Goal: Task Accomplishment & Management: Manage account settings

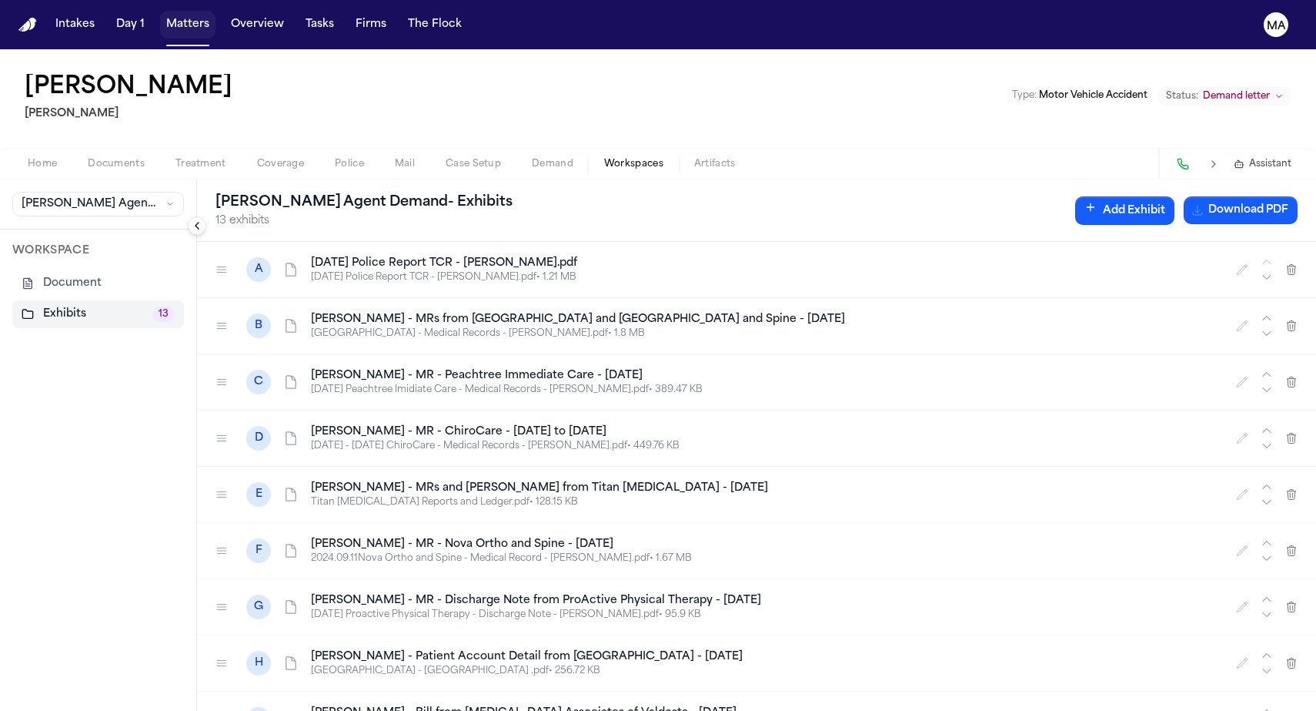
click at [160, 17] on button "Matters" at bounding box center [187, 25] width 55 height 28
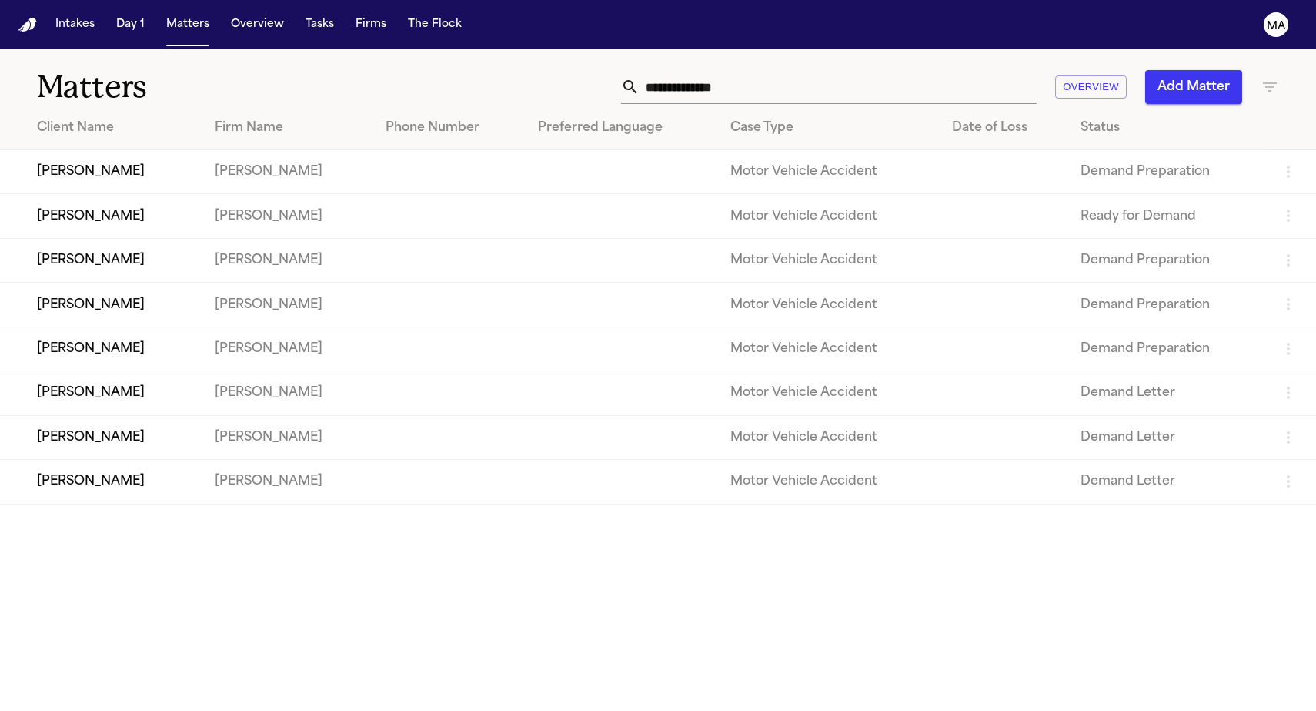
click at [1277, 78] on icon "button" at bounding box center [1270, 87] width 18 height 18
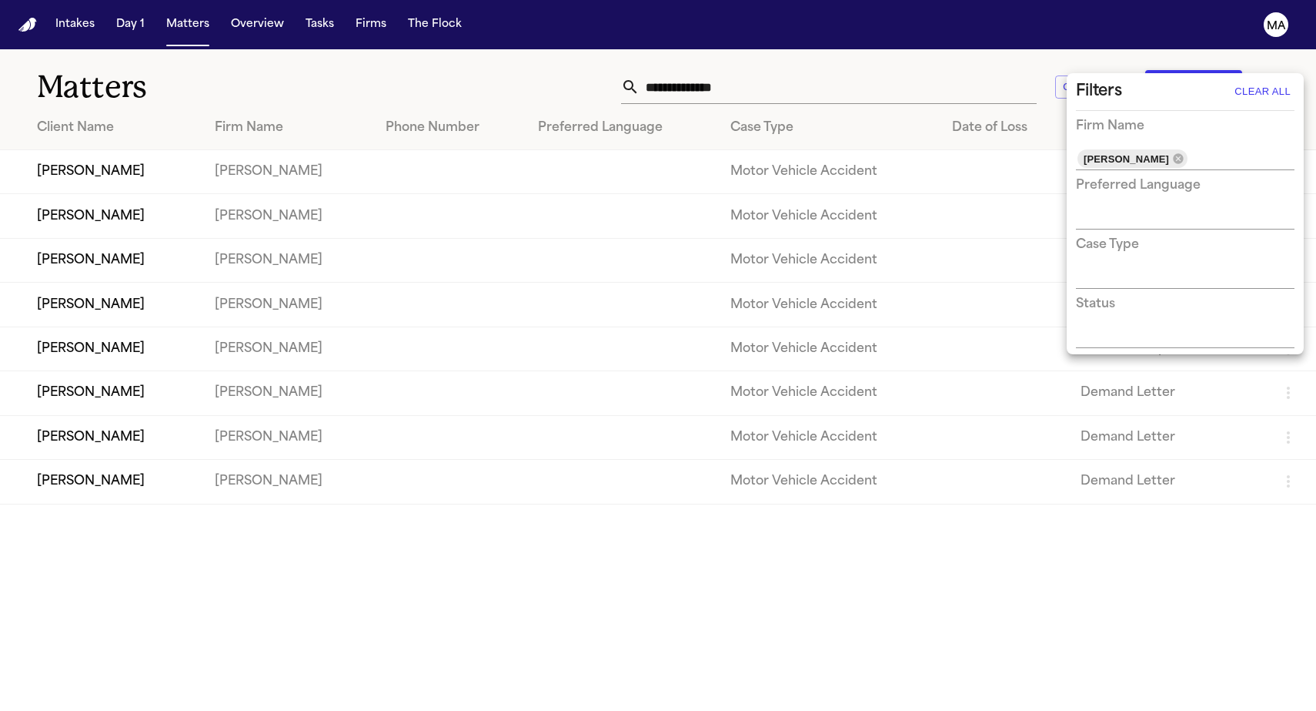
click at [546, 522] on div at bounding box center [658, 355] width 1316 height 711
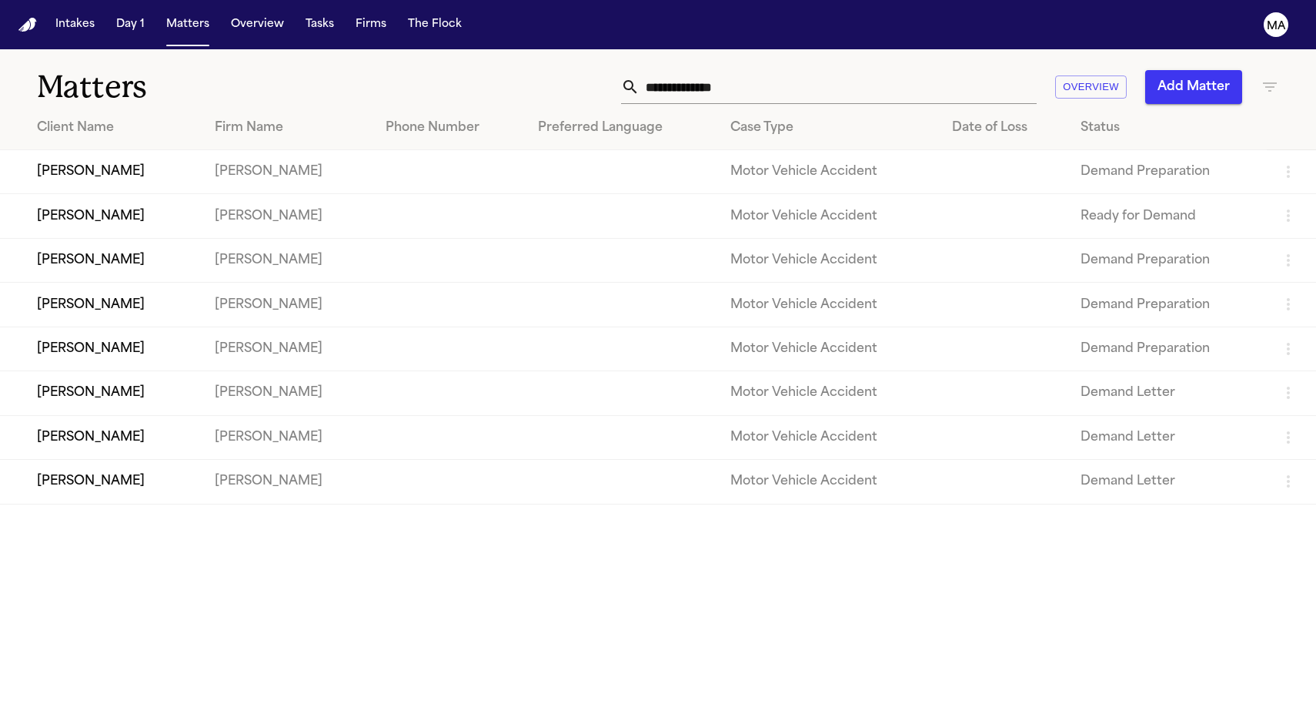
click at [92, 150] on td "[PERSON_NAME]" at bounding box center [101, 172] width 202 height 44
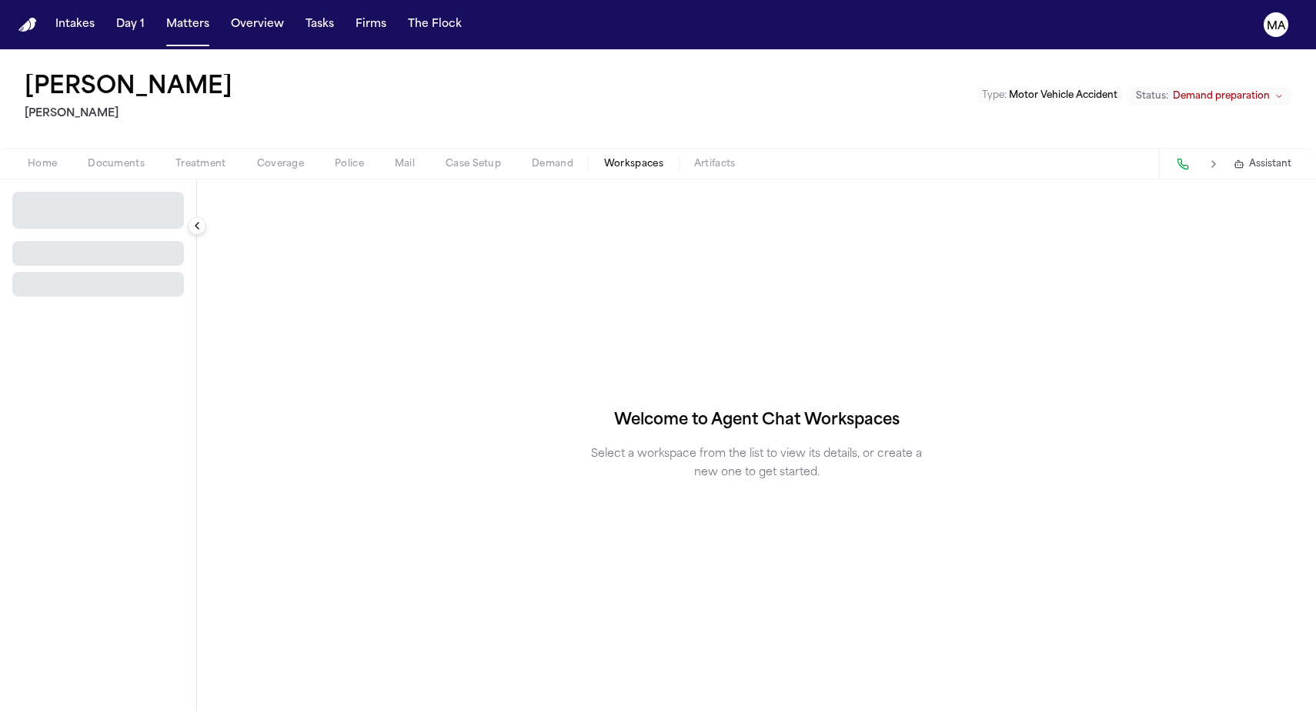
click at [604, 158] on span "Workspaces" at bounding box center [633, 164] width 59 height 12
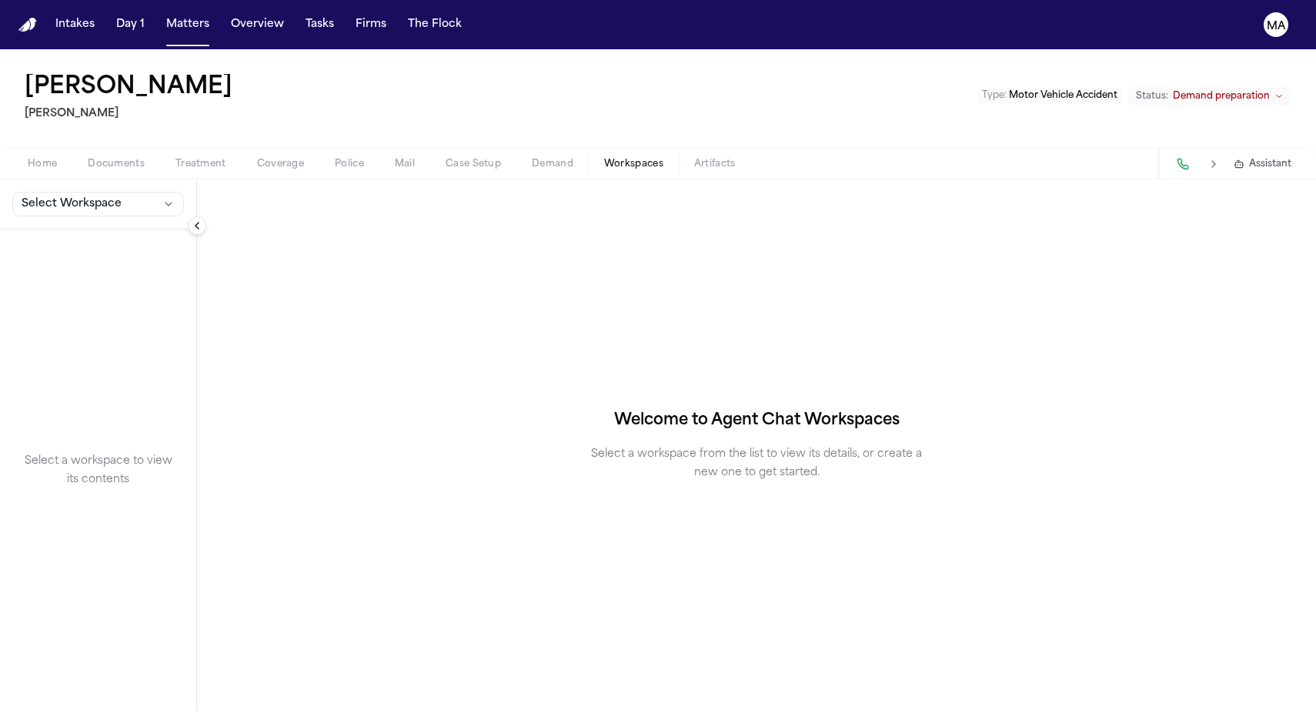
click at [82, 192] on button "Select Workspace" at bounding box center [98, 204] width 172 height 25
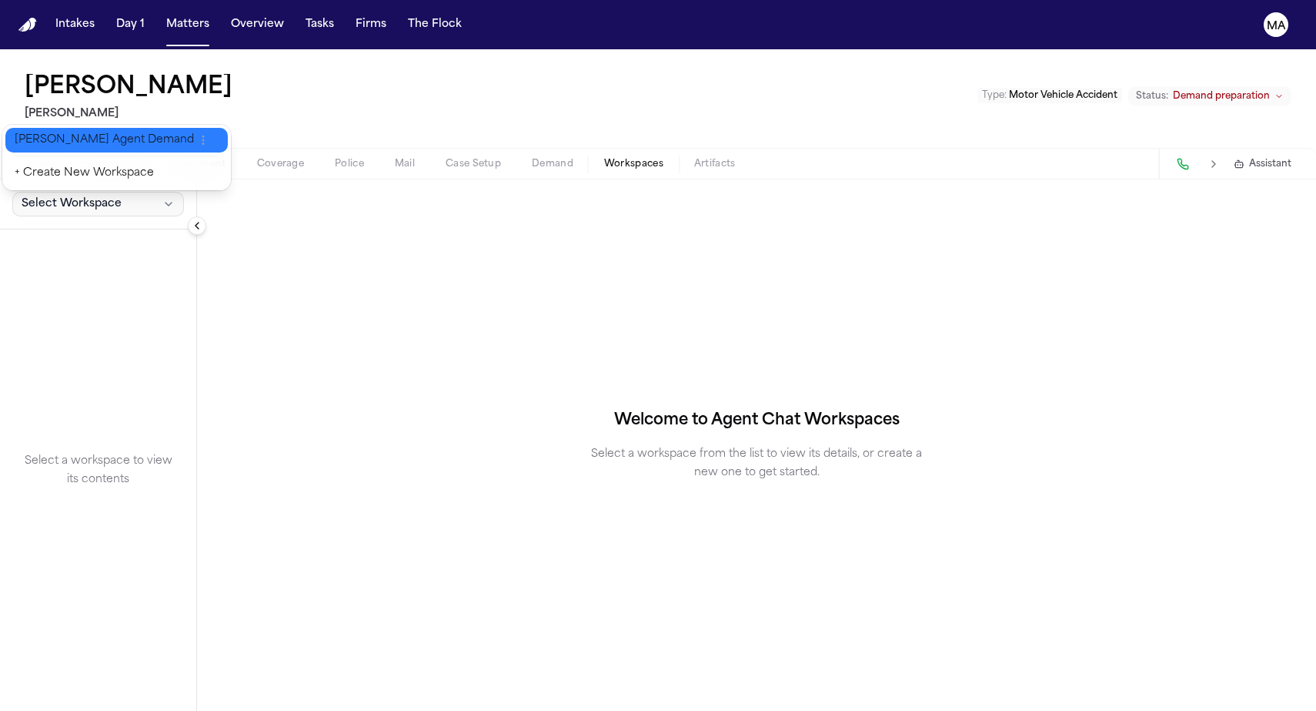
click at [60, 132] on span "[PERSON_NAME] Agent Demand" at bounding box center [104, 139] width 179 height 15
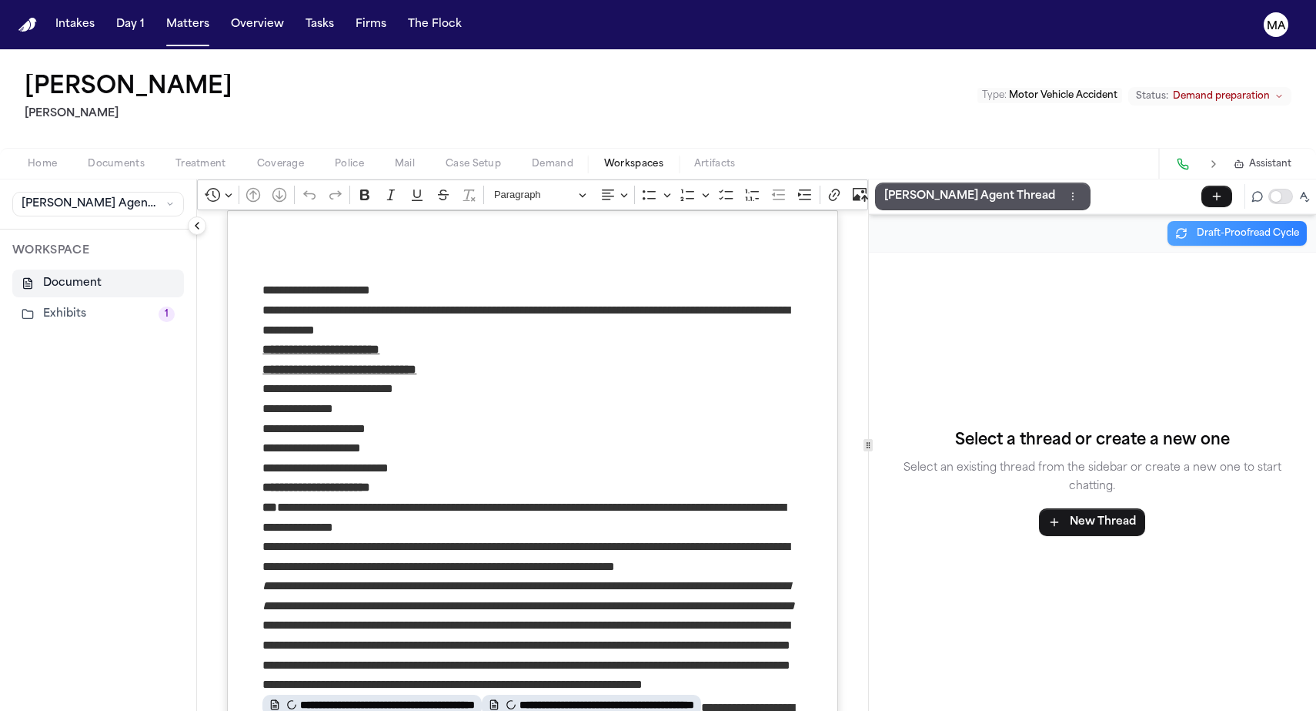
click at [55, 300] on button "Exhibits 1" at bounding box center [98, 314] width 172 height 28
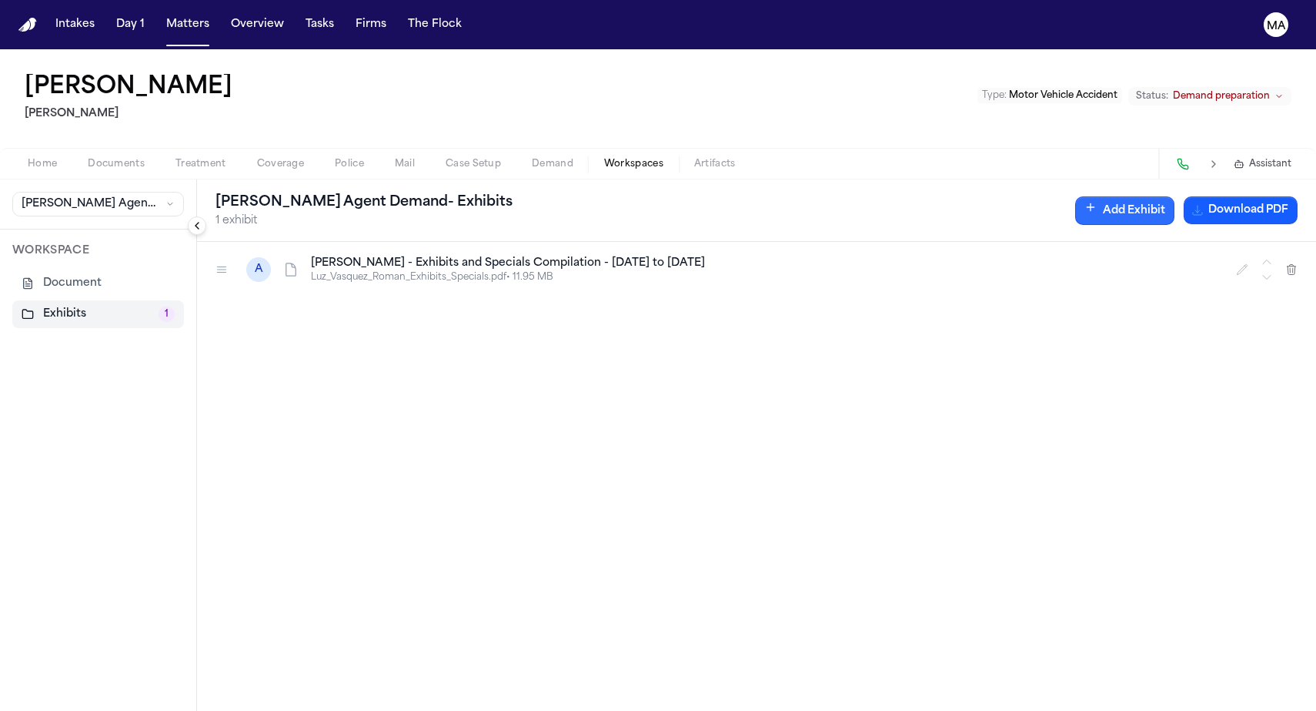
click at [1175, 196] on button "Add Exhibit" at bounding box center [1124, 210] width 99 height 28
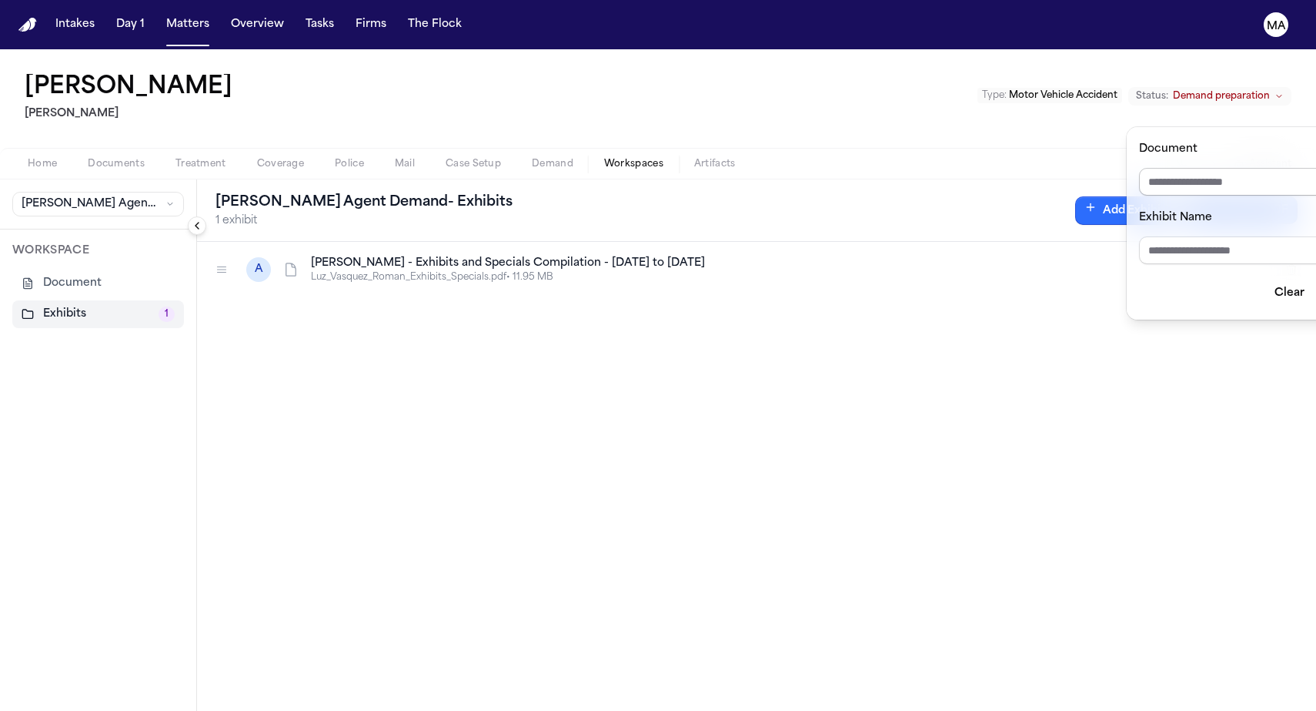
click at [1209, 168] on input "Document" at bounding box center [1250, 182] width 222 height 28
click at [123, 12] on div "**********" at bounding box center [658, 355] width 1316 height 711
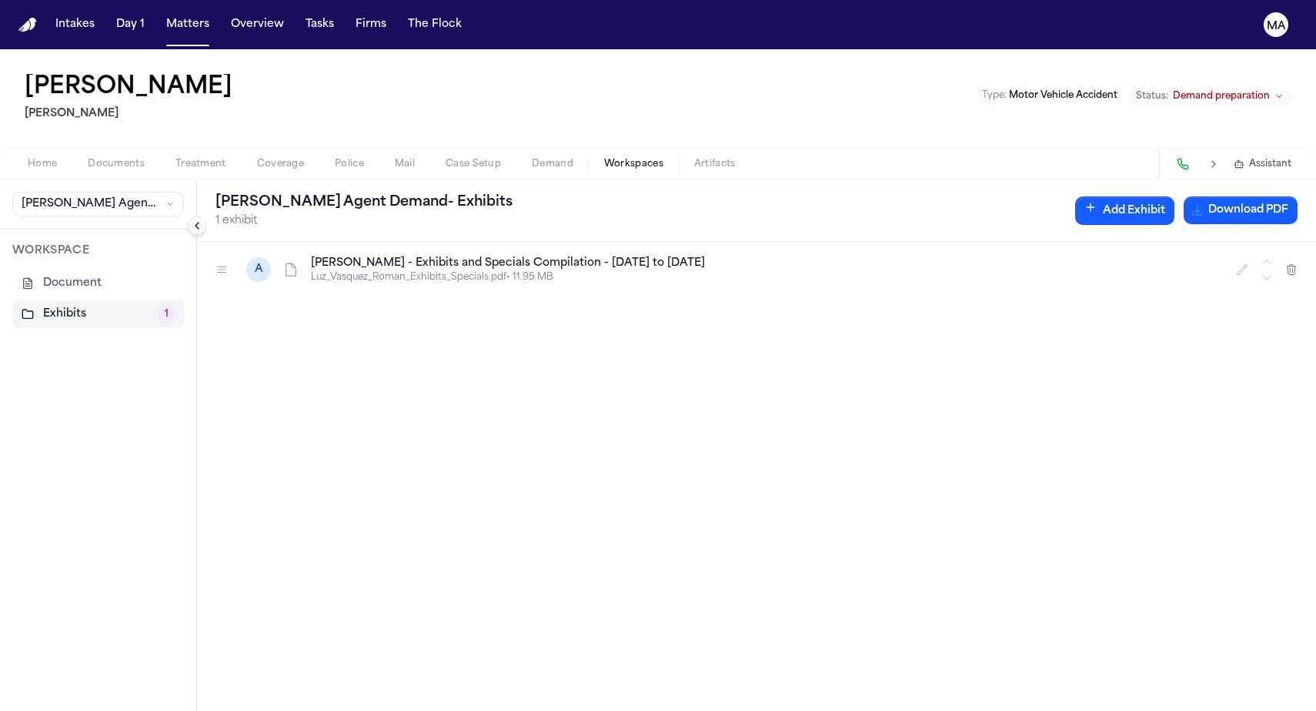
click at [160, 15] on button "Matters" at bounding box center [187, 25] width 55 height 28
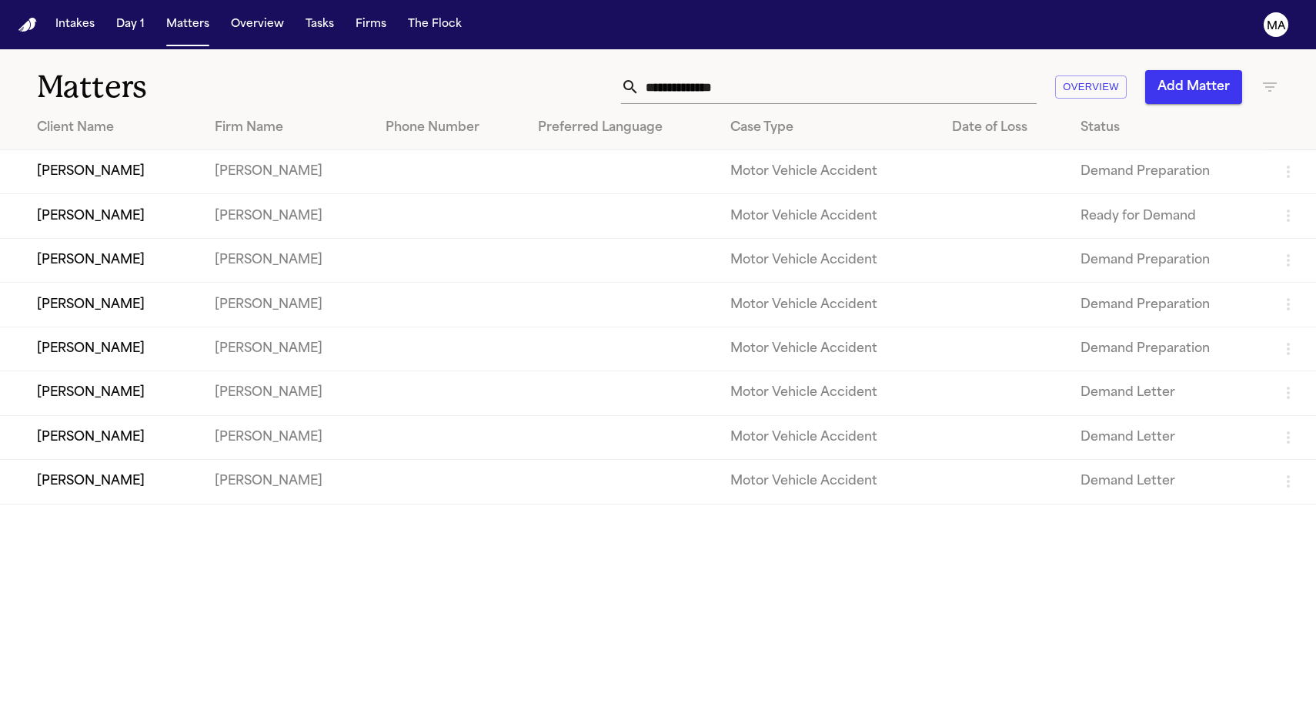
click at [932, 70] on input "text" at bounding box center [838, 87] width 397 height 34
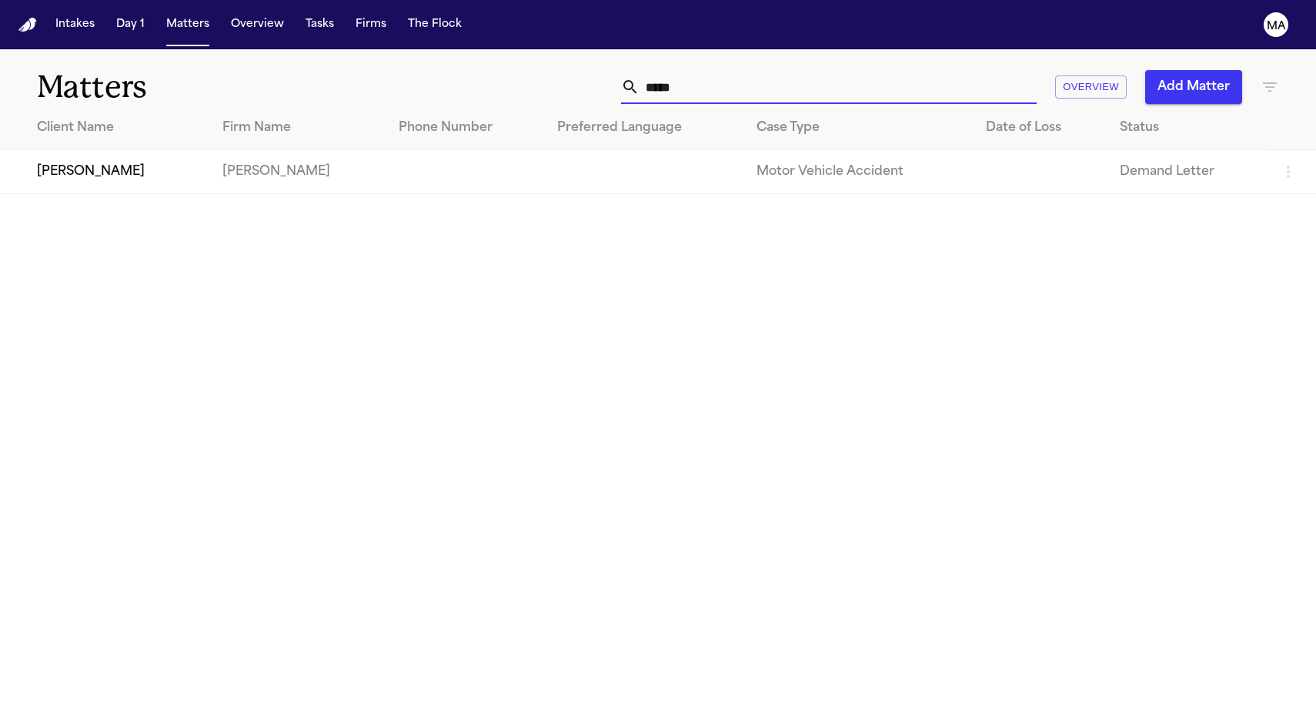
type input "*****"
click at [256, 150] on td "[PERSON_NAME]" at bounding box center [298, 172] width 177 height 44
click at [315, 150] on td "[PERSON_NAME]" at bounding box center [298, 172] width 177 height 44
click at [152, 152] on td "[PERSON_NAME]" at bounding box center [105, 172] width 210 height 44
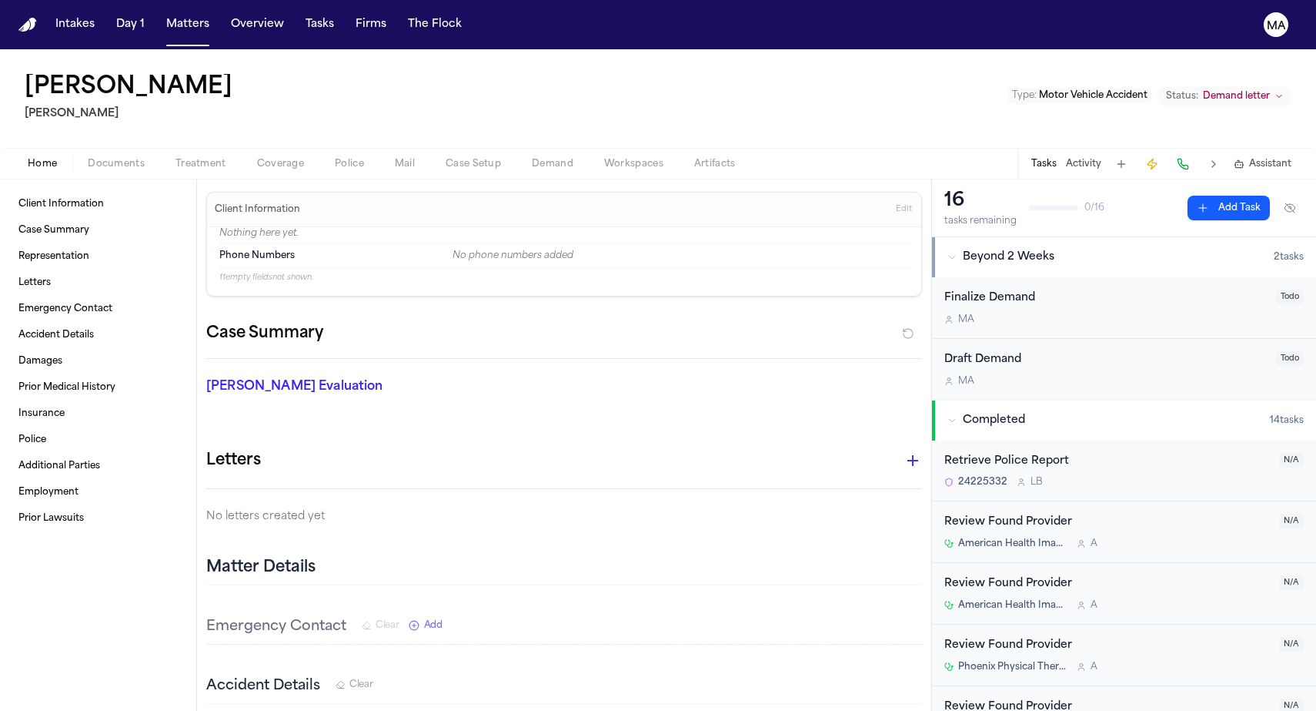
click at [532, 158] on span "Demand" at bounding box center [553, 164] width 42 height 12
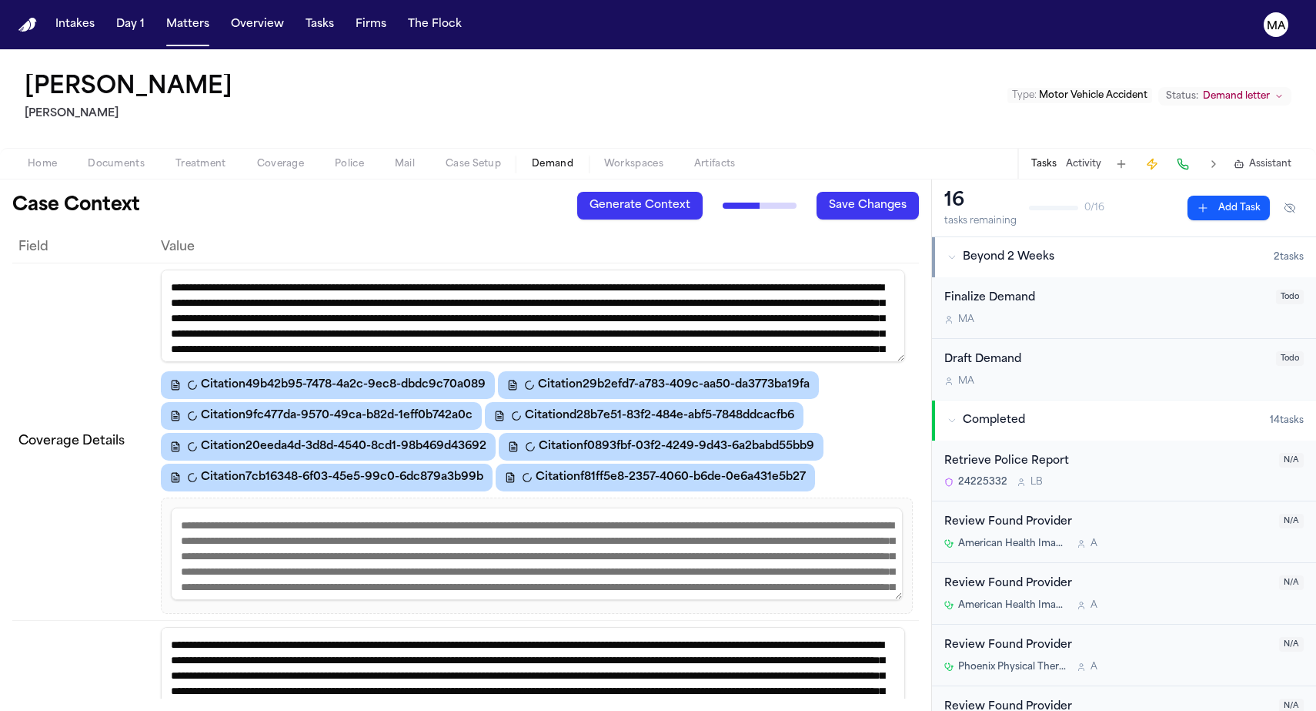
click at [604, 158] on span "Workspaces" at bounding box center [633, 164] width 59 height 12
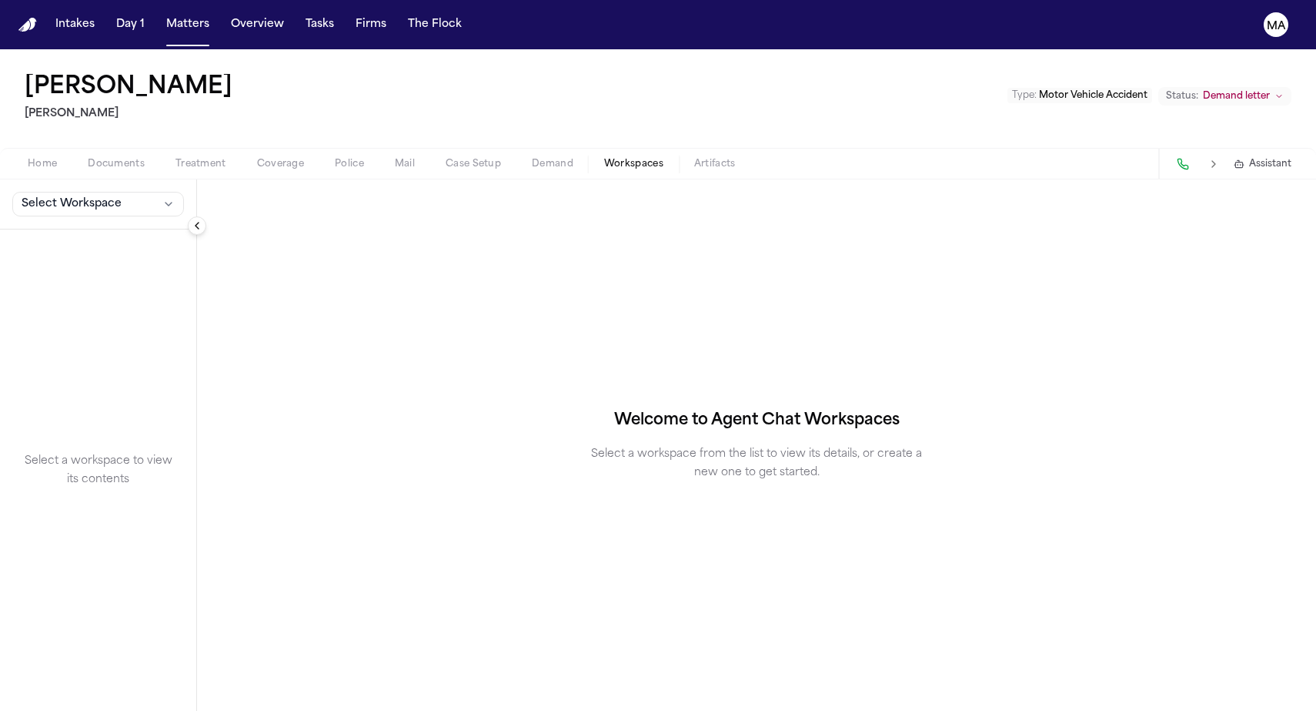
click at [69, 192] on button "Select Workspace" at bounding box center [98, 204] width 172 height 25
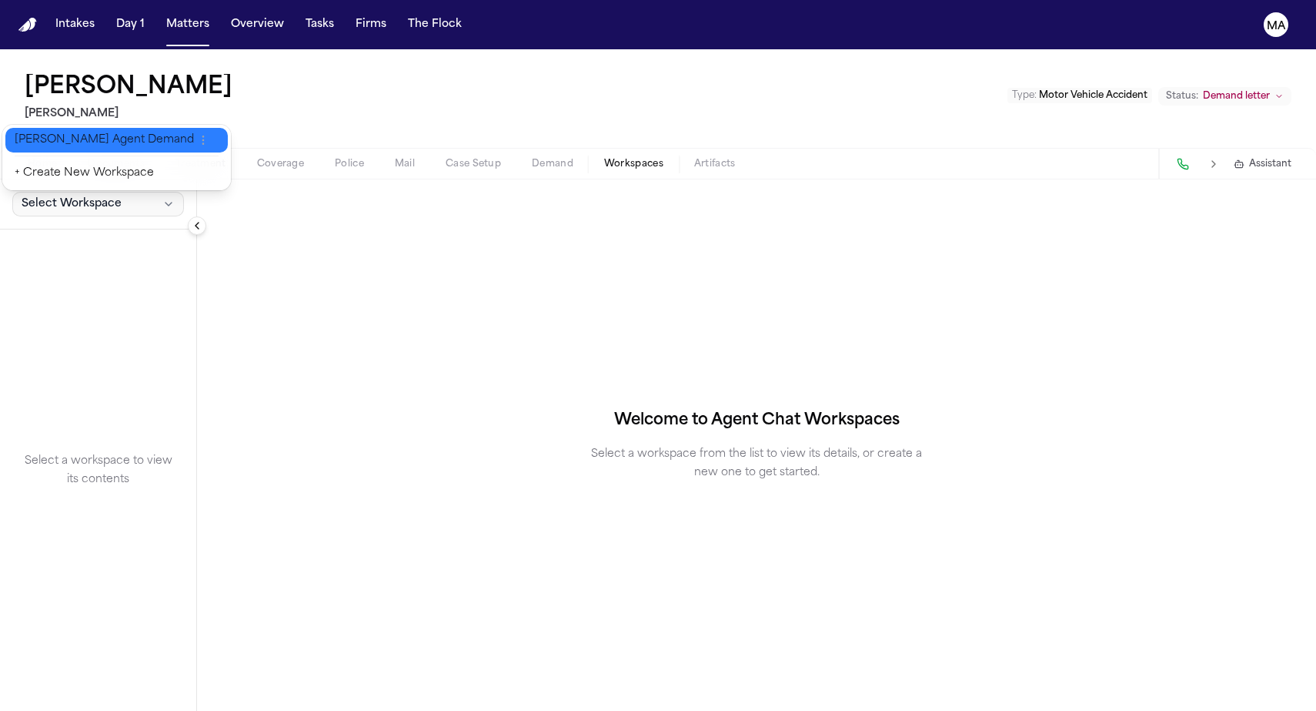
click at [74, 132] on span "[PERSON_NAME] Agent Demand" at bounding box center [104, 139] width 179 height 15
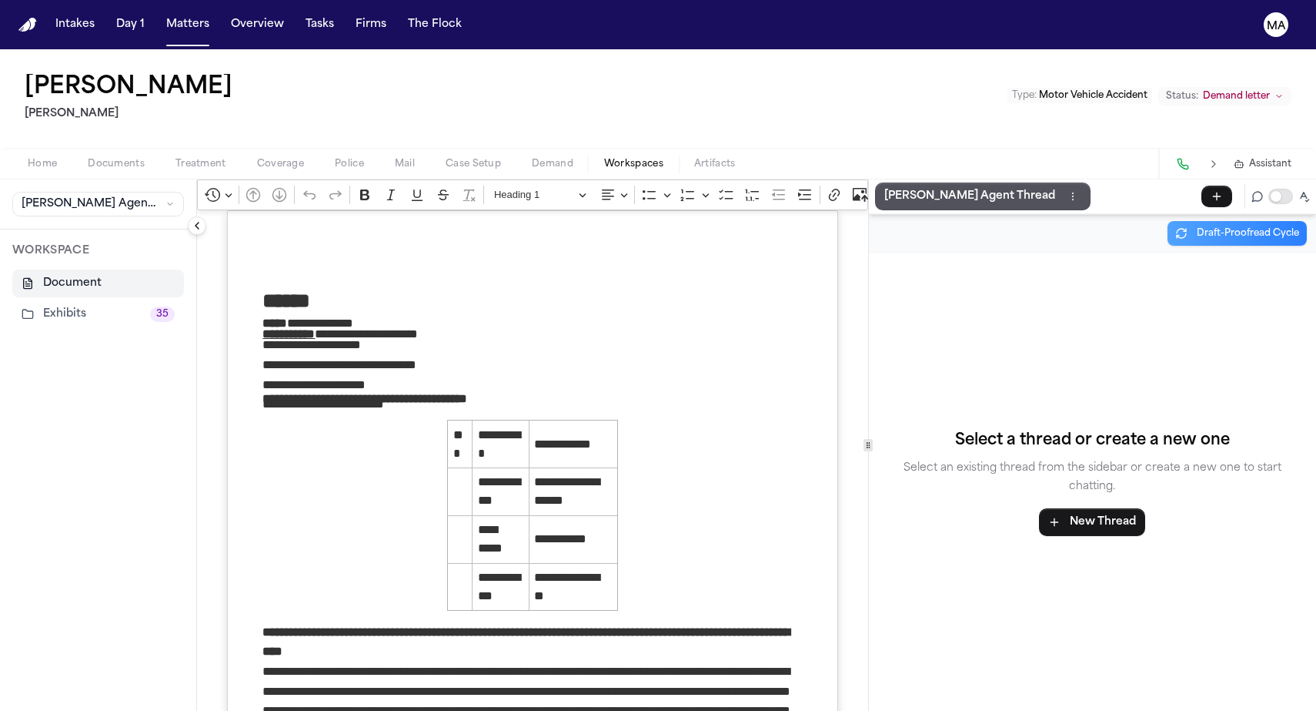
click at [56, 300] on button "Exhibits 35" at bounding box center [98, 314] width 172 height 28
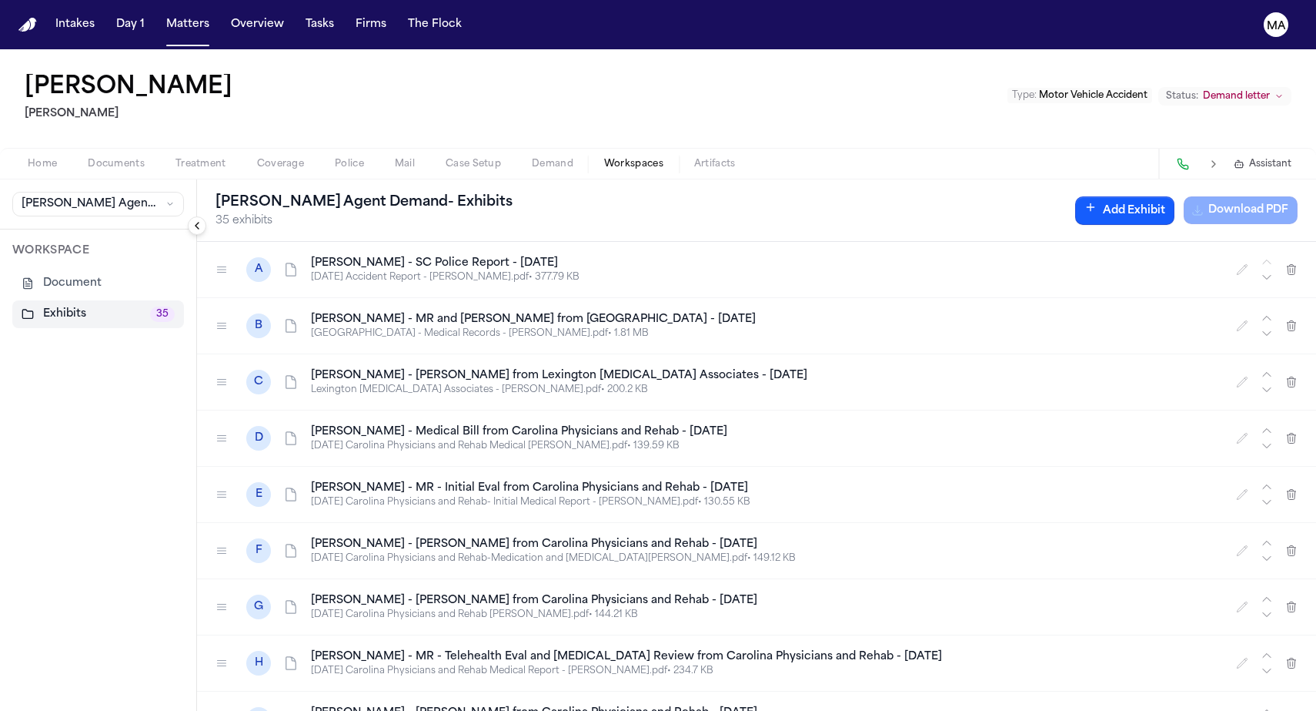
scroll to position [597, 0]
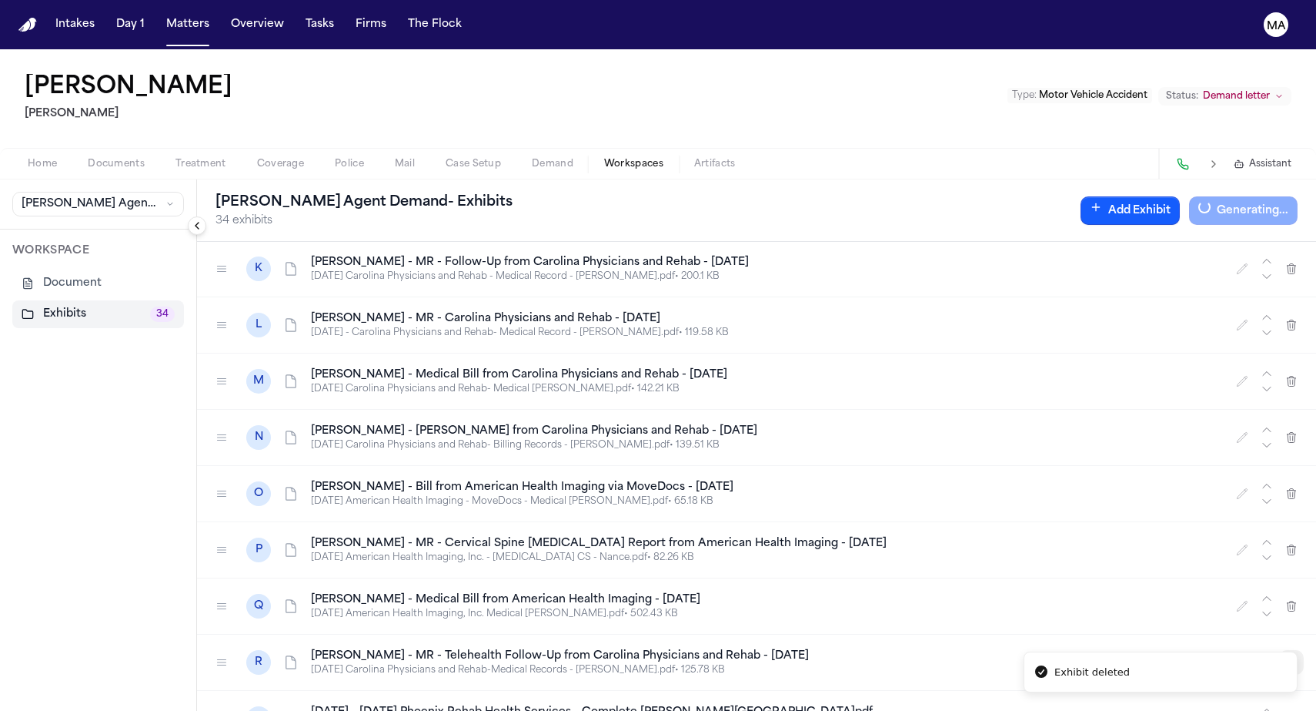
click at [1292, 657] on icon "button" at bounding box center [1292, 662] width 8 height 10
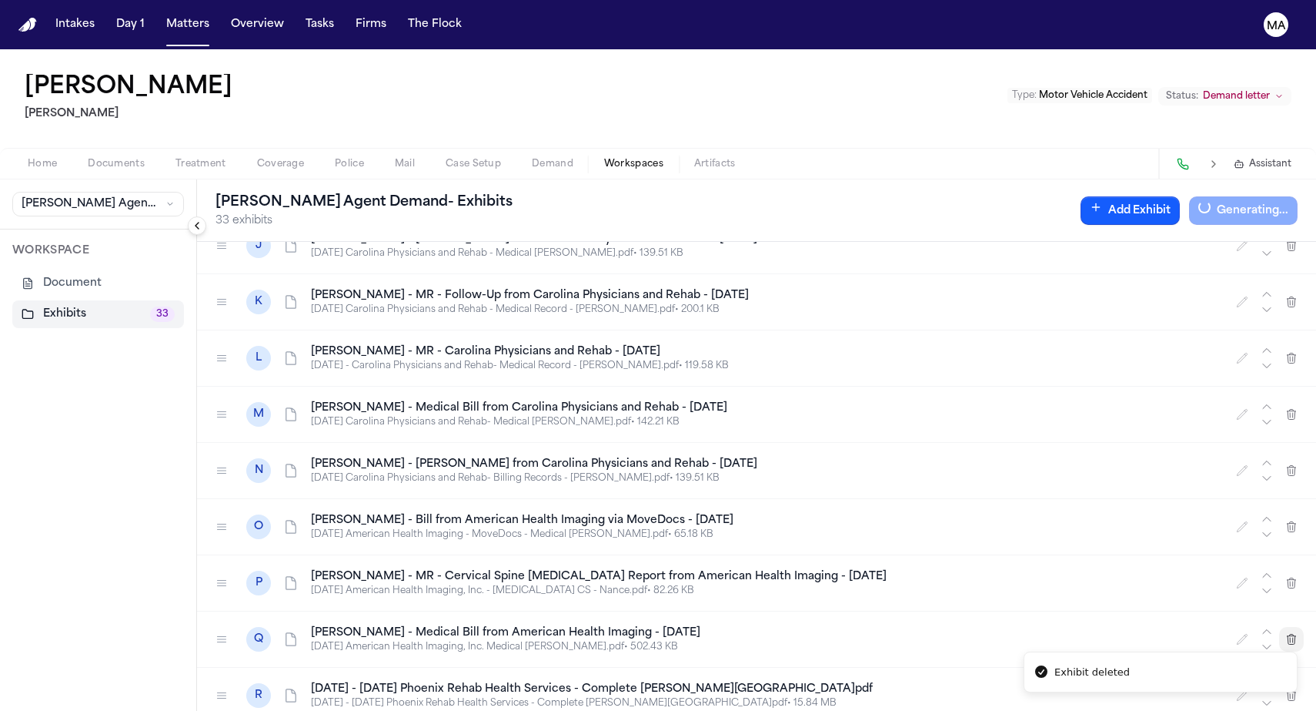
click at [1292, 627] on button "button" at bounding box center [1291, 639] width 25 height 25
click at [1292, 633] on icon "button" at bounding box center [1292, 639] width 12 height 12
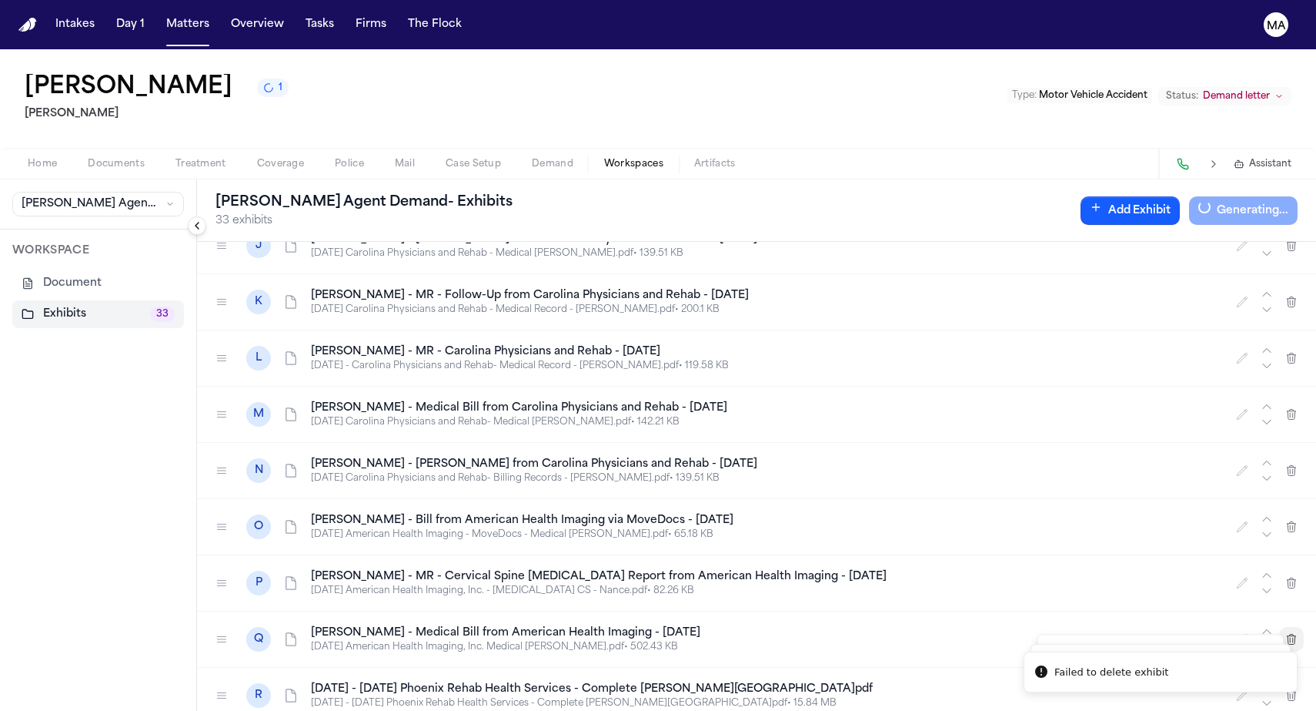
click at [1292, 634] on icon "button" at bounding box center [1292, 639] width 8 height 10
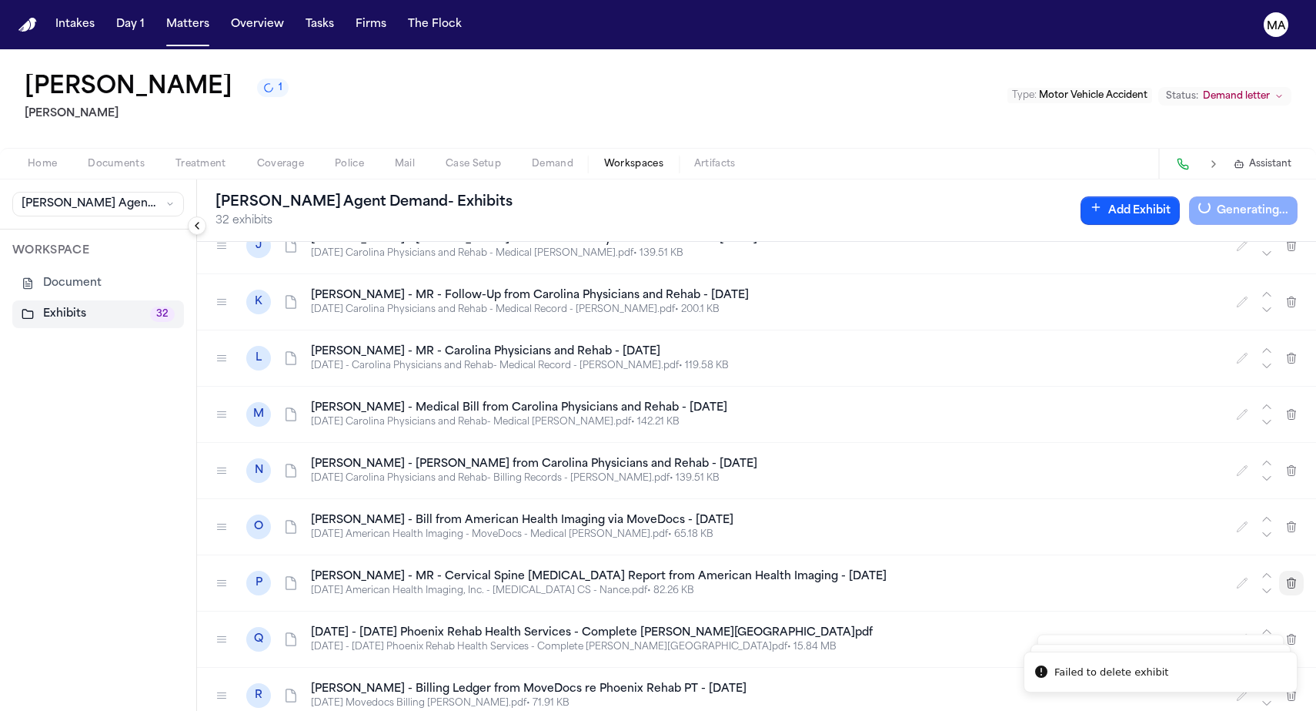
click at [1292, 577] on icon "button" at bounding box center [1292, 583] width 12 height 12
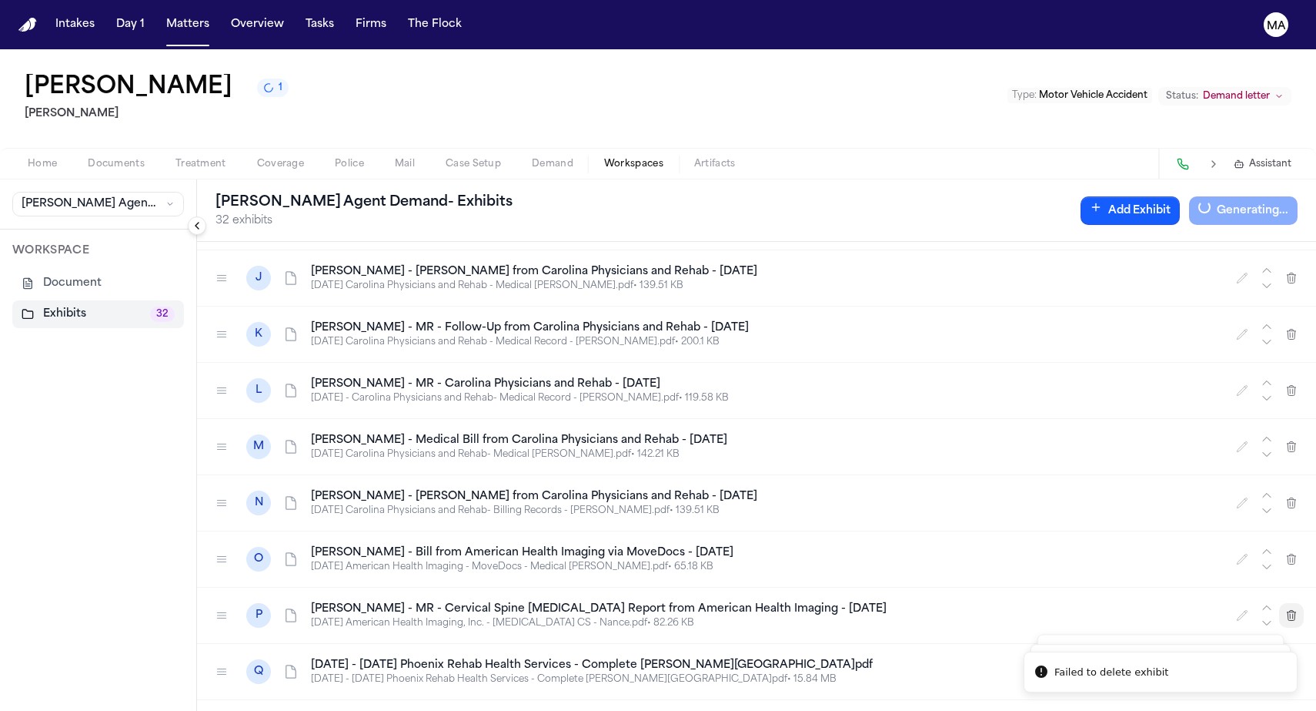
click at [1292, 610] on icon "button" at bounding box center [1292, 615] width 8 height 10
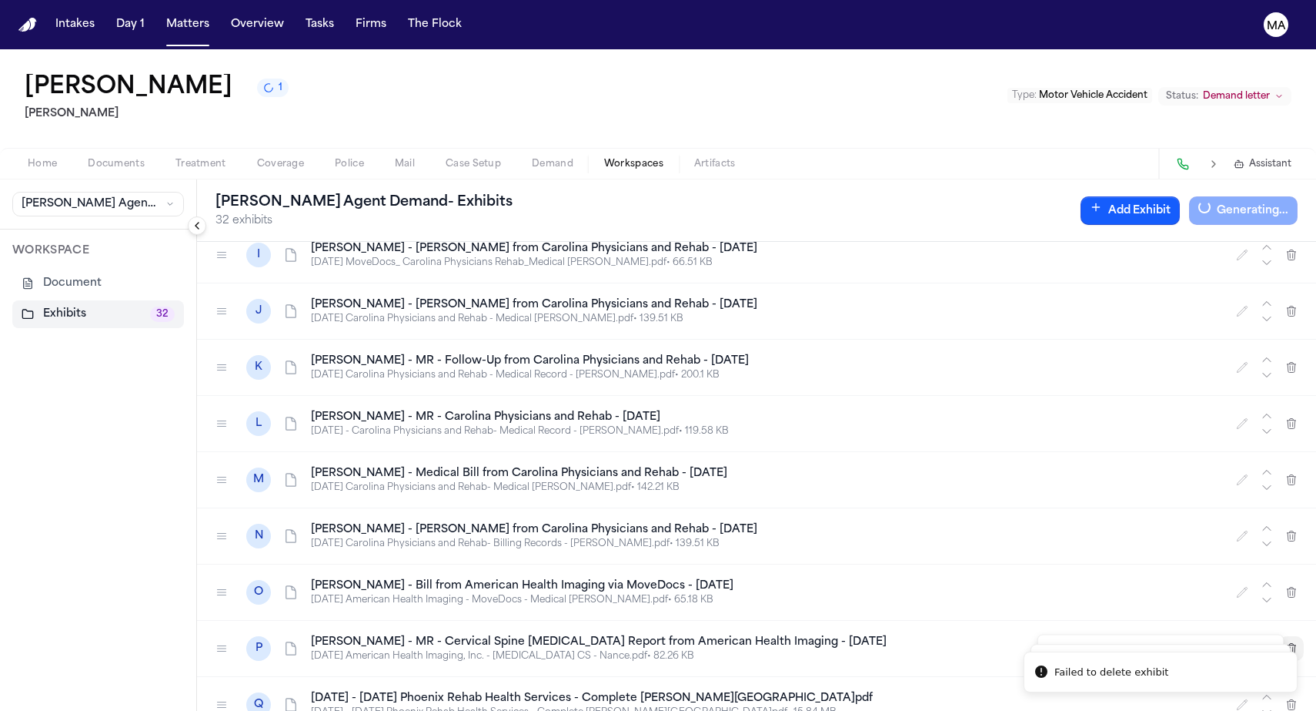
click at [1292, 586] on icon "button" at bounding box center [1292, 592] width 12 height 12
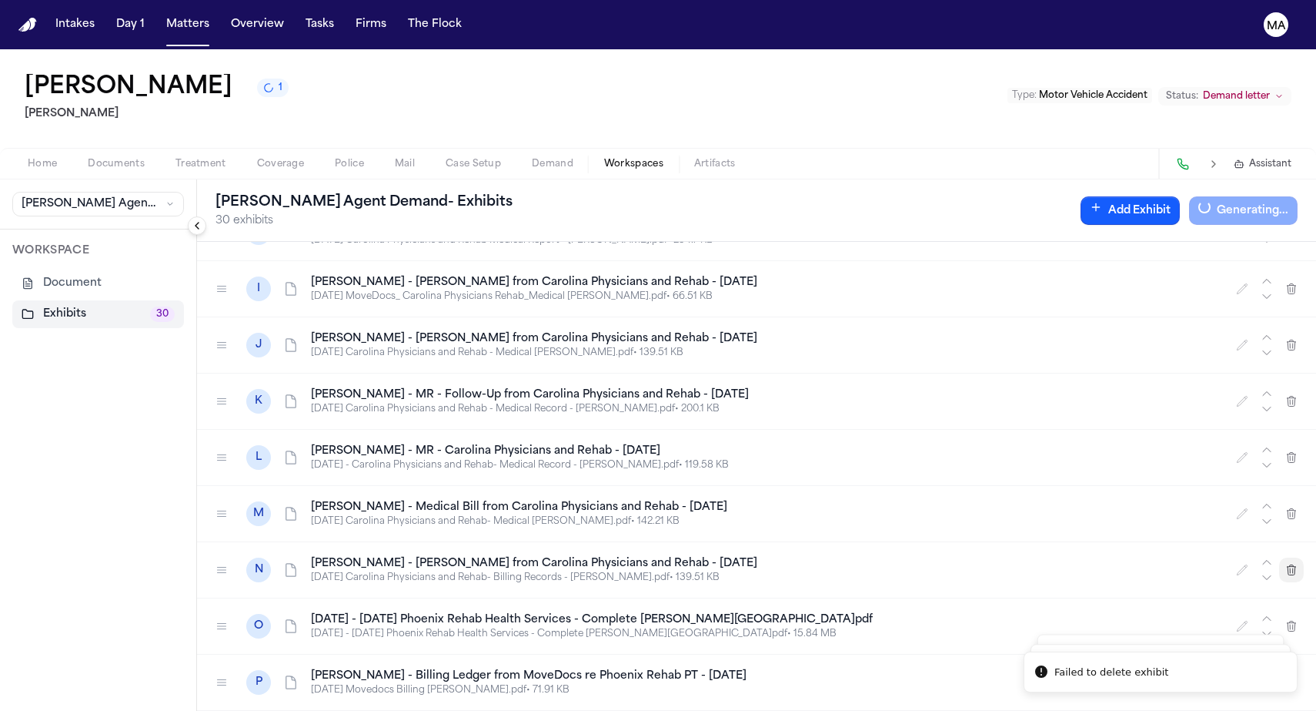
click at [1292, 564] on icon "button" at bounding box center [1292, 569] width 8 height 10
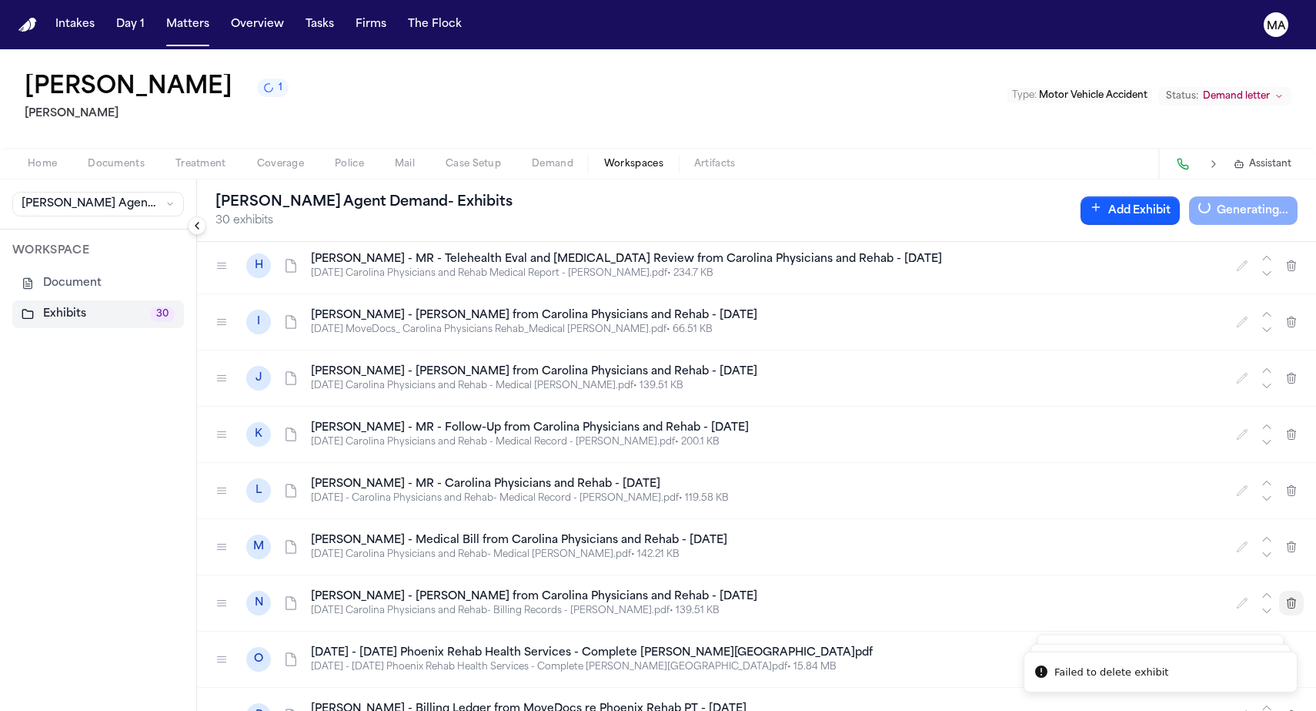
click at [1292, 540] on icon "button" at bounding box center [1292, 546] width 12 height 12
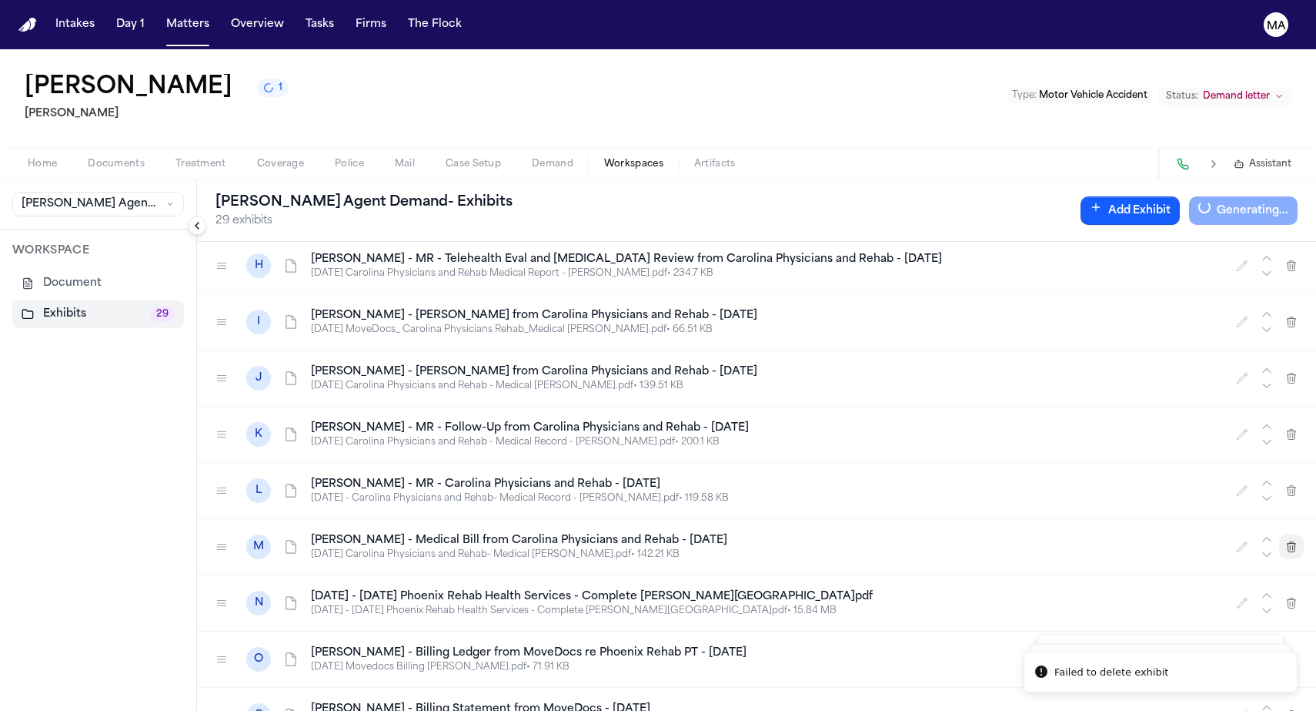
click at [1292, 540] on icon "button" at bounding box center [1292, 546] width 12 height 12
click at [1292, 534] on button "button" at bounding box center [1291, 546] width 25 height 25
click at [1292, 536] on button "button" at bounding box center [1291, 548] width 25 height 25
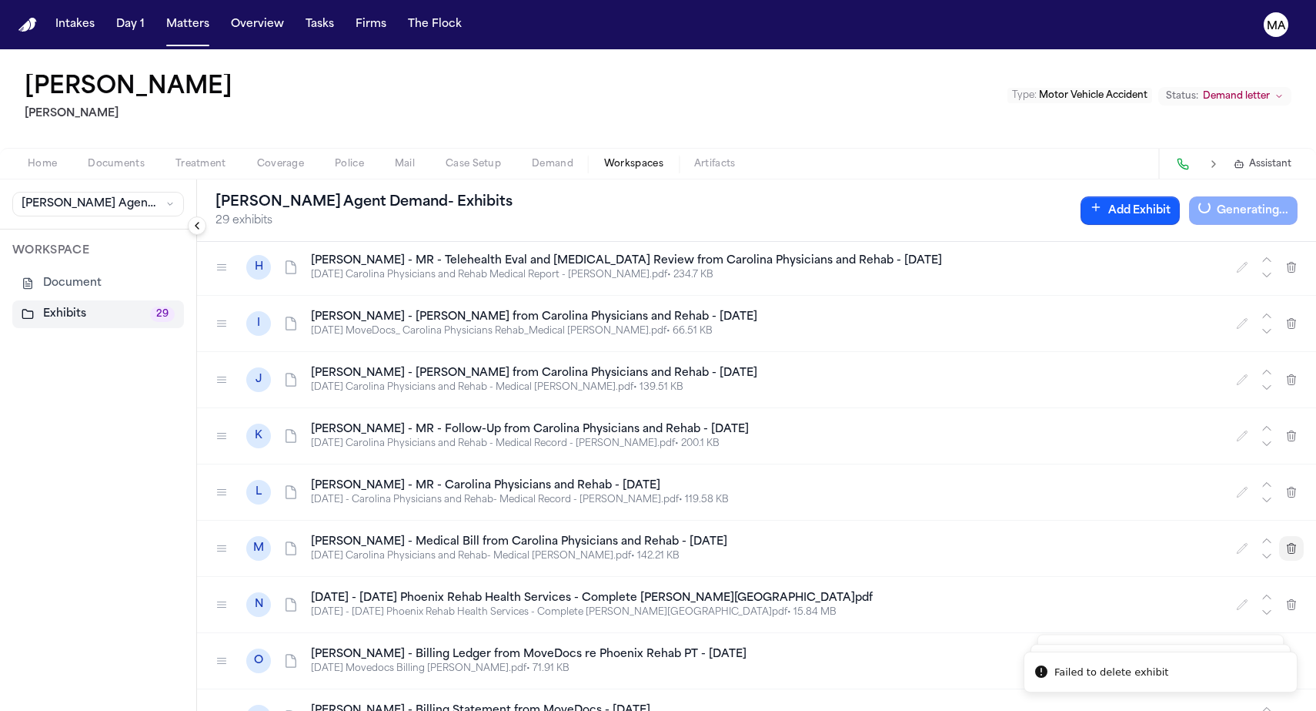
click at [1292, 536] on button "button" at bounding box center [1291, 548] width 25 height 25
click at [1292, 543] on icon "button" at bounding box center [1292, 548] width 8 height 10
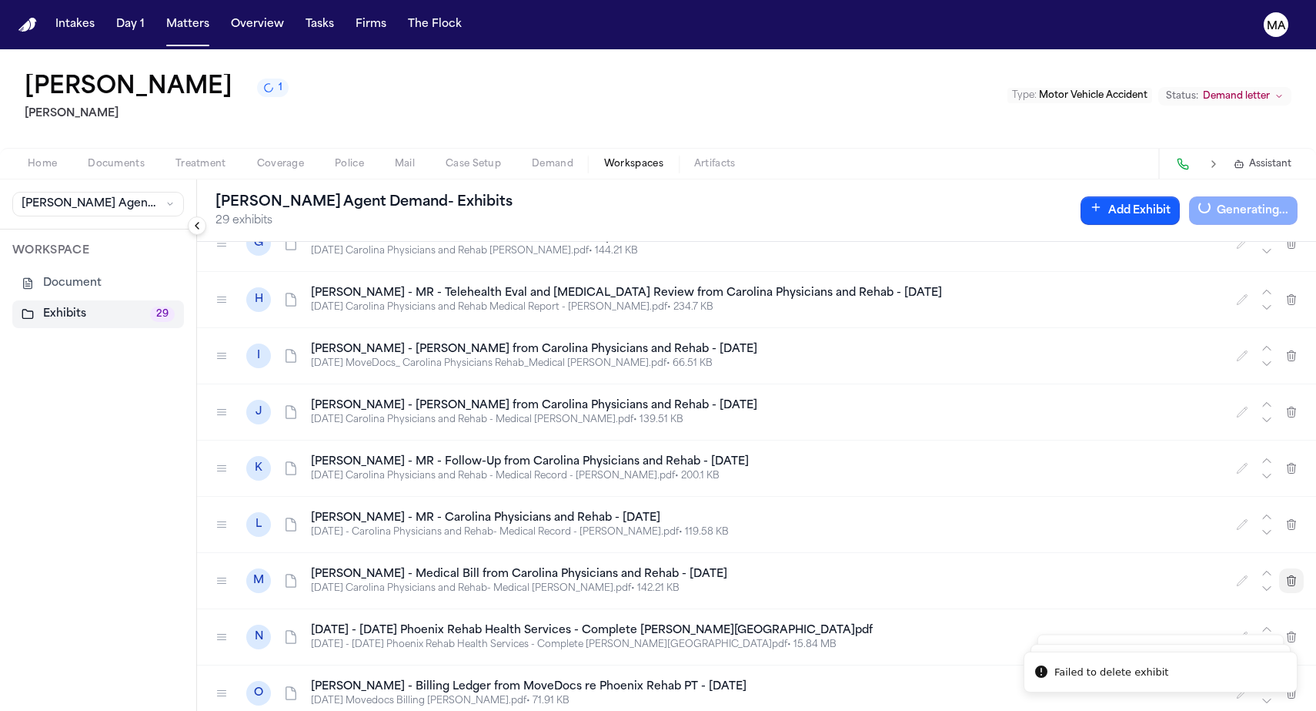
click at [1292, 519] on icon "button" at bounding box center [1292, 524] width 8 height 10
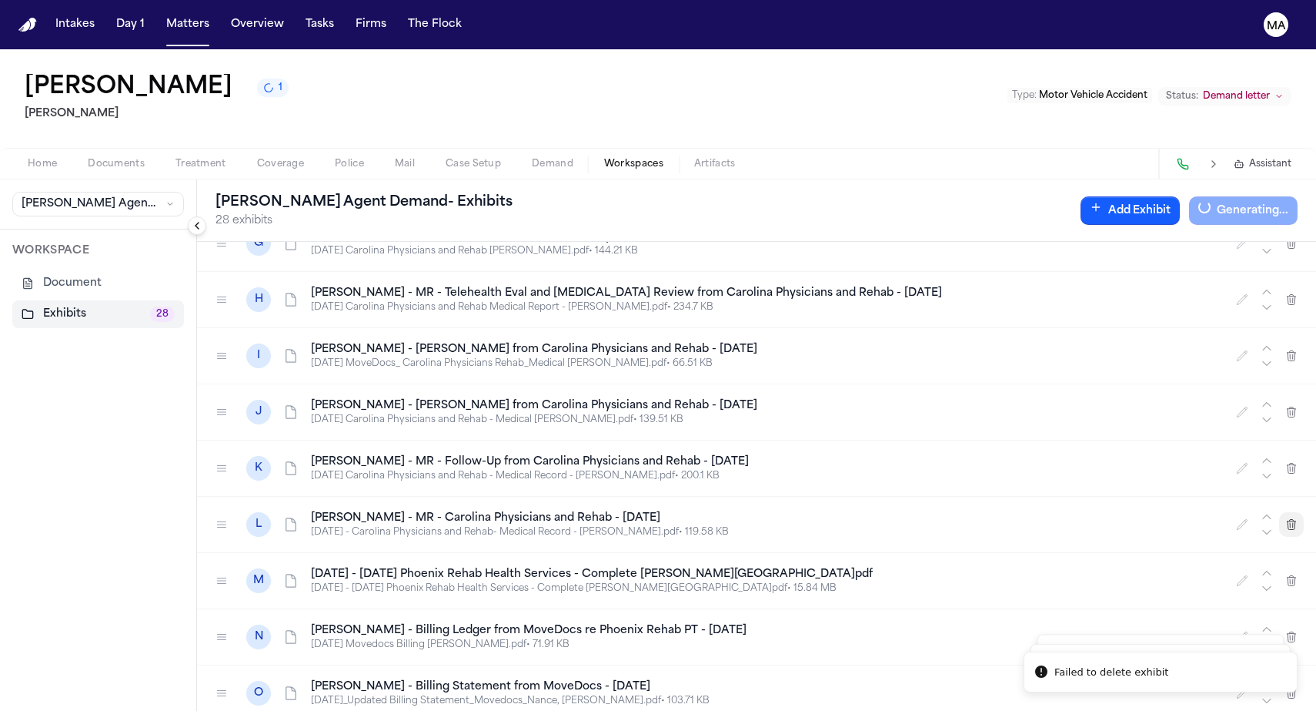
click at [1292, 519] on icon "button" at bounding box center [1292, 524] width 8 height 10
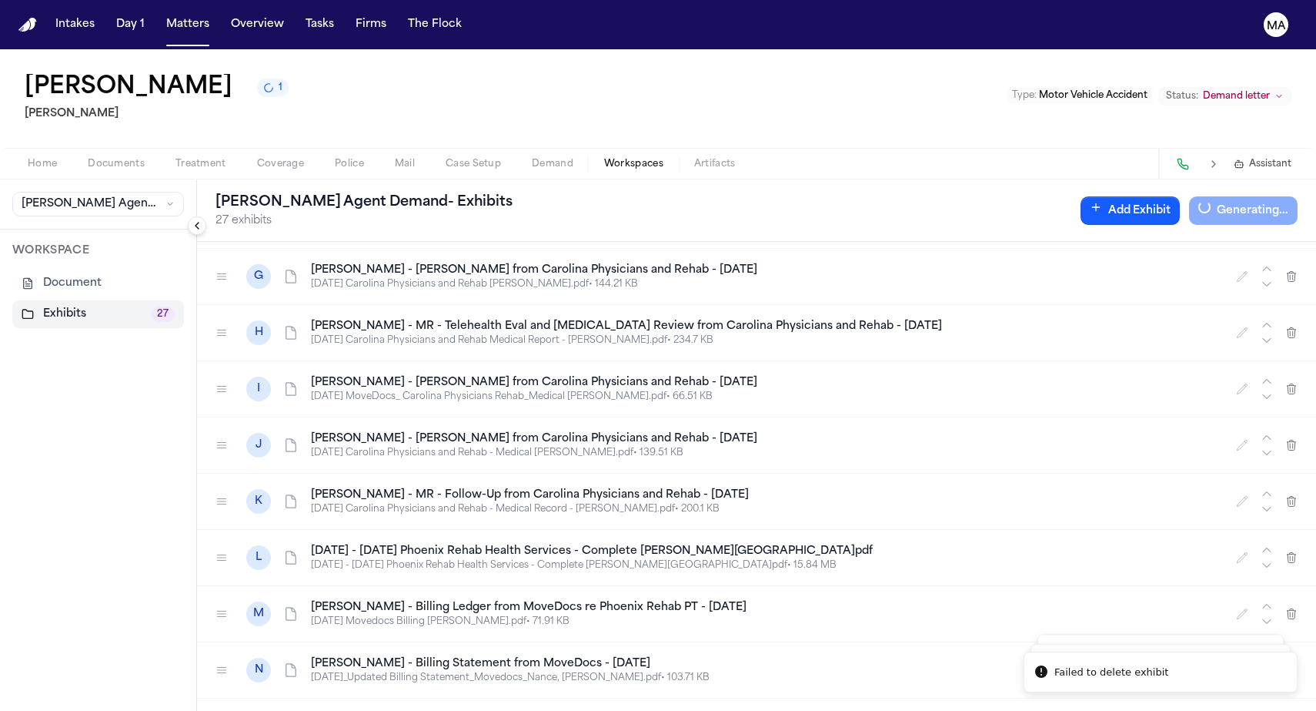
click at [1292, 495] on icon "button" at bounding box center [1292, 501] width 12 height 12
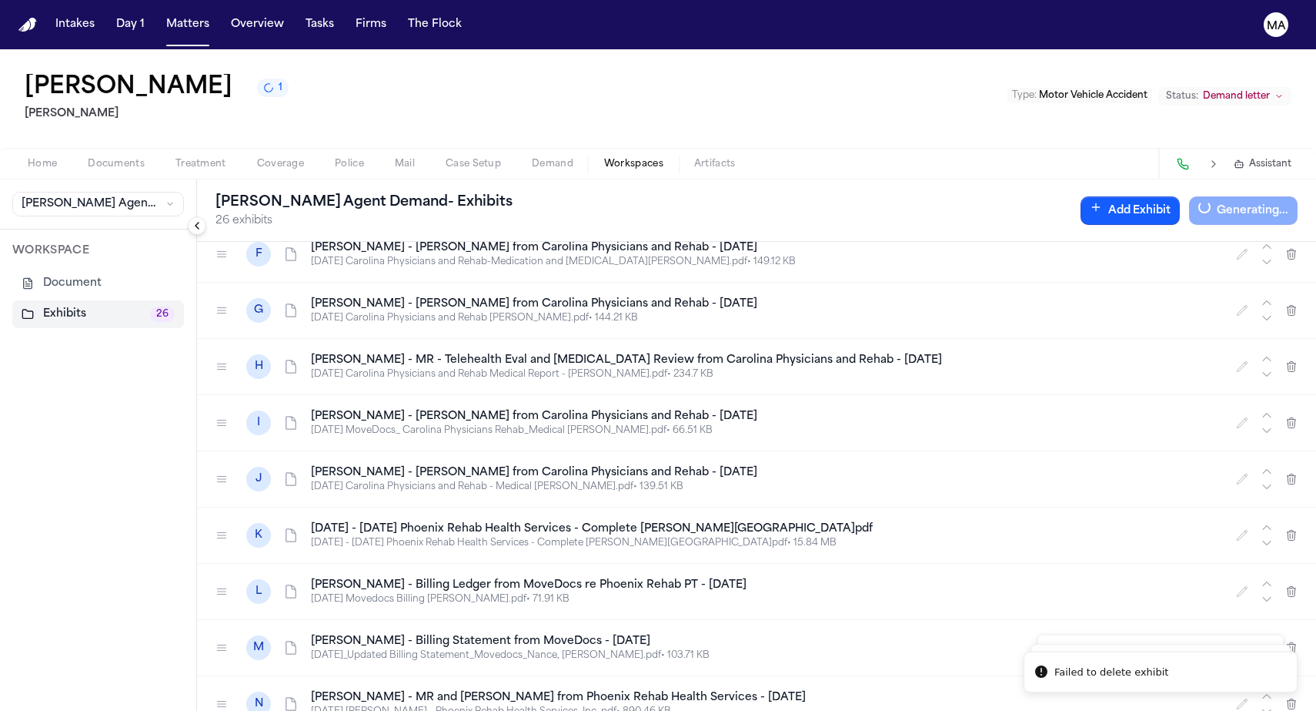
click at [1292, 473] on icon "button" at bounding box center [1292, 478] width 8 height 10
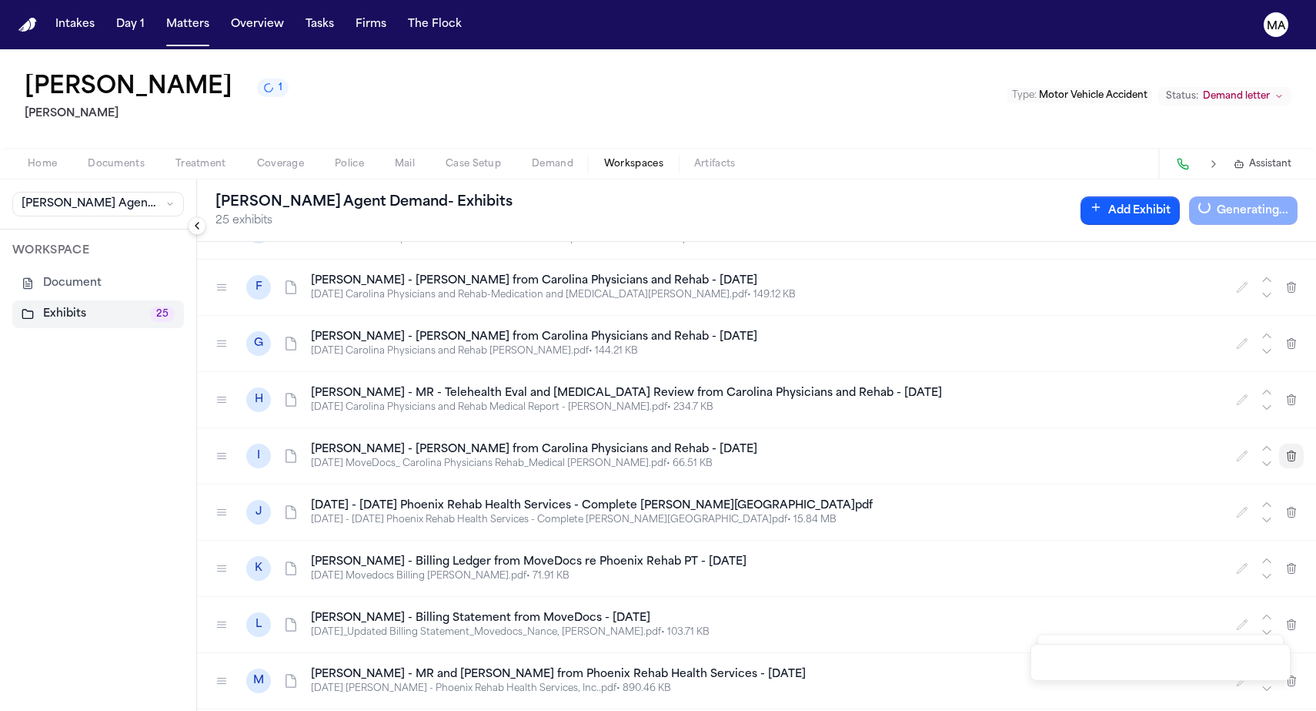
click at [1292, 450] on icon "button" at bounding box center [1292, 456] width 12 height 12
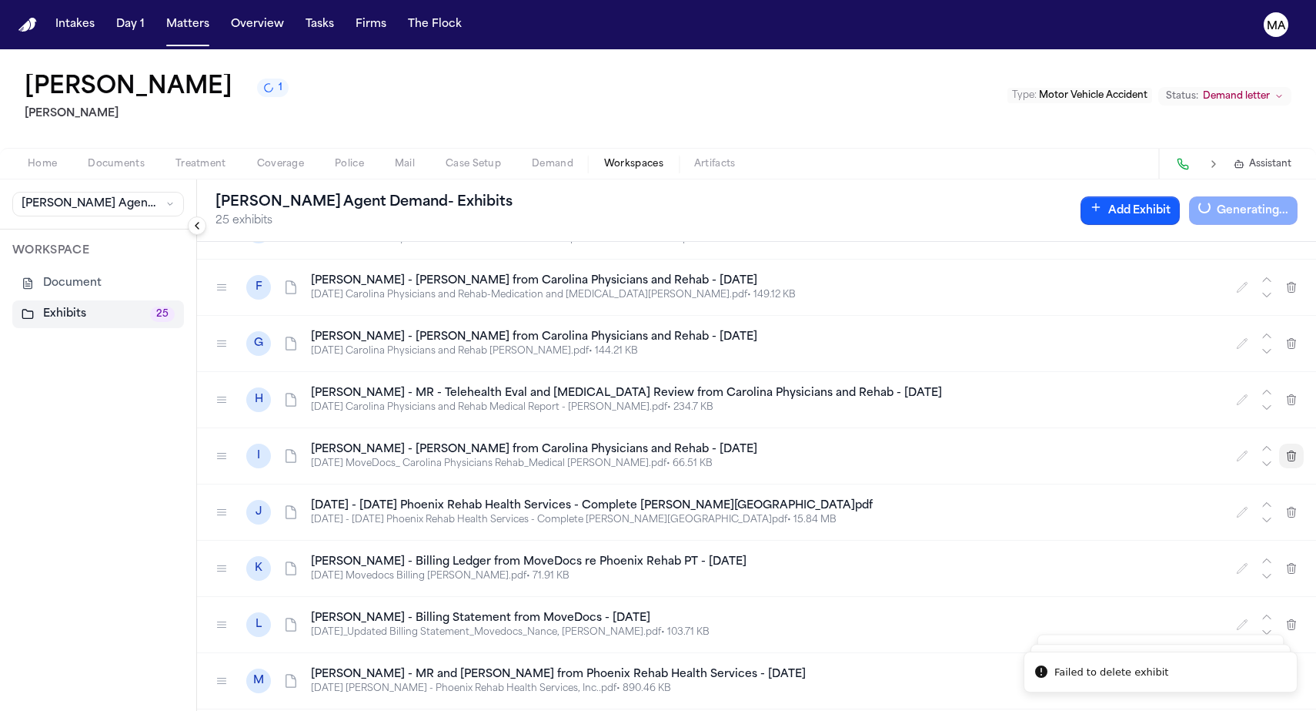
click at [1292, 443] on button "button" at bounding box center [1291, 455] width 25 height 25
click at [1292, 445] on button "button" at bounding box center [1291, 457] width 25 height 25
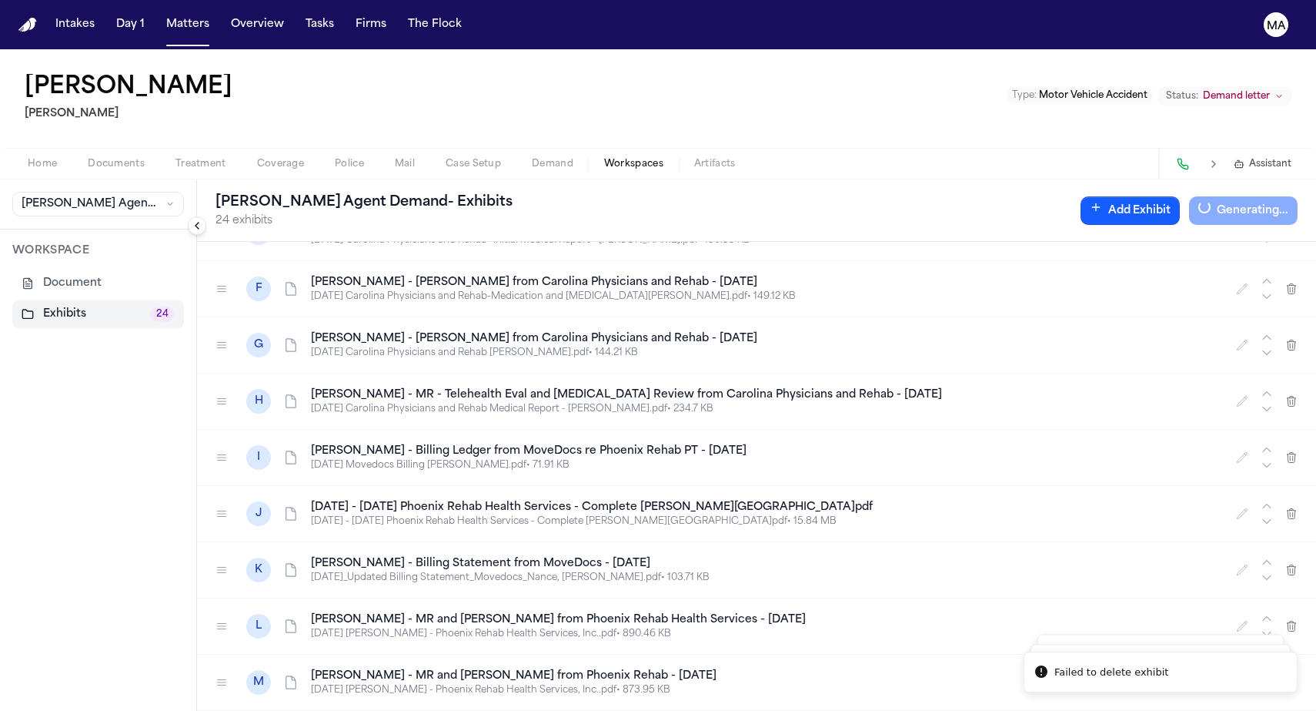
scroll to position [228, 0]
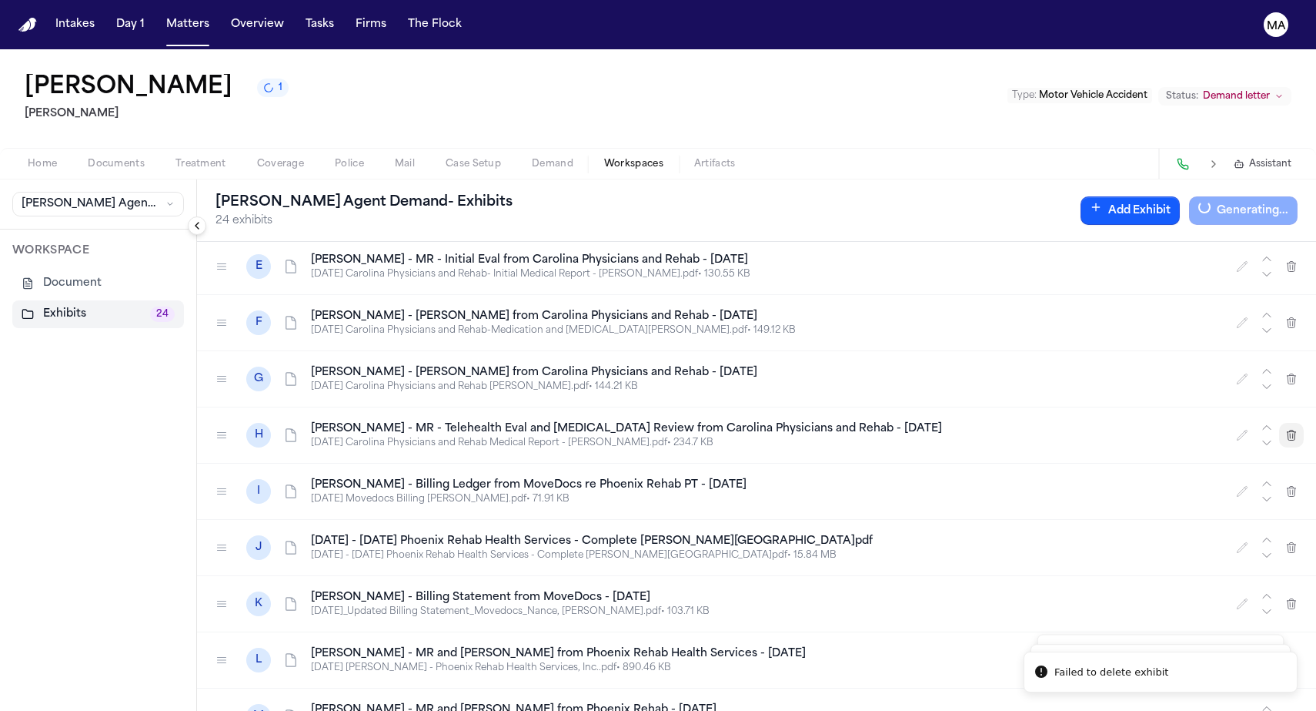
click at [1292, 430] on icon "button" at bounding box center [1292, 435] width 8 height 10
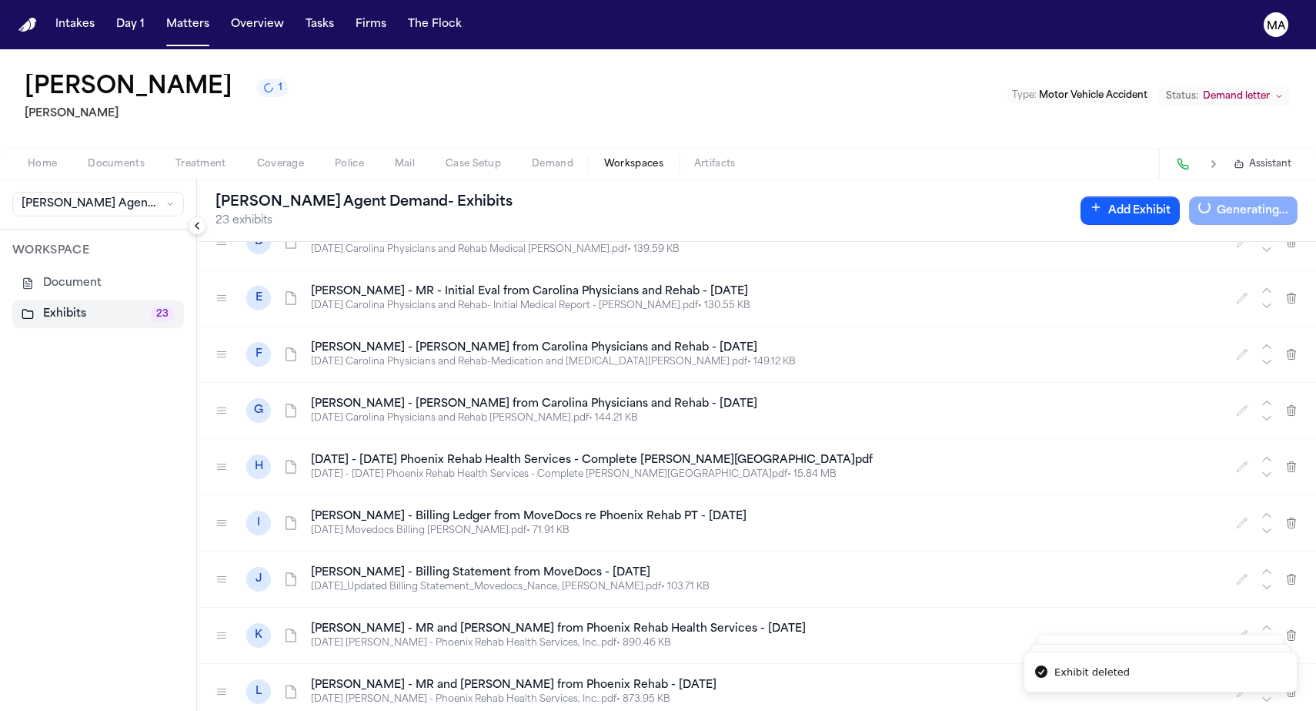
click at [1292, 404] on icon "button" at bounding box center [1292, 410] width 12 height 12
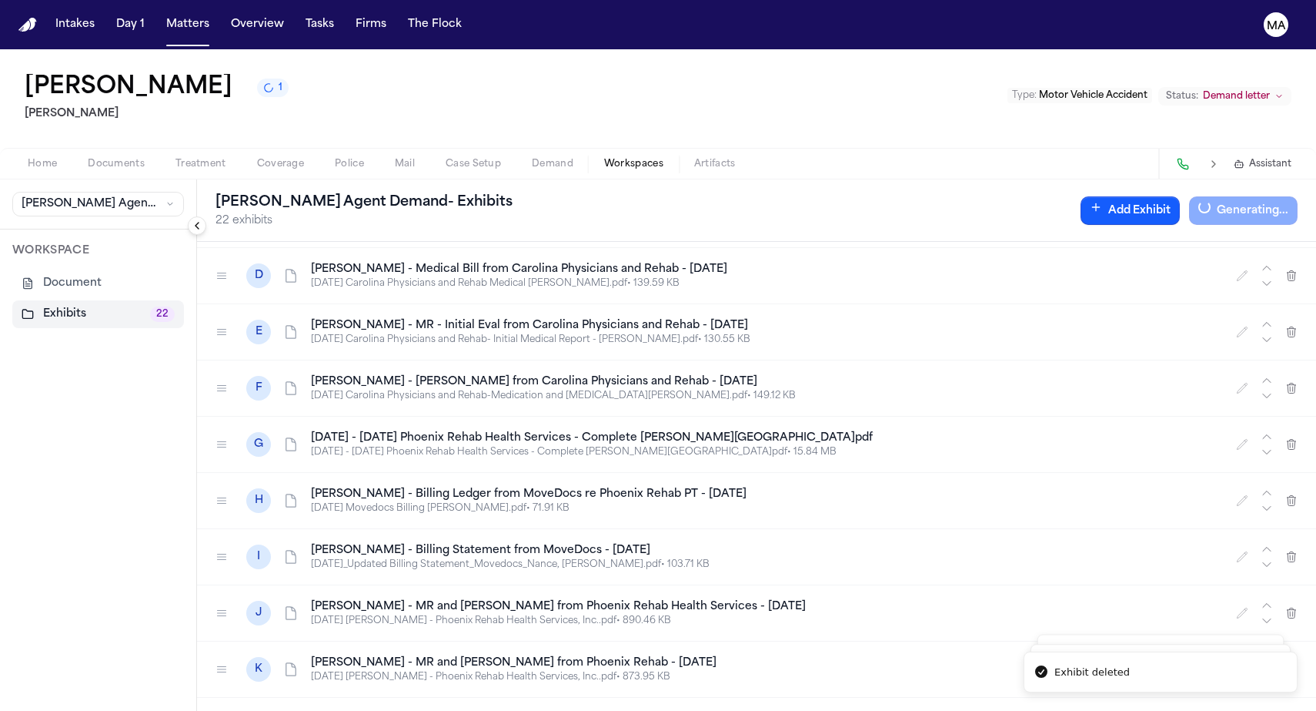
click at [1292, 383] on icon "button" at bounding box center [1292, 388] width 8 height 10
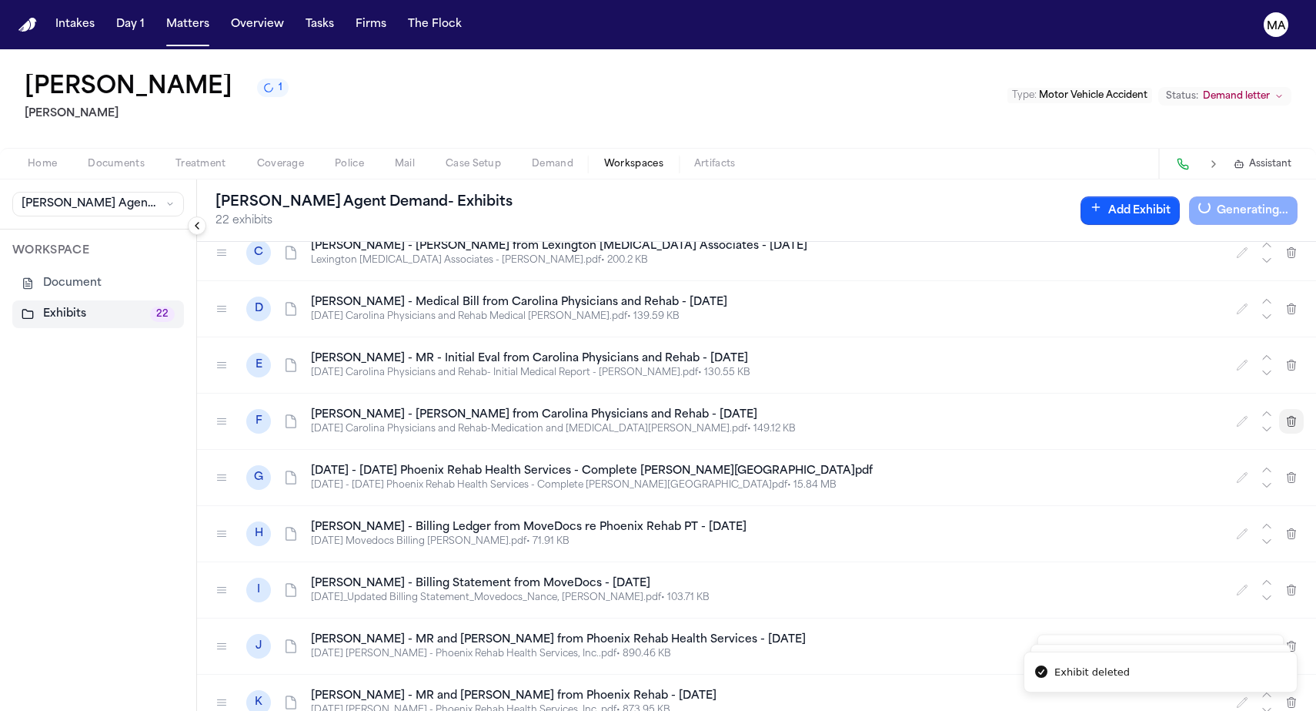
click at [1292, 359] on icon "button" at bounding box center [1292, 365] width 12 height 12
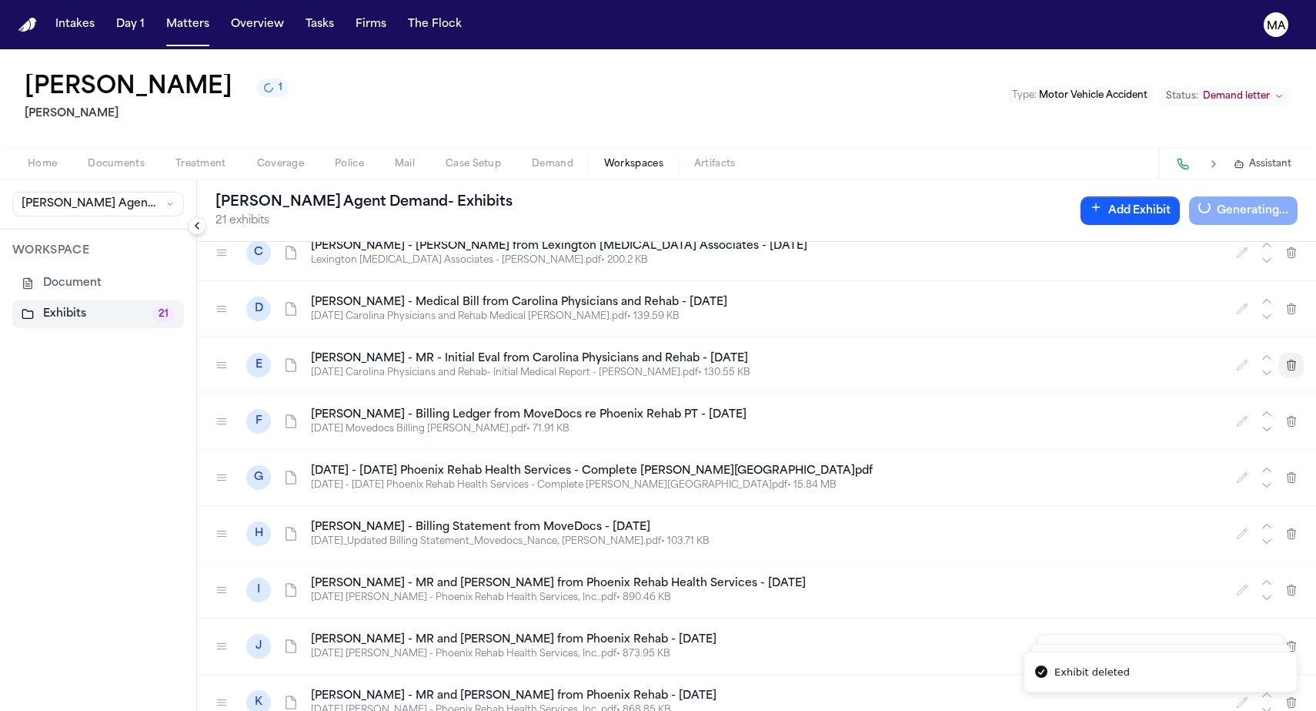
scroll to position [95, 0]
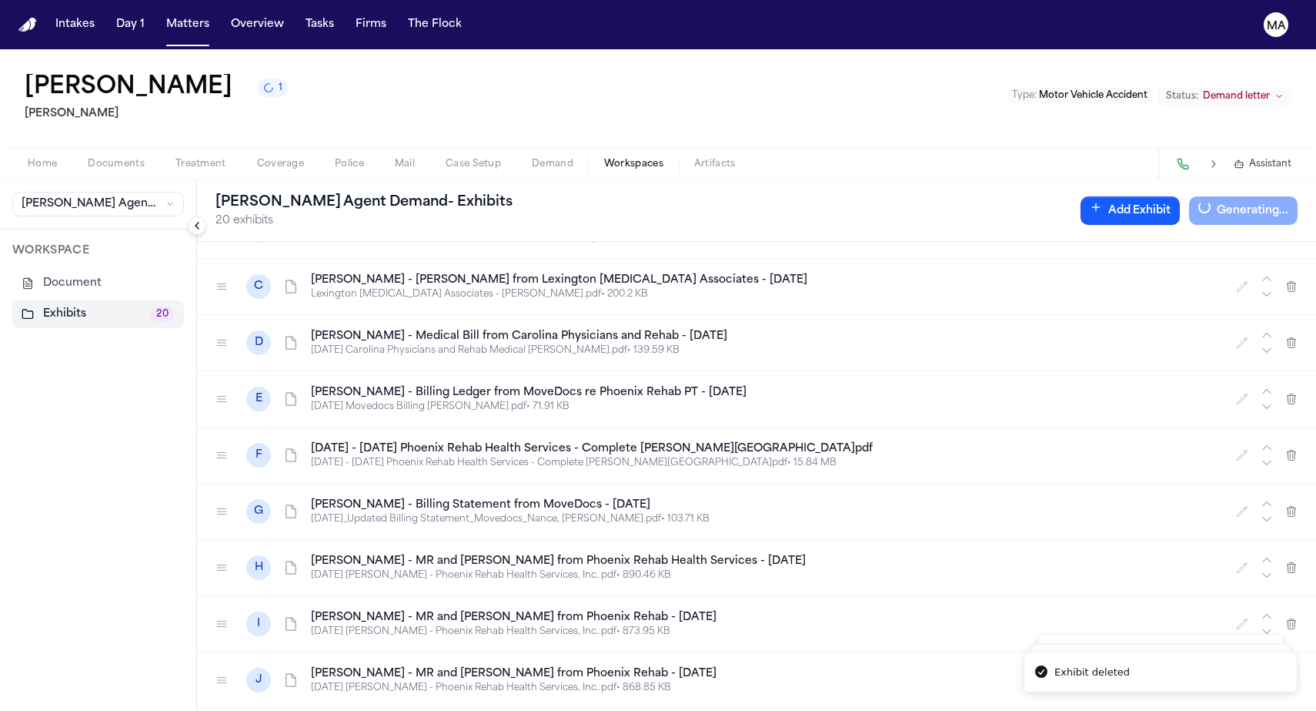
click at [1292, 337] on icon "button" at bounding box center [1292, 342] width 8 height 10
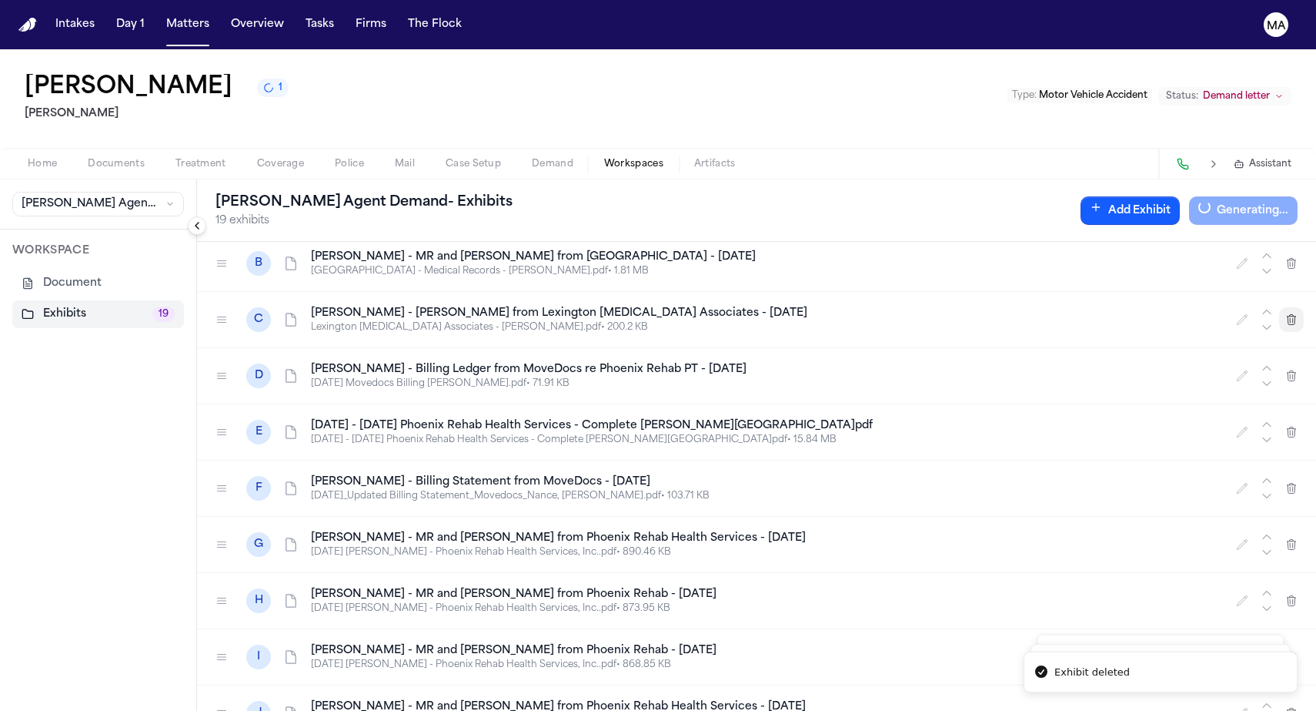
click at [1292, 313] on icon "button" at bounding box center [1292, 319] width 12 height 12
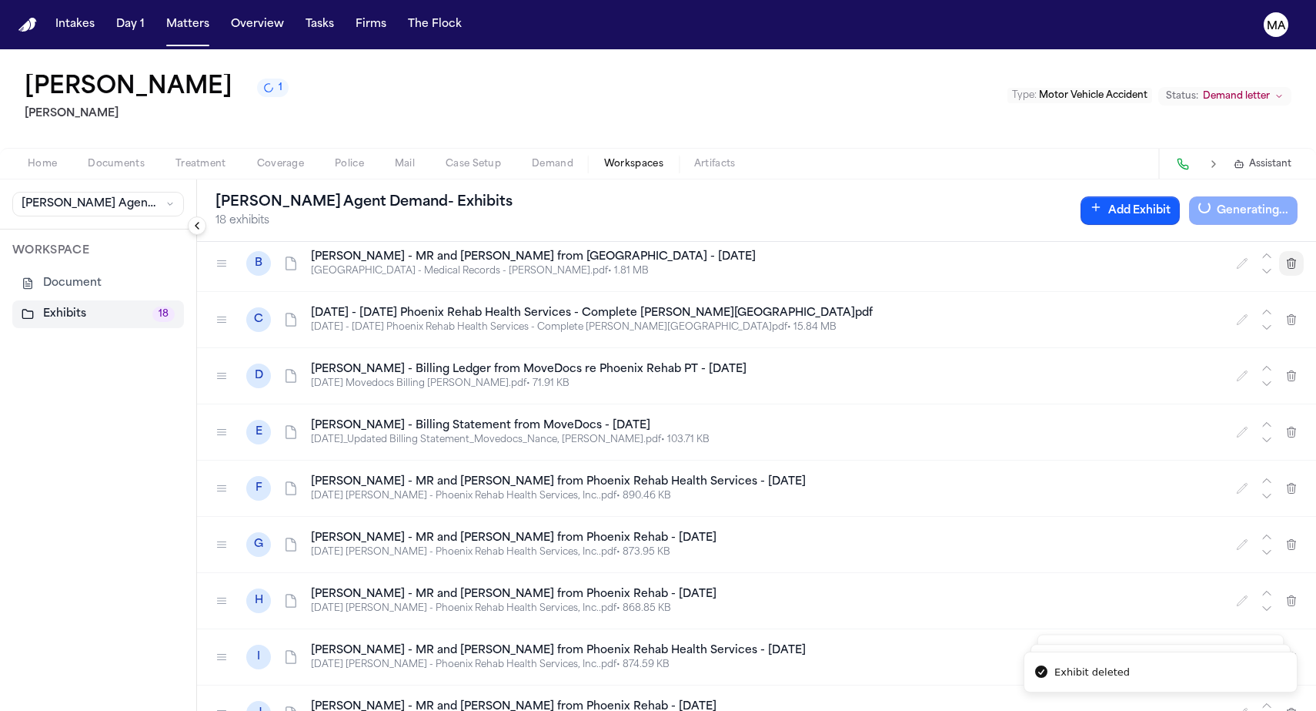
scroll to position [28, 0]
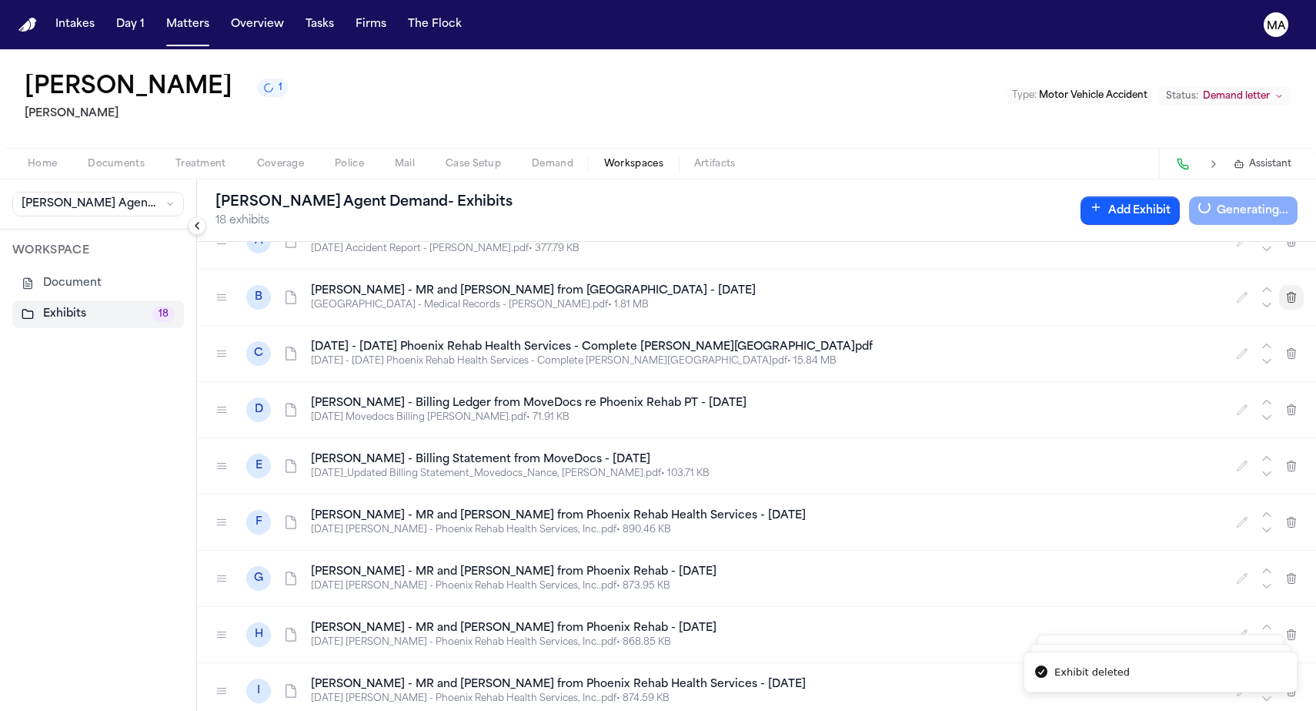
click at [1292, 292] on icon "button" at bounding box center [1292, 297] width 8 height 10
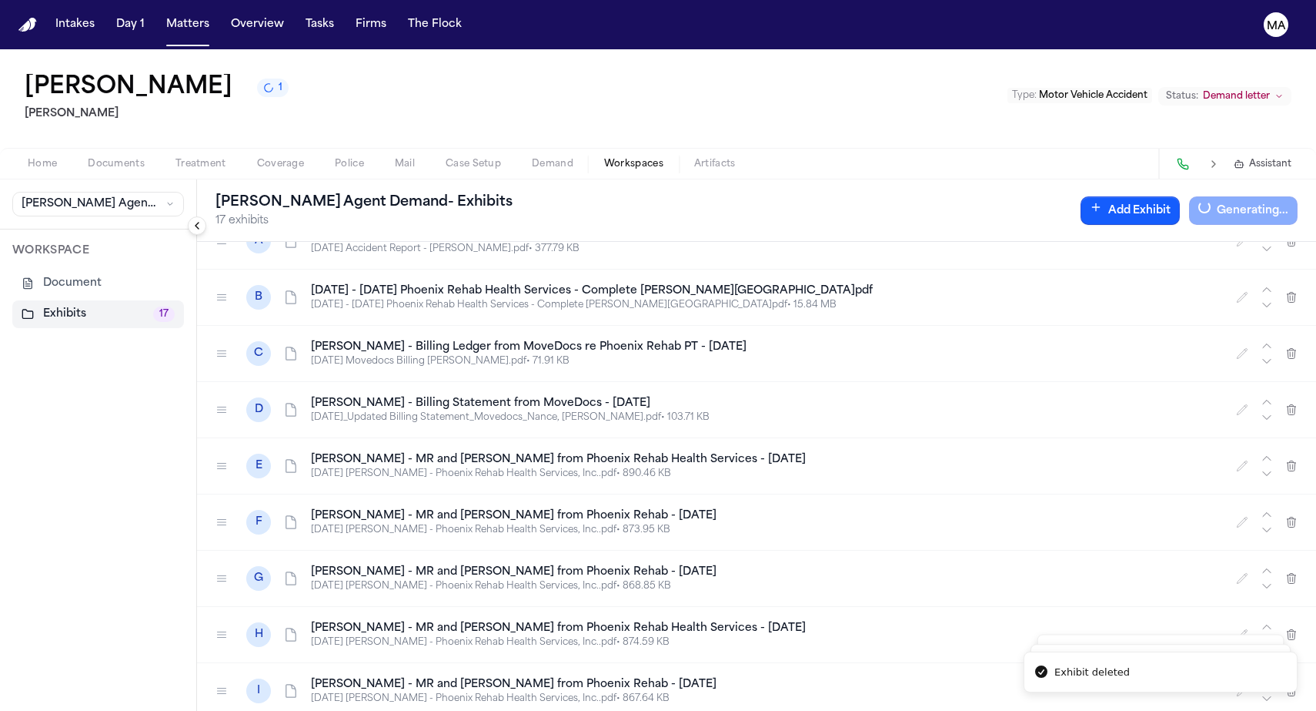
scroll to position [0, 0]
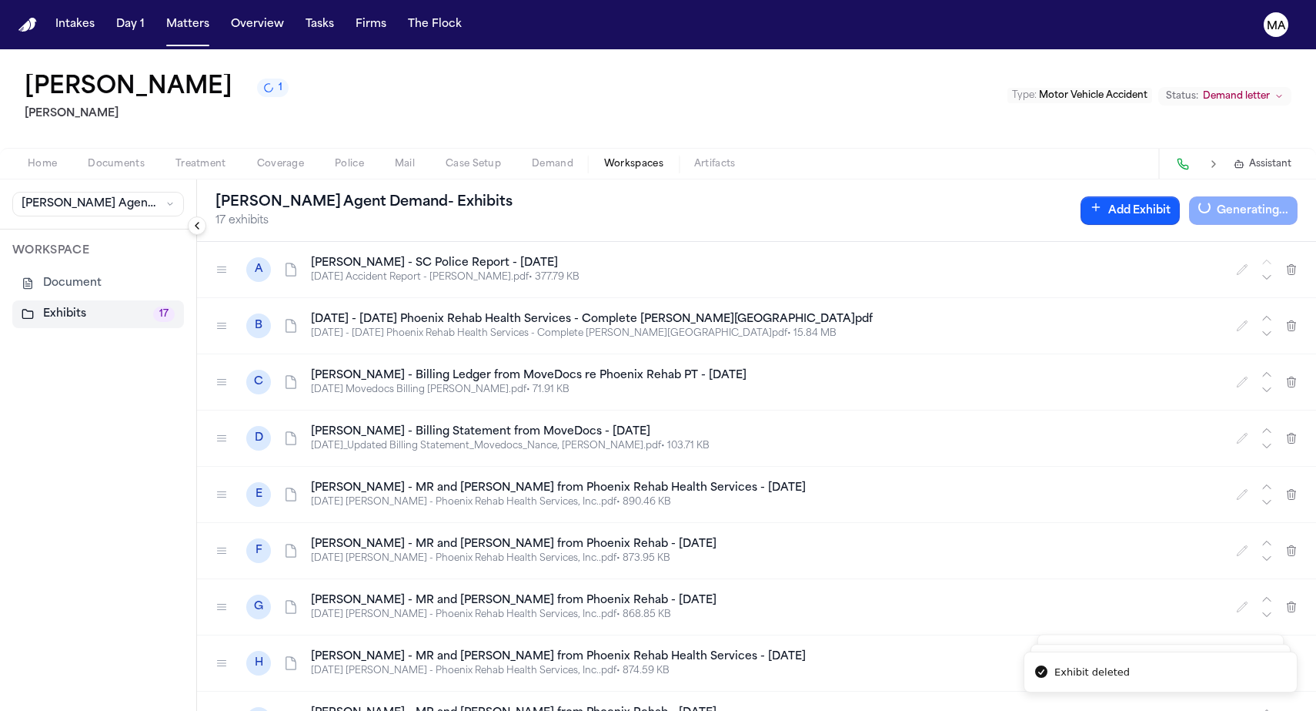
click at [1276, 254] on div at bounding box center [1267, 269] width 18 height 31
click at [1298, 263] on icon "button" at bounding box center [1292, 269] width 12 height 12
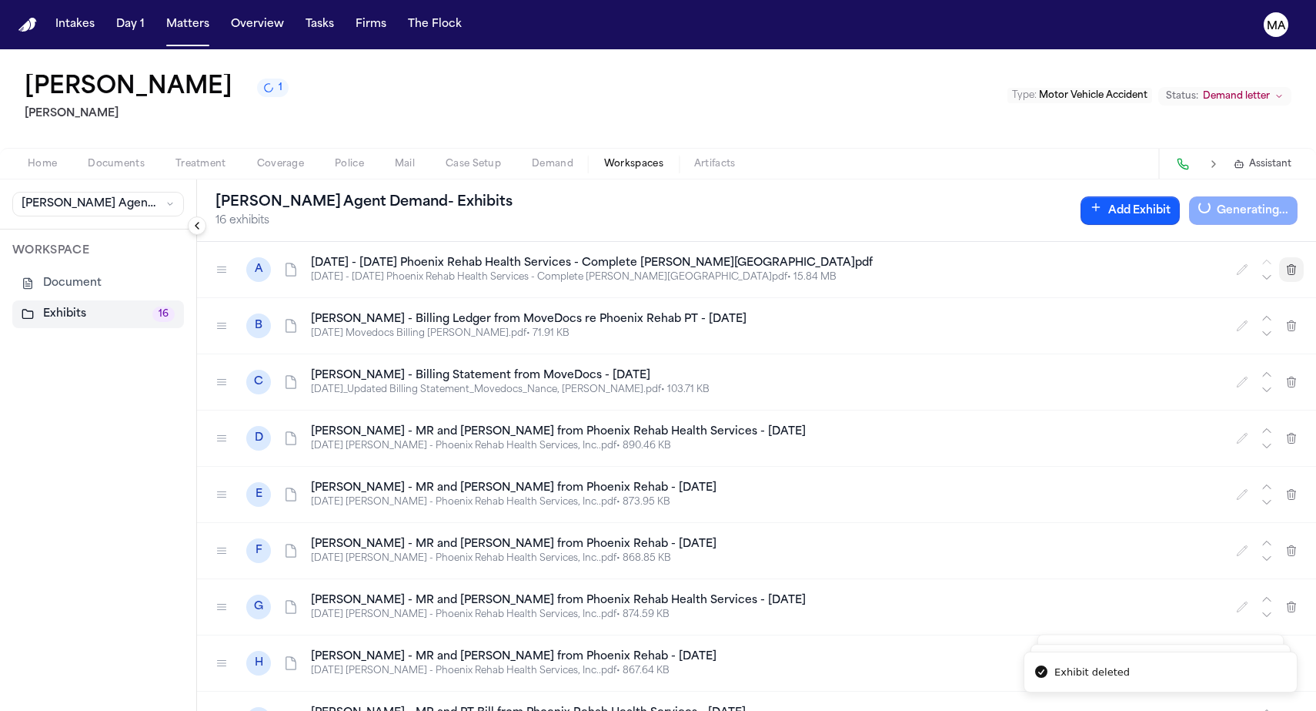
click at [1298, 263] on icon "button" at bounding box center [1292, 269] width 12 height 12
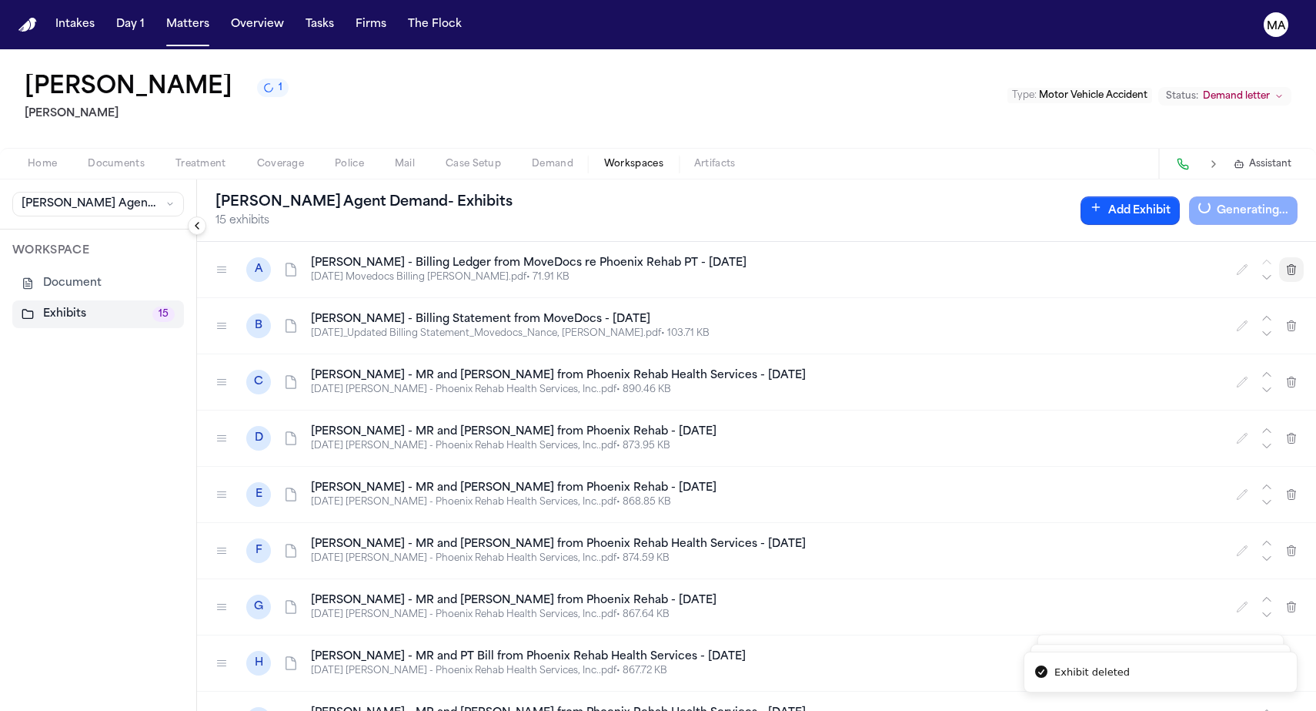
click at [1296, 264] on icon "button" at bounding box center [1292, 269] width 8 height 10
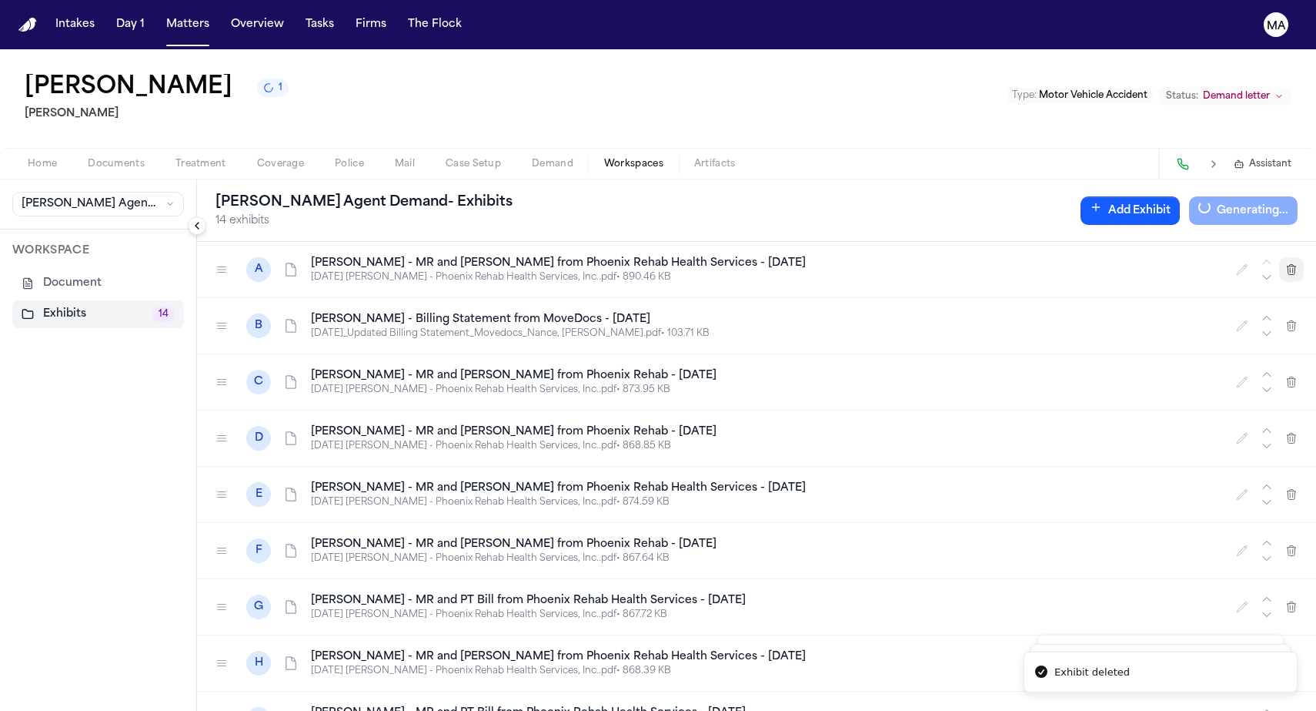
click at [1296, 264] on icon "button" at bounding box center [1292, 269] width 8 height 10
click at [1296, 320] on icon "button" at bounding box center [1292, 325] width 8 height 10
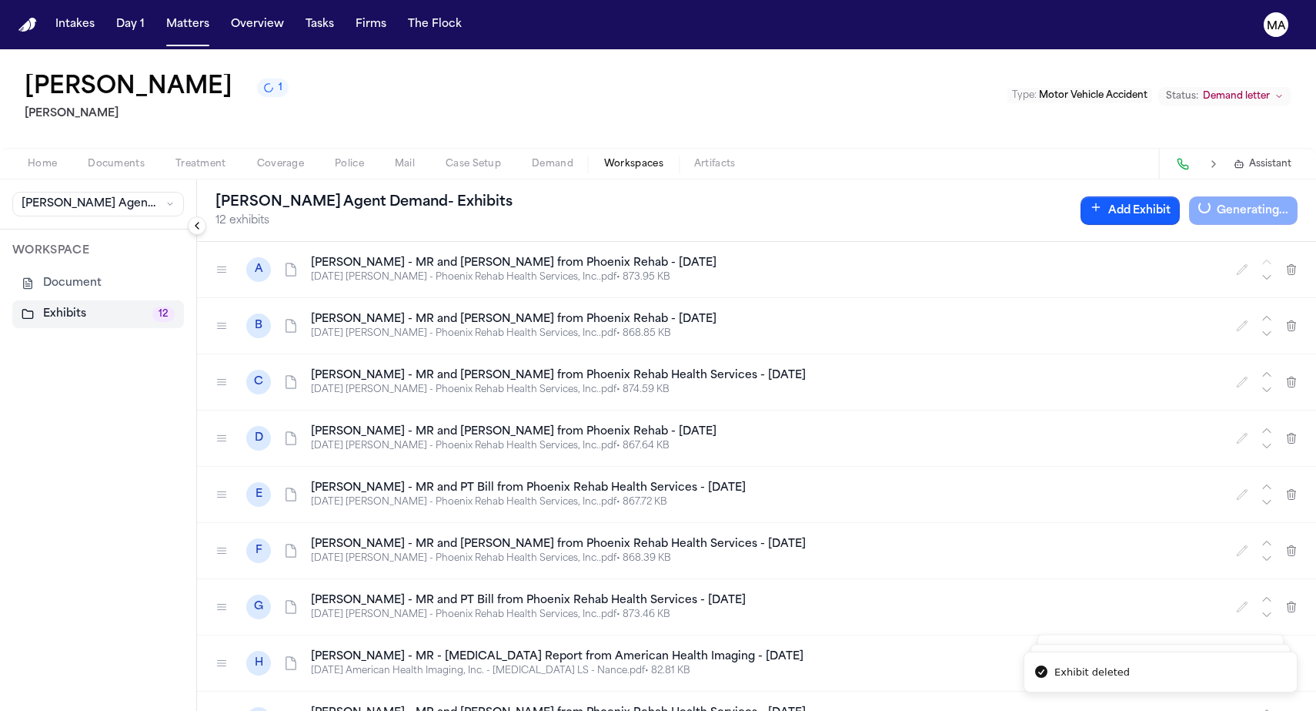
click at [1296, 264] on icon "button" at bounding box center [1292, 269] width 8 height 10
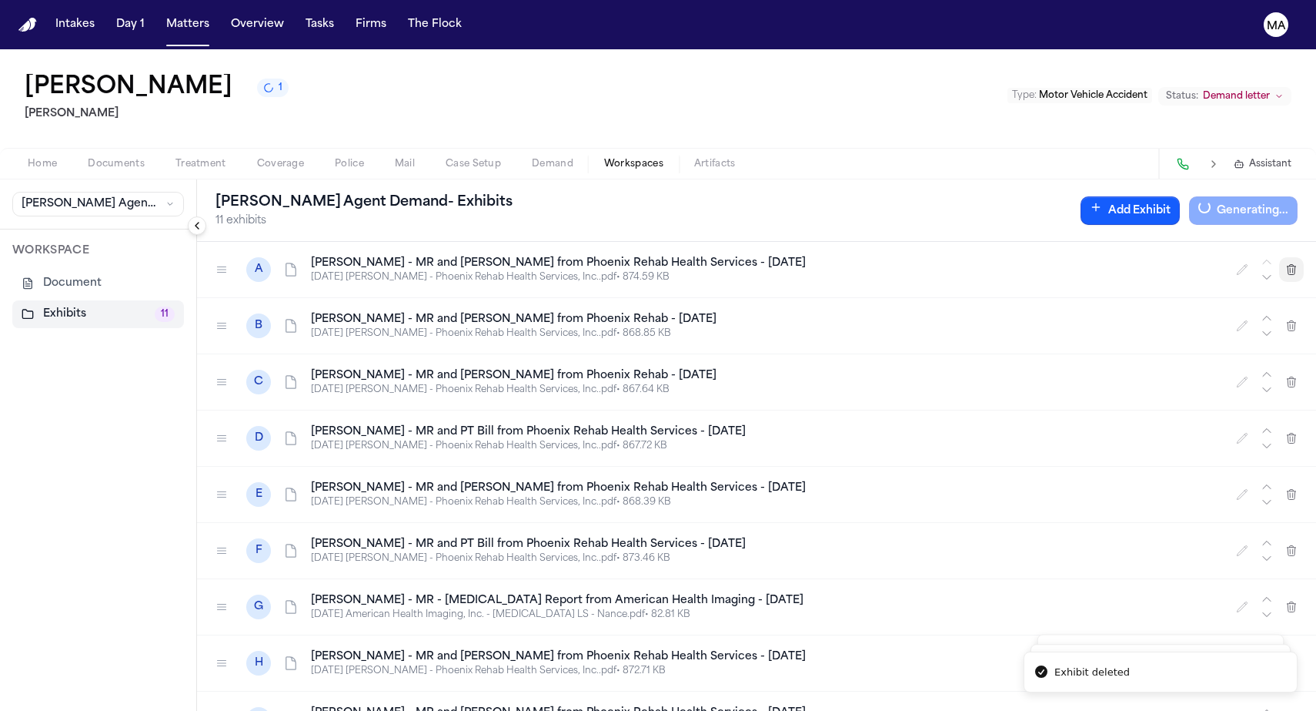
click at [1296, 264] on icon "button" at bounding box center [1292, 269] width 8 height 10
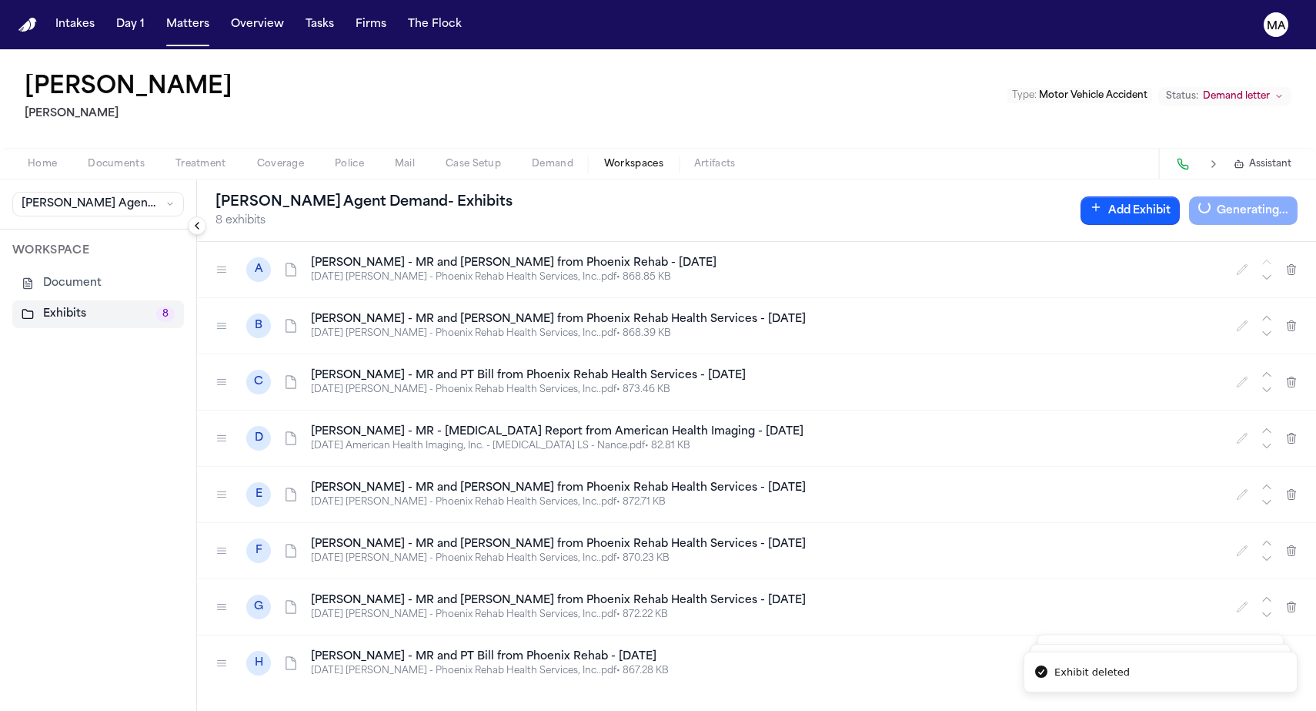
click at [1302, 257] on button "button" at bounding box center [1291, 269] width 25 height 25
click at [1298, 263] on icon "button" at bounding box center [1292, 269] width 12 height 12
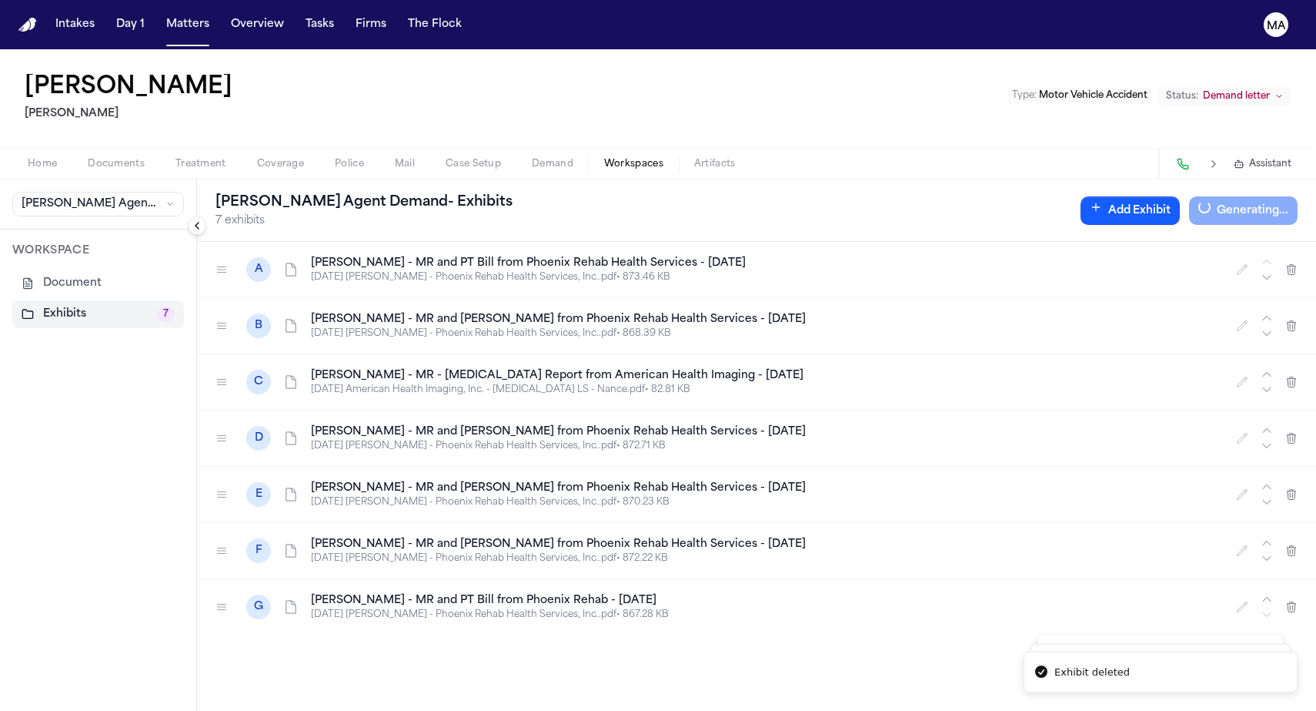
click at [1298, 263] on icon "button" at bounding box center [1292, 269] width 12 height 12
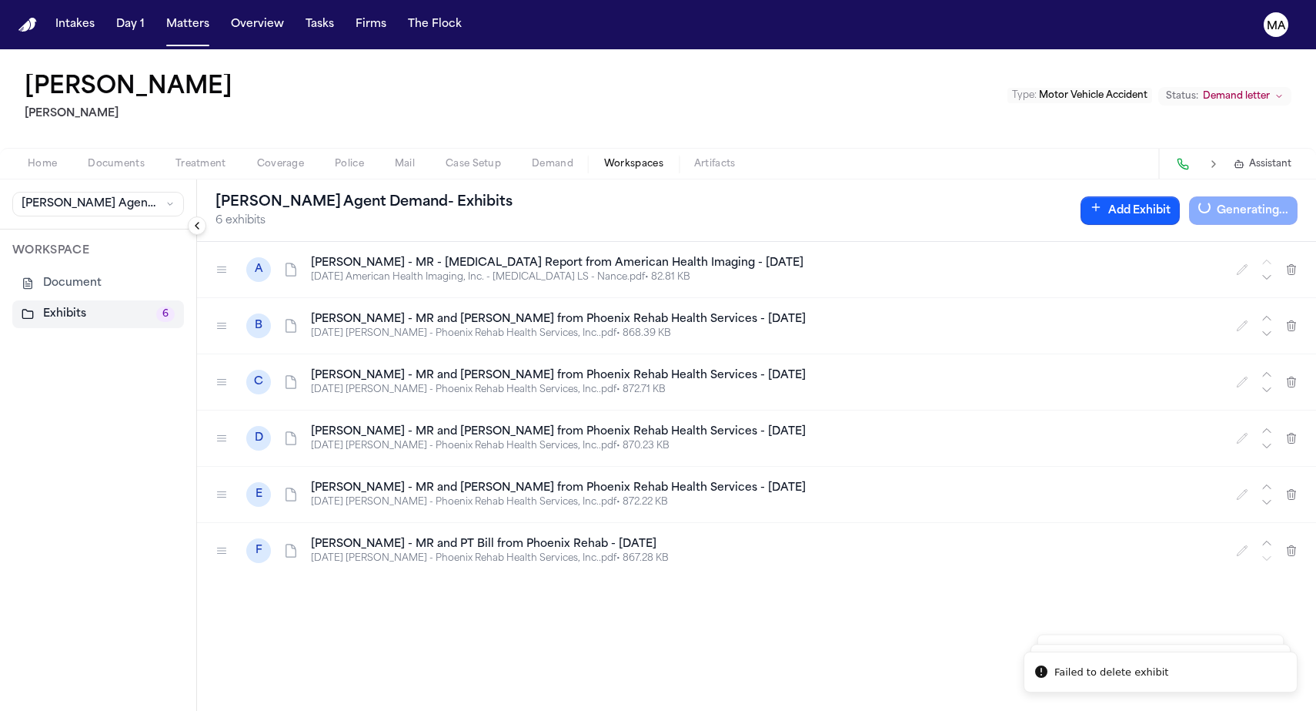
click at [1298, 263] on icon "button" at bounding box center [1292, 269] width 12 height 12
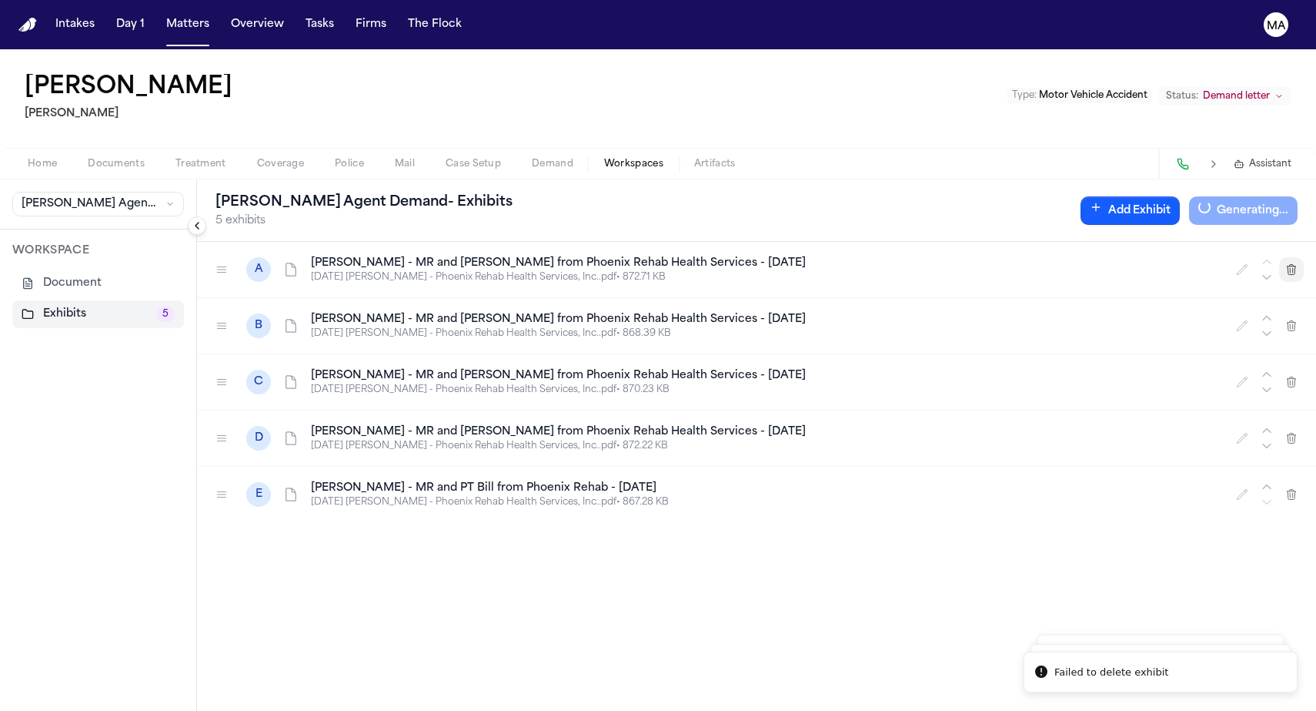
click at [1298, 263] on icon "button" at bounding box center [1292, 269] width 12 height 12
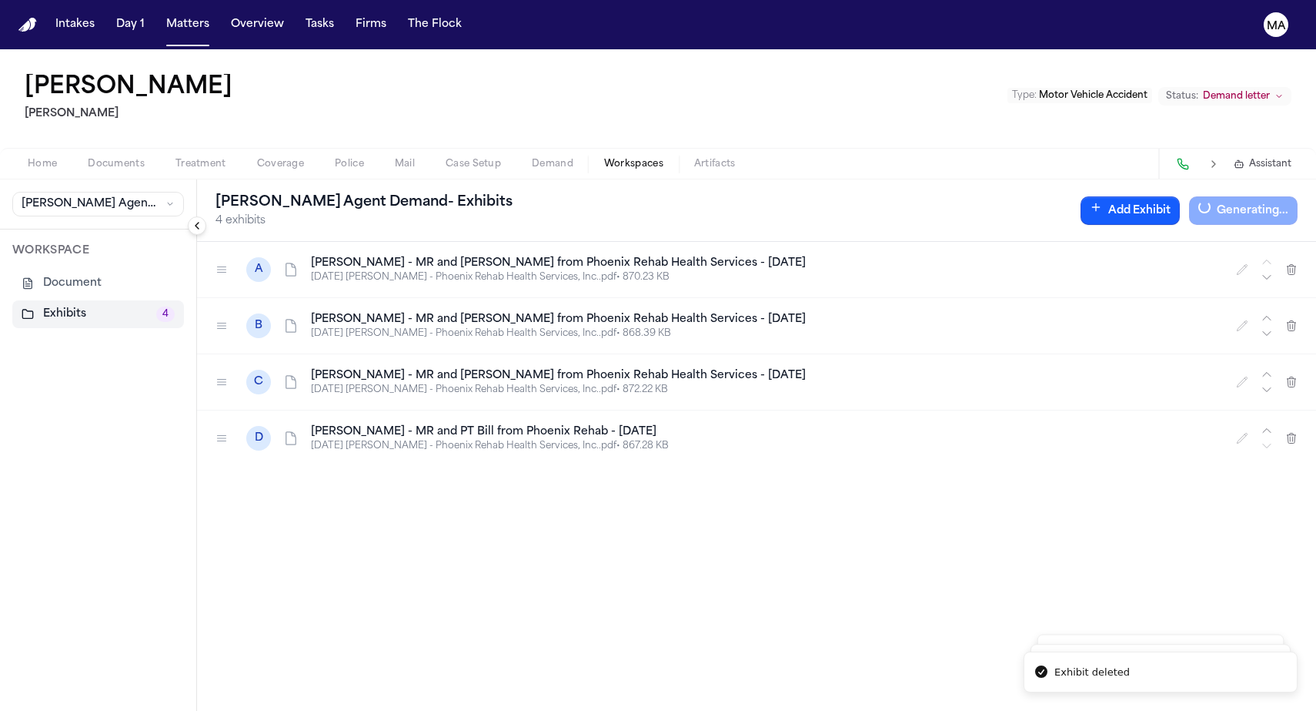
click at [1298, 263] on icon "button" at bounding box center [1292, 269] width 12 height 12
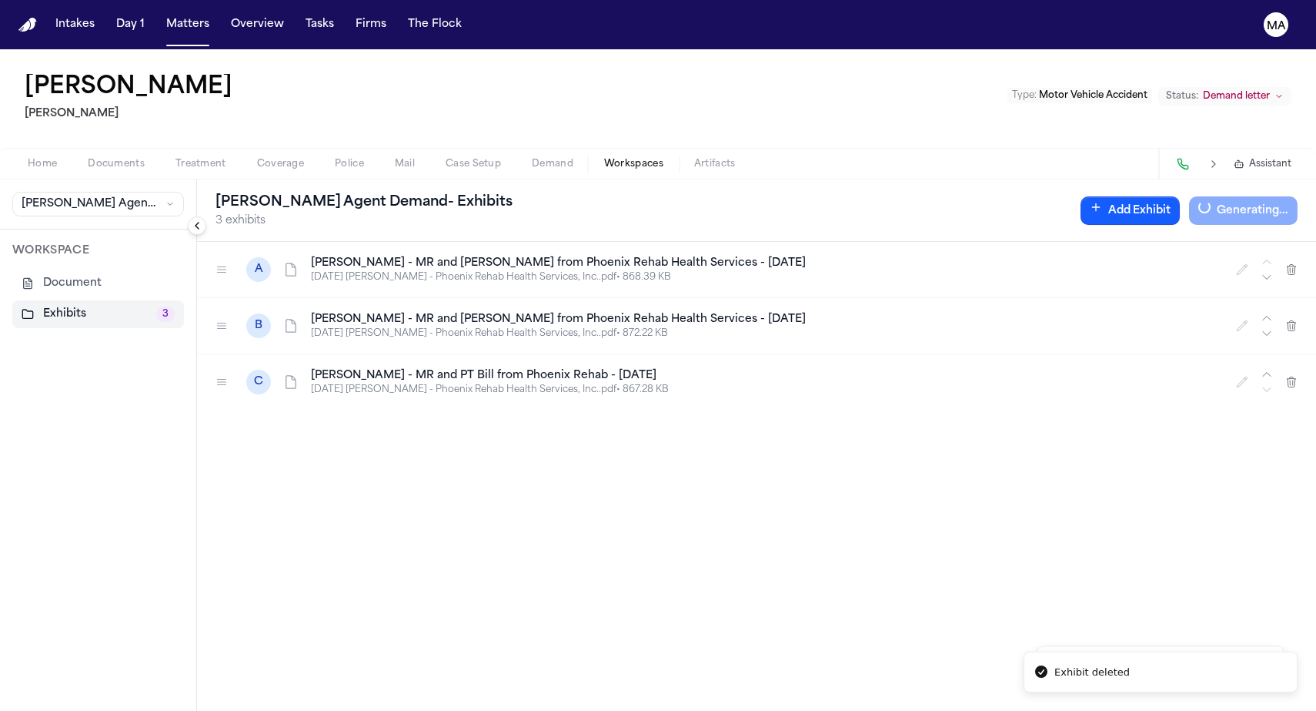
click at [1302, 257] on button "button" at bounding box center [1291, 269] width 25 height 25
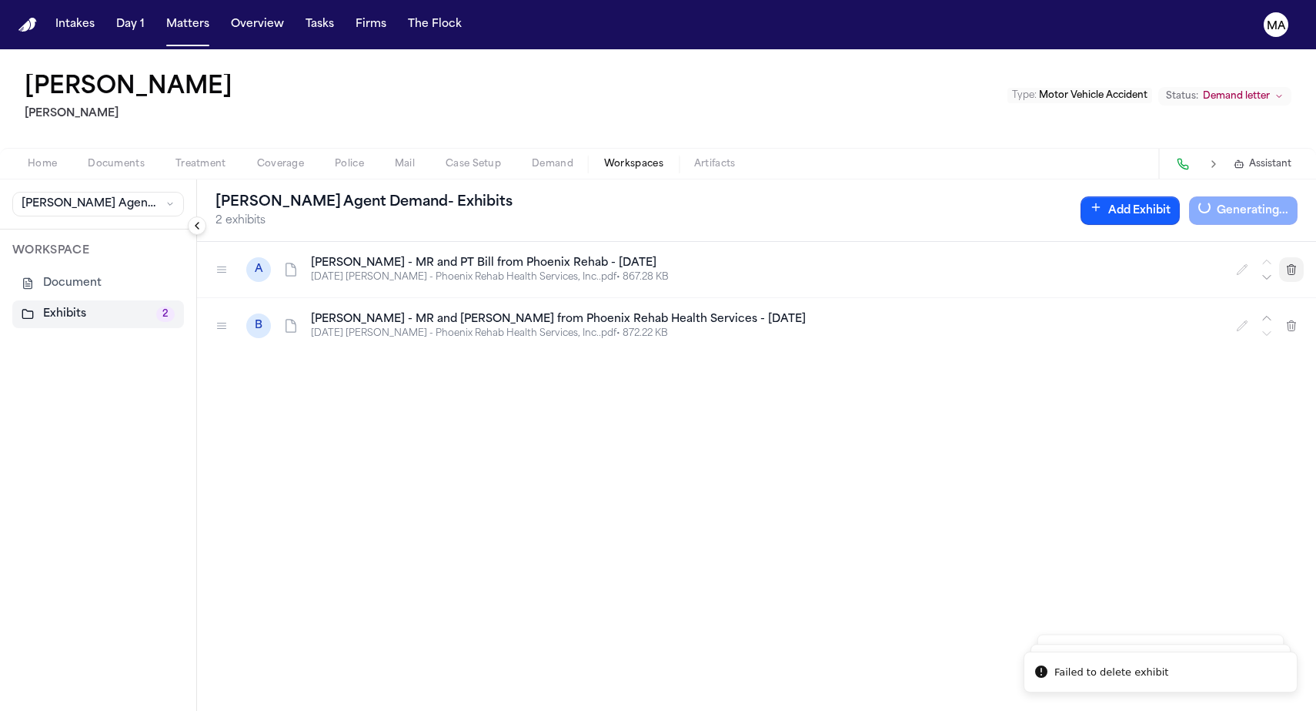
click at [1302, 257] on button "button" at bounding box center [1291, 269] width 25 height 25
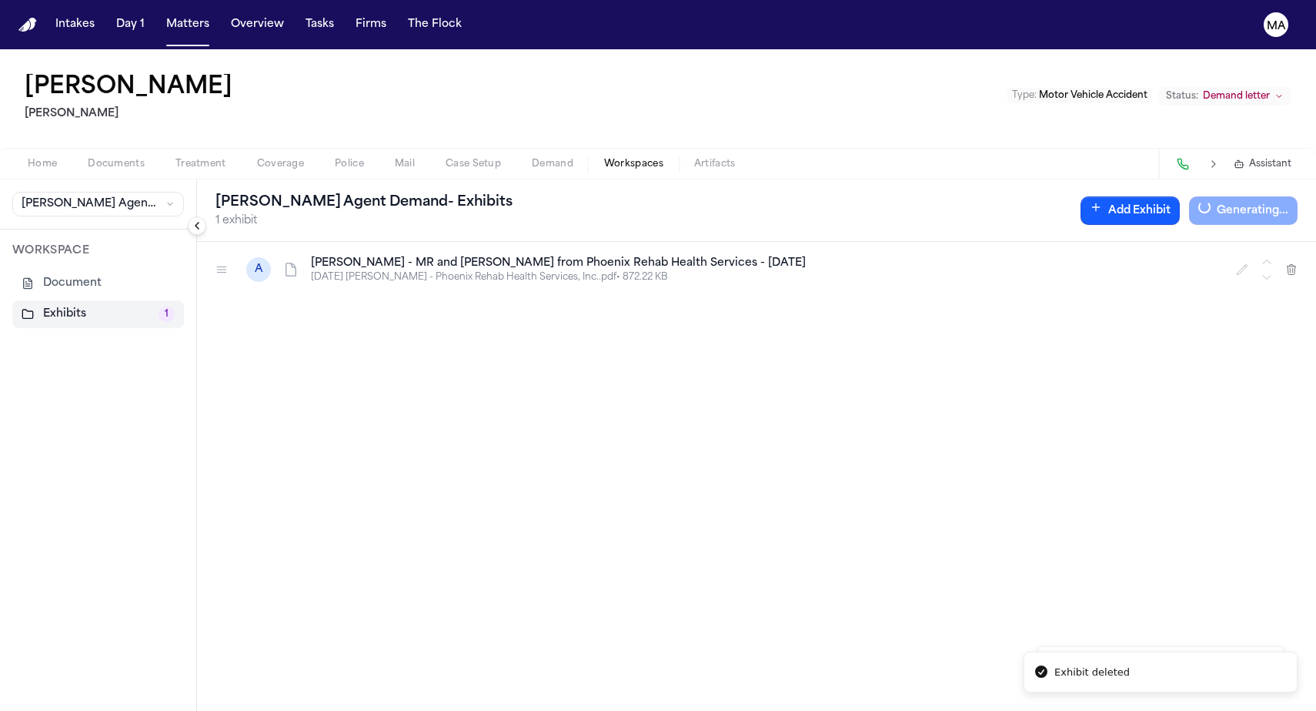
click at [1302, 257] on button "button" at bounding box center [1291, 269] width 25 height 25
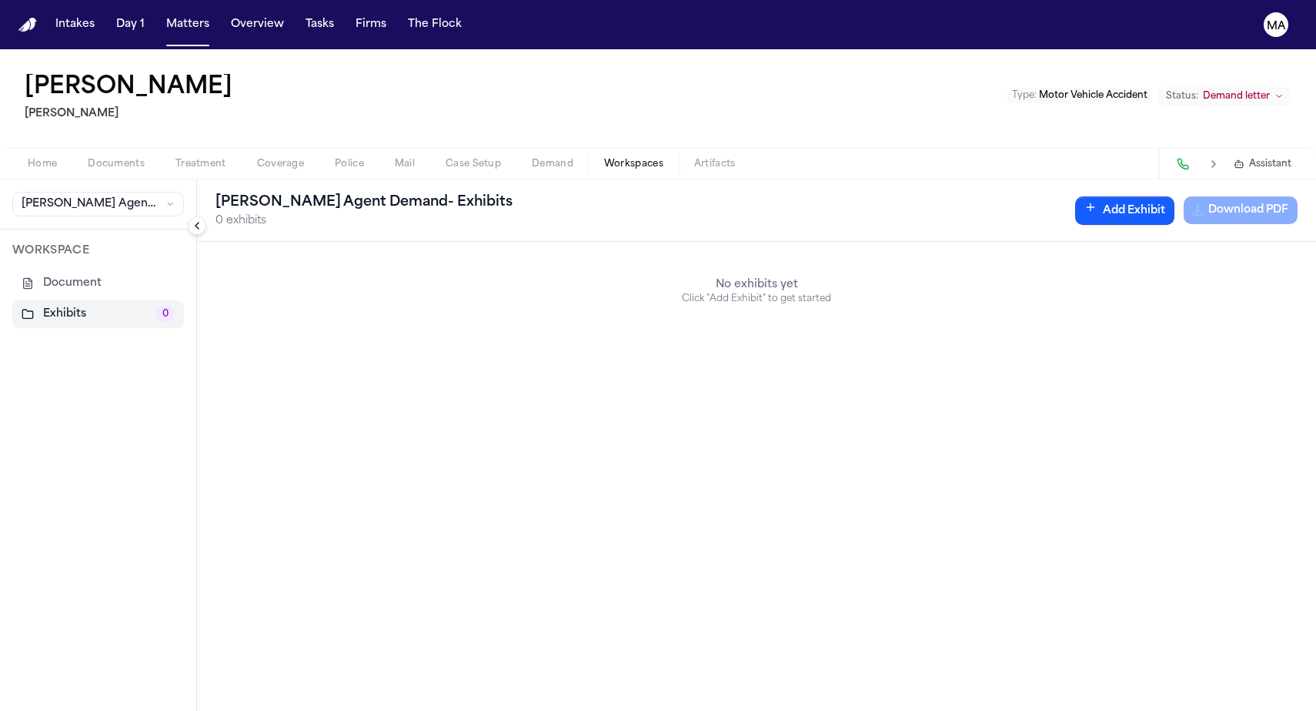
click at [160, 17] on button "Matters" at bounding box center [187, 25] width 55 height 28
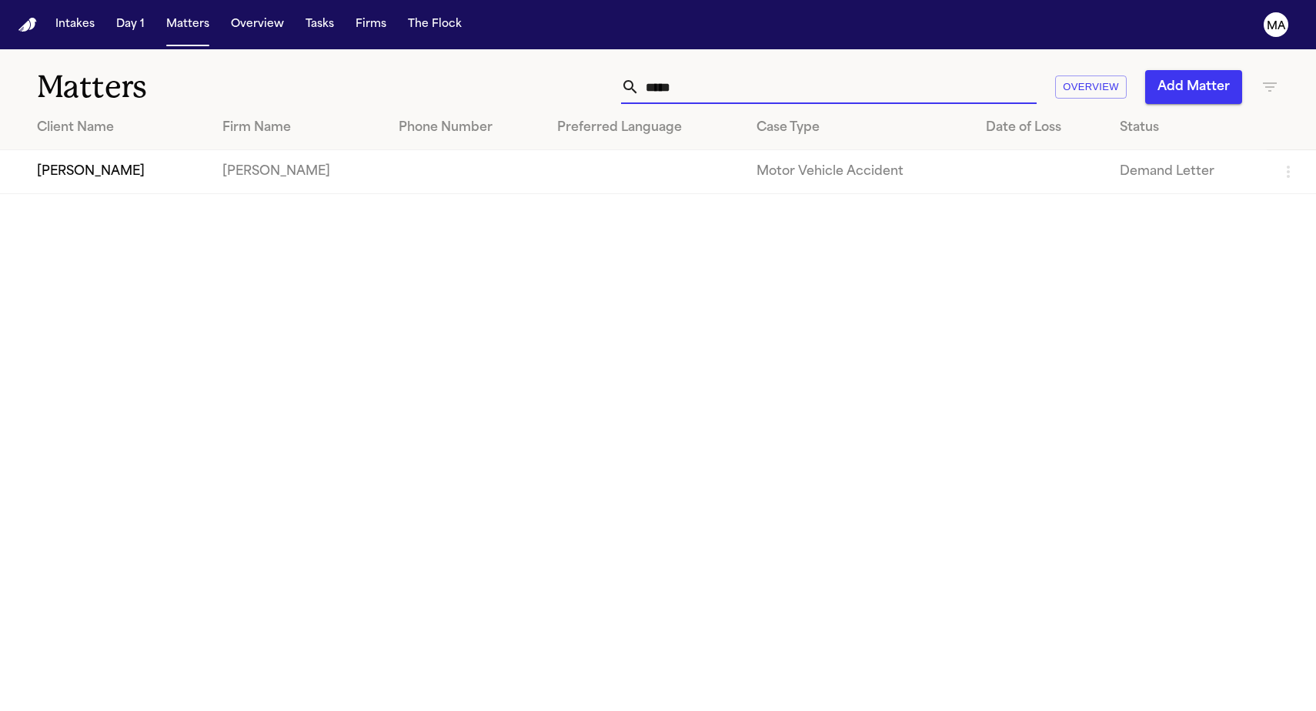
drag, startPoint x: 907, startPoint y: 71, endPoint x: 851, endPoint y: 64, distance: 56.6
click at [851, 70] on div "*****" at bounding box center [829, 87] width 416 height 34
type input "*****"
click at [1279, 78] on icon "button" at bounding box center [1270, 87] width 18 height 18
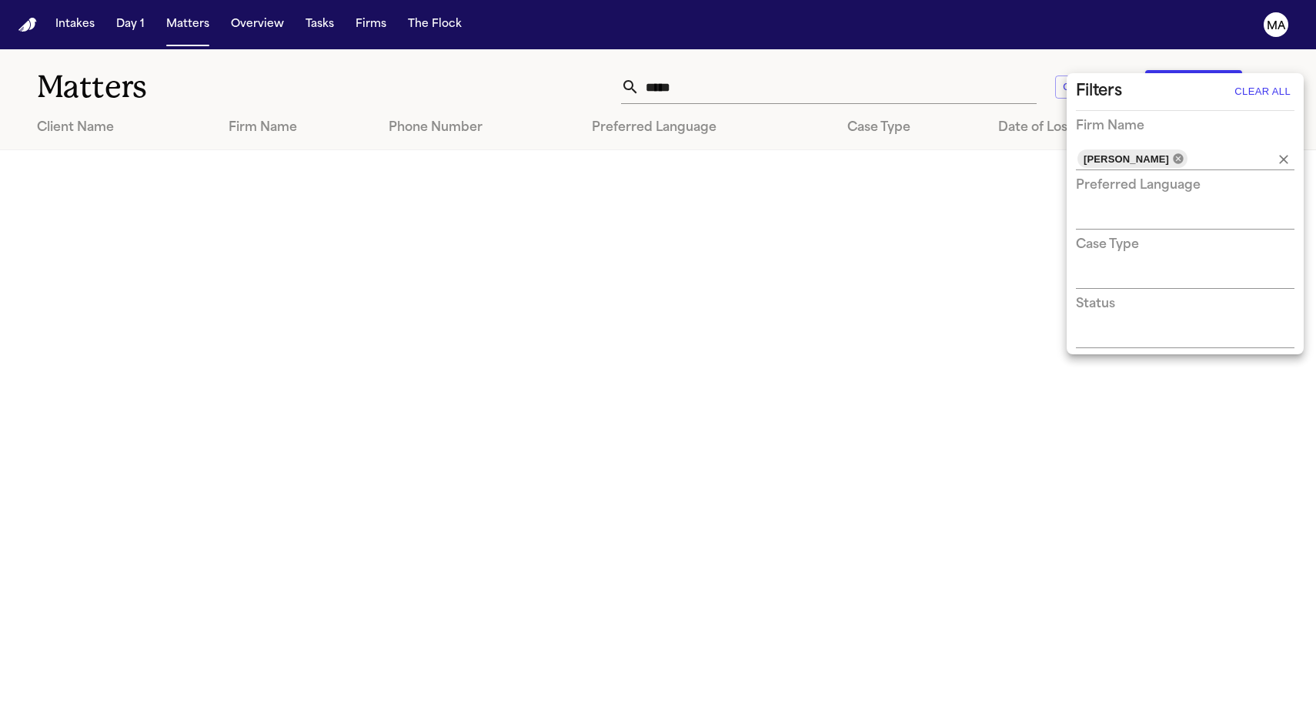
click at [1173, 153] on icon at bounding box center [1178, 158] width 10 height 10
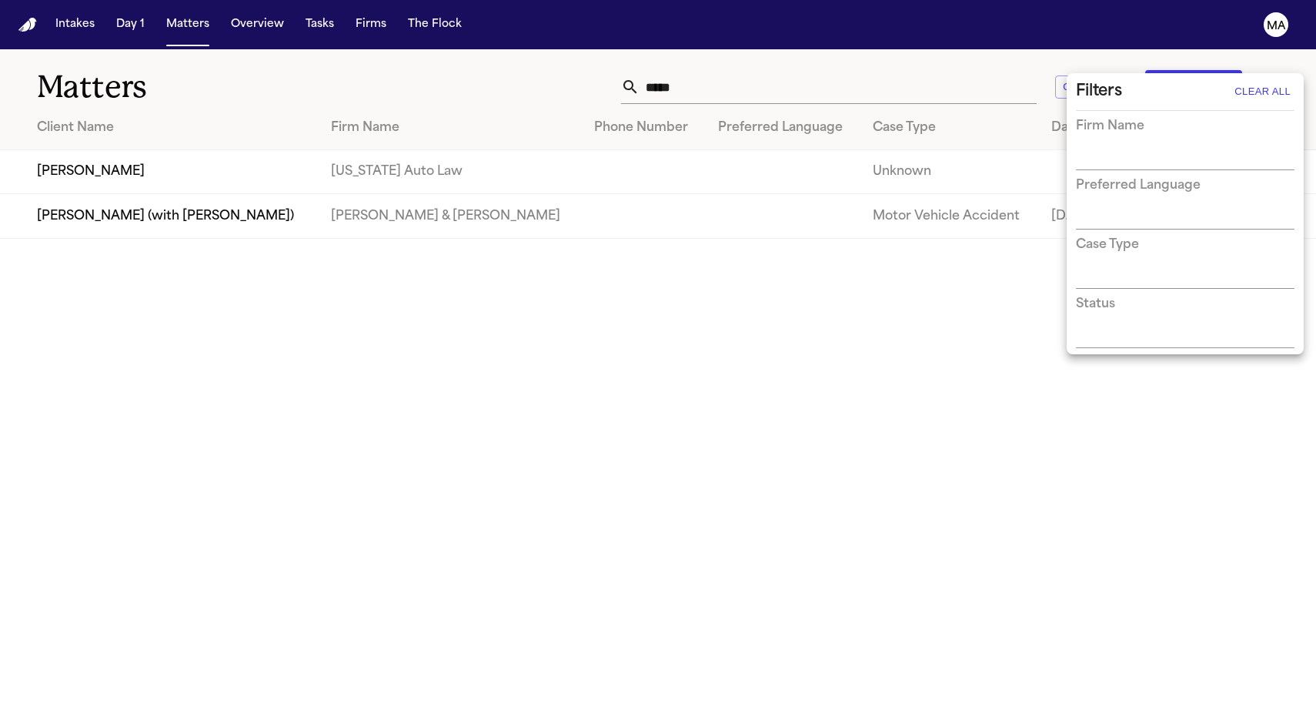
click at [922, 68] on div at bounding box center [658, 355] width 1316 height 711
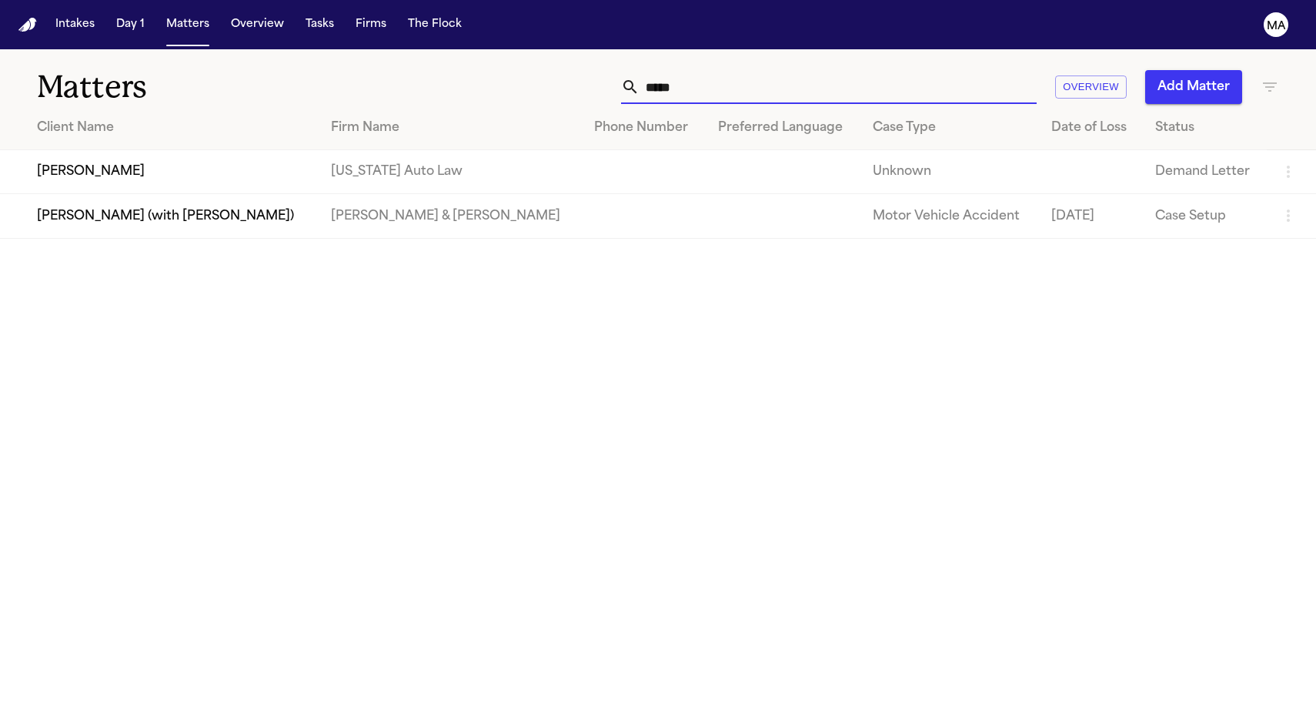
click at [921, 70] on input "*****" at bounding box center [838, 87] width 397 height 34
drag, startPoint x: 460, startPoint y: 163, endPoint x: 112, endPoint y: 134, distance: 349.2
click at [112, 150] on td "[PERSON_NAME]" at bounding box center [159, 172] width 319 height 44
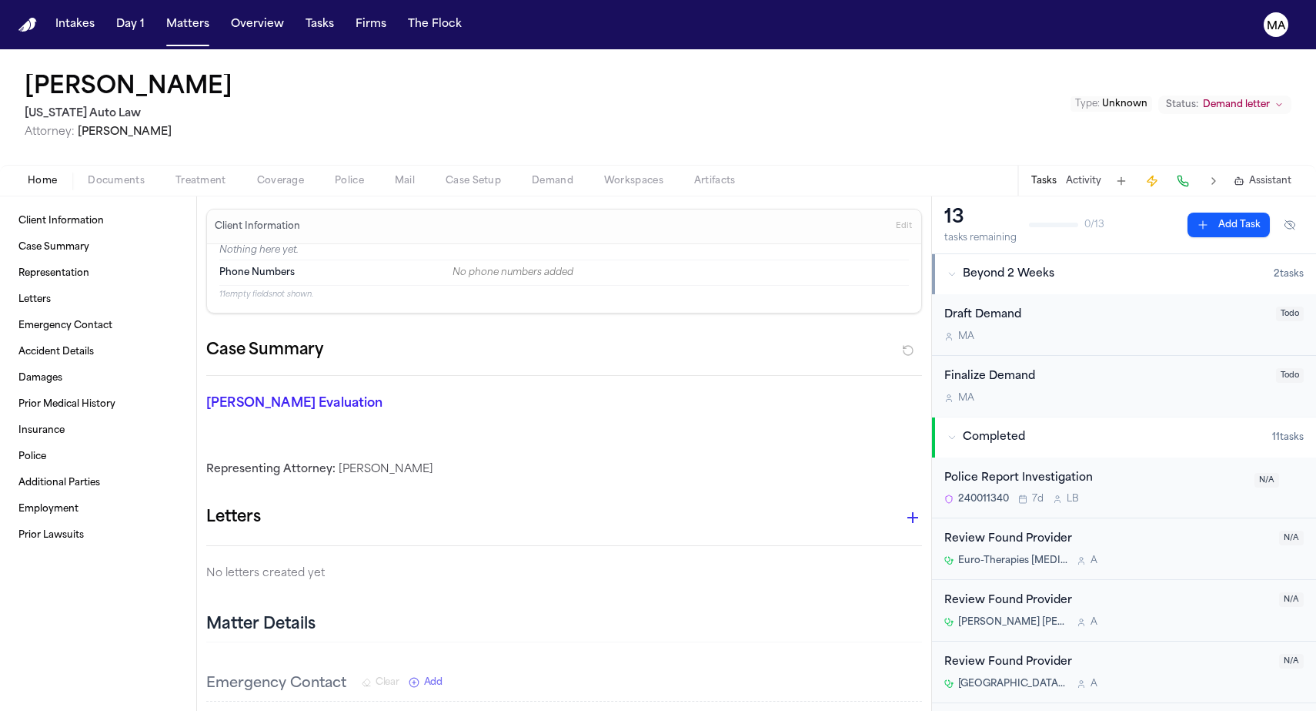
click at [1148, 99] on span "Unknown" at bounding box center [1124, 103] width 45 height 9
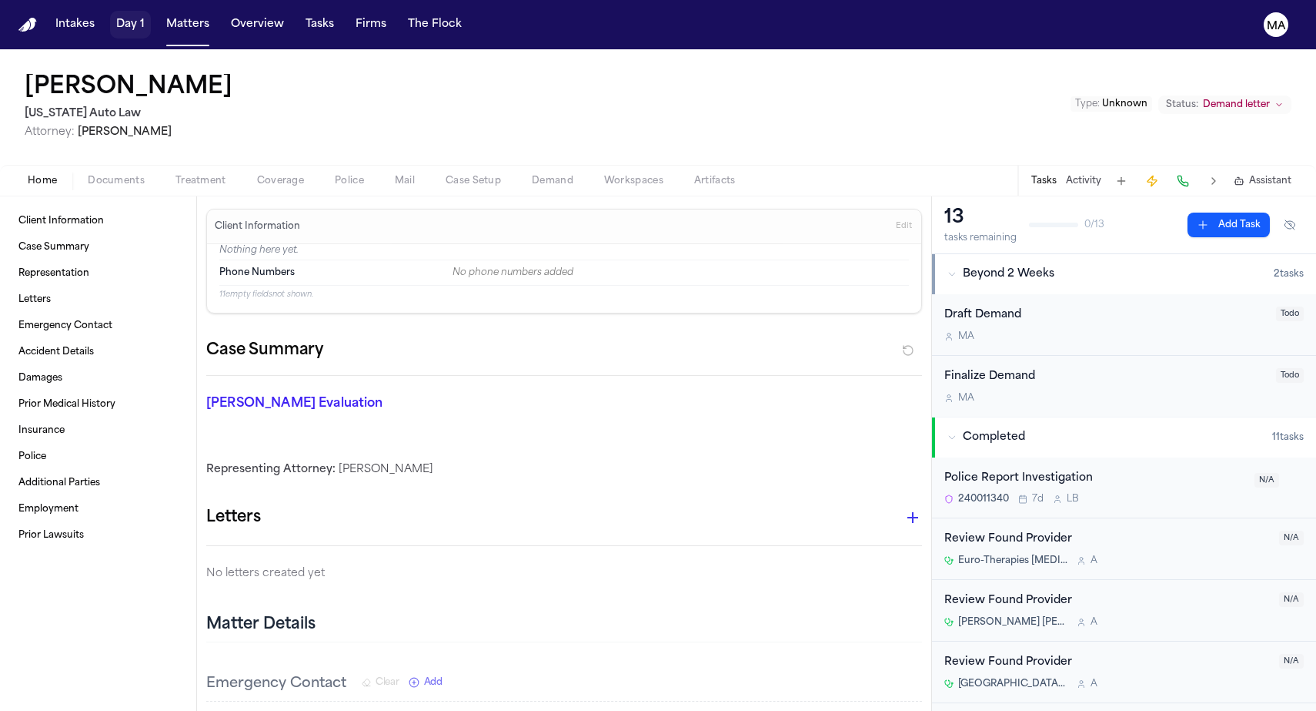
click at [160, 18] on button "Matters" at bounding box center [187, 25] width 55 height 28
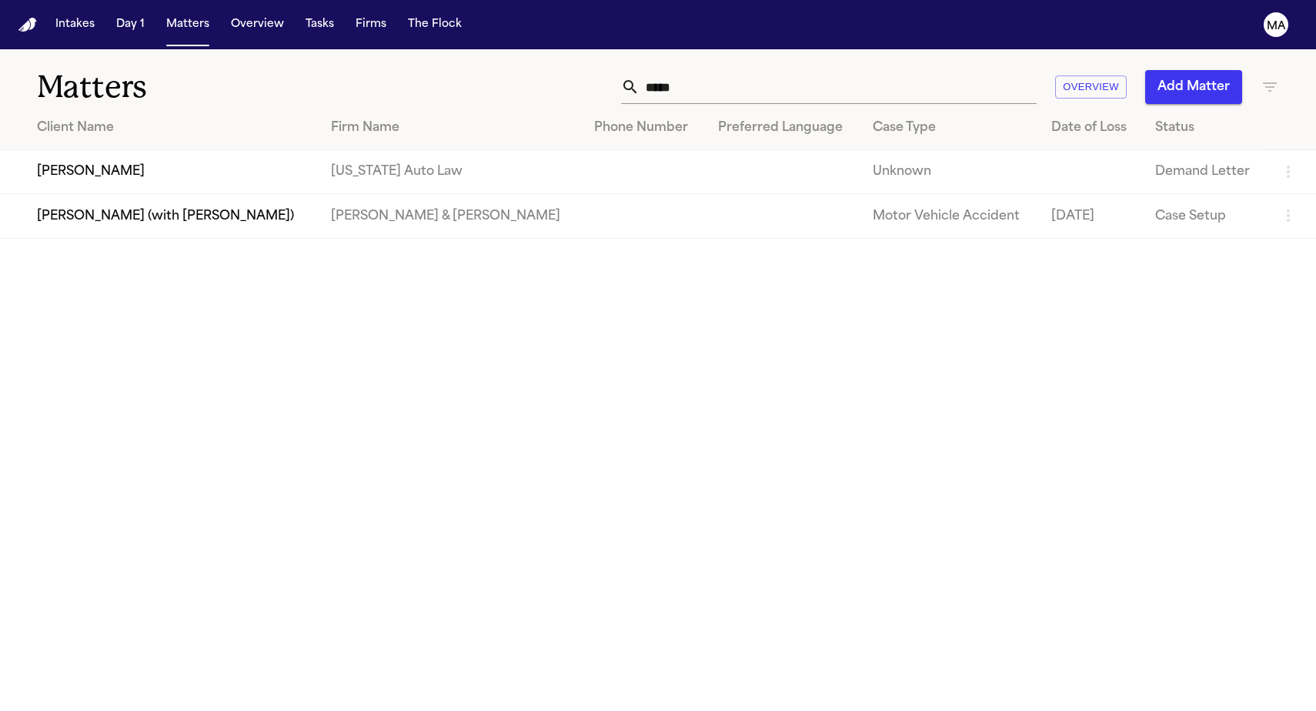
click at [1269, 78] on icon "button" at bounding box center [1270, 87] width 18 height 18
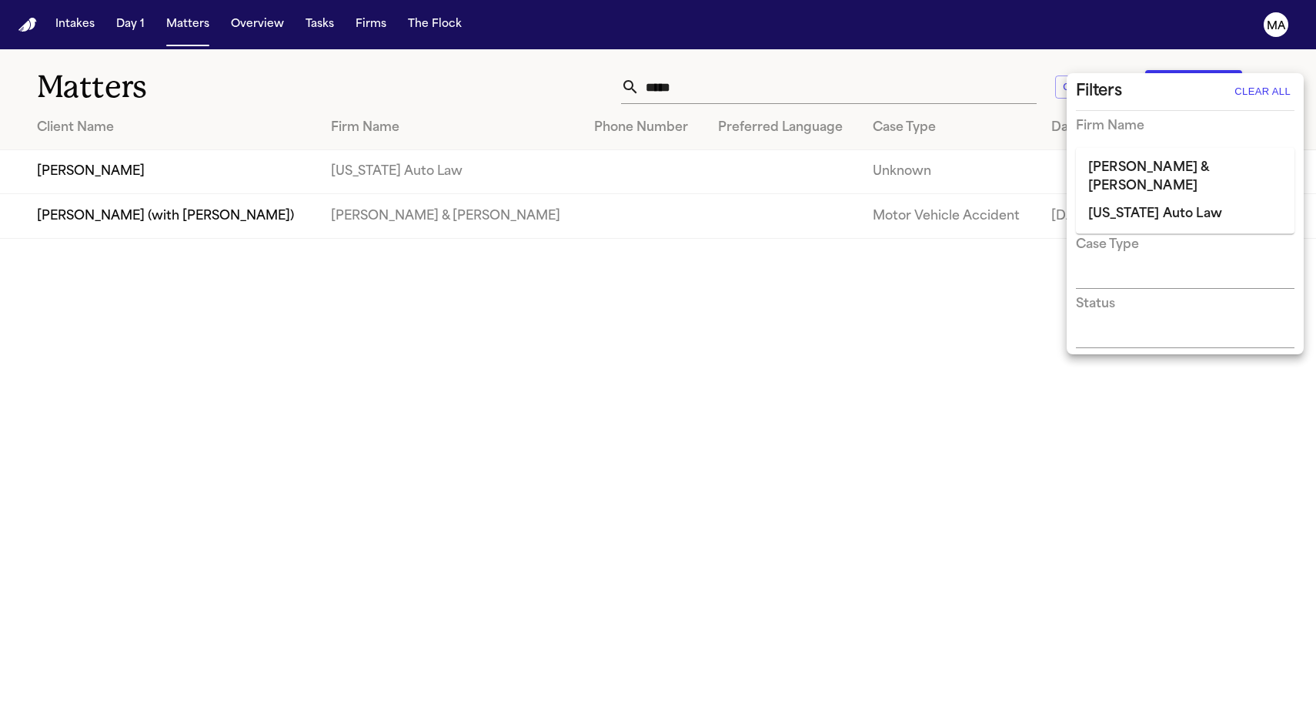
click at [1142, 148] on input "text" at bounding box center [1174, 159] width 196 height 22
type input "*****"
drag, startPoint x: 941, startPoint y: 119, endPoint x: 936, endPoint y: 85, distance: 33.5
click at [940, 111] on div at bounding box center [658, 355] width 1316 height 711
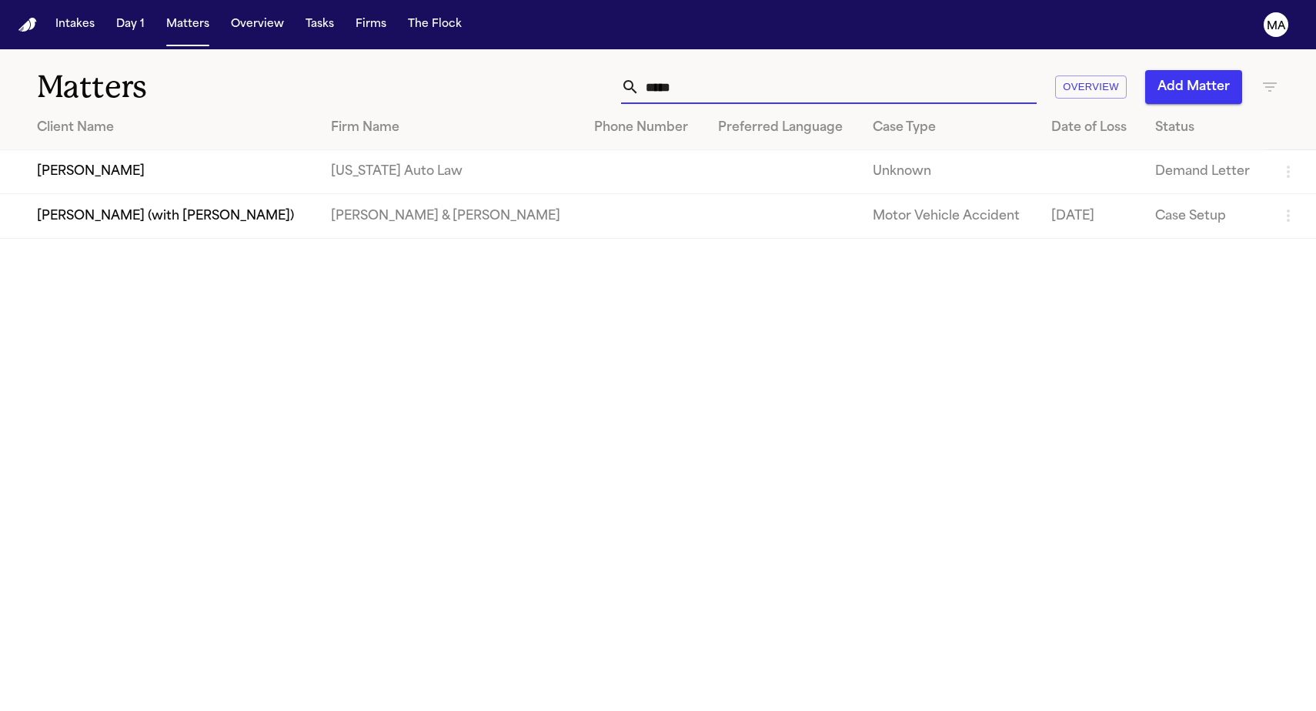
drag, startPoint x: 928, startPoint y: 72, endPoint x: 760, endPoint y: 54, distance: 168.8
click at [764, 70] on div "***** Overview Add Matter" at bounding box center [836, 87] width 888 height 34
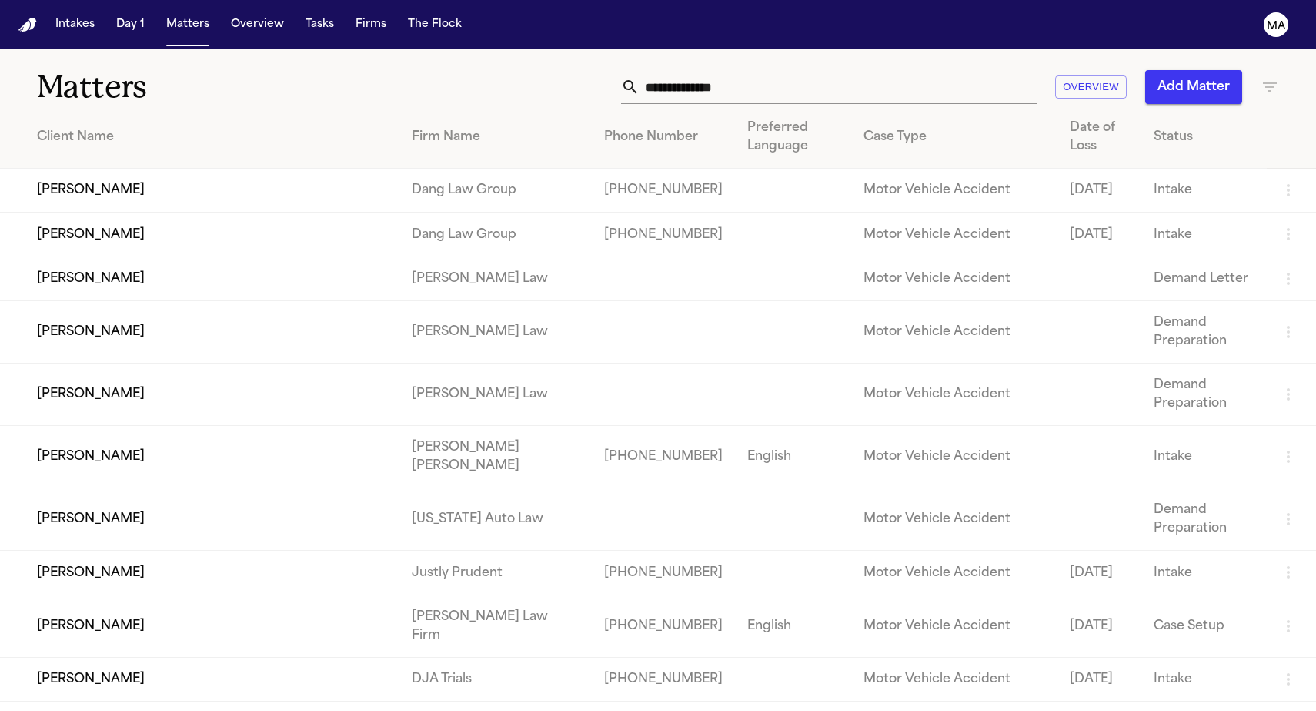
click at [1262, 78] on icon "button" at bounding box center [1270, 87] width 18 height 18
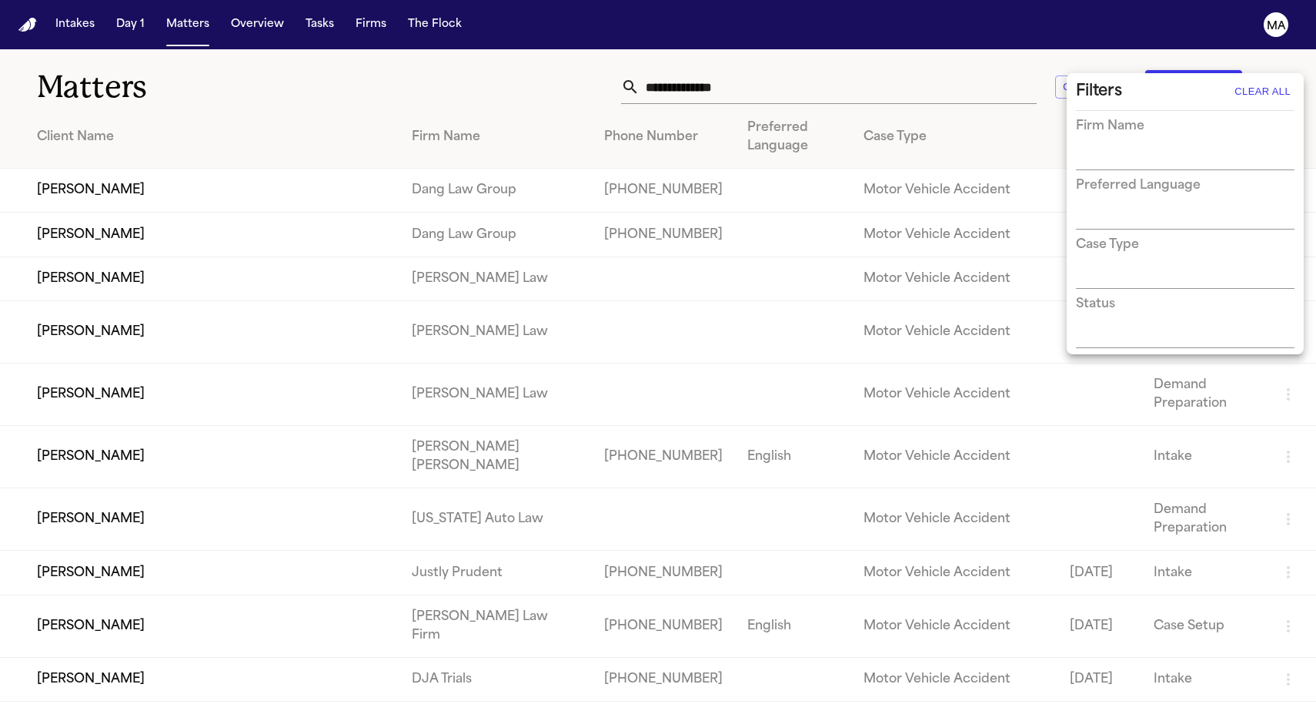
click at [1156, 148] on input "text" at bounding box center [1174, 159] width 196 height 22
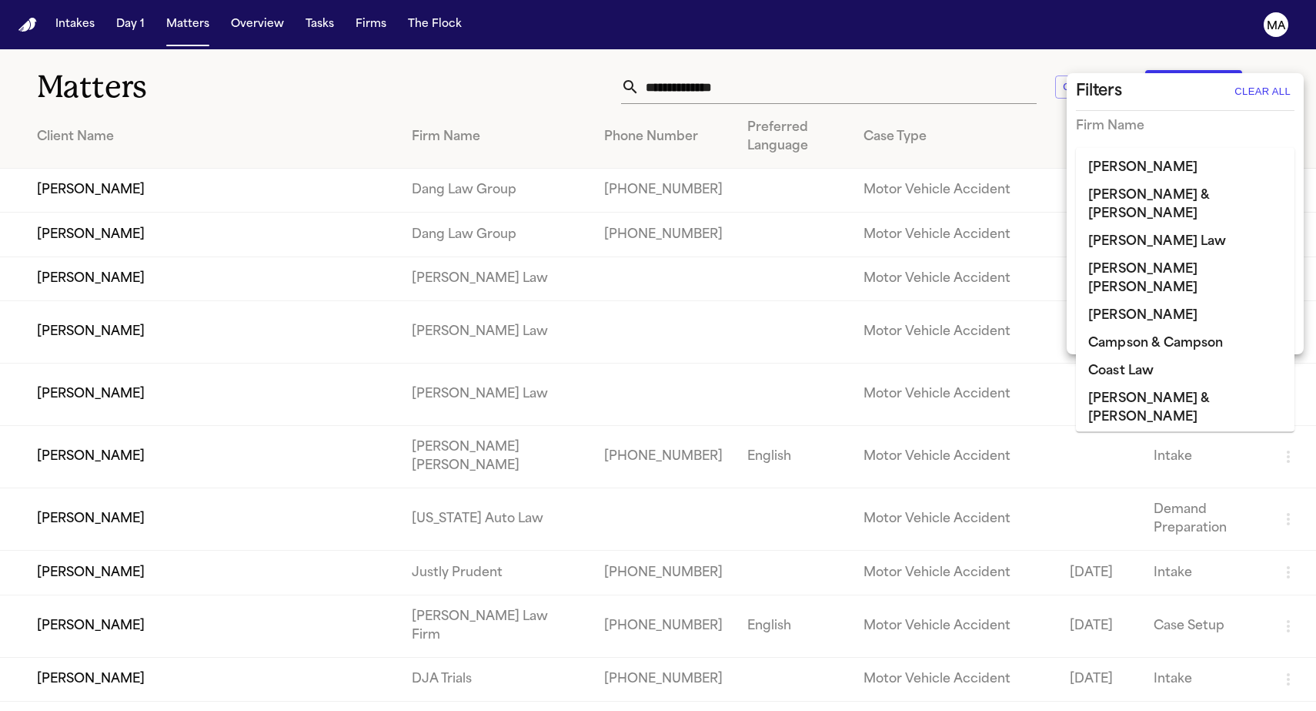
type input "*"
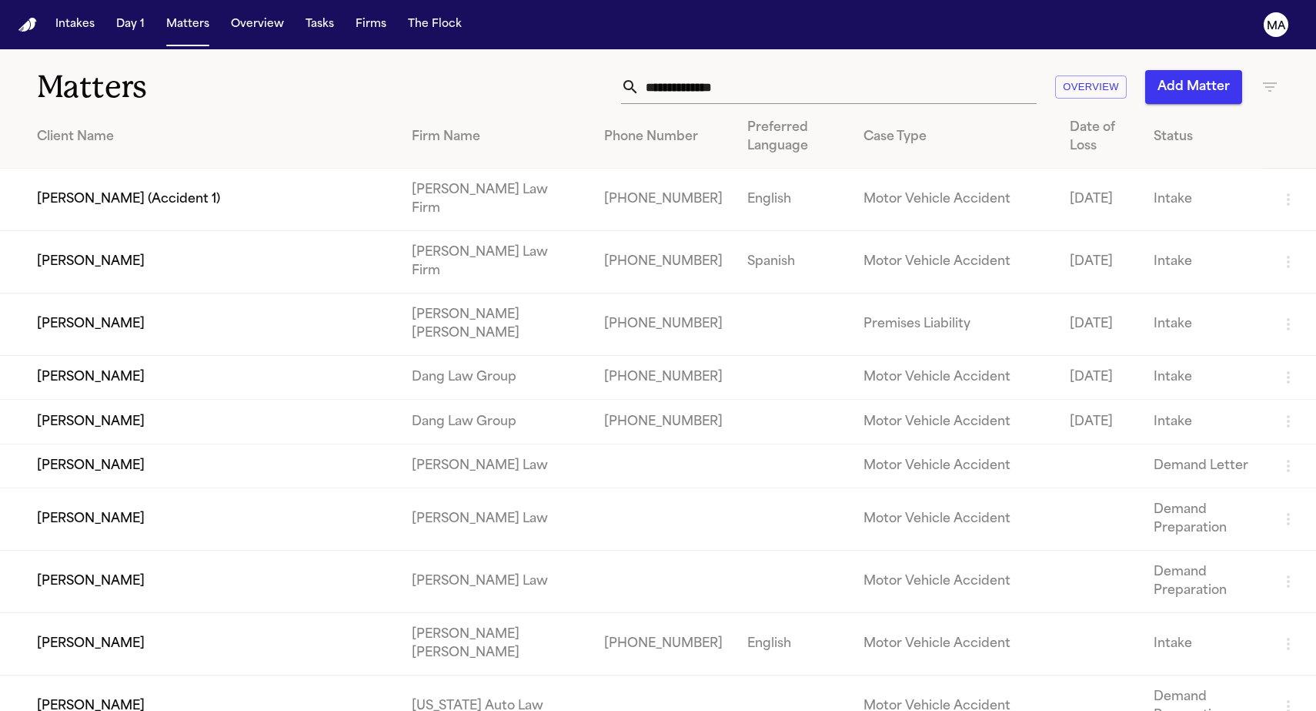
click at [1271, 59] on div "Matters Overview Add Matter" at bounding box center [658, 77] width 1316 height 57
click at [1263, 82] on icon "button" at bounding box center [1270, 86] width 14 height 9
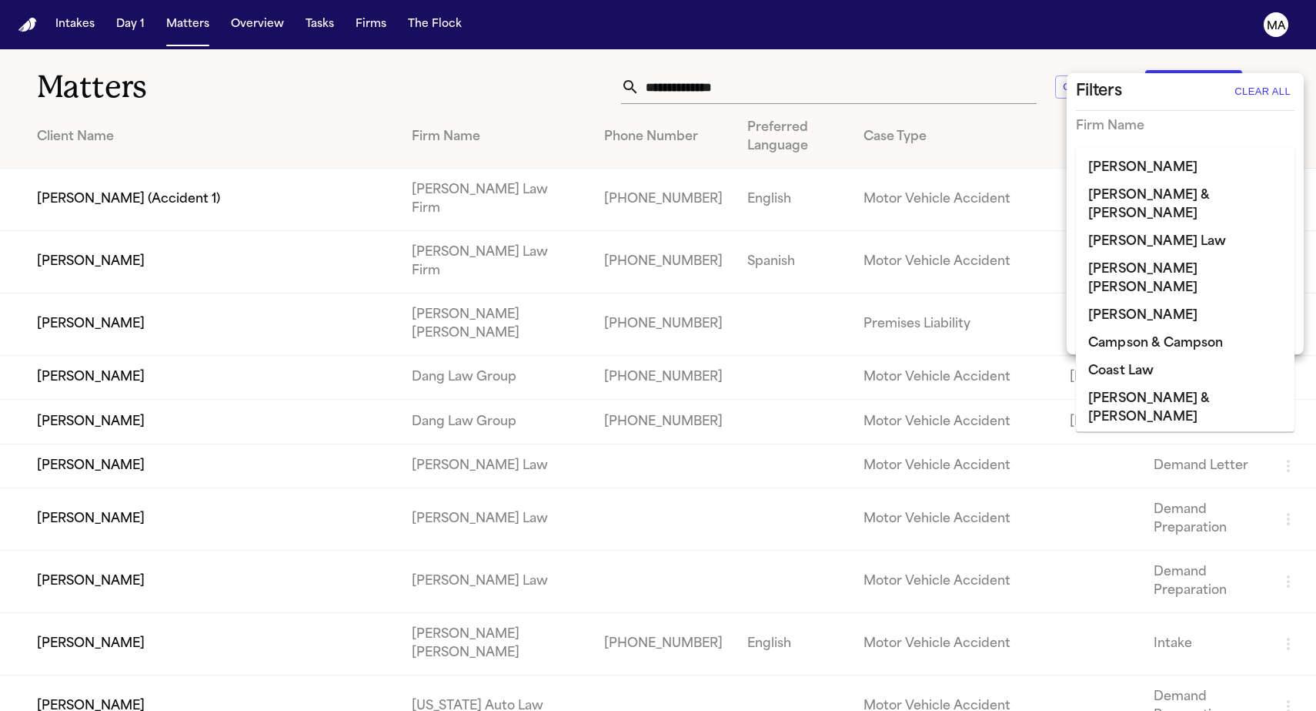
click at [1152, 148] on input "text" at bounding box center [1174, 159] width 196 height 22
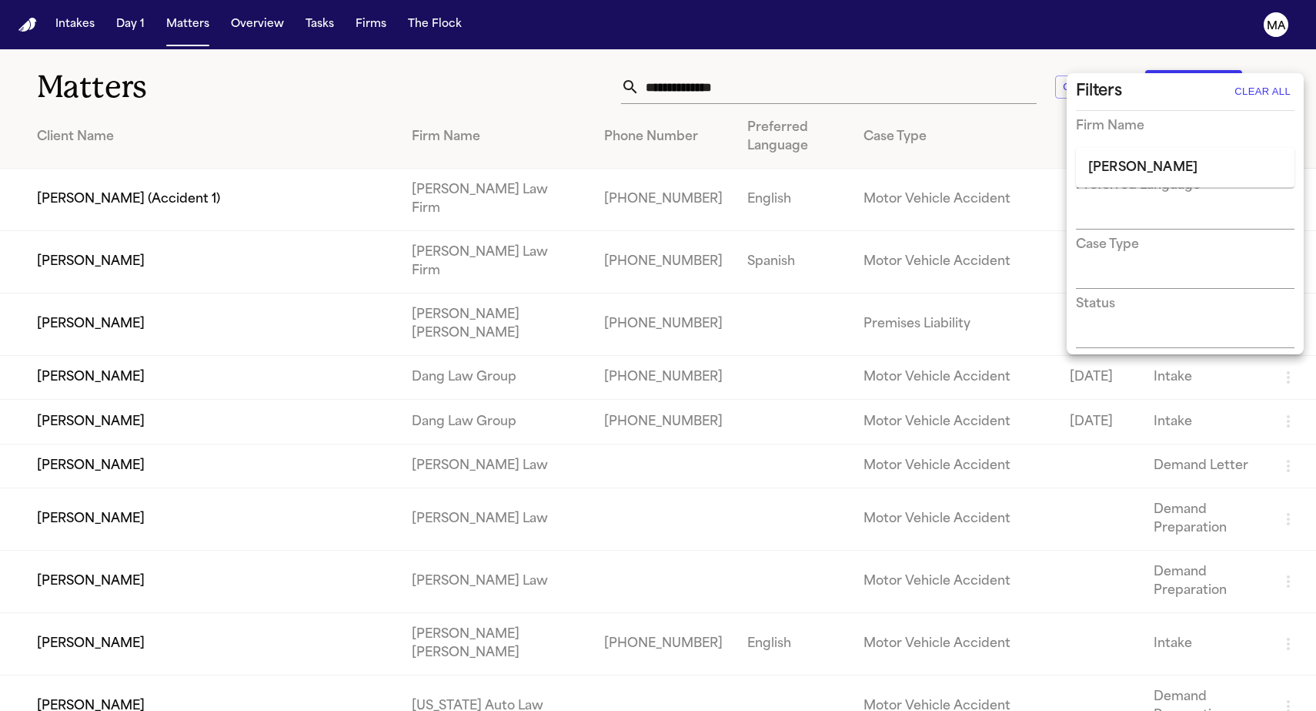
type input "****"
click at [1122, 159] on li "[PERSON_NAME]" at bounding box center [1185, 168] width 219 height 28
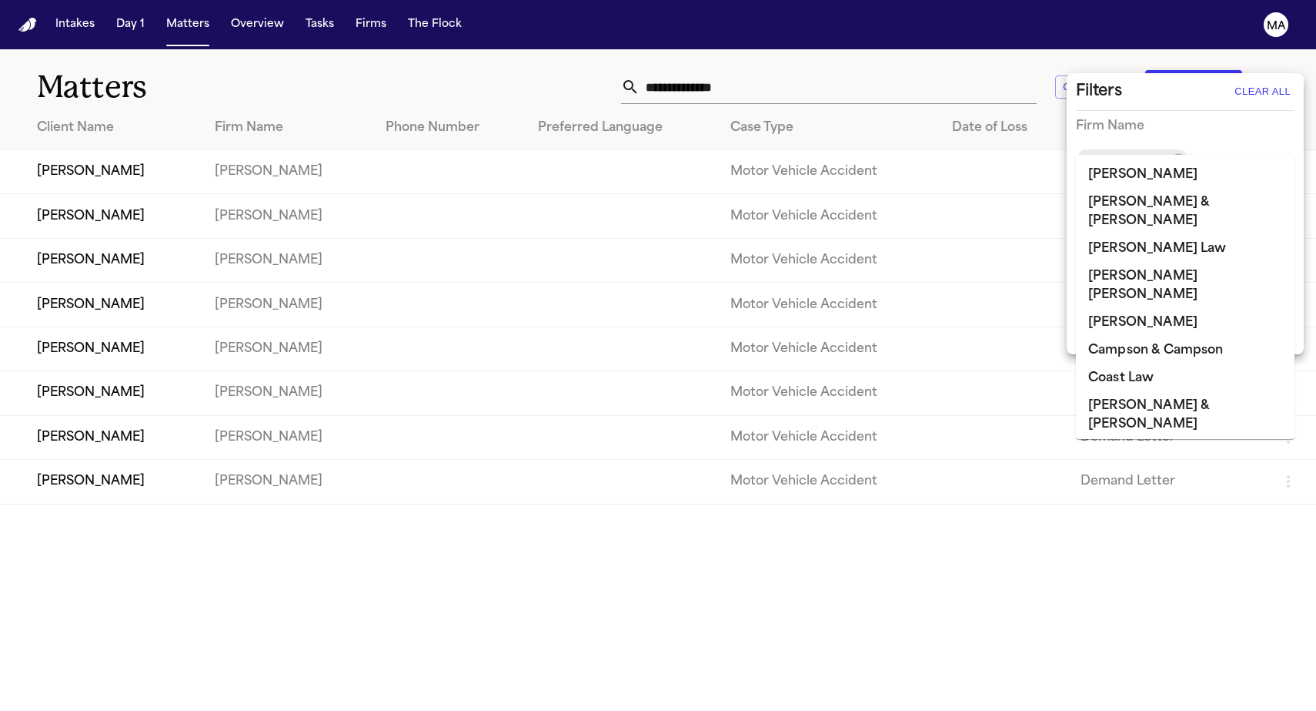
scroll to position [646, 0]
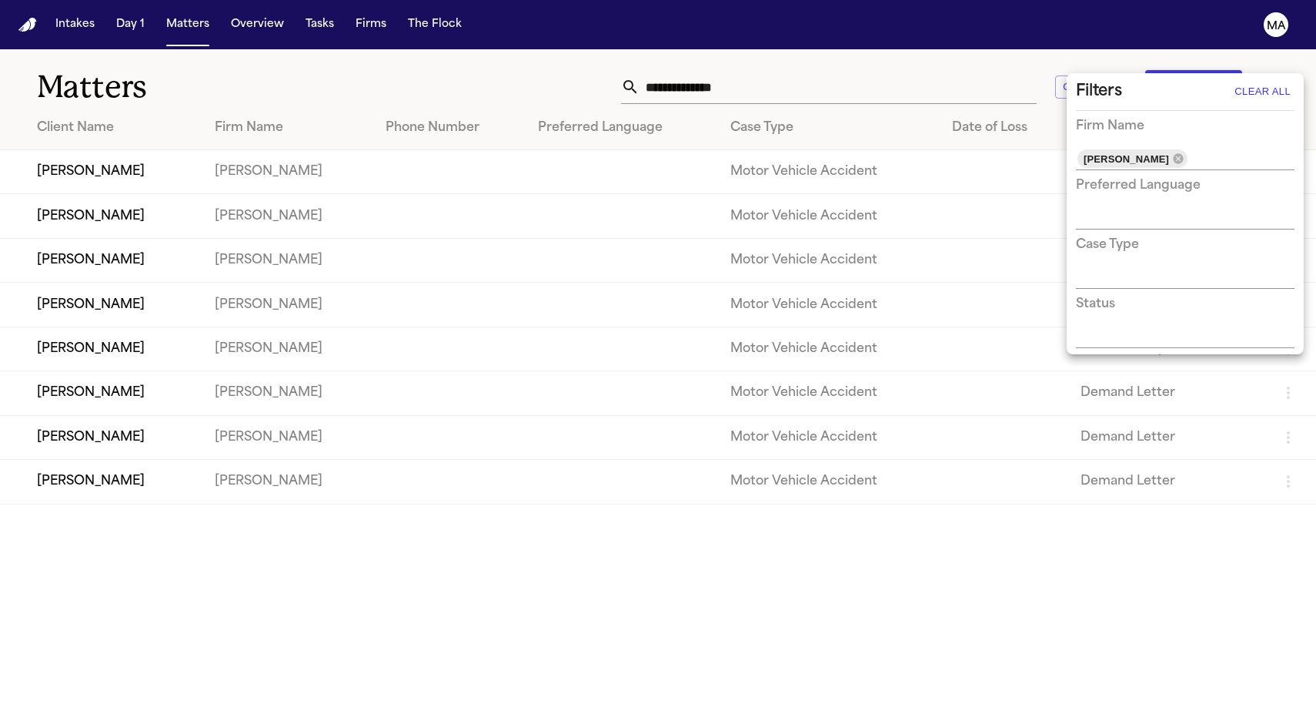
click at [216, 549] on div at bounding box center [658, 355] width 1316 height 711
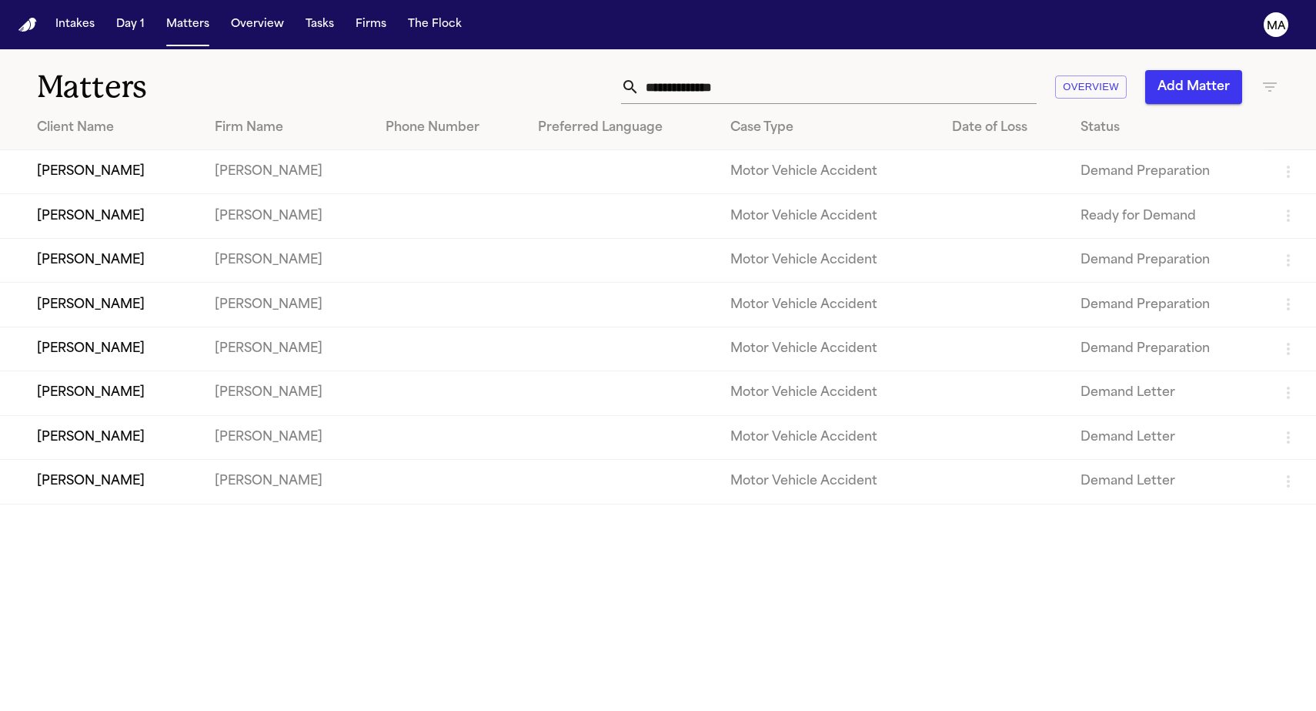
click at [92, 326] on td "[PERSON_NAME]" at bounding box center [101, 348] width 202 height 44
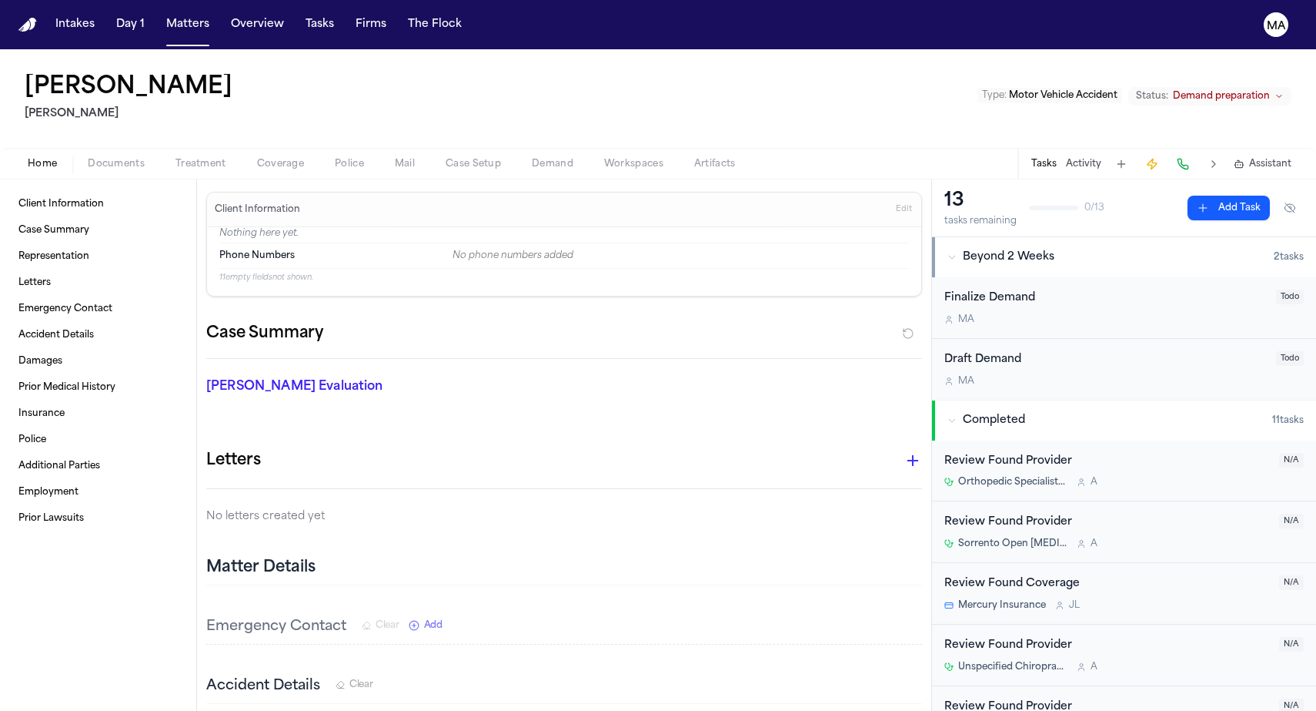
click at [595, 172] on span "button" at bounding box center [634, 173] width 78 height 2
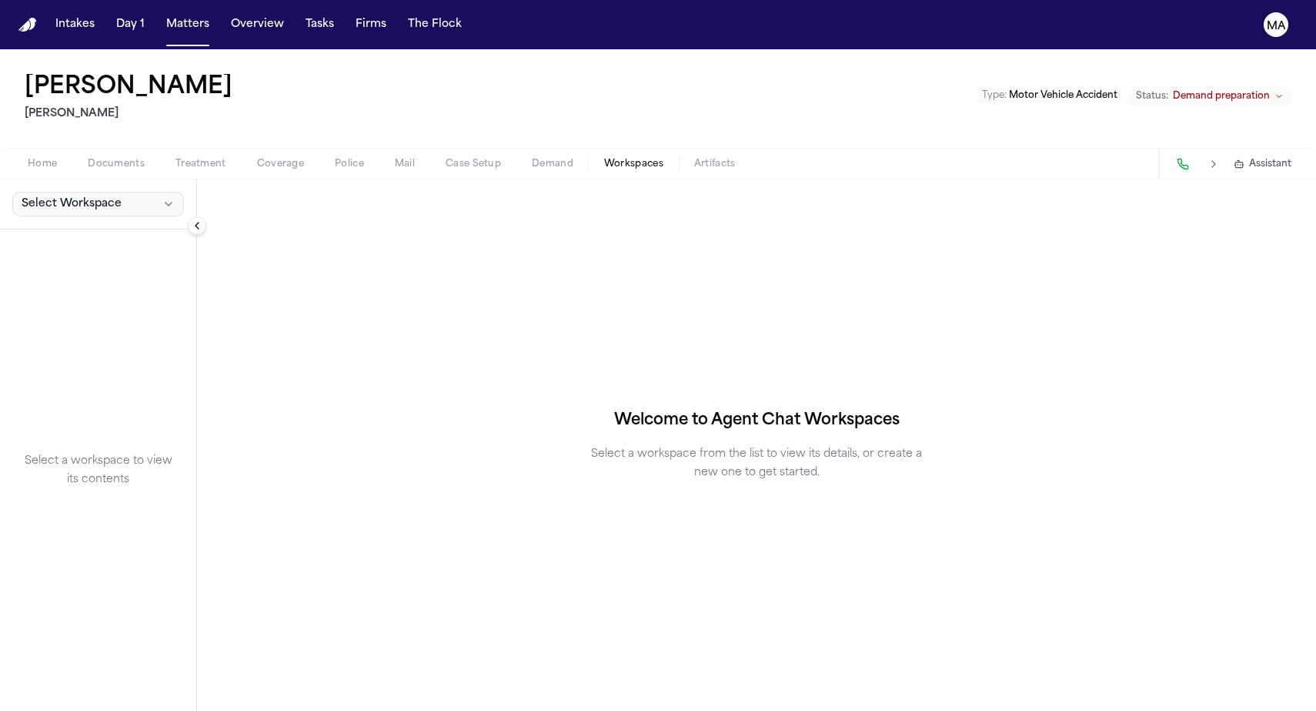
click at [37, 196] on span "Select Workspace" at bounding box center [72, 203] width 100 height 15
click at [39, 132] on span "[PERSON_NAME] Agent Demand" at bounding box center [104, 139] width 179 height 15
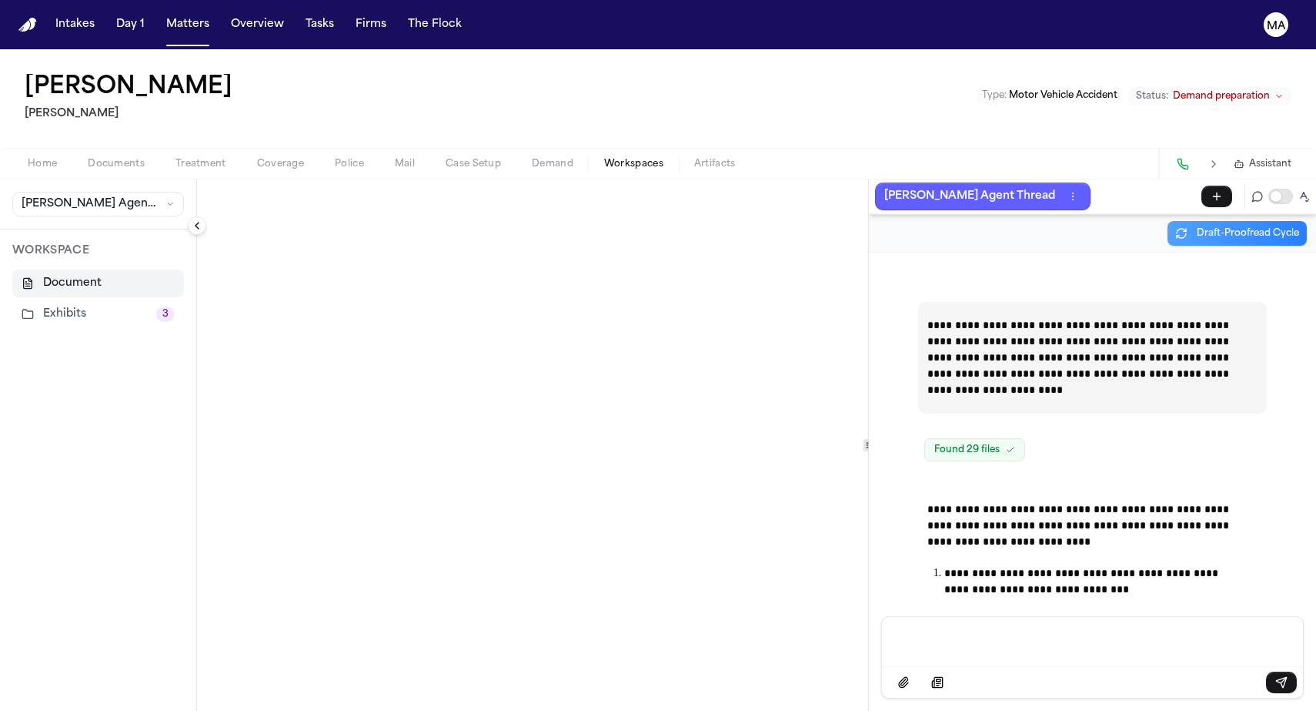
click at [55, 300] on button "Exhibits 3" at bounding box center [98, 314] width 172 height 28
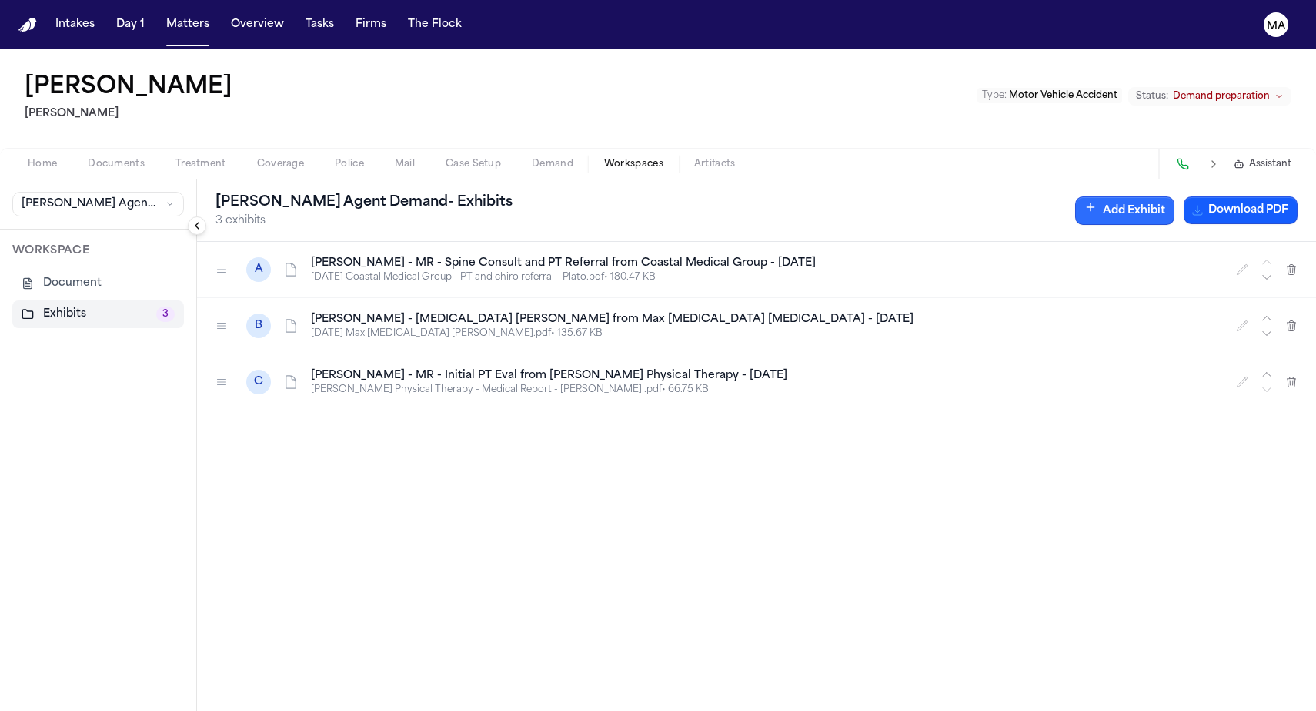
click at [1175, 196] on button "Add Exhibit" at bounding box center [1124, 210] width 99 height 28
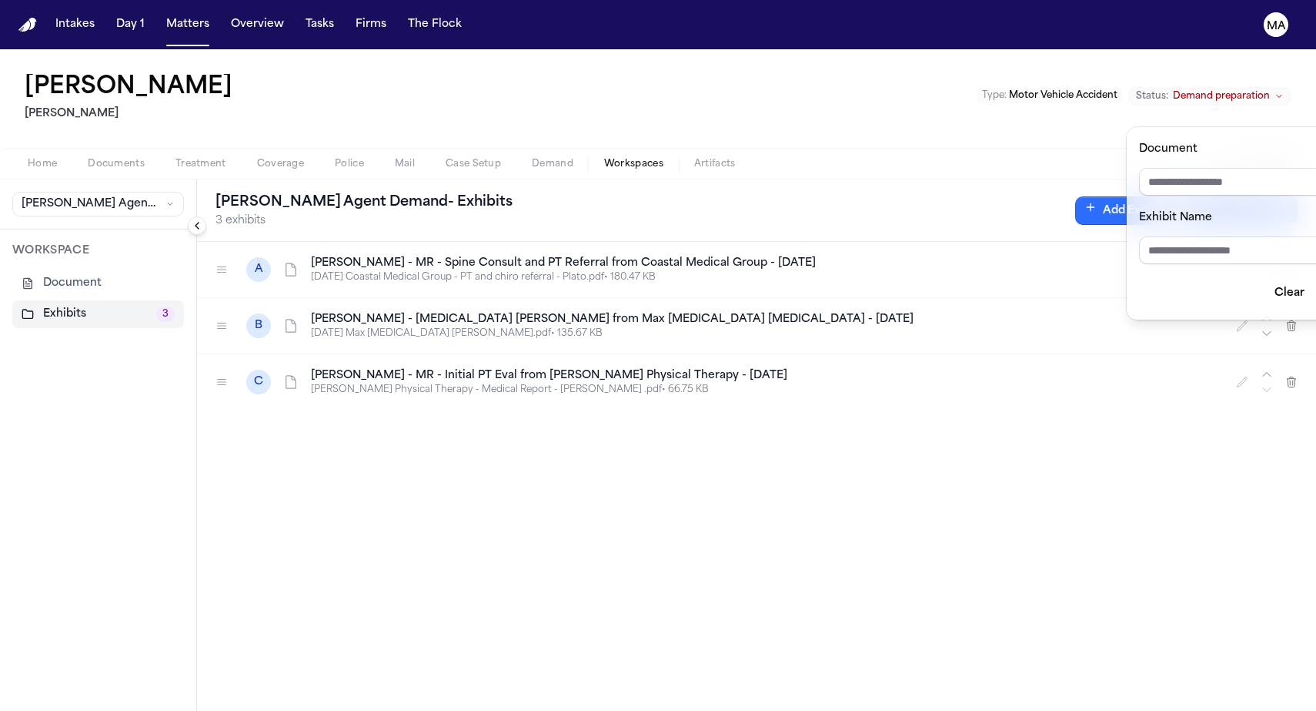
drag, startPoint x: 1197, startPoint y: 155, endPoint x: 1214, endPoint y: 158, distance: 17.2
click at [1198, 168] on input "Document" at bounding box center [1250, 182] width 222 height 28
click at [1214, 271] on p "[DATE] Coastal Medical Group - PT and chiro referral - Plato.pdf • 180.47 KB" at bounding box center [764, 277] width 907 height 12
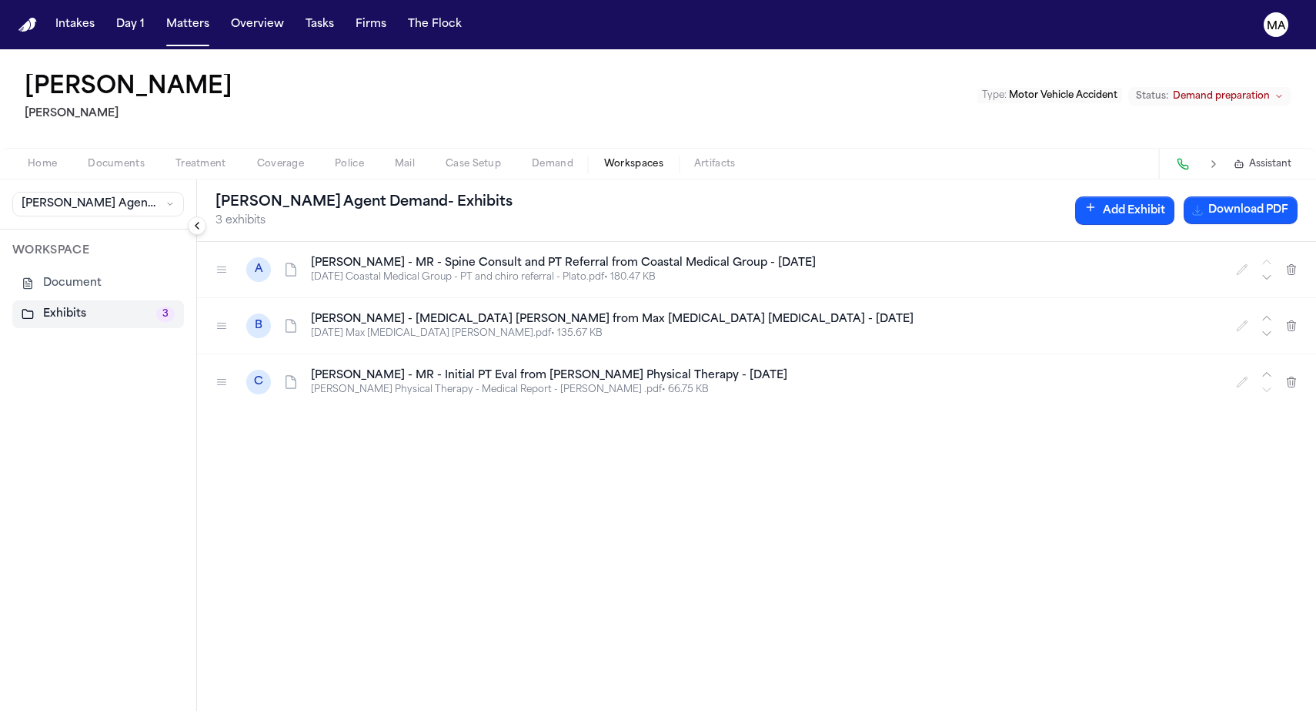
click at [1175, 196] on button "Add Exhibit" at bounding box center [1124, 210] width 99 height 28
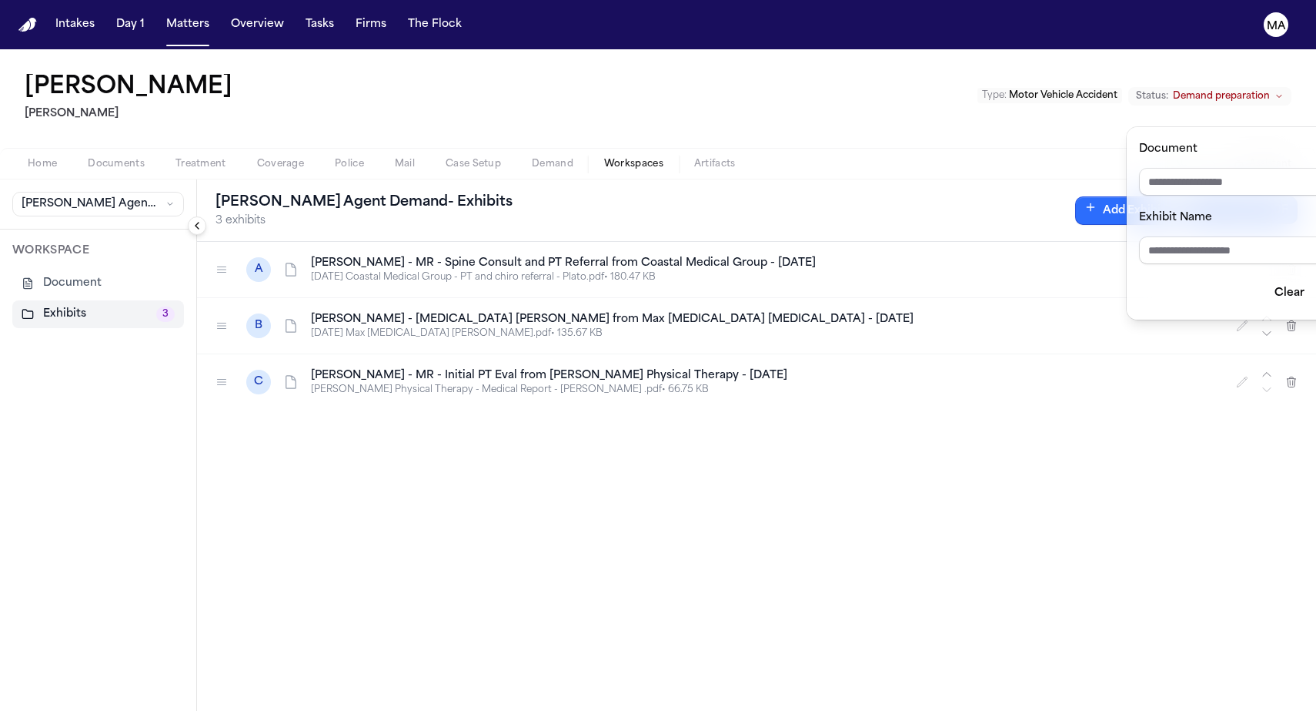
click at [1228, 168] on input "Document" at bounding box center [1250, 182] width 222 height 28
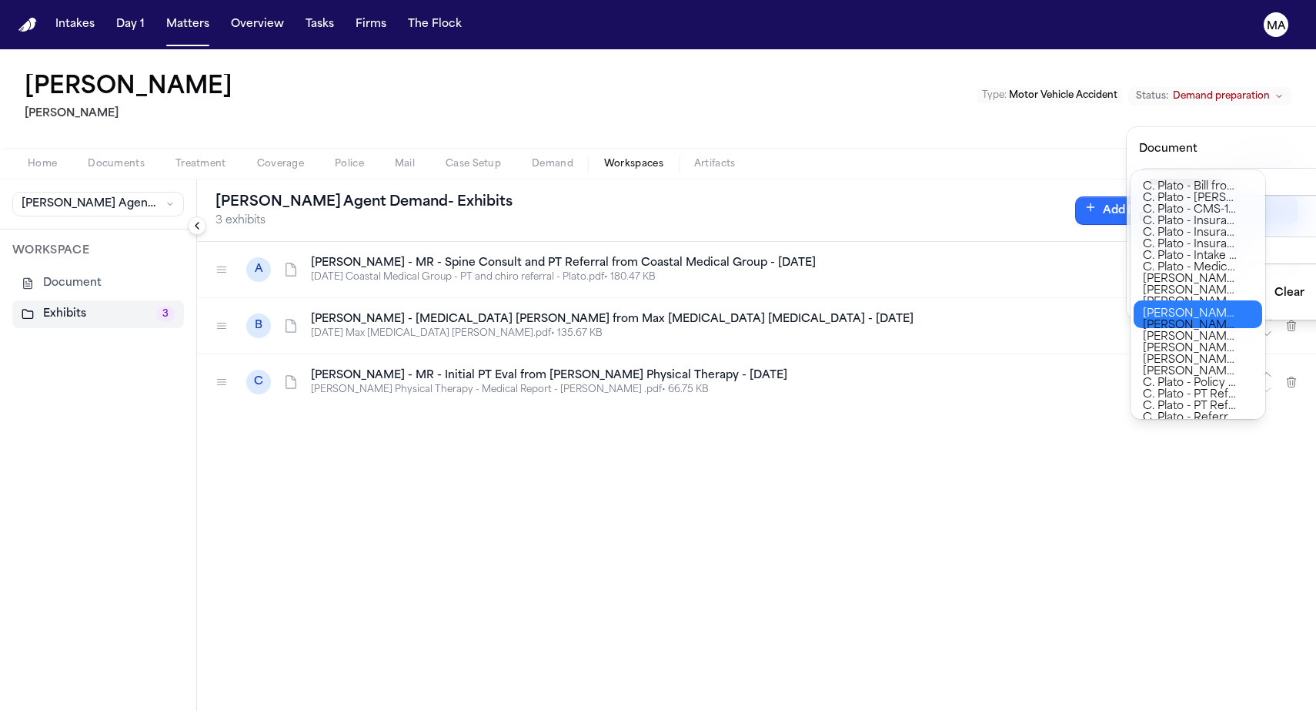
type input "**********"
click at [1215, 306] on body "**********" at bounding box center [658, 355] width 1316 height 711
type input "**********"
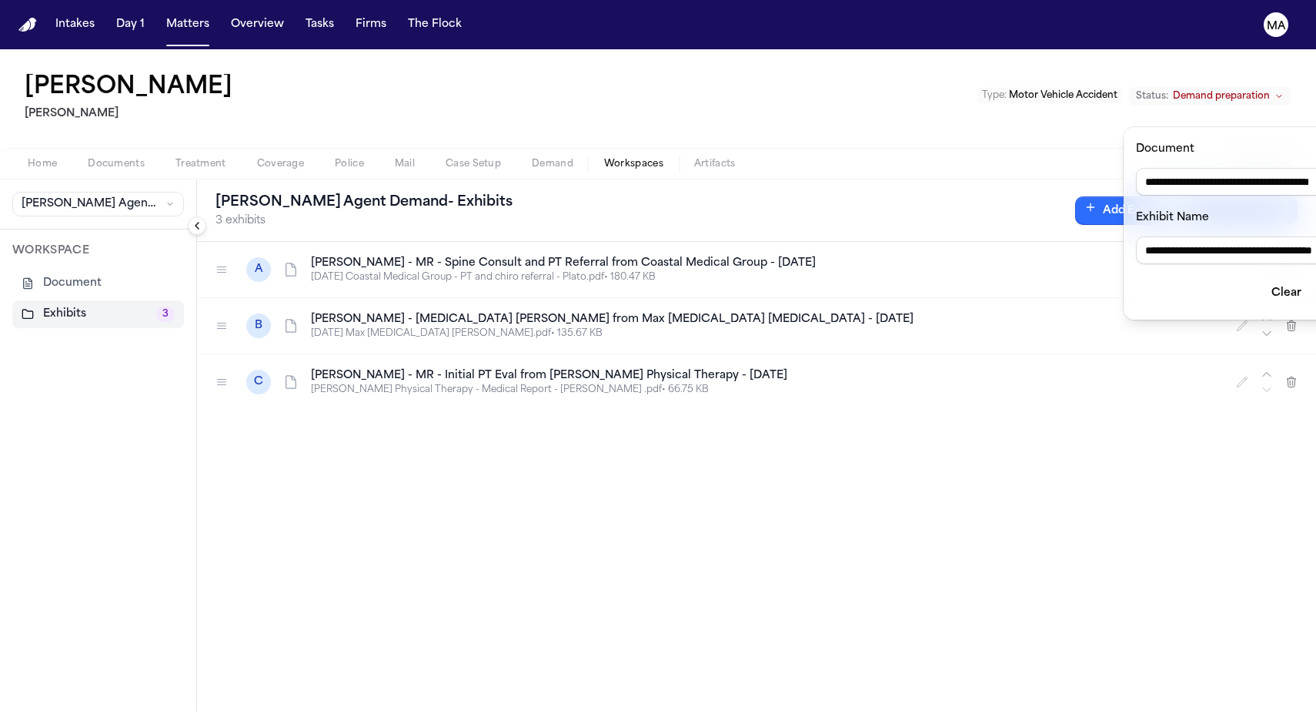
click at [1316, 279] on button "Add" at bounding box center [1337, 293] width 41 height 28
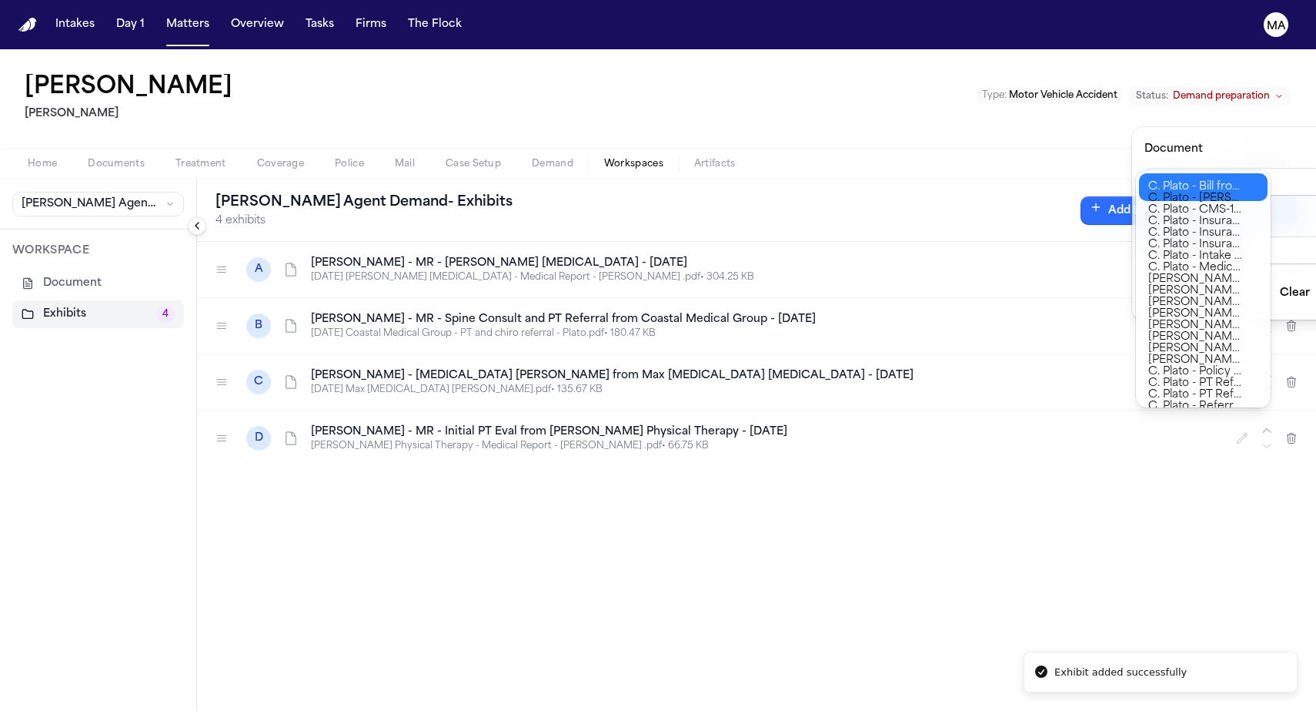
type input "**********"
click at [1237, 710] on div "**********" at bounding box center [658, 711] width 1316 height 0
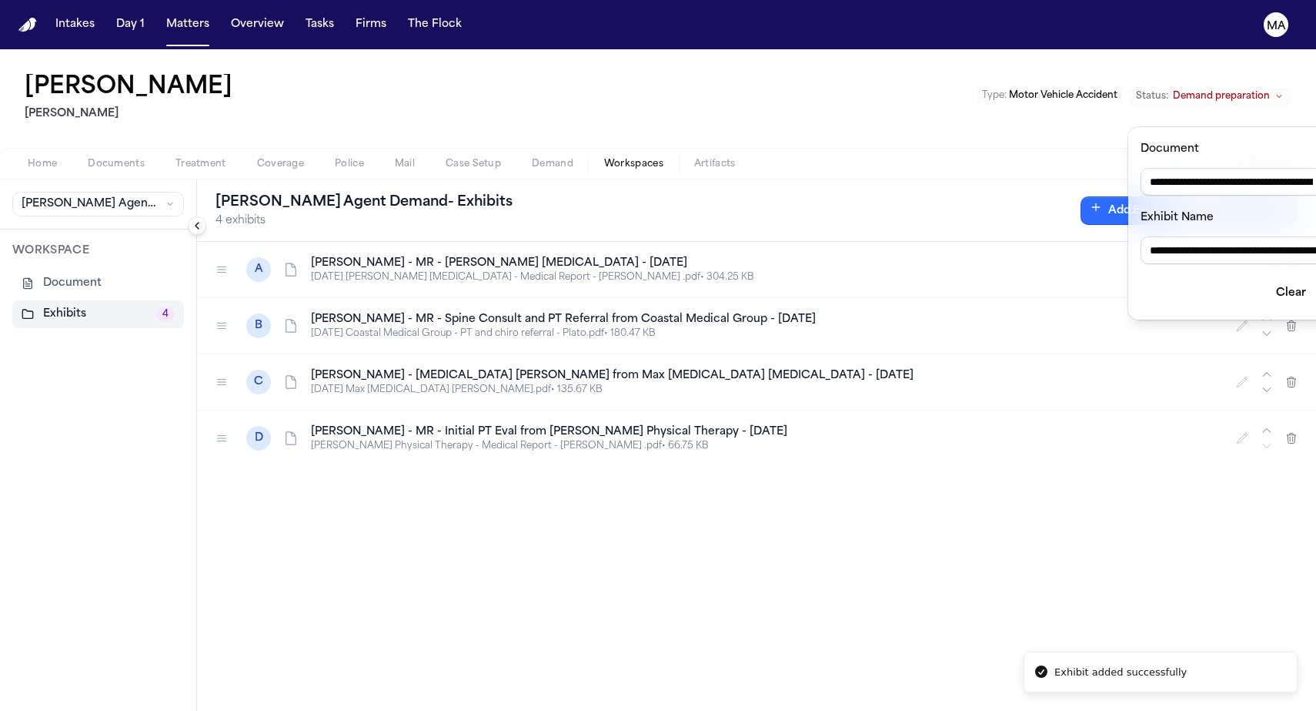
click at [1316, 279] on button "Add" at bounding box center [1342, 293] width 41 height 28
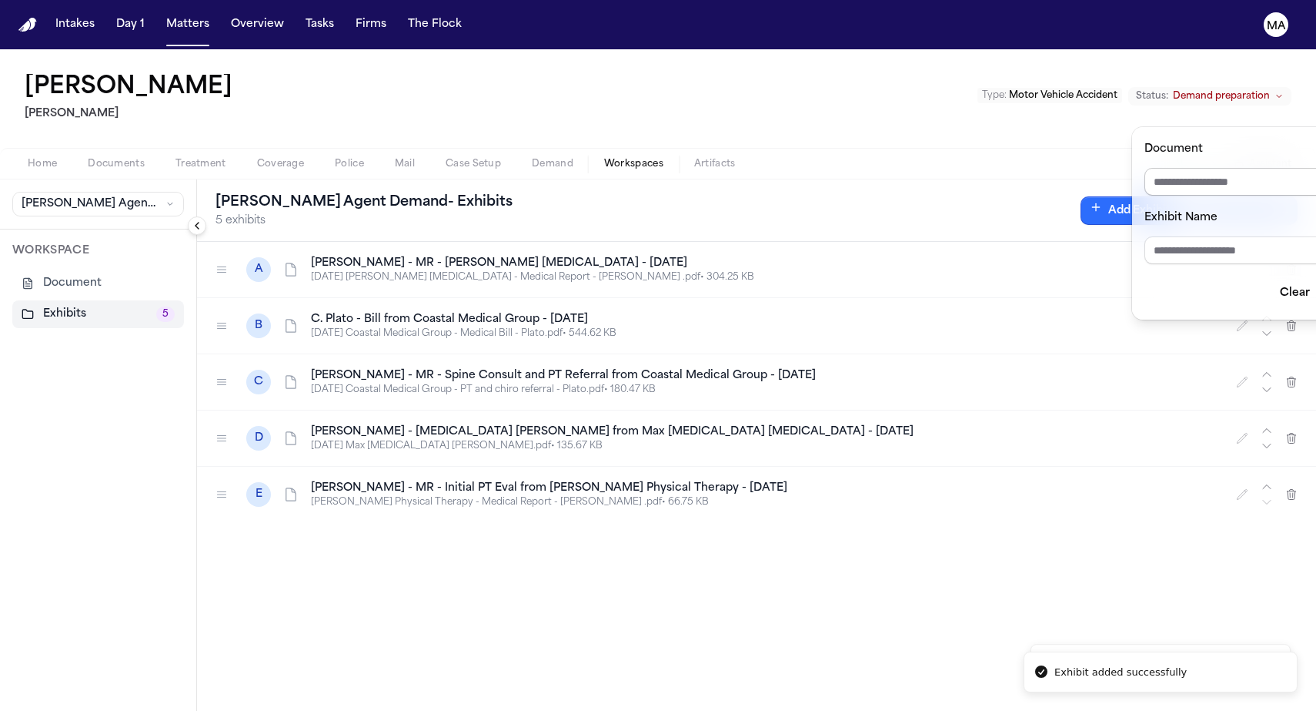
click at [1244, 168] on input "Document" at bounding box center [1256, 182] width 222 height 28
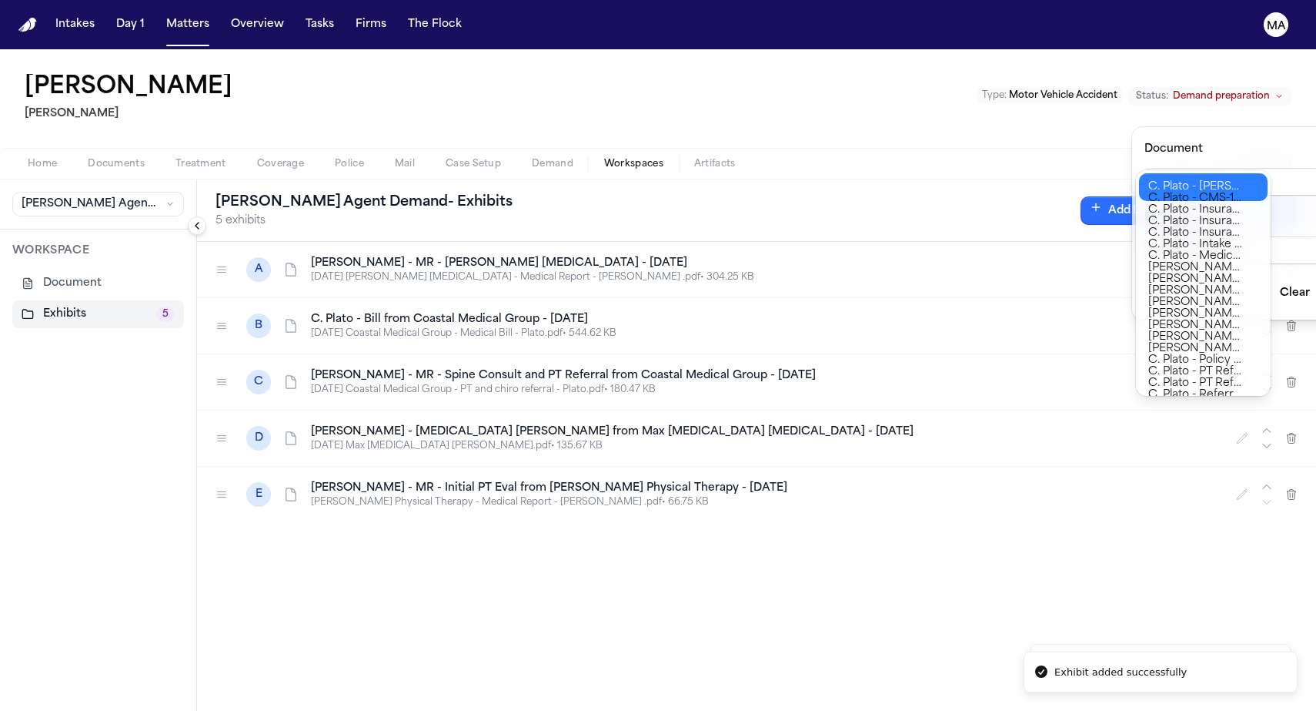
type input "**********"
click at [1242, 710] on div "**********" at bounding box center [658, 711] width 1316 height 0
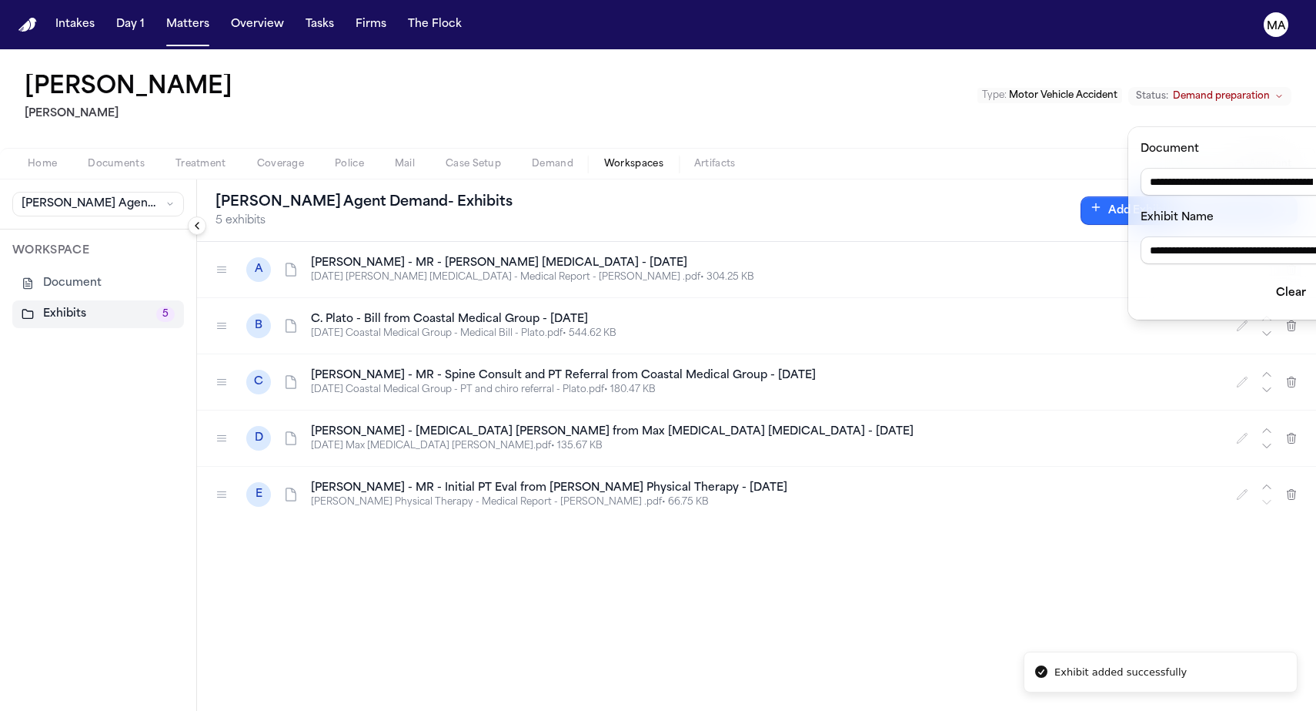
click at [1316, 279] on button "Add" at bounding box center [1342, 293] width 41 height 28
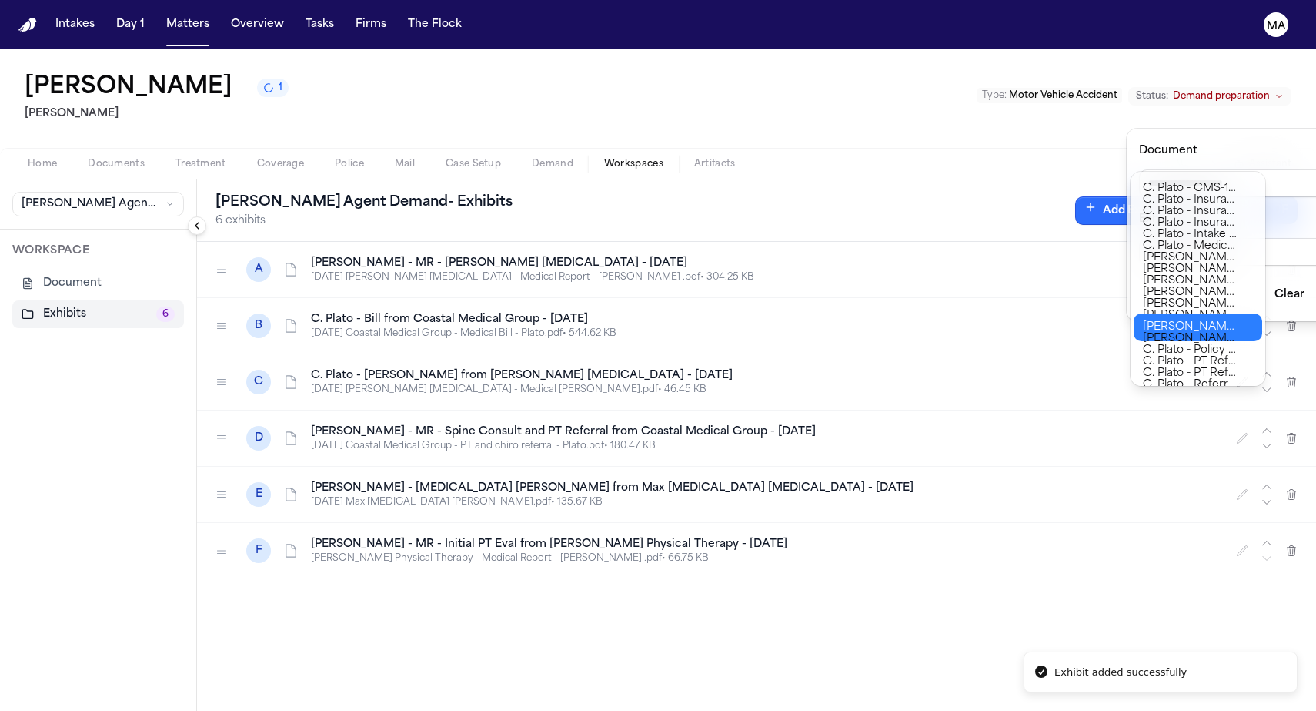
type input "**********"
click at [1204, 323] on body "**********" at bounding box center [658, 355] width 1316 height 711
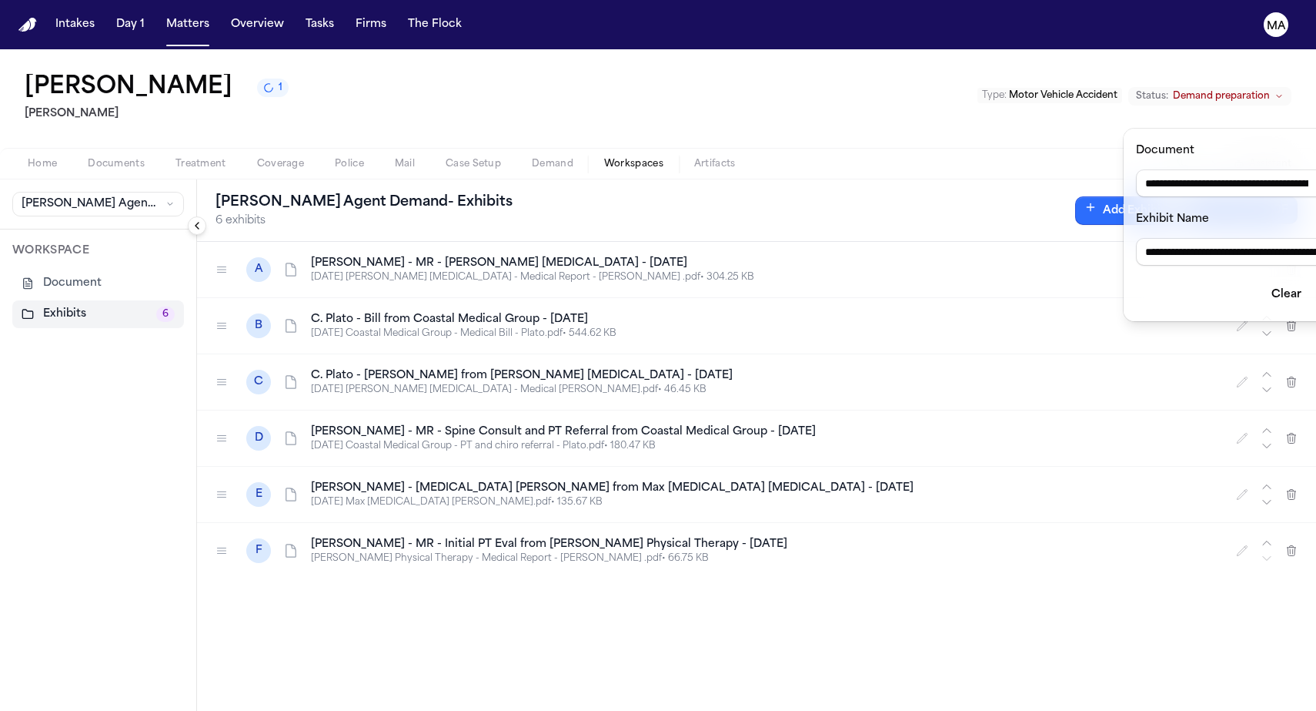
click at [1316, 281] on button "Add" at bounding box center [1337, 295] width 41 height 28
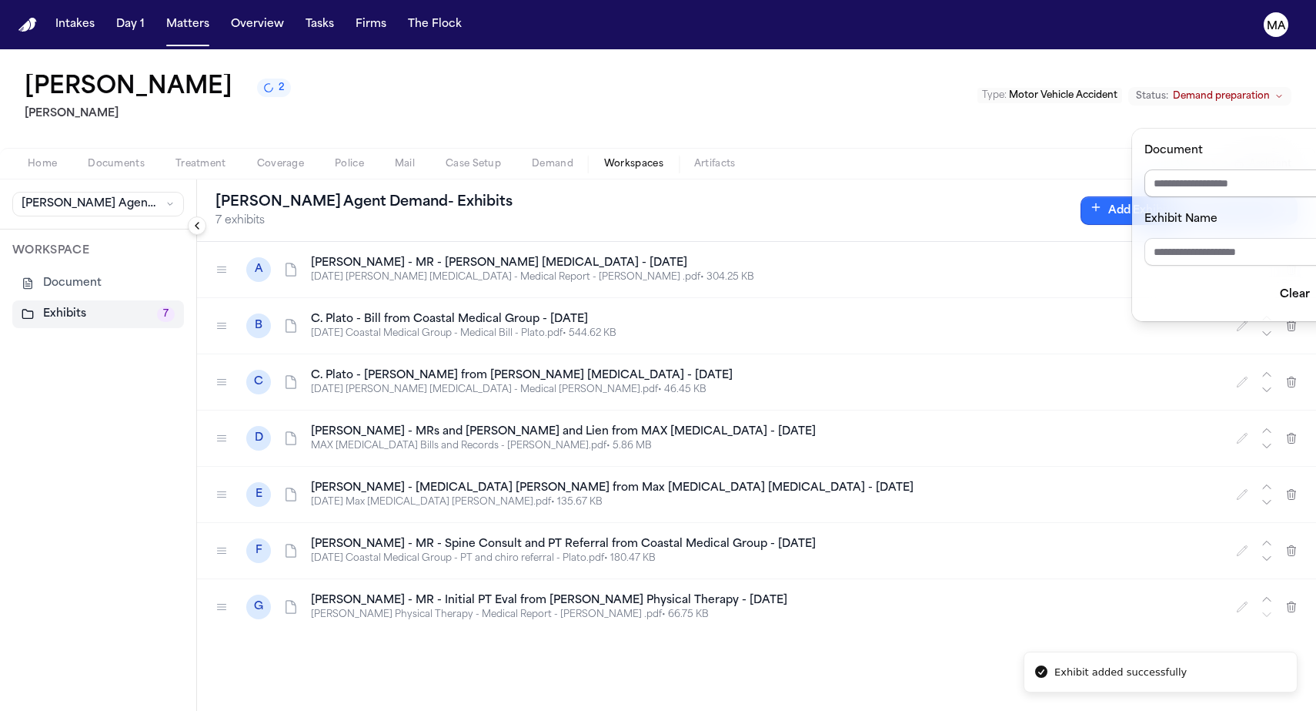
click at [1241, 169] on input "Document" at bounding box center [1256, 183] width 222 height 28
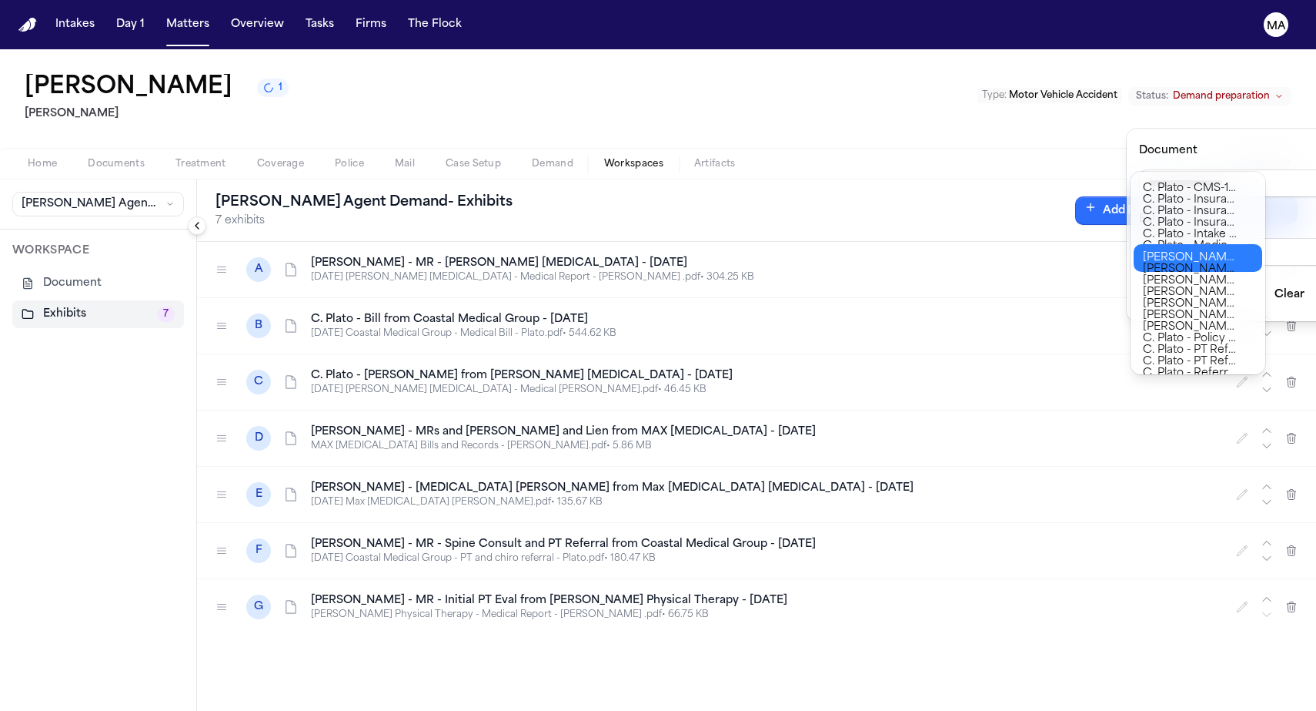
type input "**********"
click at [1192, 246] on body "**********" at bounding box center [658, 355] width 1316 height 711
type input "**********"
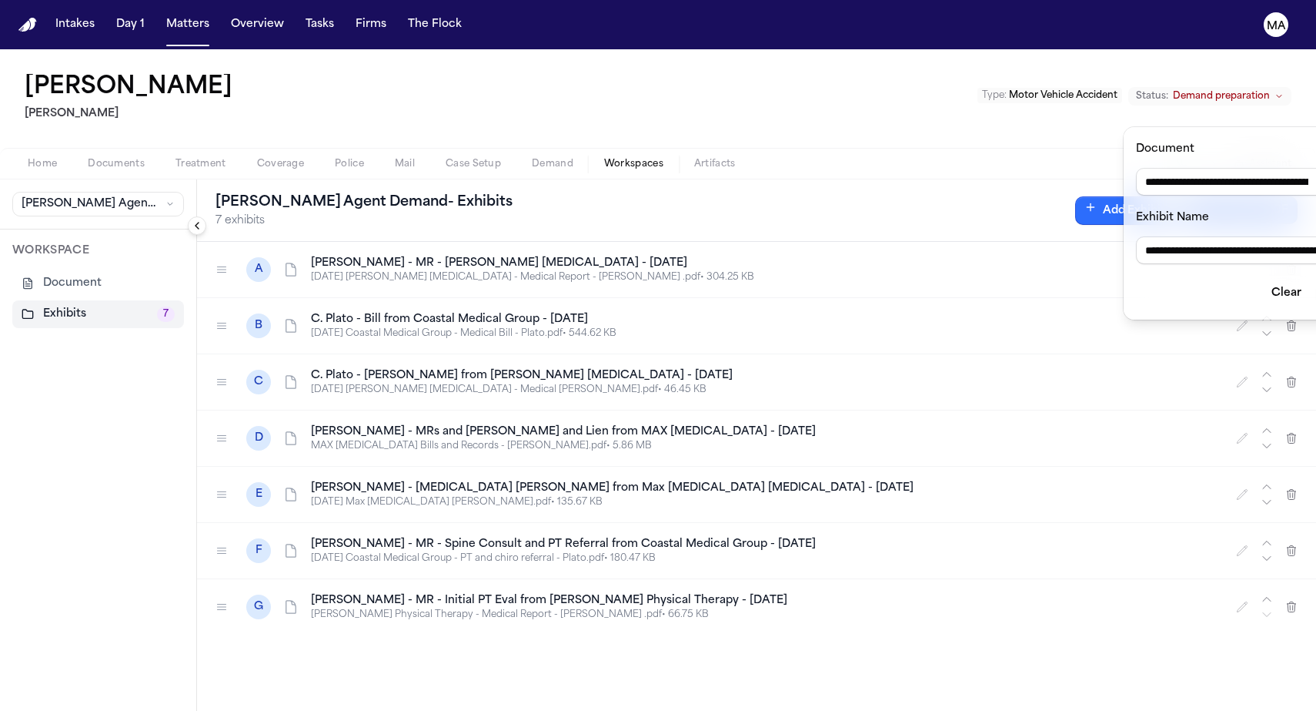
click at [1316, 279] on button "Add" at bounding box center [1337, 293] width 41 height 28
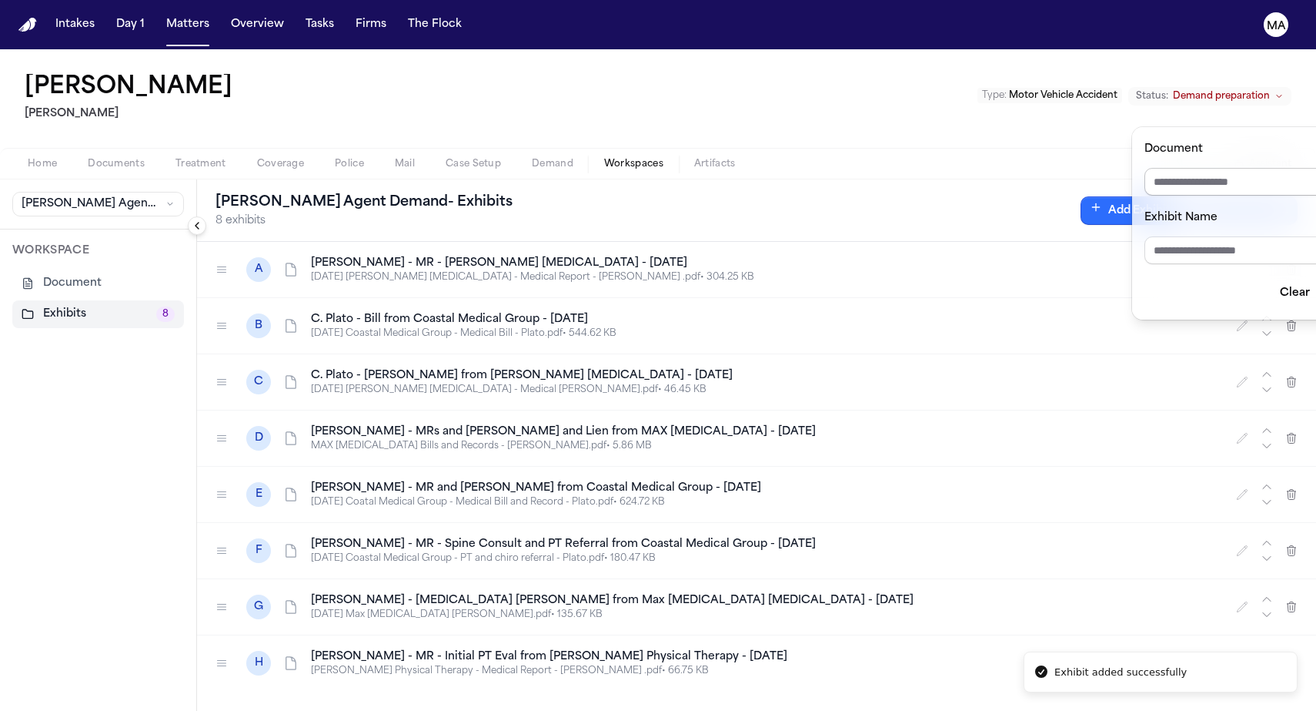
click at [1227, 168] on input "Document" at bounding box center [1256, 182] width 222 height 28
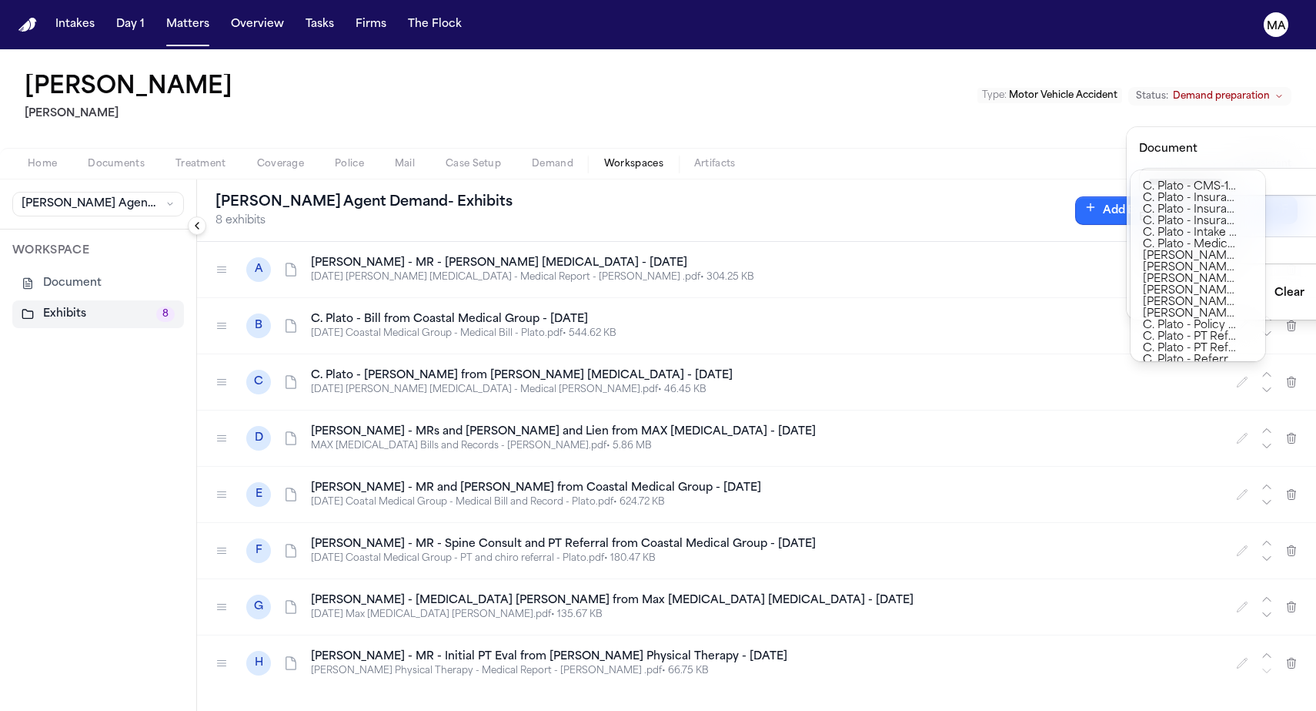
click at [1187, 472] on div "[PERSON_NAME] Agent Demand - Exhibits 8 exhibits Add Exhibit Download PDF A [PE…" at bounding box center [756, 444] width 1119 height 531
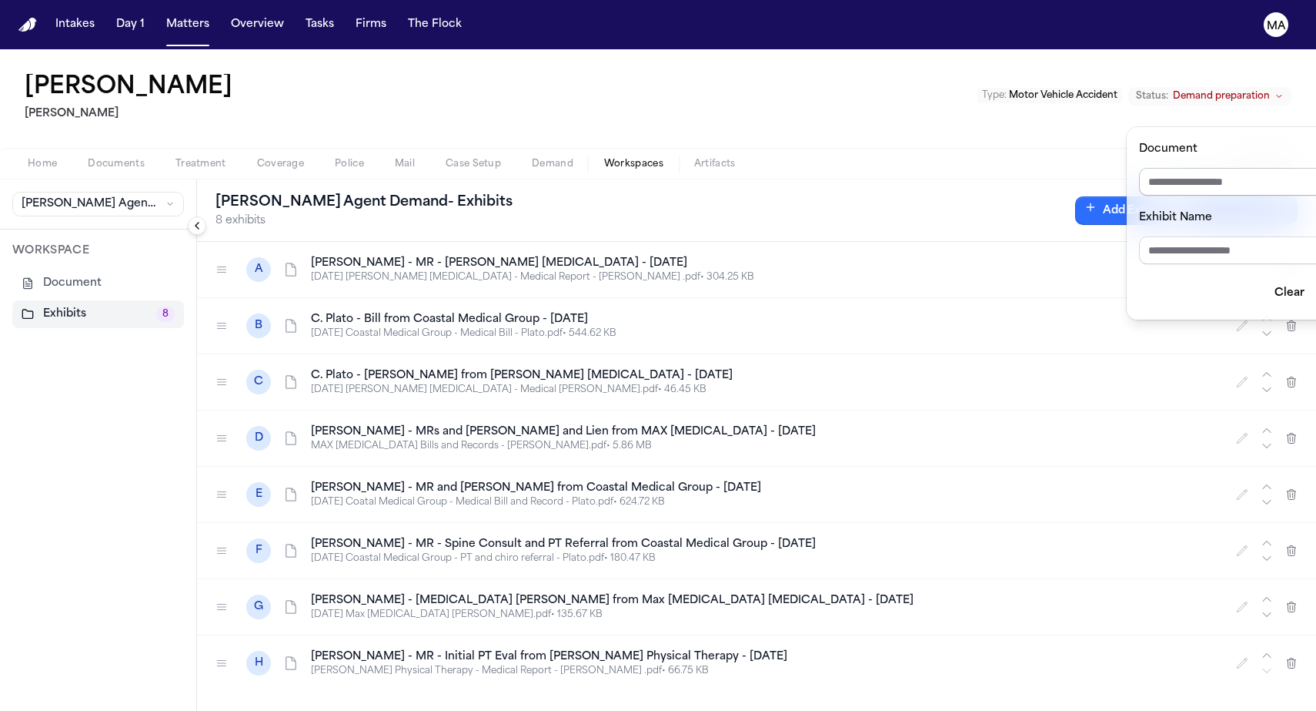
click at [1240, 168] on input "Document" at bounding box center [1250, 182] width 222 height 28
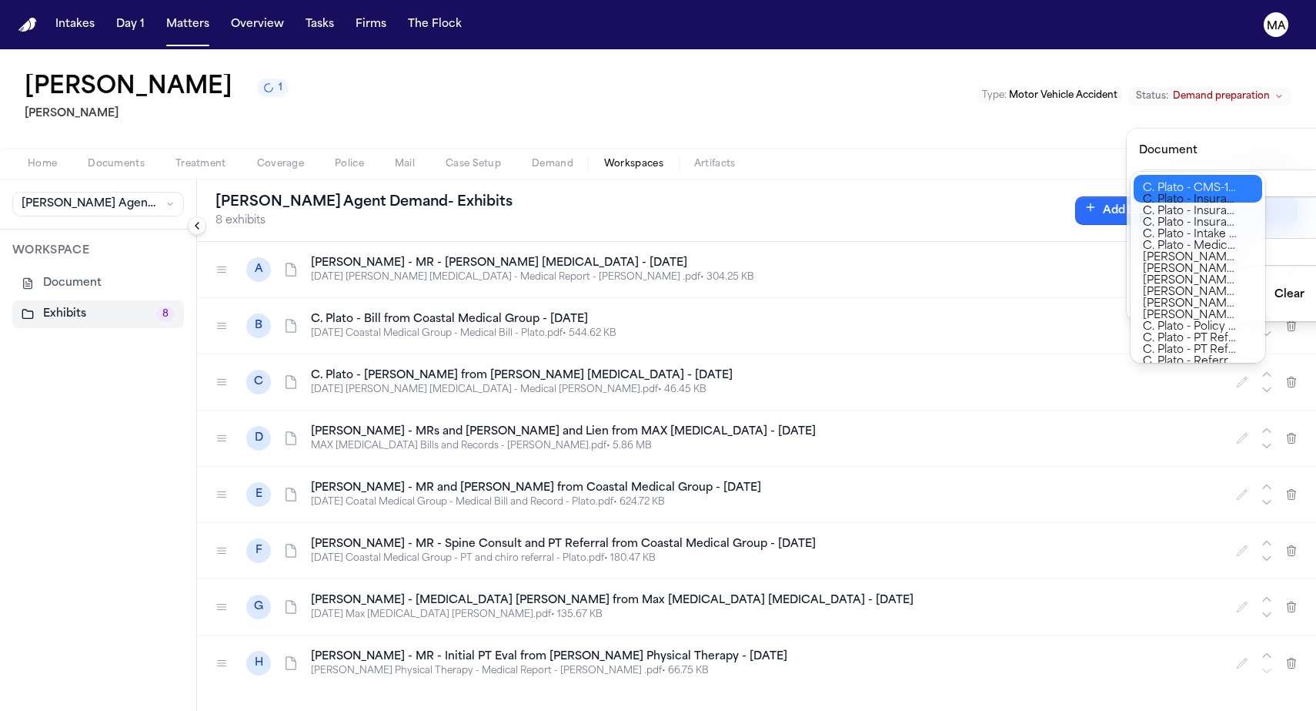
click at [1194, 357] on div "C. Plato - CMS-1500 Claim Form from Coastal Medical Group - [DATE] C. Plato - I…" at bounding box center [1198, 265] width 135 height 191
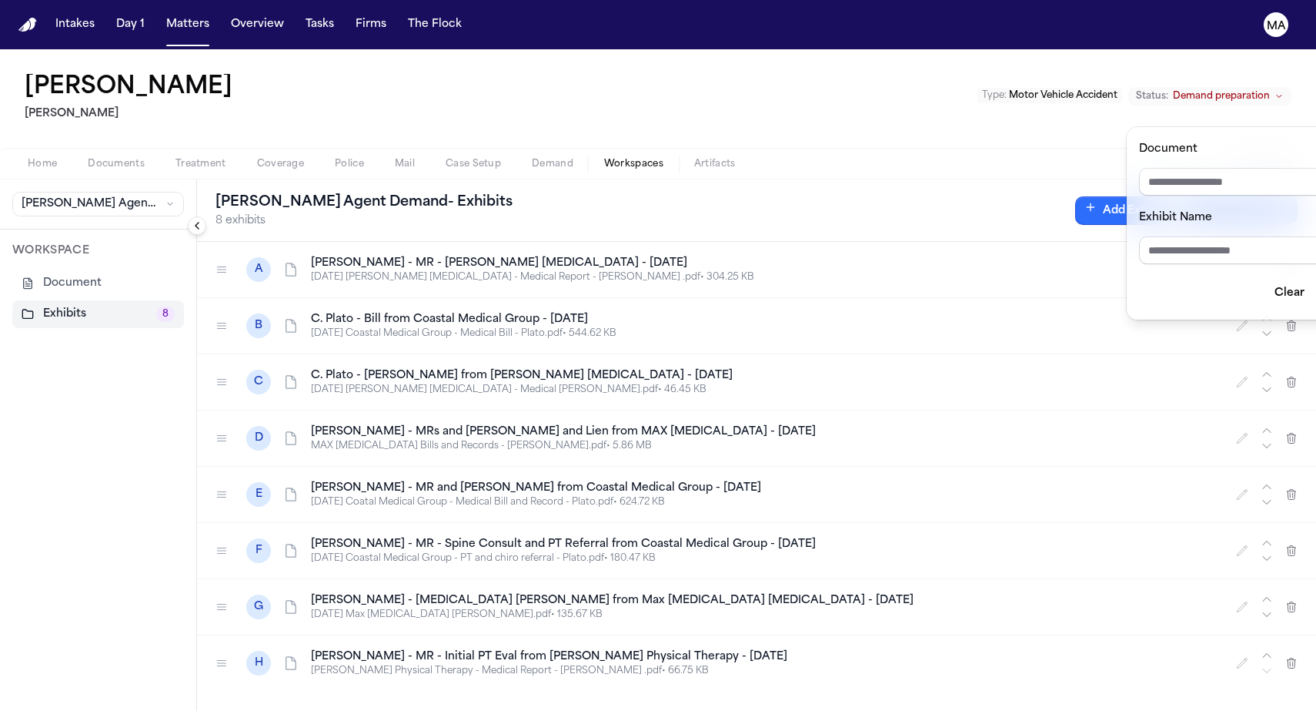
click at [527, 511] on div "[PERSON_NAME] Agent Demand - Exhibits 8 exhibits Add Exhibit Download PDF A [PE…" at bounding box center [756, 444] width 1119 height 531
click at [80, 89] on div "**********" at bounding box center [658, 379] width 1316 height 661
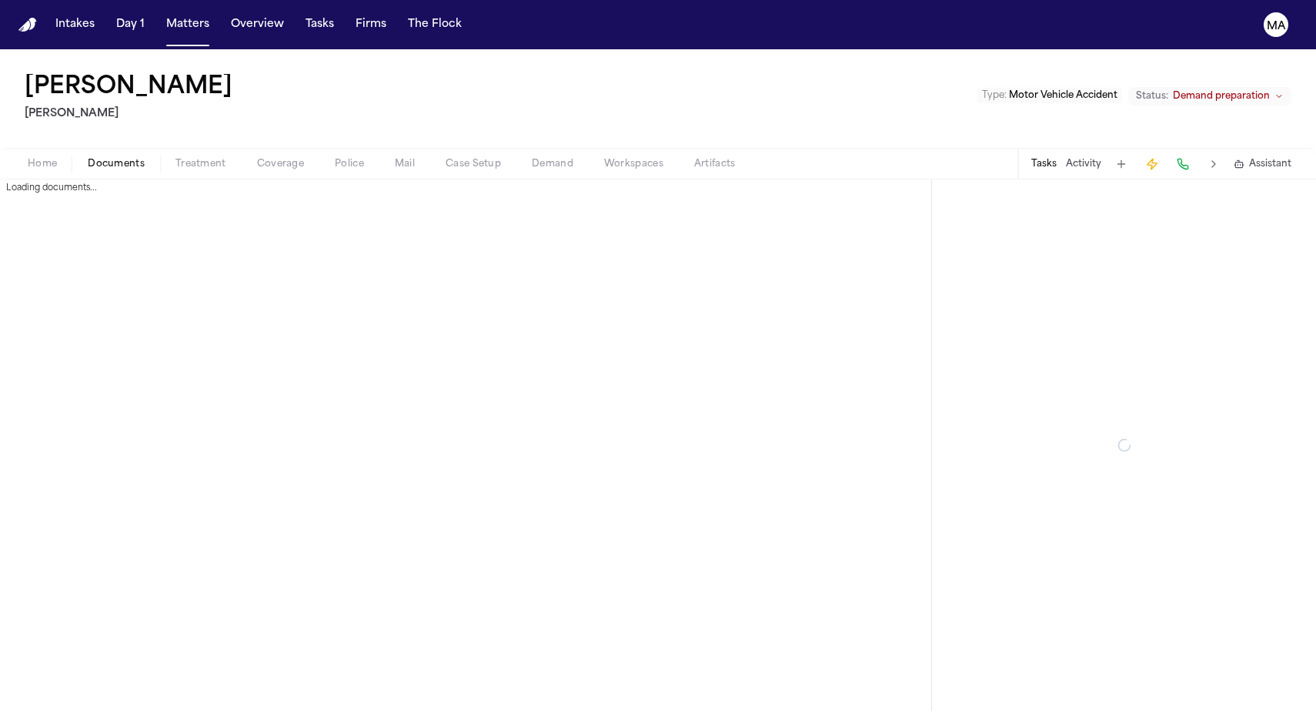
click at [95, 158] on span "Documents" at bounding box center [116, 164] width 57 height 12
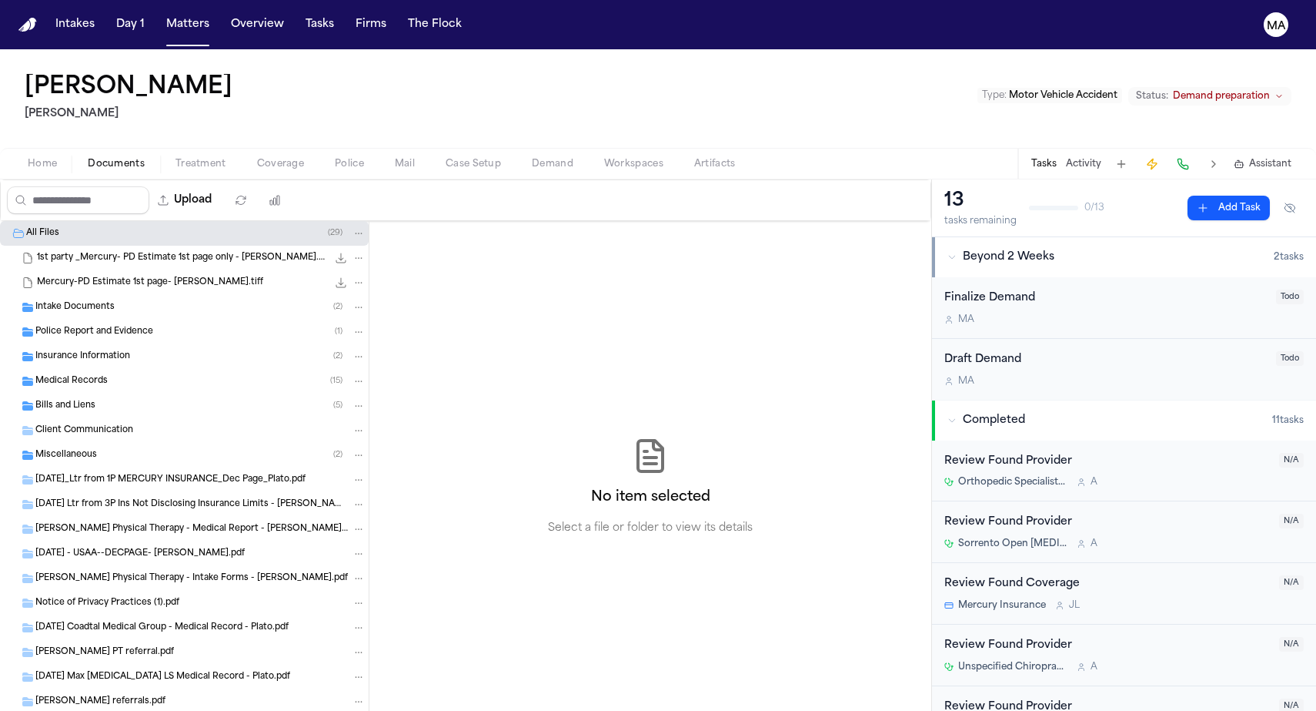
click at [94, 326] on span "Police Report and Evidence" at bounding box center [94, 332] width 118 height 13
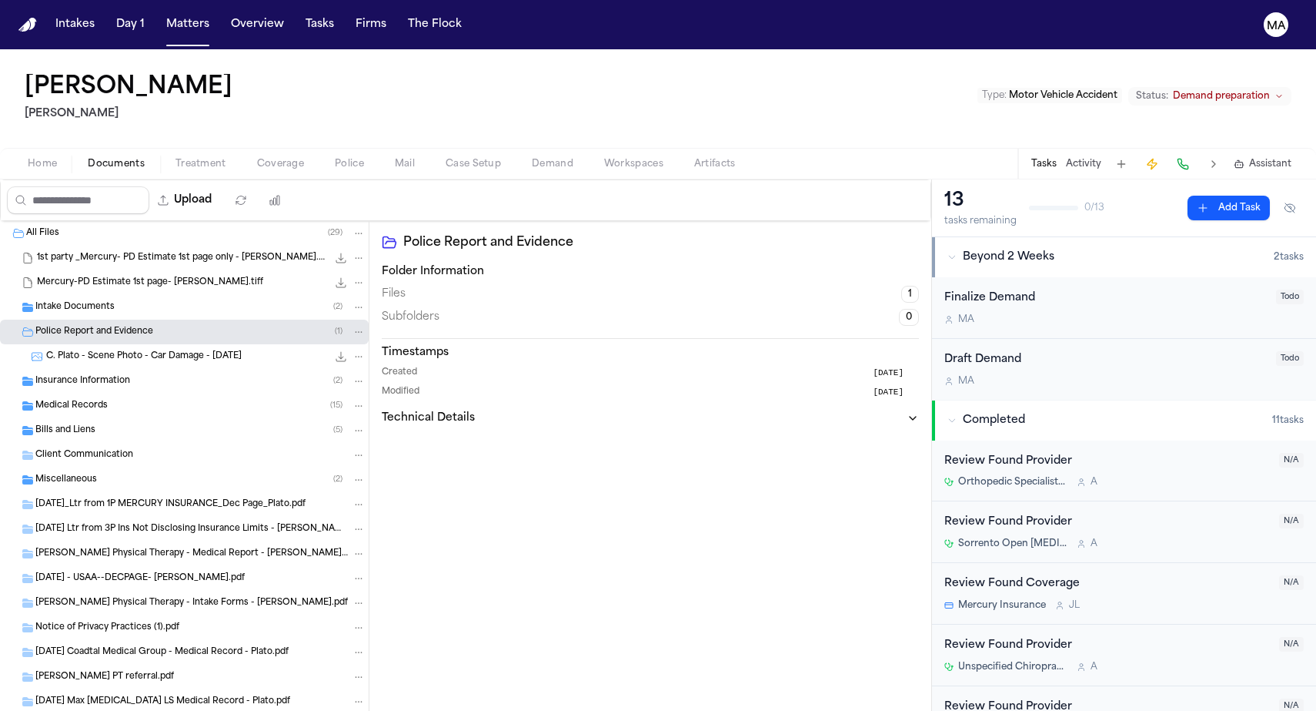
click at [102, 344] on div "C. Plato - Scene Photo - Car Damage - [DATE] 3.2 MB • JPG" at bounding box center [184, 356] width 369 height 25
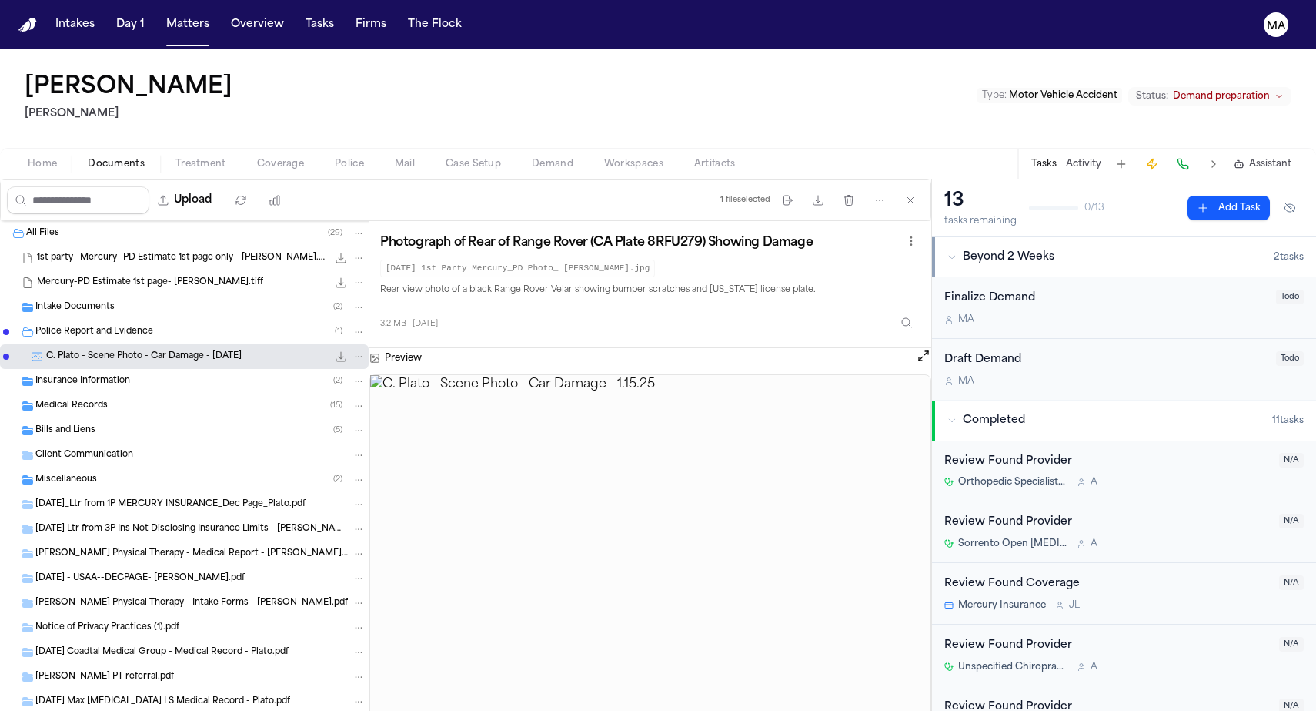
click at [75, 295] on div "Intake Documents ( 2 )" at bounding box center [184, 307] width 369 height 25
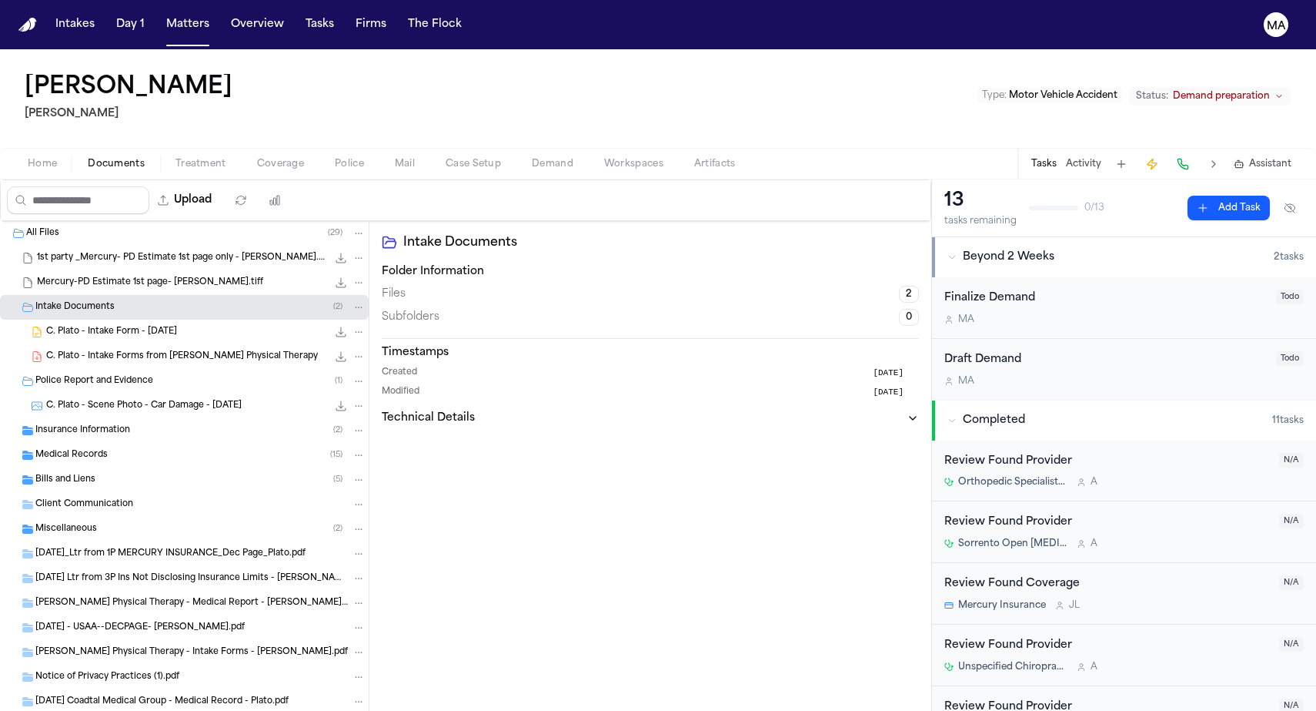
click at [93, 350] on span "C. Plato - Intake Forms from [PERSON_NAME] Physical Therapy" at bounding box center [182, 356] width 272 height 13
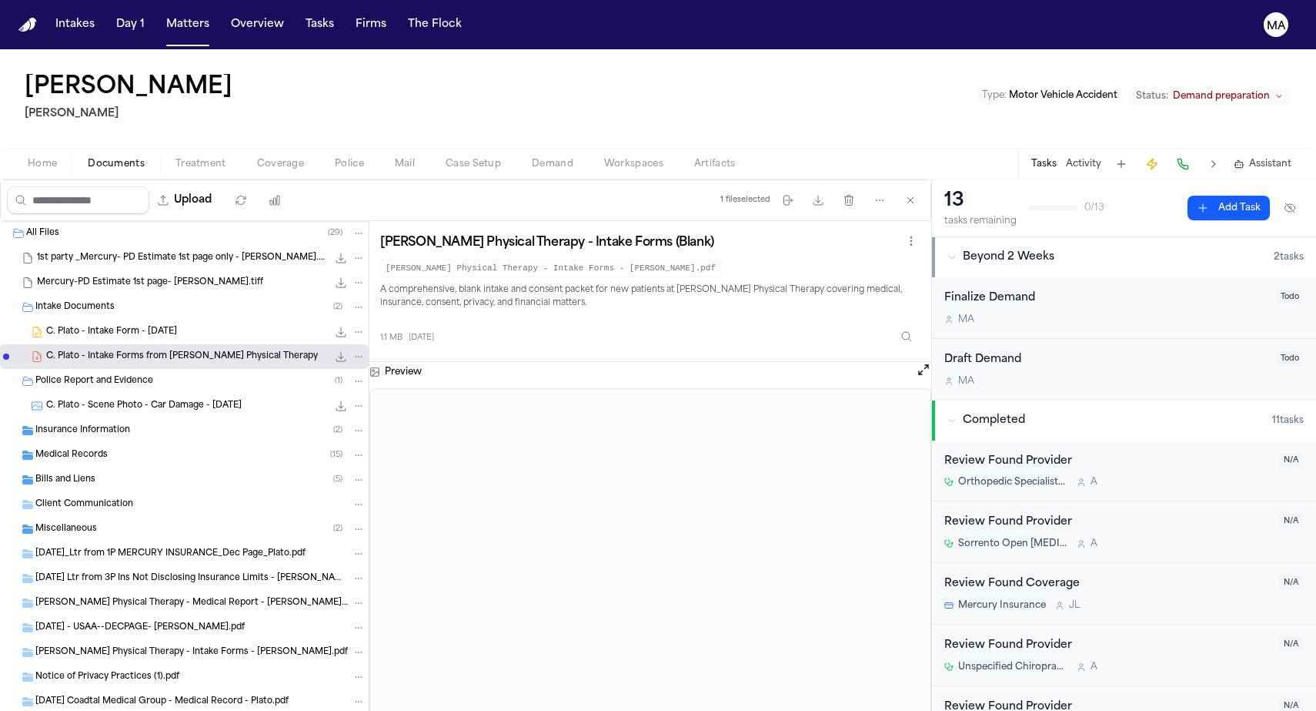
click at [141, 319] on div "C. Plato - Intake Form - [DATE] 18.2 KB • DOCX" at bounding box center [184, 331] width 369 height 25
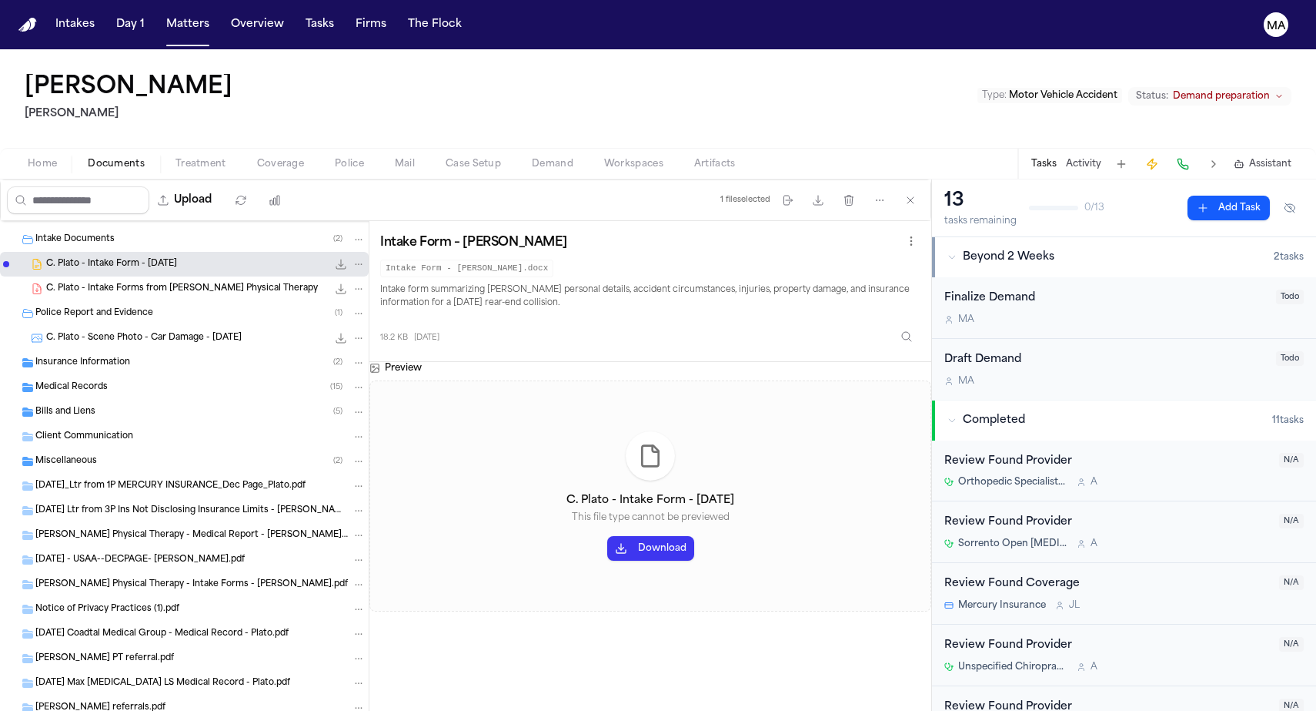
scroll to position [377, 0]
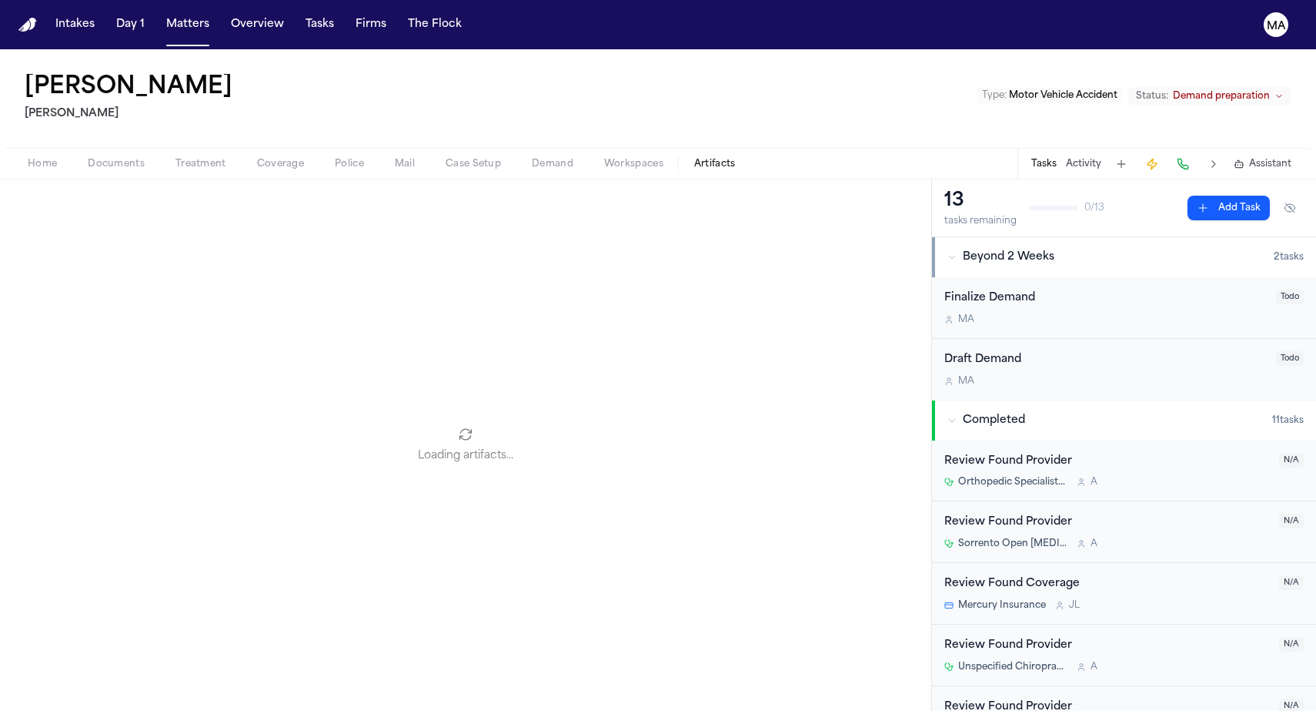
click at [679, 155] on button "Artifacts" at bounding box center [715, 164] width 72 height 18
click at [523, 172] on span "button" at bounding box center [553, 173] width 60 height 2
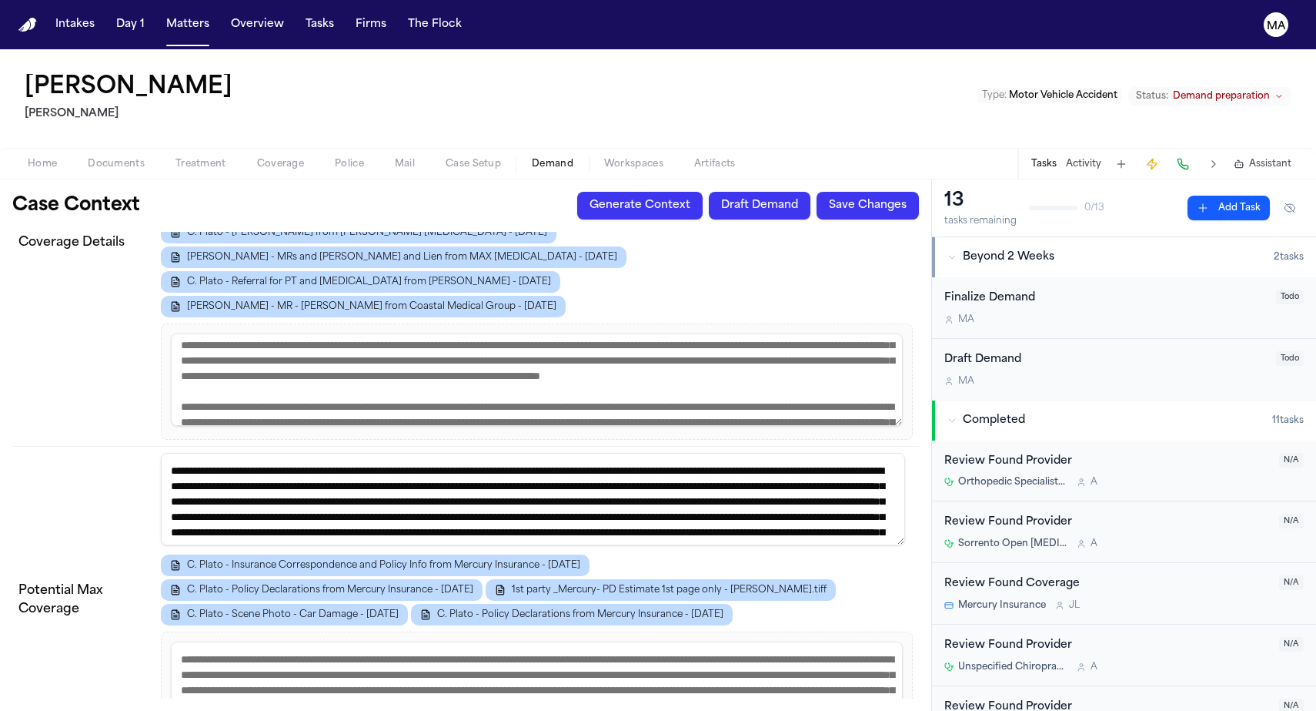
scroll to position [336, 0]
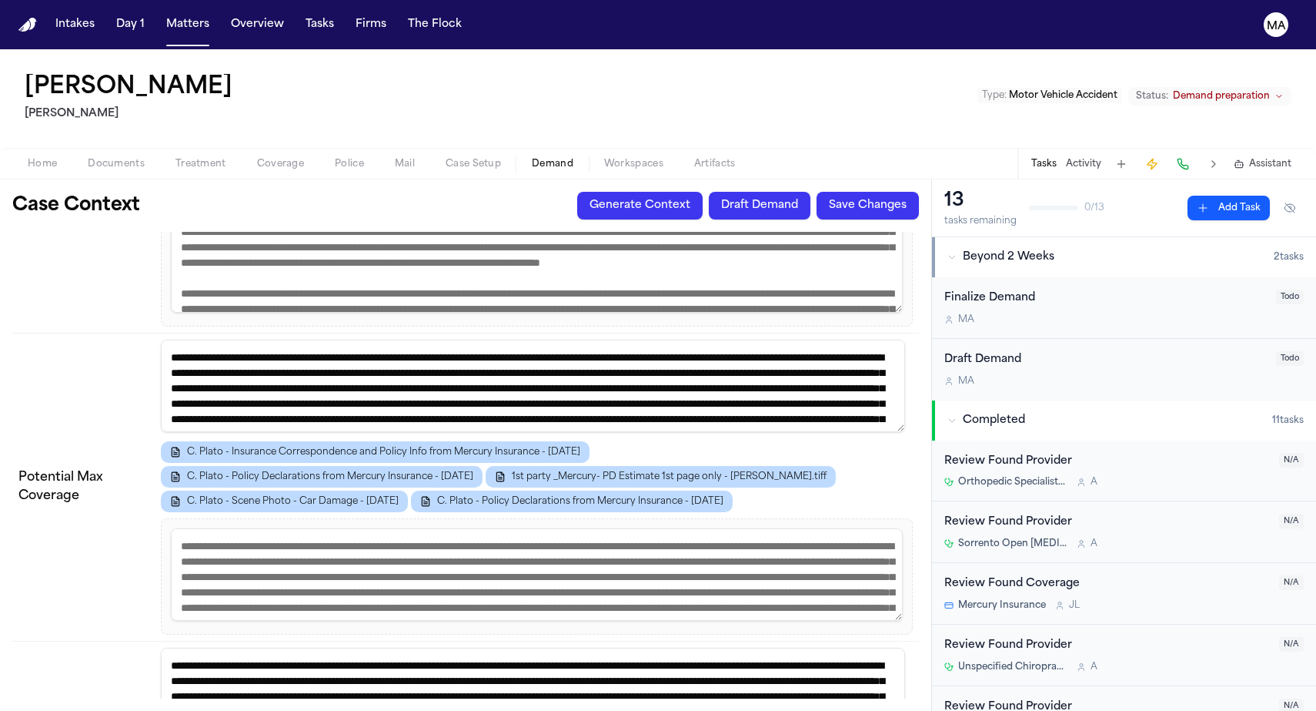
click at [1274, 158] on span "Assistant" at bounding box center [1270, 164] width 42 height 12
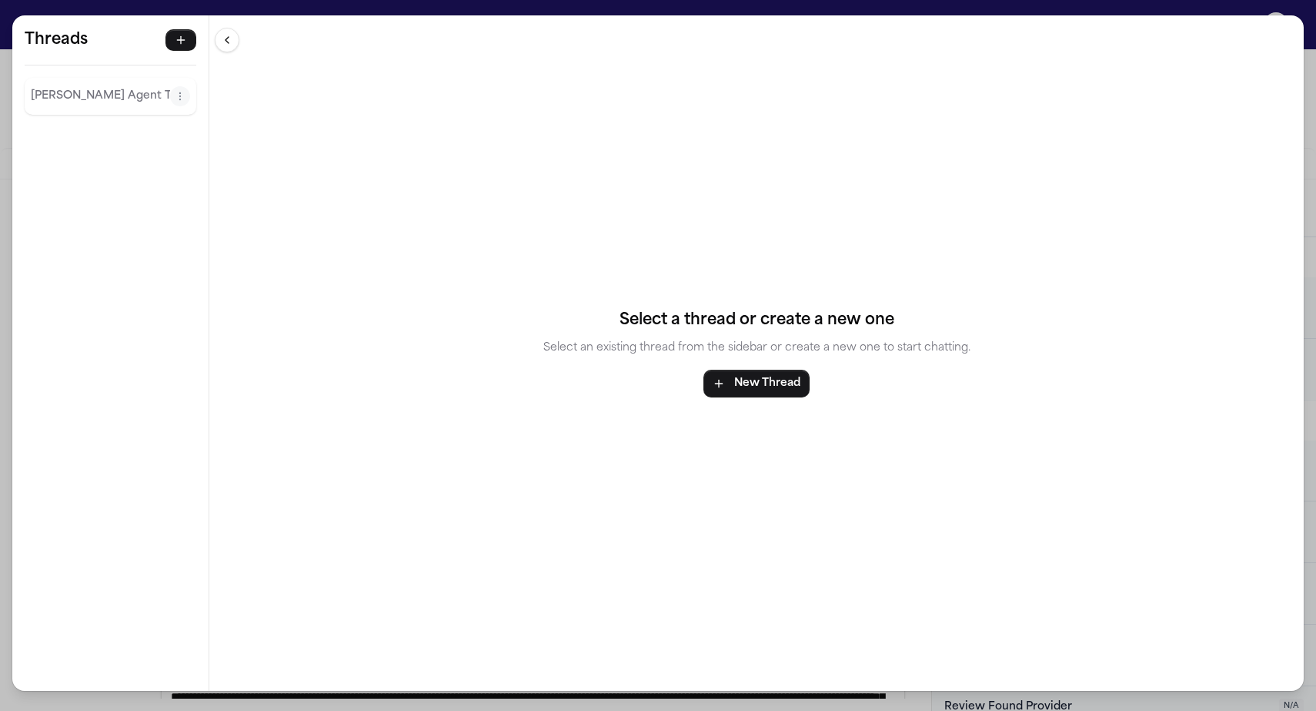
click at [436, 8] on div "Threads [PERSON_NAME] Agent Thread Threads [PERSON_NAME] Agent Thread Select a …" at bounding box center [658, 355] width 1316 height 711
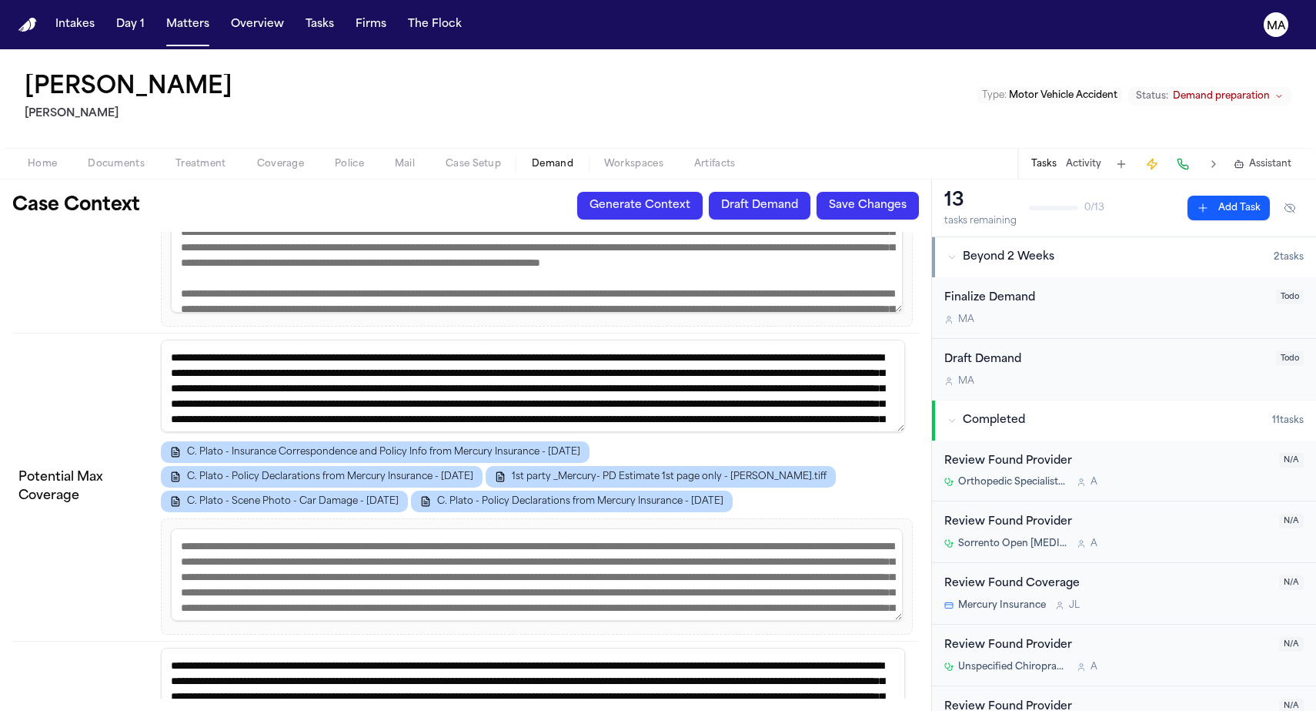
click at [604, 158] on span "Workspaces" at bounding box center [633, 164] width 59 height 12
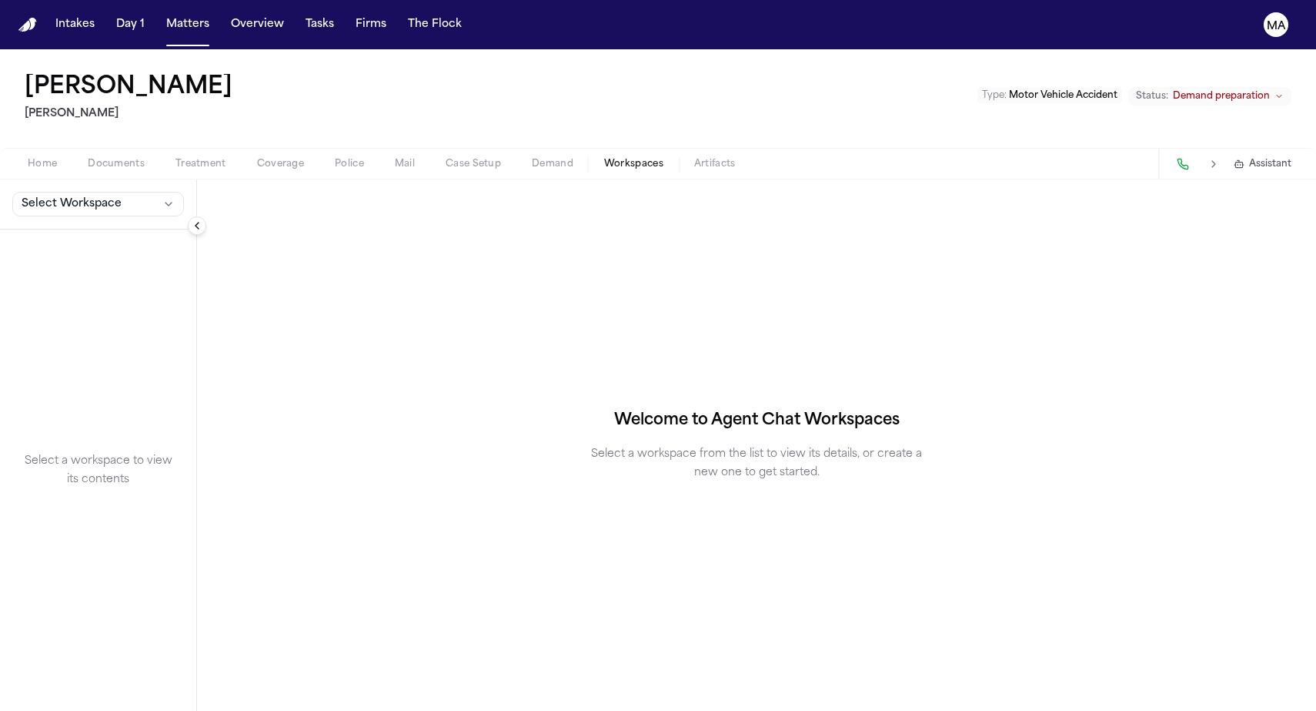
click at [89, 192] on button "Select Workspace" at bounding box center [98, 204] width 172 height 25
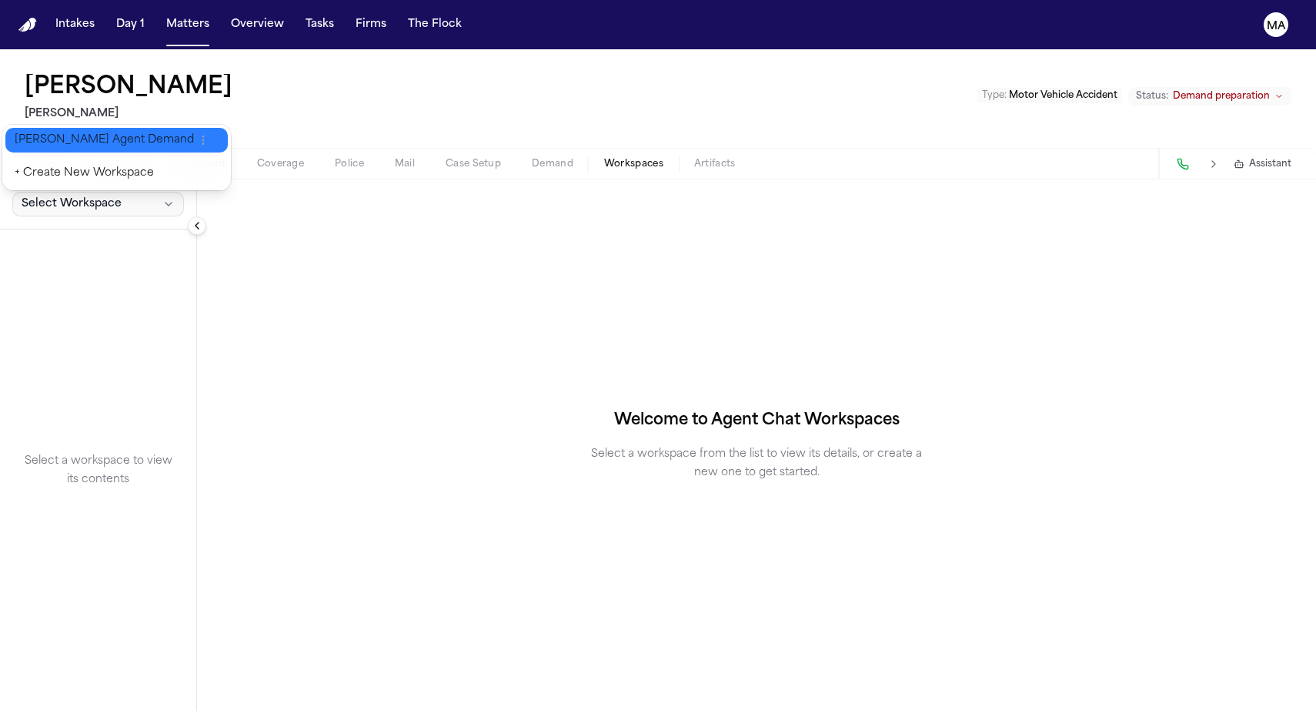
click at [84, 139] on button "[PERSON_NAME] Agent Demand" at bounding box center [116, 140] width 222 height 25
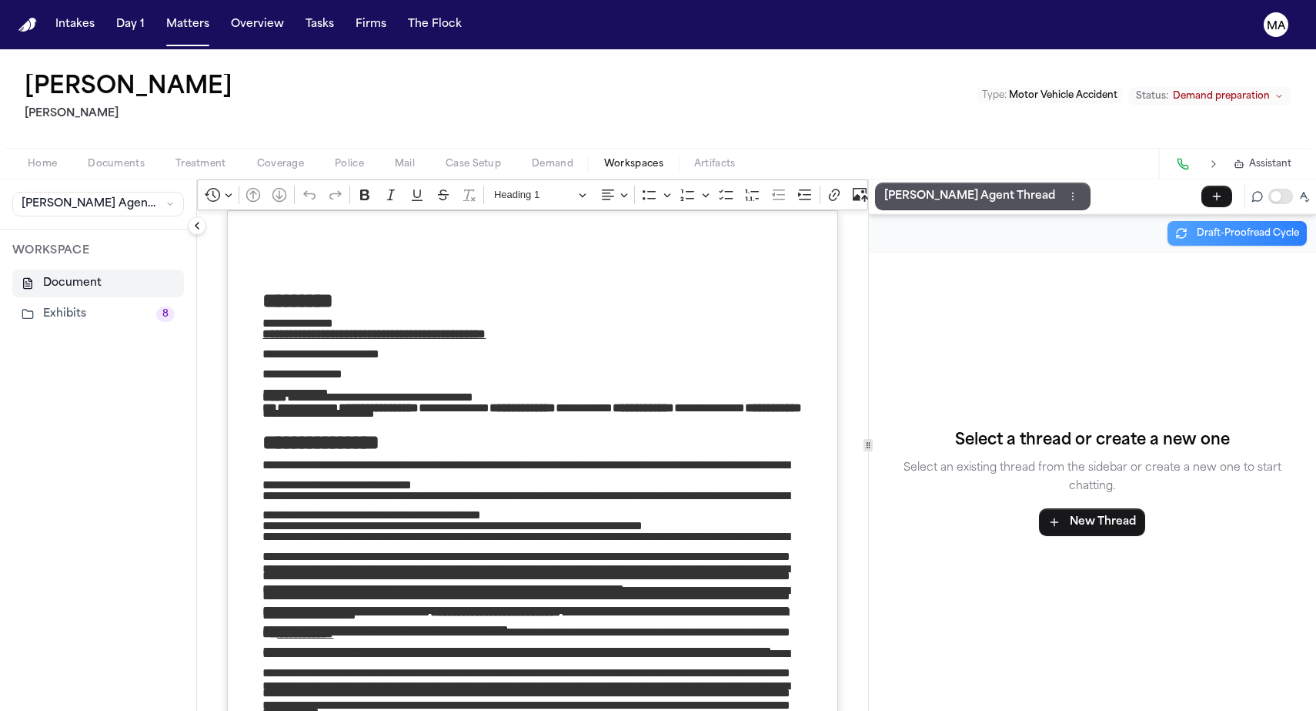
click at [884, 187] on p "[PERSON_NAME] Agent Thread" at bounding box center [969, 196] width 171 height 18
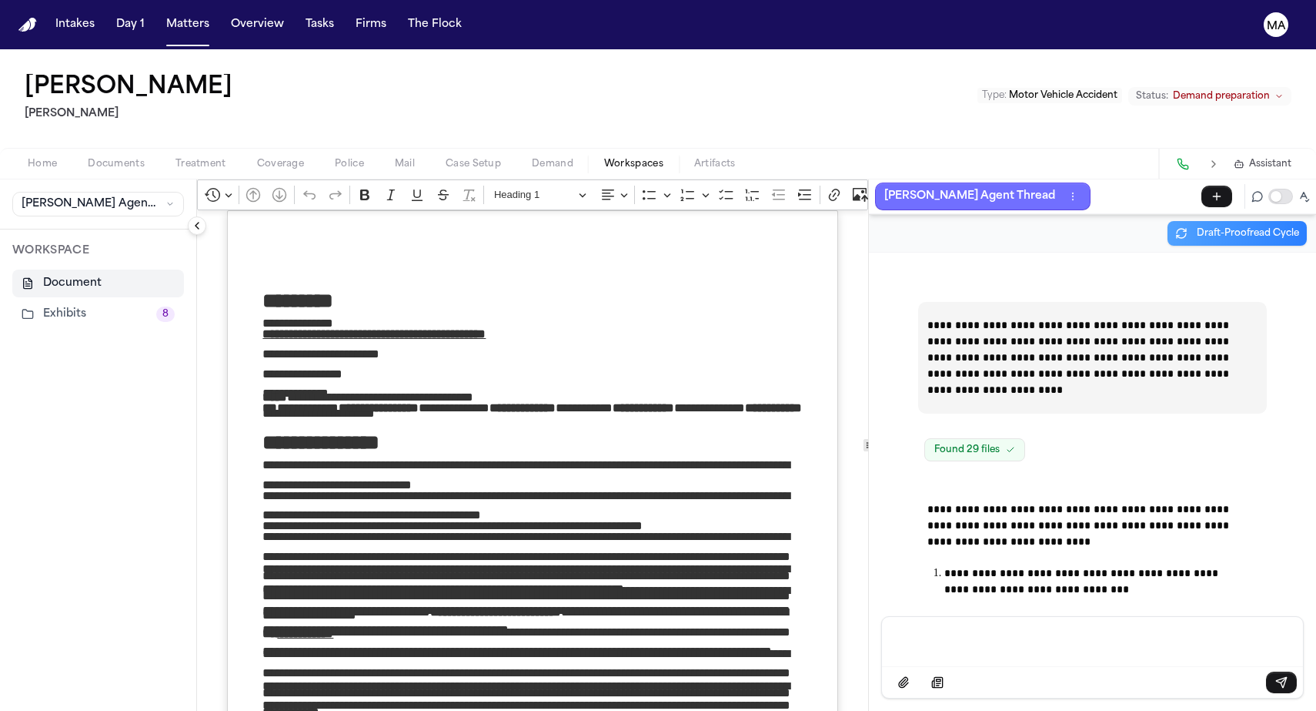
click at [47, 300] on button "Exhibits 8" at bounding box center [98, 314] width 172 height 28
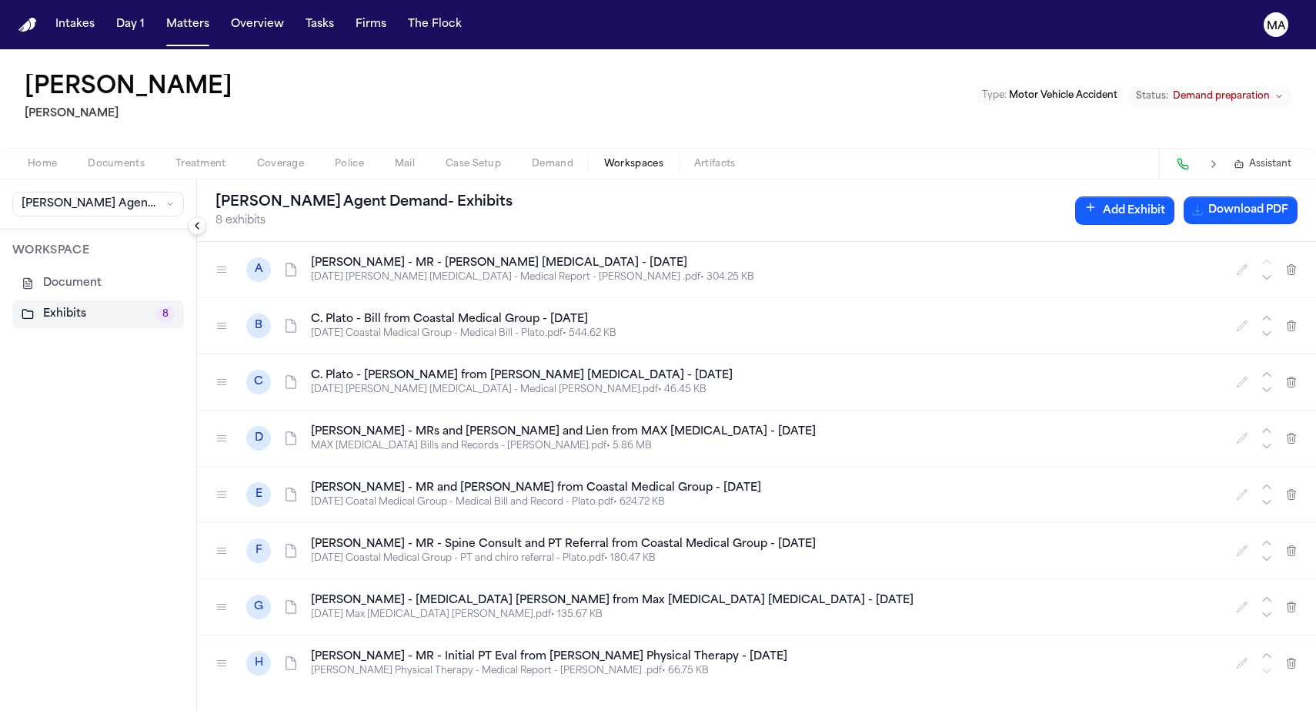
click at [48, 300] on button "Exhibits 8" at bounding box center [98, 314] width 172 height 28
click at [1175, 196] on button "Add Exhibit" at bounding box center [1124, 210] width 99 height 28
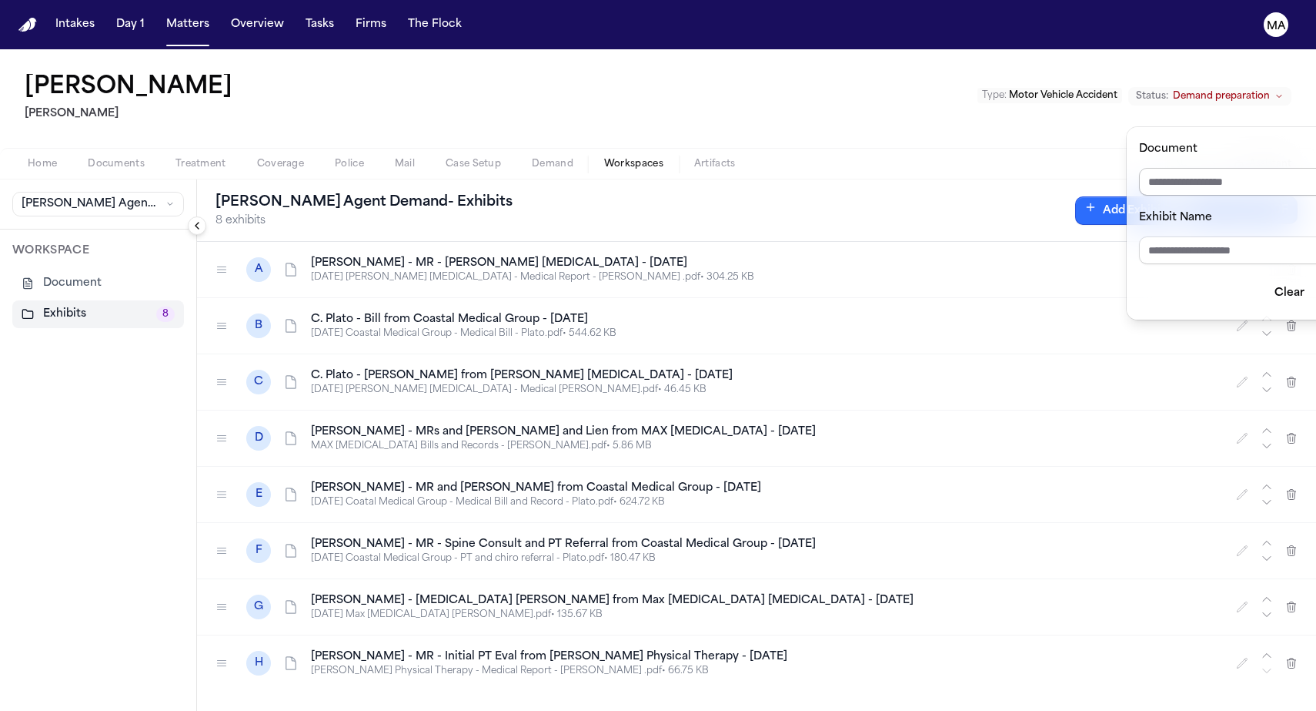
click at [1240, 168] on input "Document" at bounding box center [1250, 182] width 222 height 28
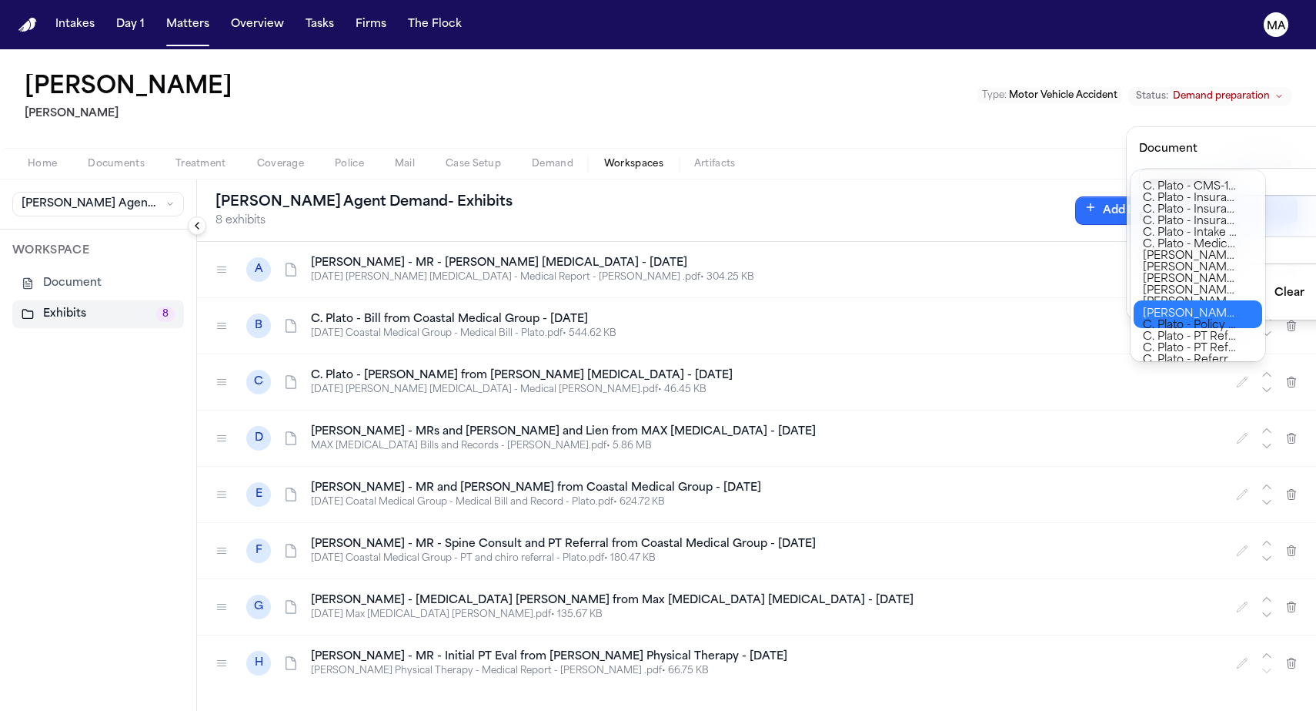
click at [509, 498] on div "[PERSON_NAME] Agent Demand - Exhibits 8 exhibits Add Exhibit Download PDF A [PE…" at bounding box center [756, 444] width 1119 height 531
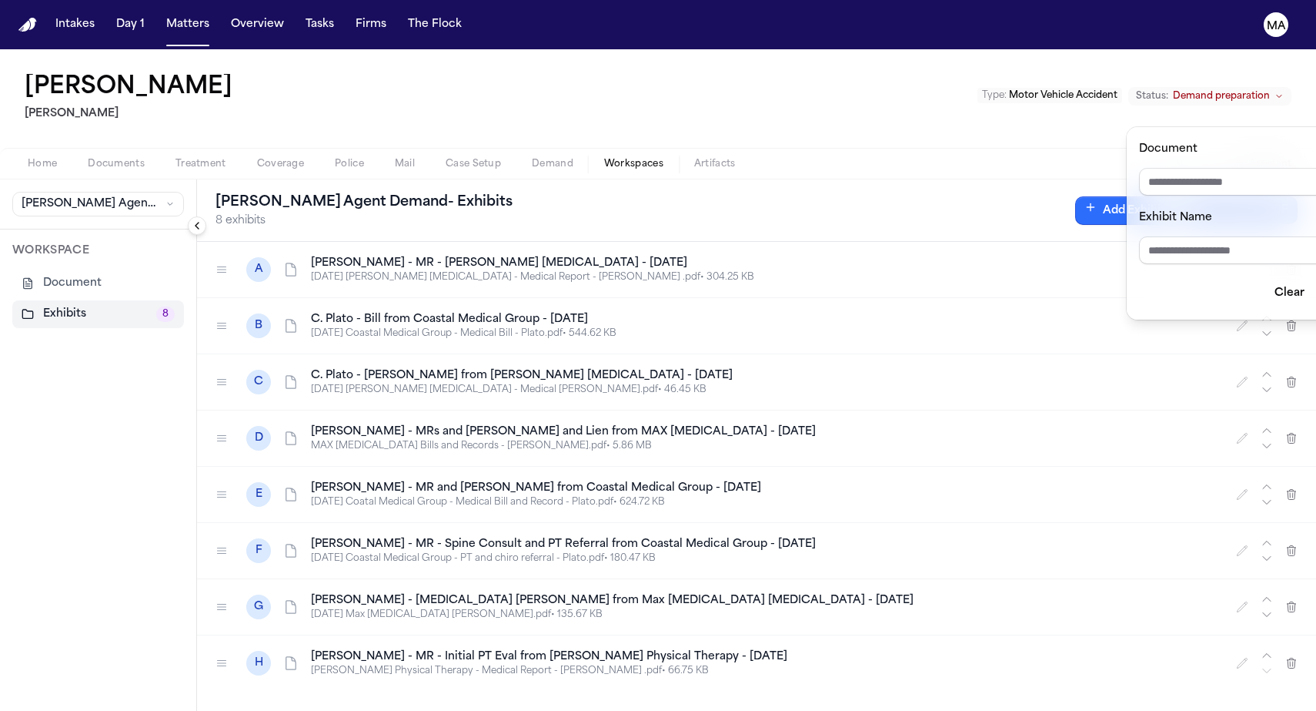
click at [264, 450] on div "[PERSON_NAME] Agent Demand - Exhibits 8 exhibits Add Exhibit Download PDF A [PE…" at bounding box center [756, 444] width 1119 height 531
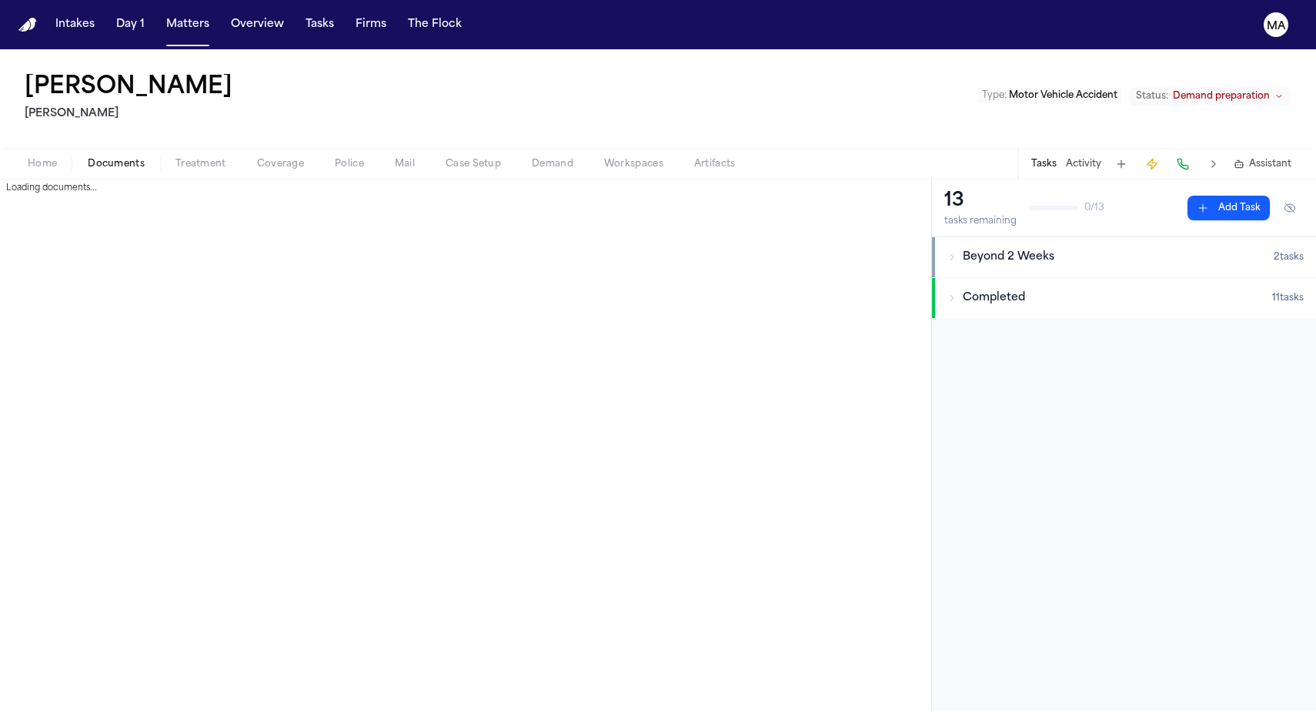
click at [88, 158] on span "Documents" at bounding box center [116, 164] width 57 height 12
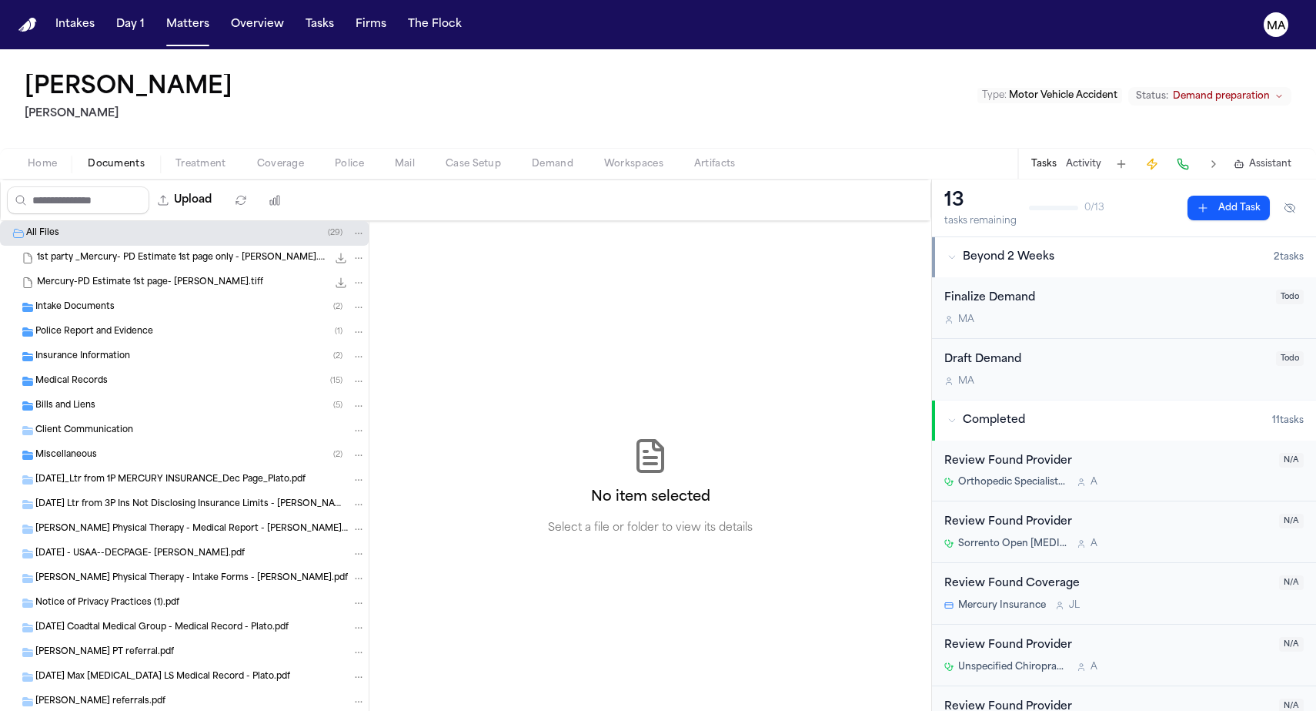
click at [92, 399] on div "Bills and Liens ( 5 )" at bounding box center [200, 406] width 330 height 14
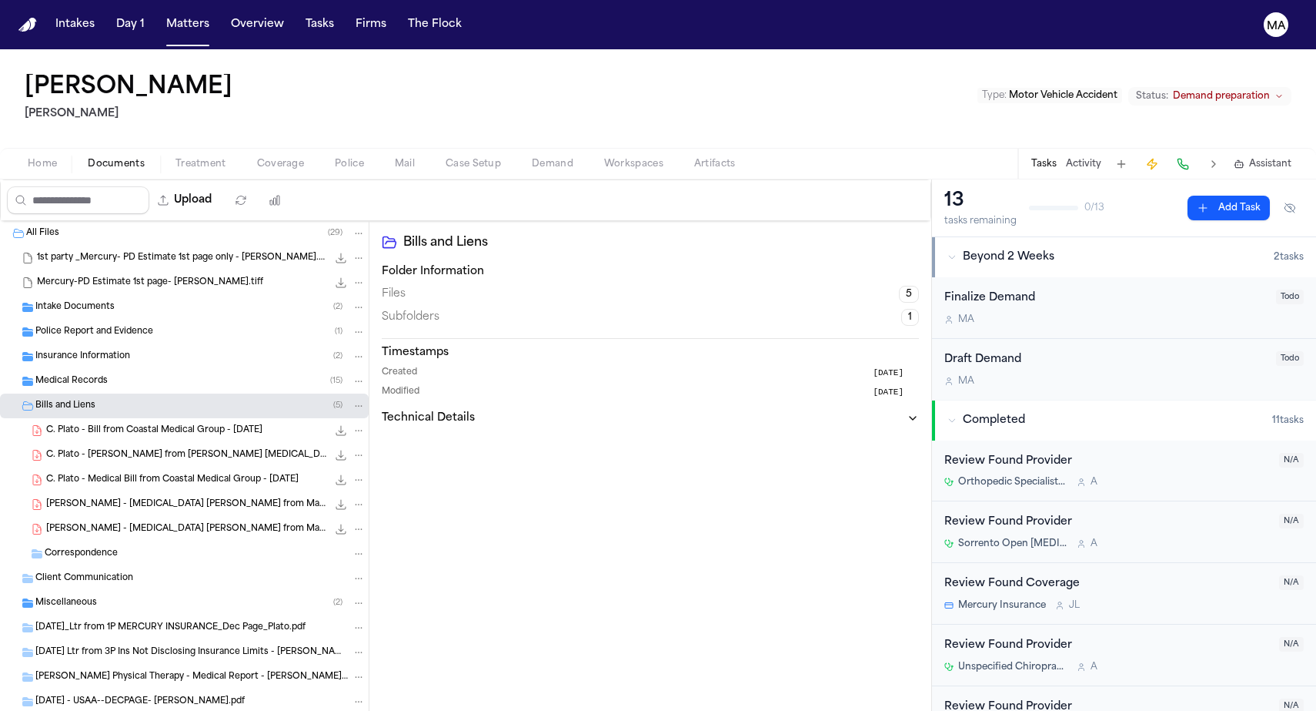
click at [111, 449] on span "C. Plato - [PERSON_NAME] from [PERSON_NAME] [MEDICAL_DATA] - [DATE]" at bounding box center [186, 455] width 281 height 13
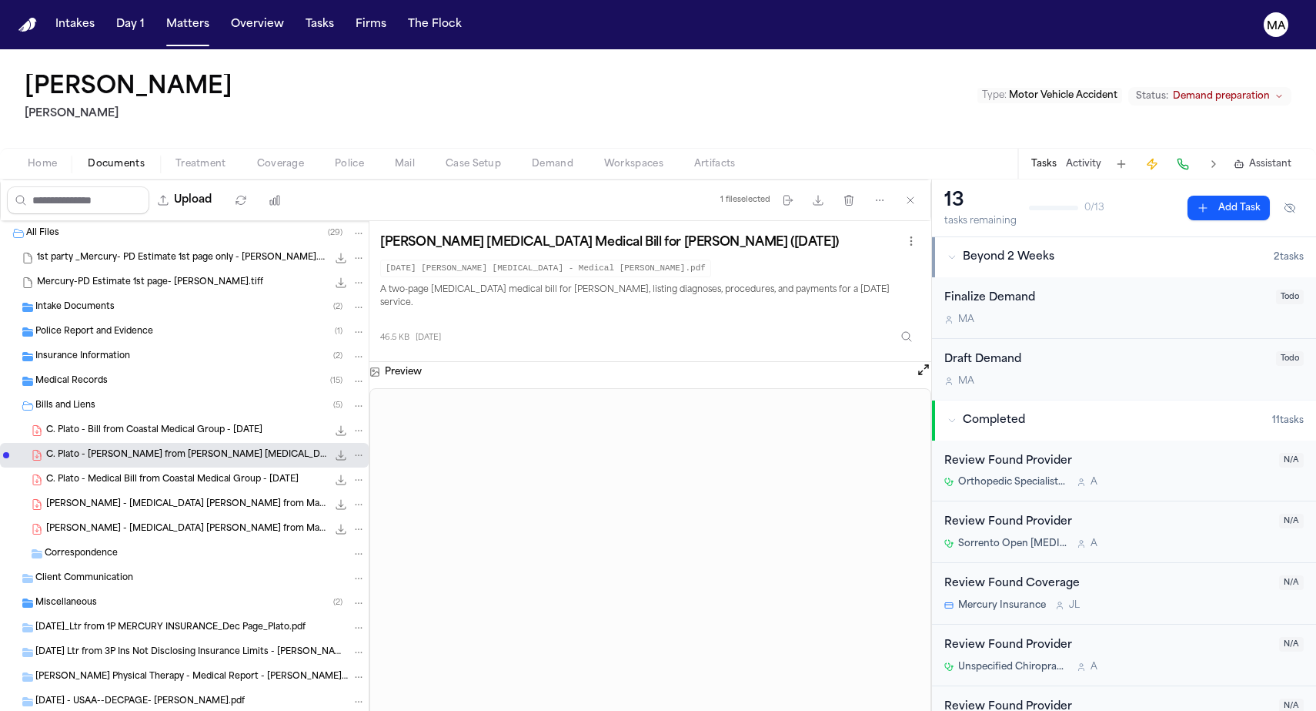
click at [101, 424] on span "C. Plato - Bill from Coastal Medical Group - [DATE]" at bounding box center [154, 430] width 216 height 13
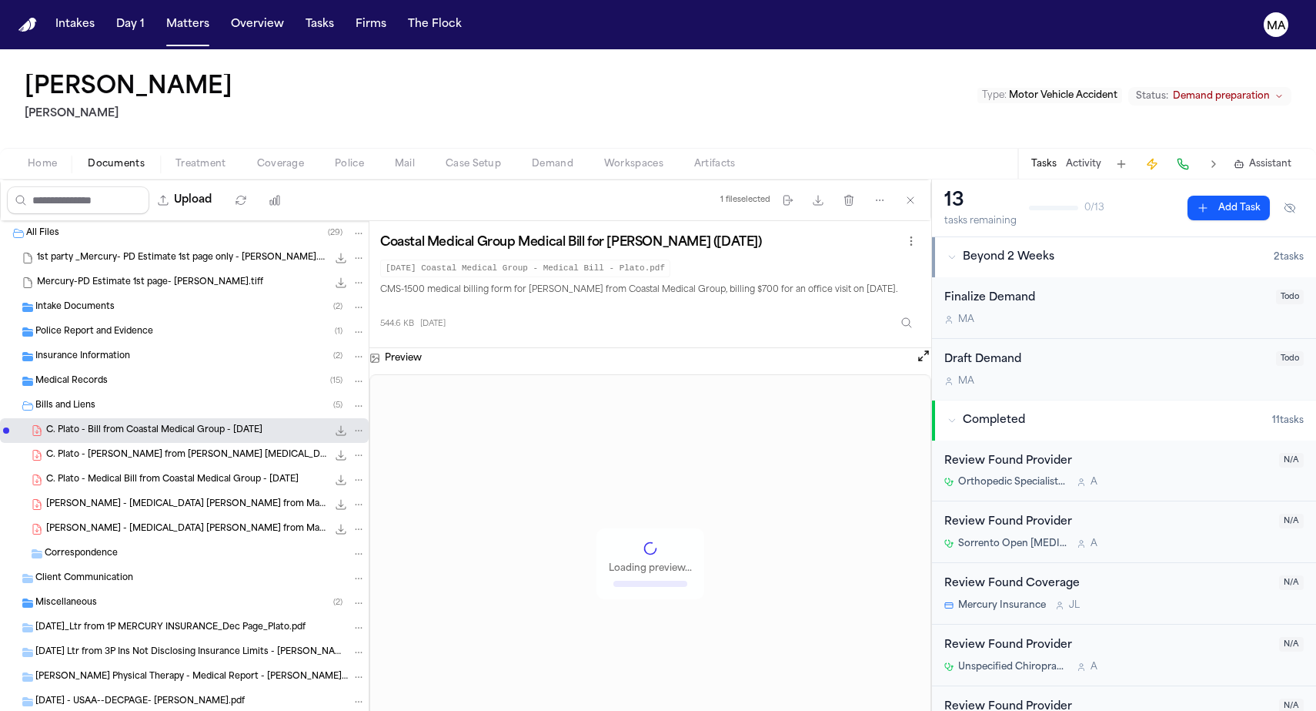
click at [102, 449] on span "C. Plato - [PERSON_NAME] from [PERSON_NAME] [MEDICAL_DATA] - [DATE]" at bounding box center [186, 455] width 281 height 13
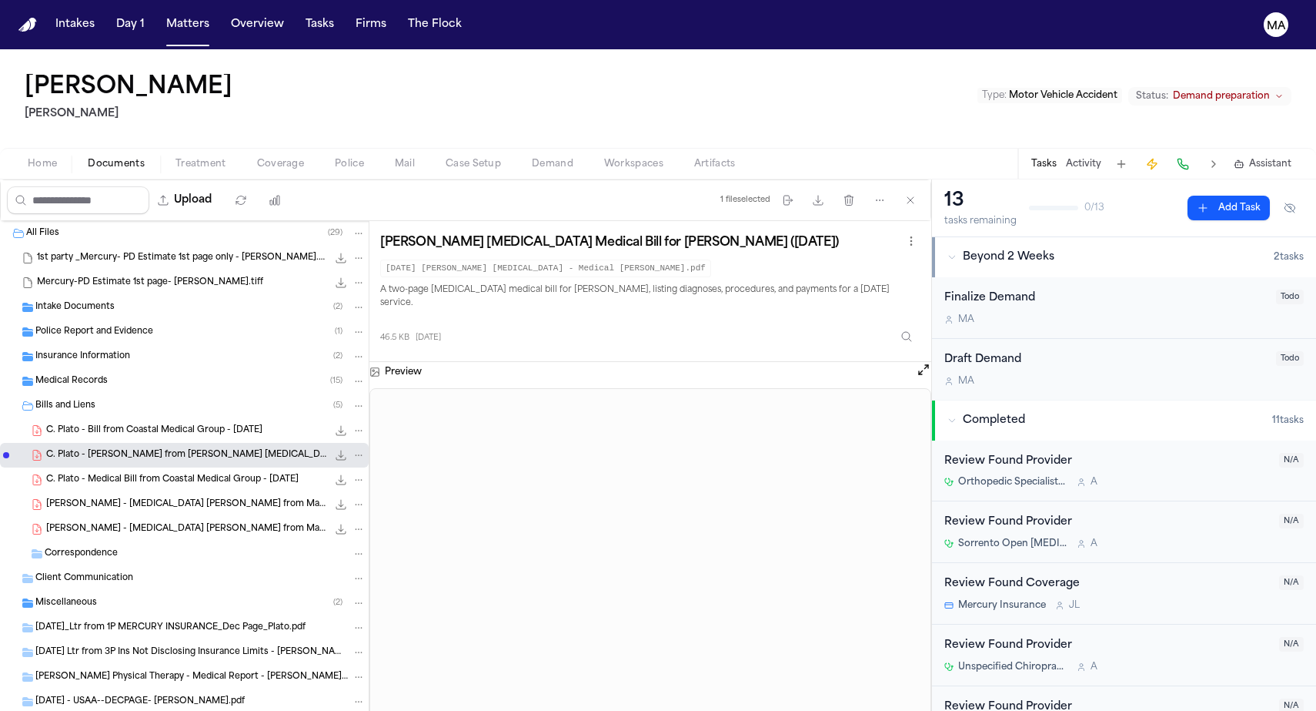
click at [532, 158] on span "Demand" at bounding box center [553, 164] width 42 height 12
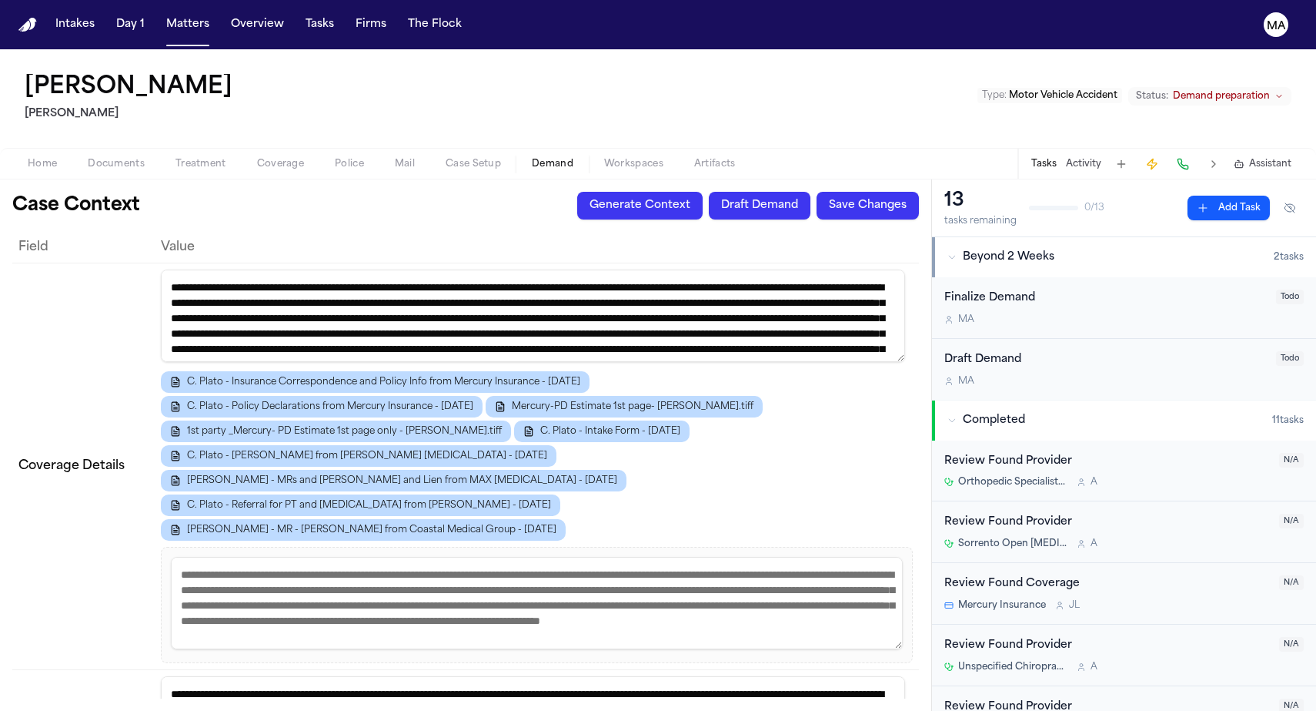
click at [604, 158] on span "Workspaces" at bounding box center [633, 164] width 59 height 12
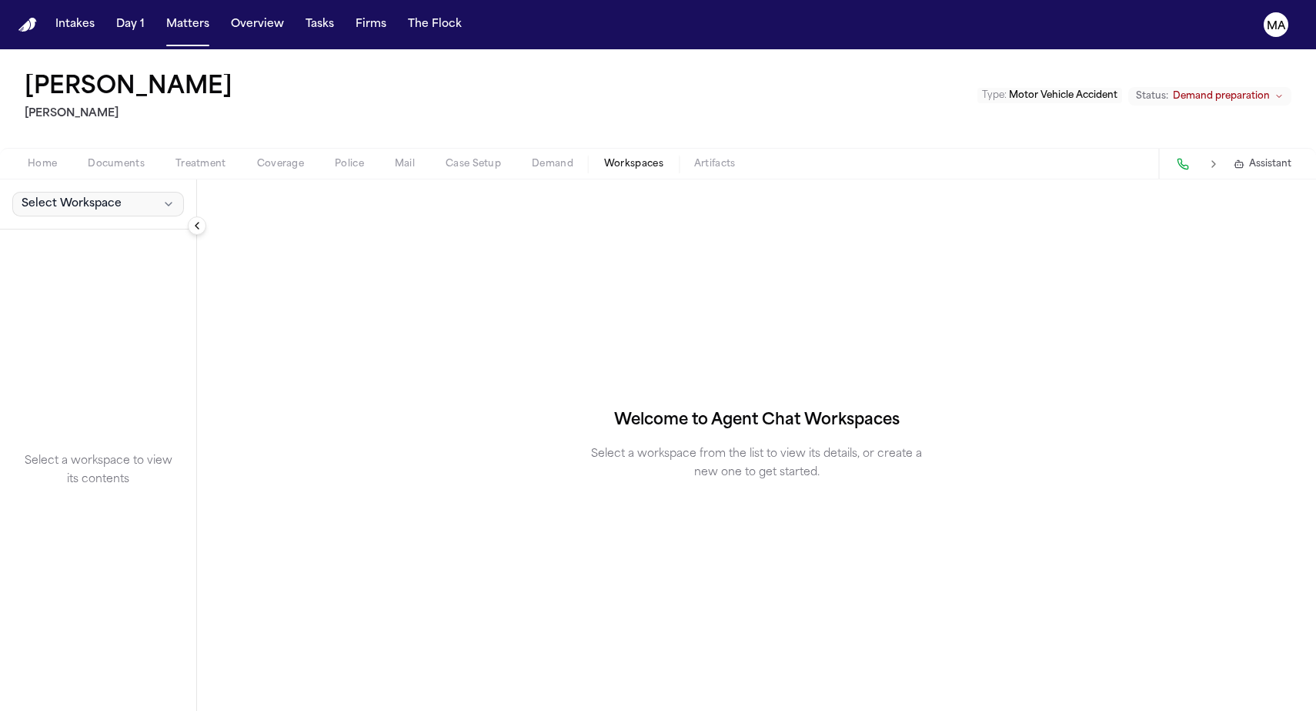
click at [44, 196] on span "Select Workspace" at bounding box center [72, 203] width 100 height 15
click at [69, 136] on span "[PERSON_NAME] Agent Demand" at bounding box center [104, 139] width 179 height 15
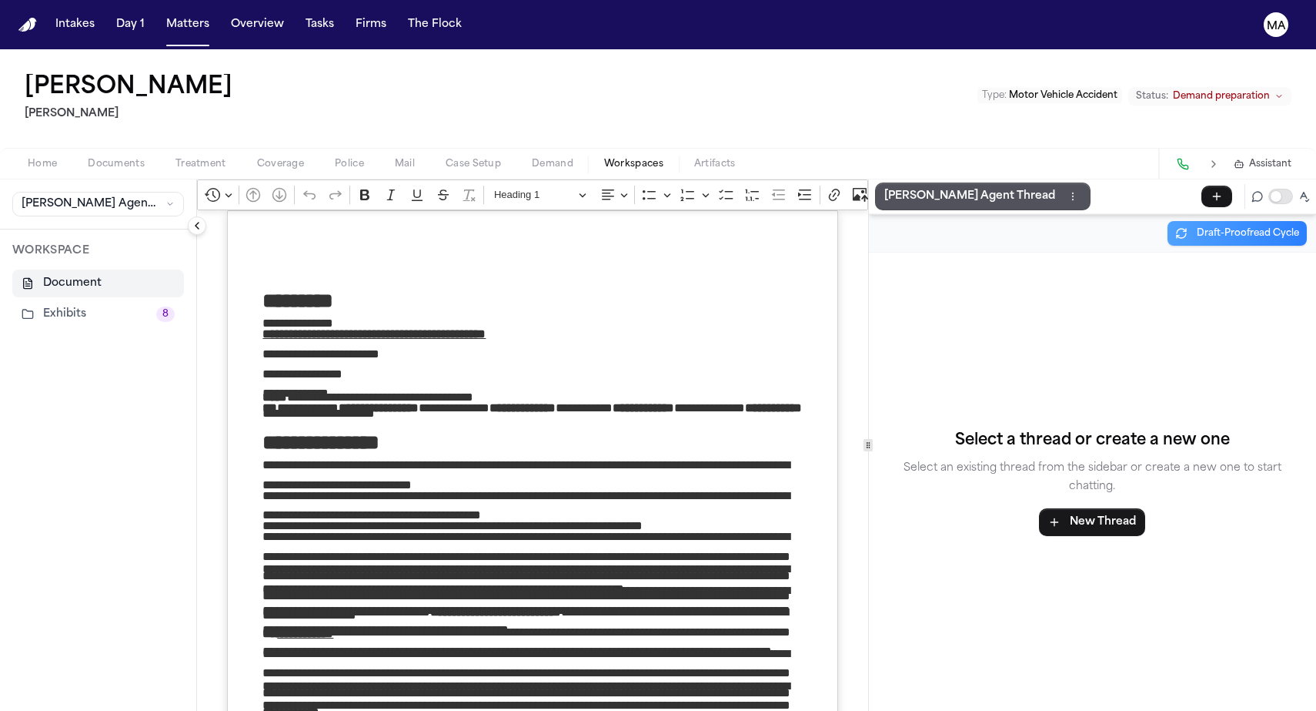
drag, startPoint x: 50, startPoint y: 178, endPoint x: 375, endPoint y: 279, distance: 340.4
click at [49, 300] on button "Exhibits 8" at bounding box center [98, 314] width 172 height 28
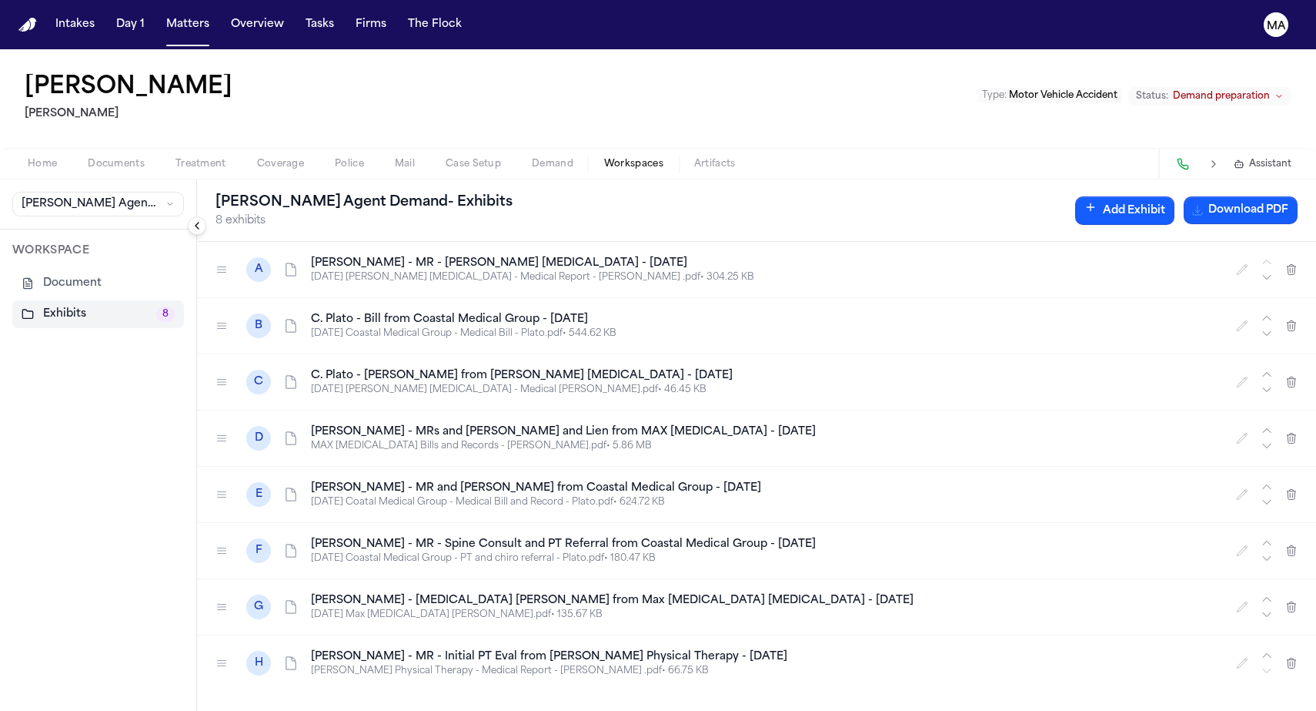
click at [197, 354] on div "C C. Plato - [PERSON_NAME] from [PERSON_NAME] [MEDICAL_DATA] - [DATE] [DATE] [P…" at bounding box center [756, 382] width 1119 height 56
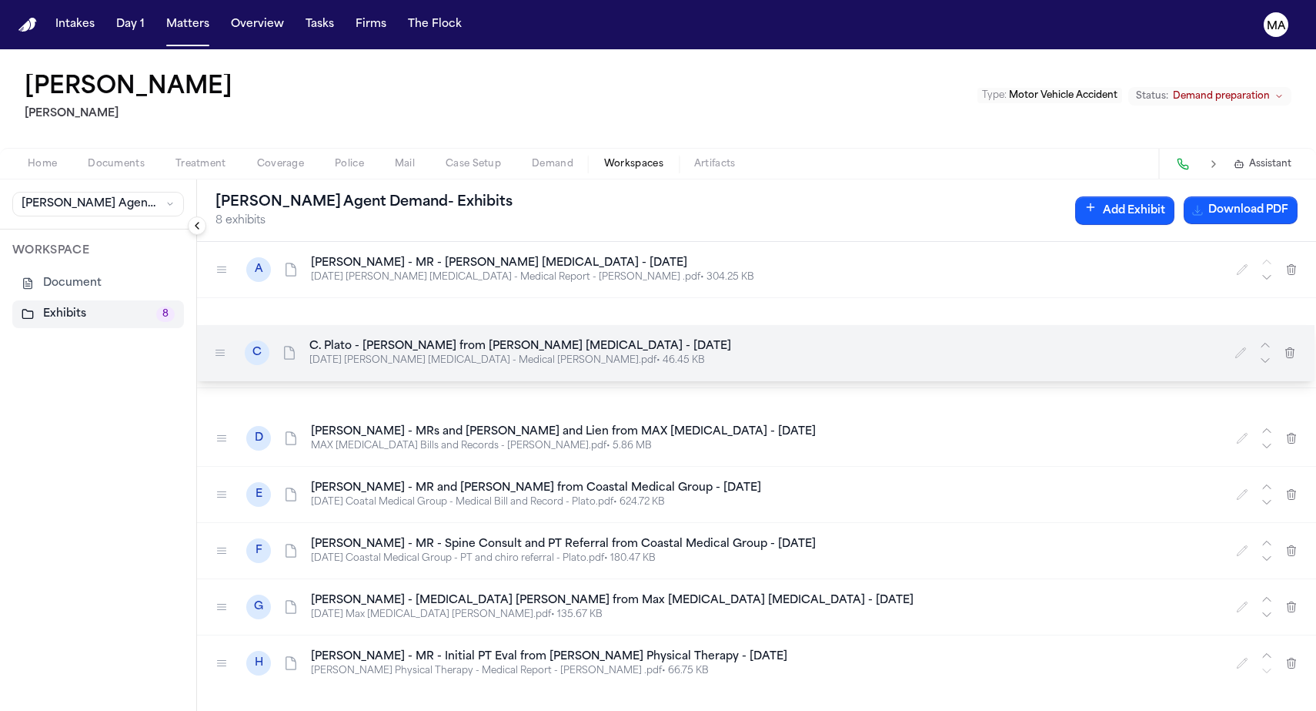
drag, startPoint x: 124, startPoint y: 220, endPoint x: 122, endPoint y: 191, distance: 29.3
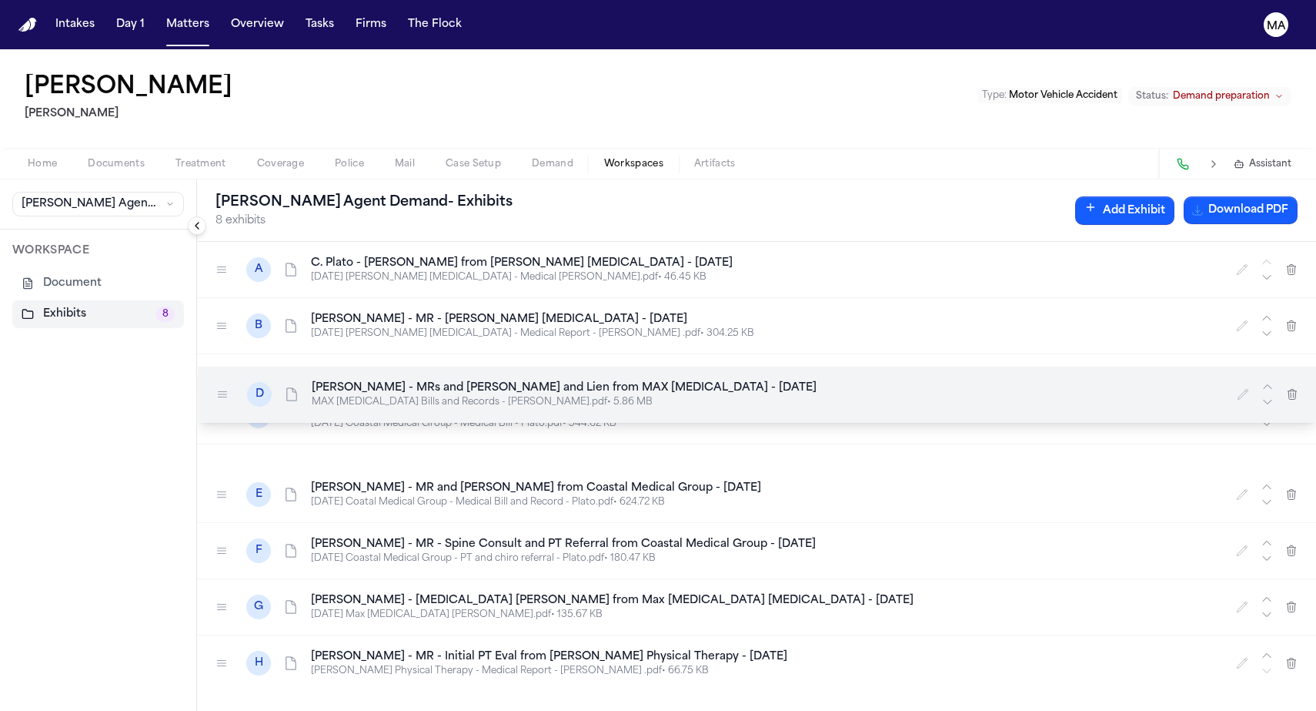
drag, startPoint x: 122, startPoint y: 255, endPoint x: 123, endPoint y: 211, distance: 43.9
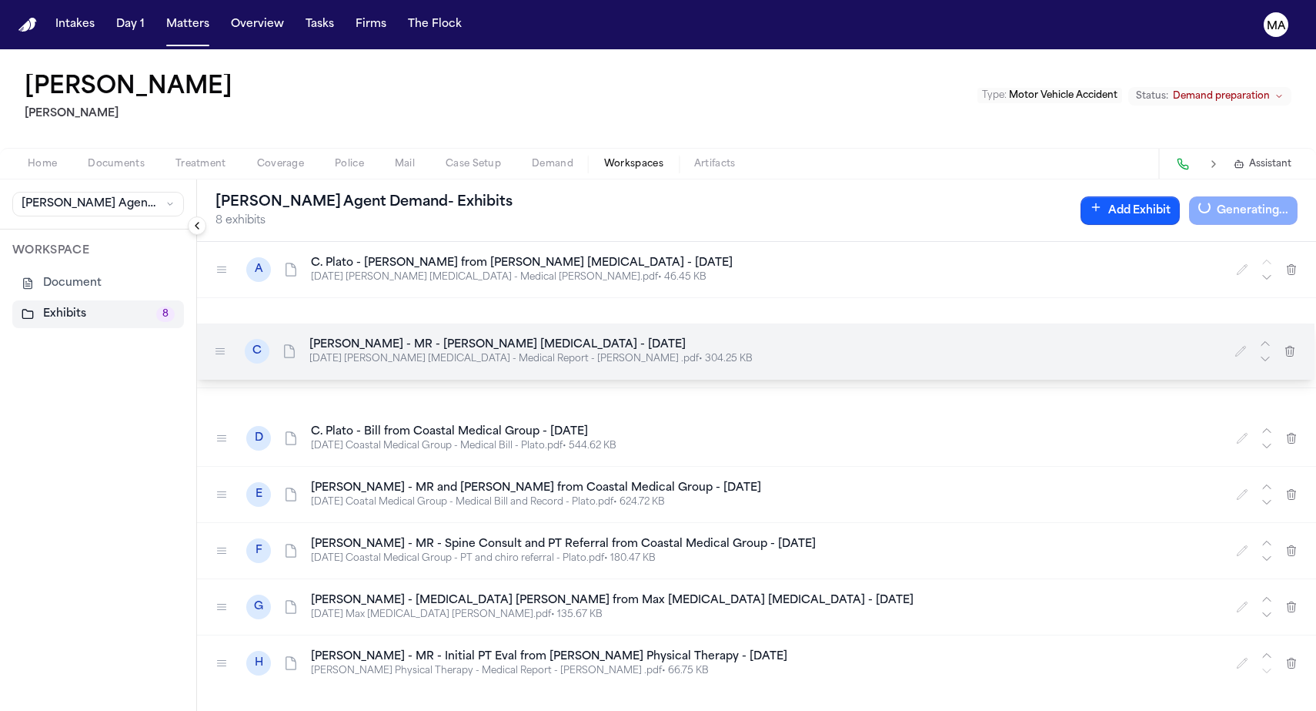
drag, startPoint x: 125, startPoint y: 222, endPoint x: 124, endPoint y: 192, distance: 30.8
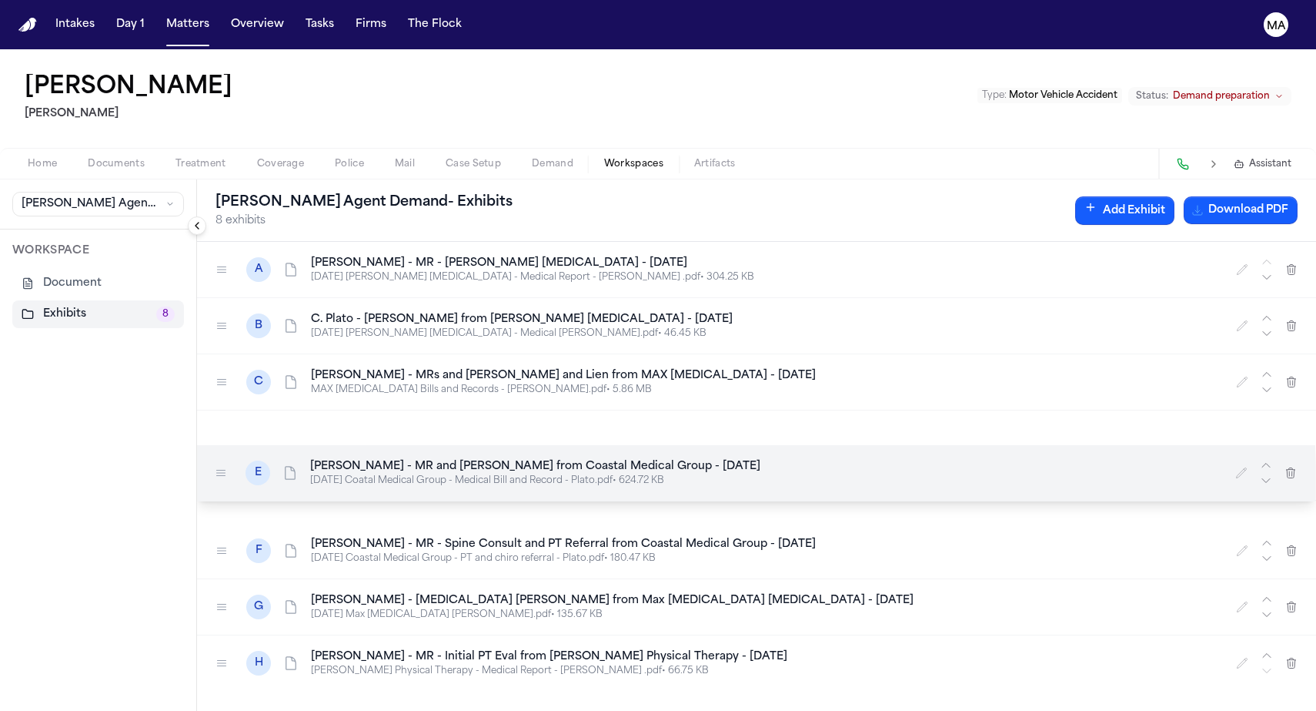
drag, startPoint x: 129, startPoint y: 288, endPoint x: 129, endPoint y: 257, distance: 30.8
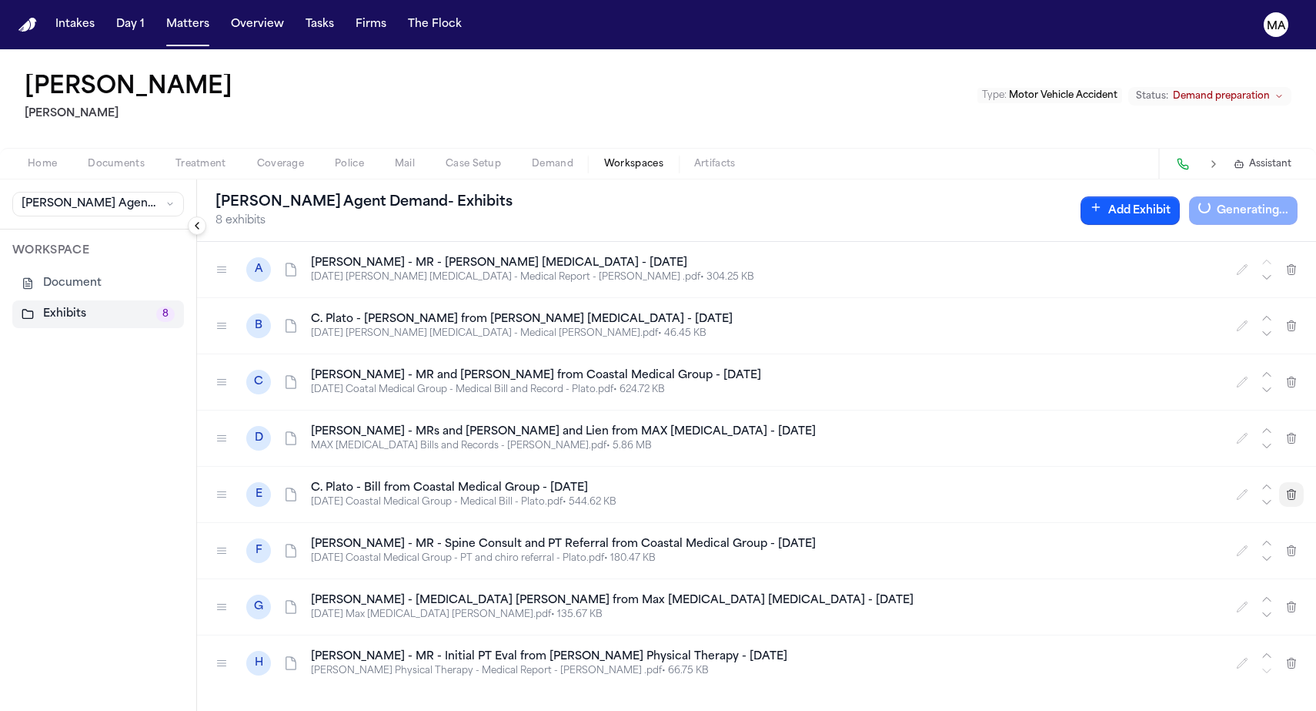
click at [1299, 482] on button "button" at bounding box center [1291, 494] width 25 height 25
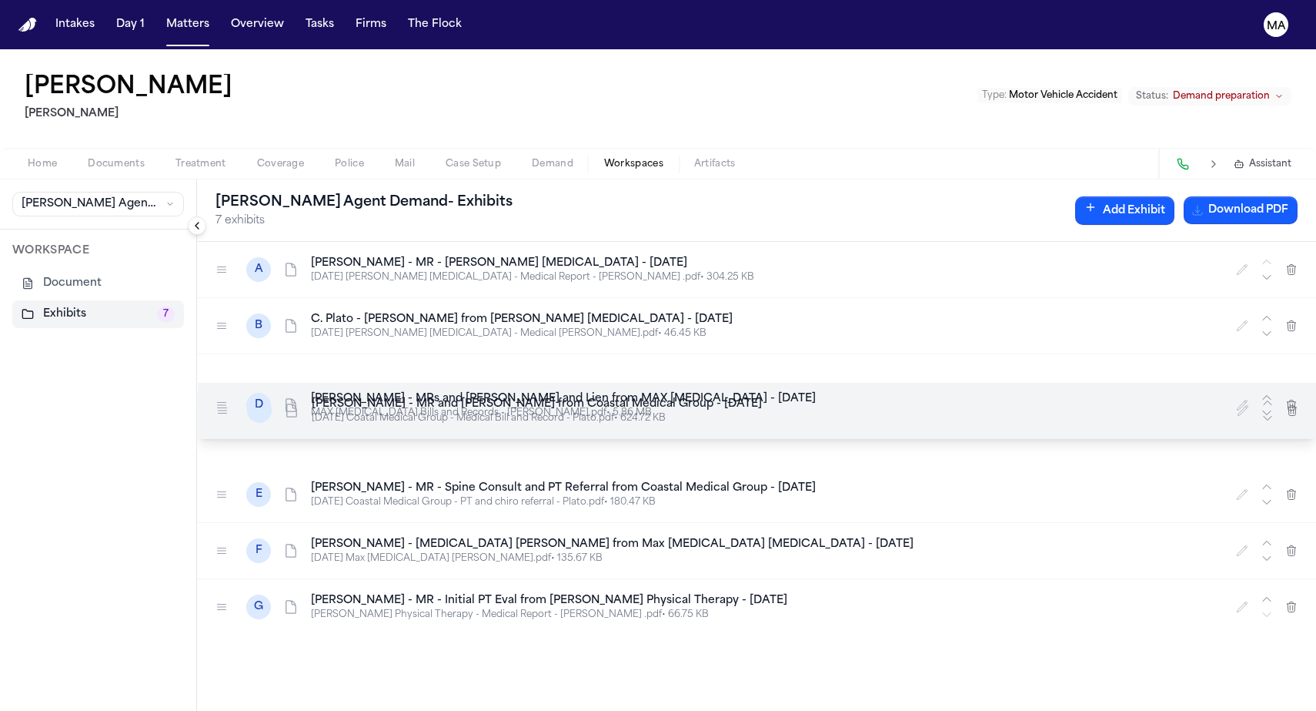
drag, startPoint x: 130, startPoint y: 219, endPoint x: 131, endPoint y: 248, distance: 28.5
click at [216, 404] on icon at bounding box center [222, 410] width 12 height 12
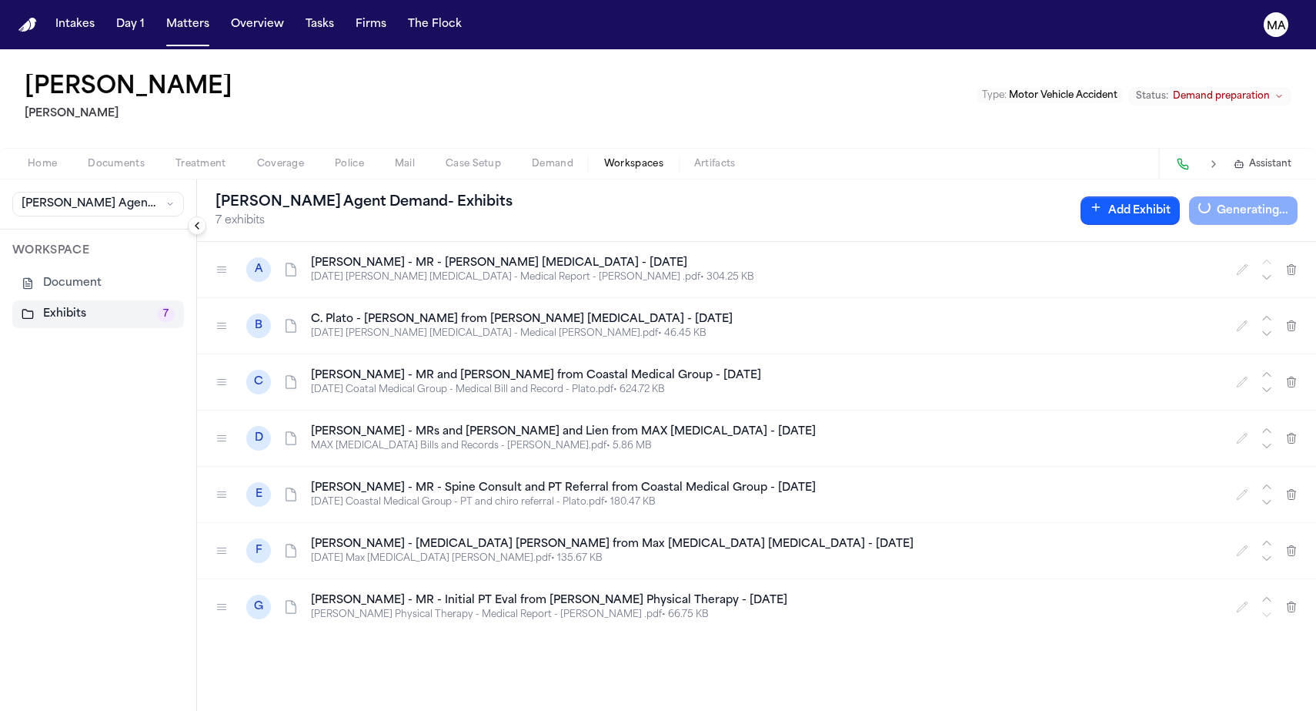
drag, startPoint x: 139, startPoint y: 257, endPoint x: 139, endPoint y: 242, distance: 15.4
click at [197, 410] on div "D C. Plato - MRs and Bills and Lien from MAX MRI - 5.24.24 MAX MRI Bills and Re…" at bounding box center [756, 438] width 1119 height 56
drag, startPoint x: 135, startPoint y: 253, endPoint x: 136, endPoint y: 240, distance: 13.1
click at [197, 410] on div "D C. Plato - MRs and Bills and Lien from MAX MRI - 5.24.24 MAX MRI Bills and Re…" at bounding box center [756, 438] width 1119 height 56
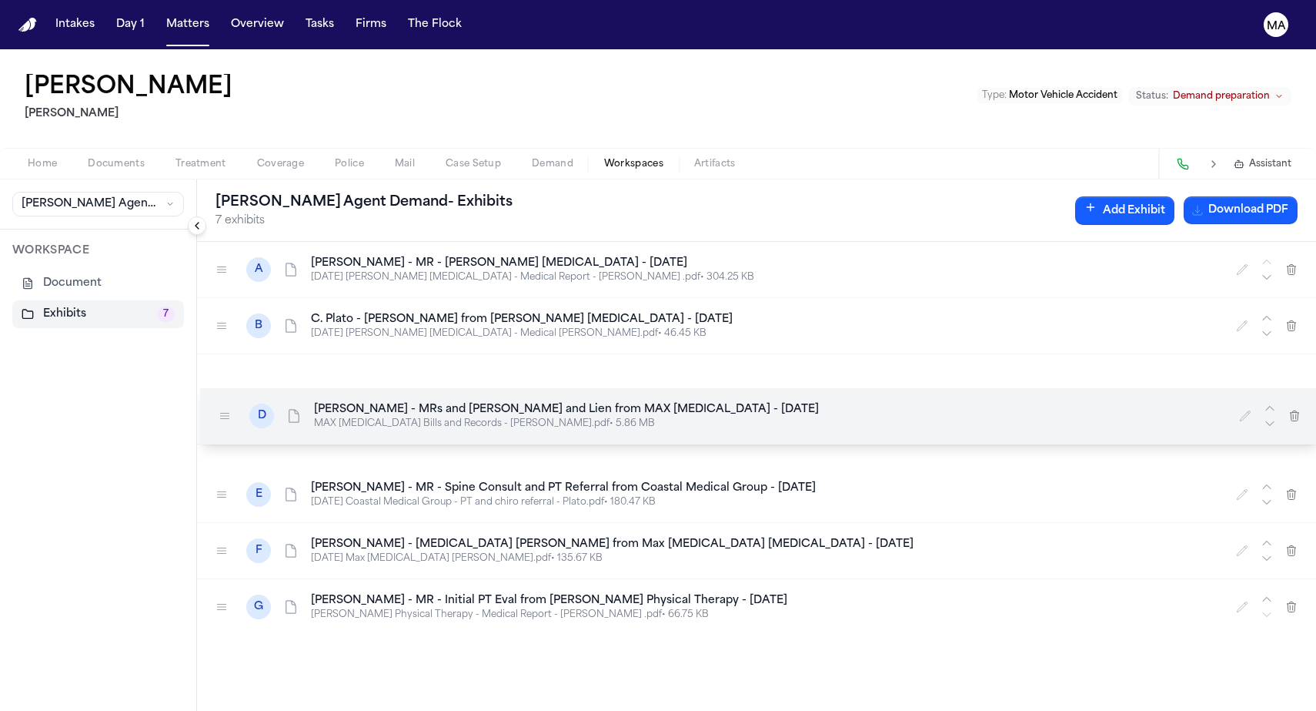
drag, startPoint x: 132, startPoint y: 251, endPoint x: 135, endPoint y: 229, distance: 22.5
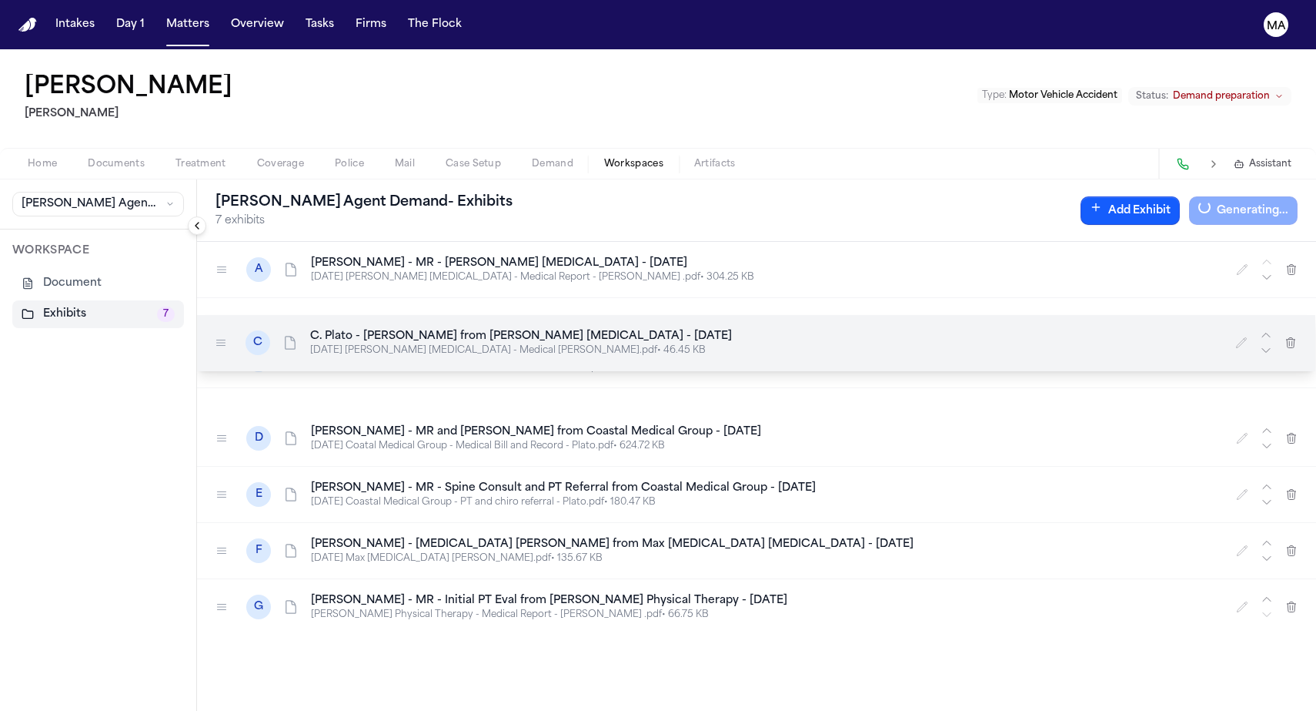
drag, startPoint x: 128, startPoint y: 216, endPoint x: 127, endPoint y: 177, distance: 39.3
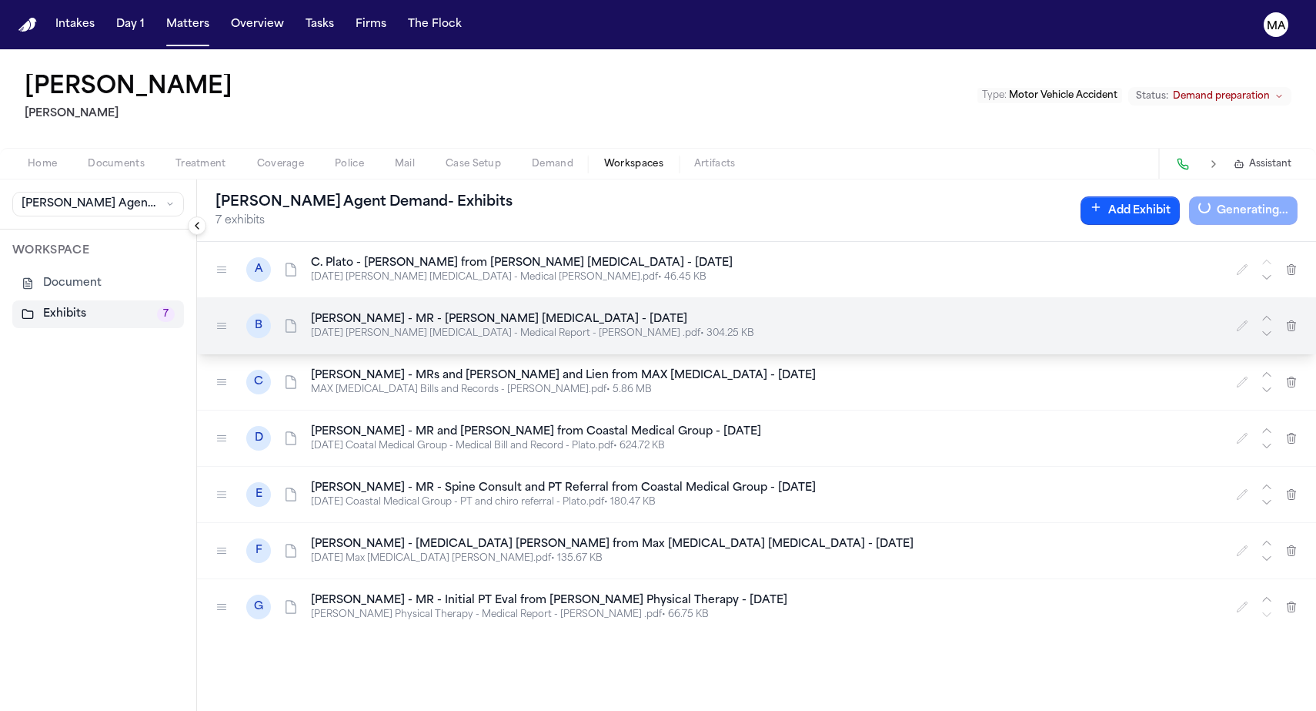
drag, startPoint x: 135, startPoint y: 185, endPoint x: 132, endPoint y: 142, distance: 43.2
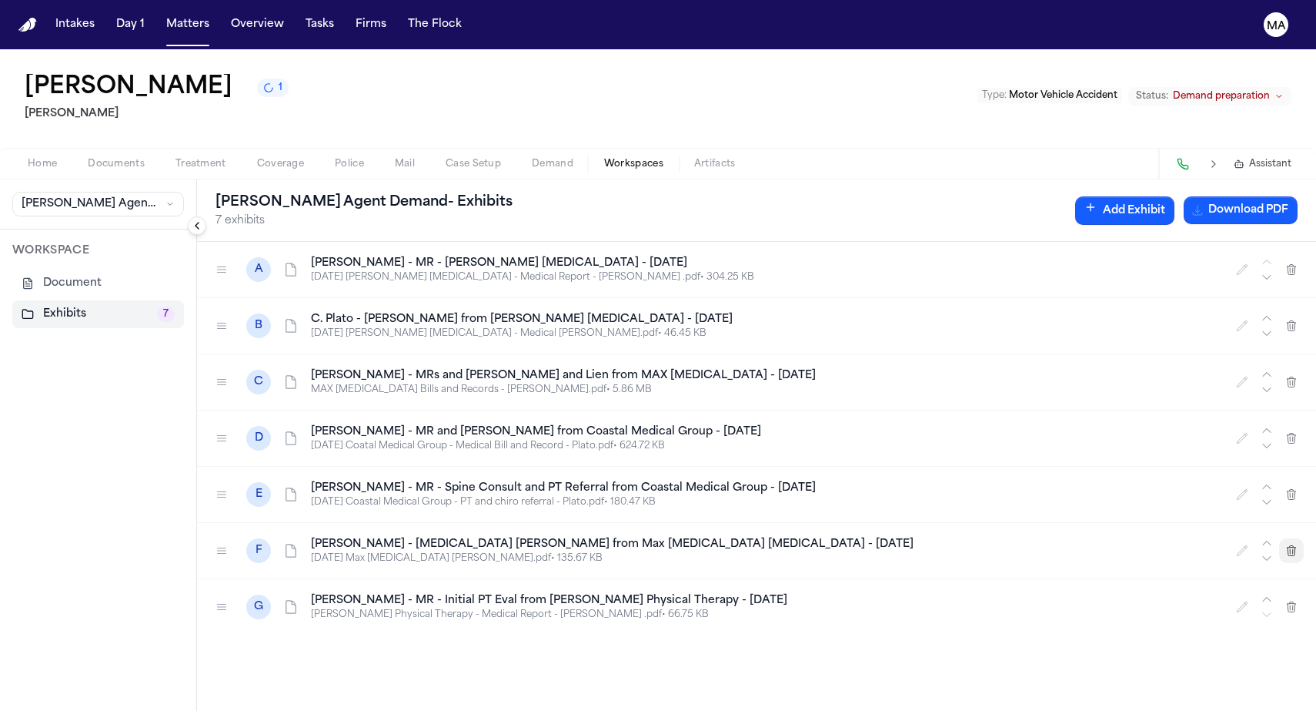
click at [1298, 544] on icon "button" at bounding box center [1292, 550] width 12 height 12
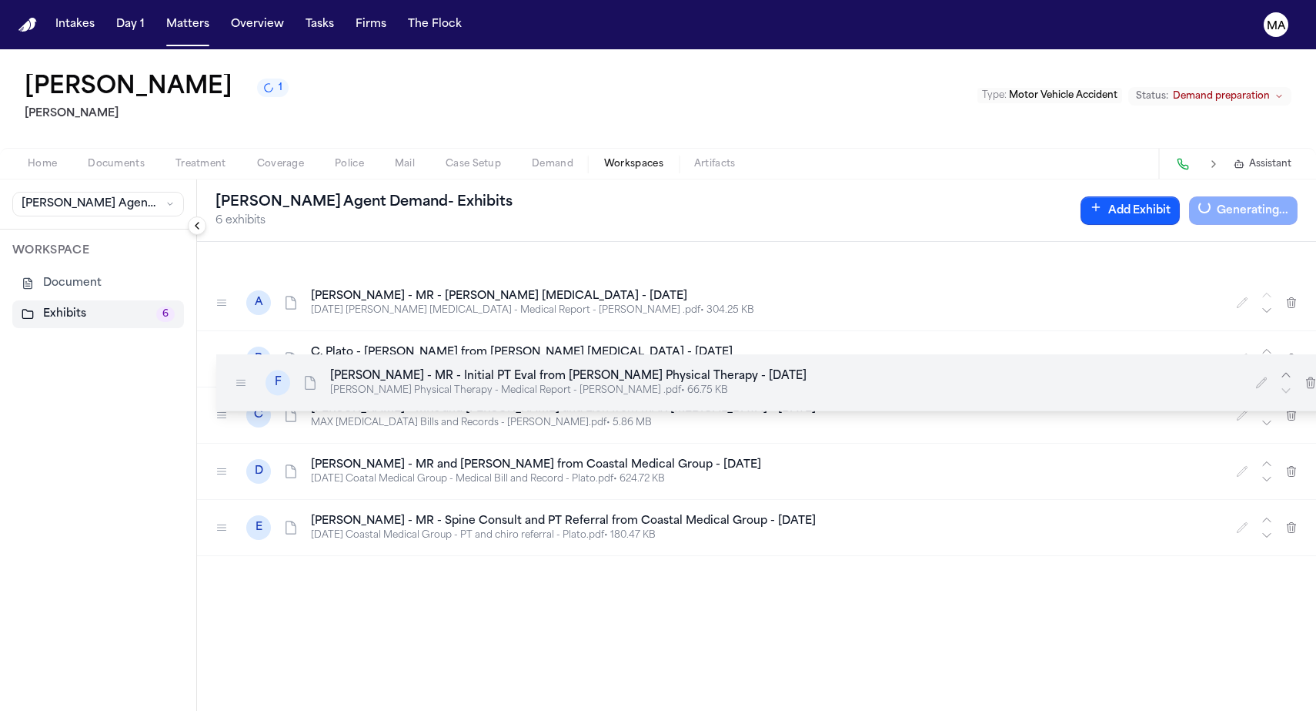
drag, startPoint x: 127, startPoint y: 323, endPoint x: 146, endPoint y: 155, distance: 168.9
click at [235, 376] on icon at bounding box center [241, 382] width 12 height 12
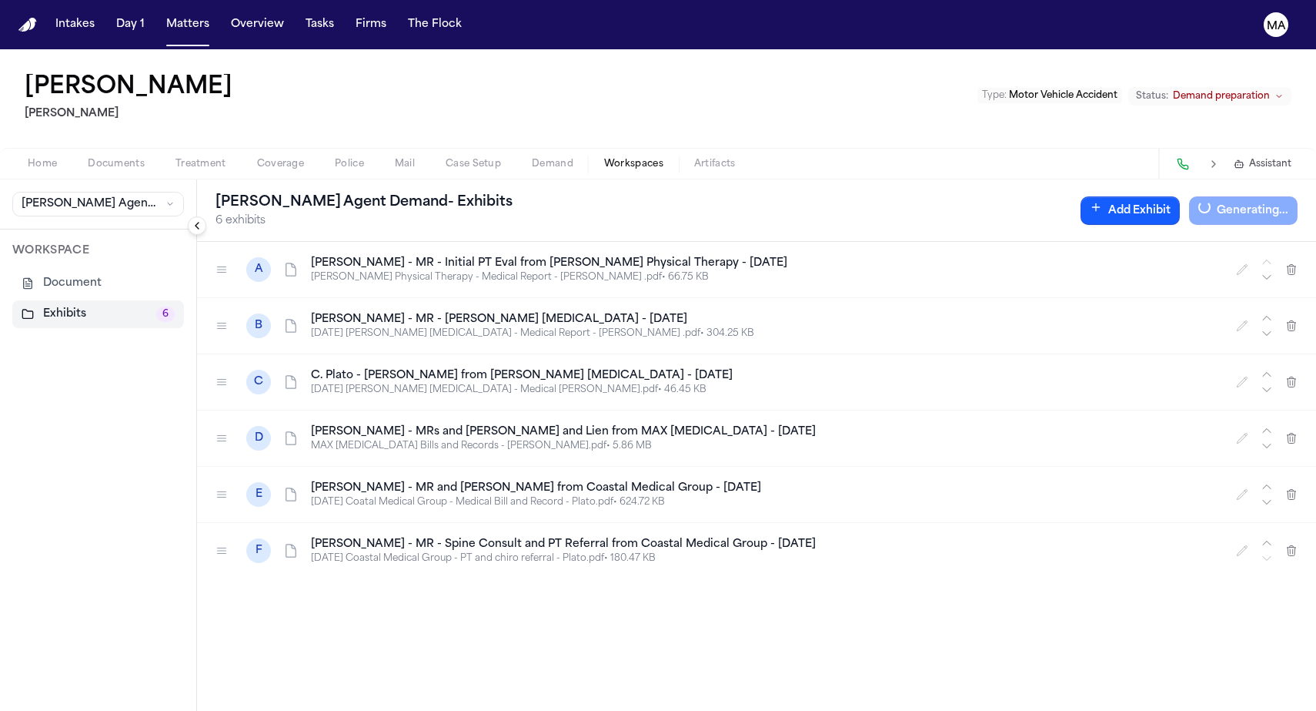
click at [339, 401] on div "A C. Plato - MR - Initial PT Eval from Clement Physical Therapy - 4.10.25 Cleme…" at bounding box center [756, 476] width 1119 height 469
click at [1180, 196] on button "Add Exhibit" at bounding box center [1130, 210] width 99 height 28
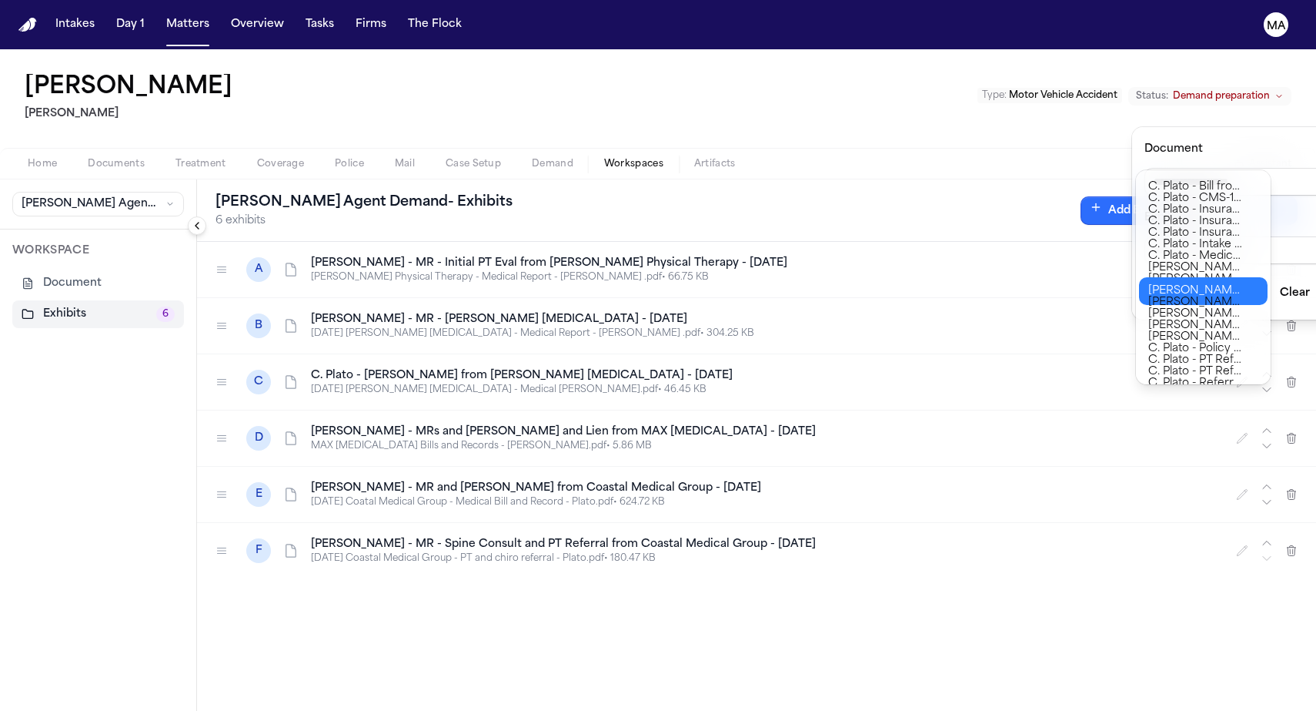
type input "**********"
click at [1199, 279] on body "**********" at bounding box center [658, 355] width 1316 height 711
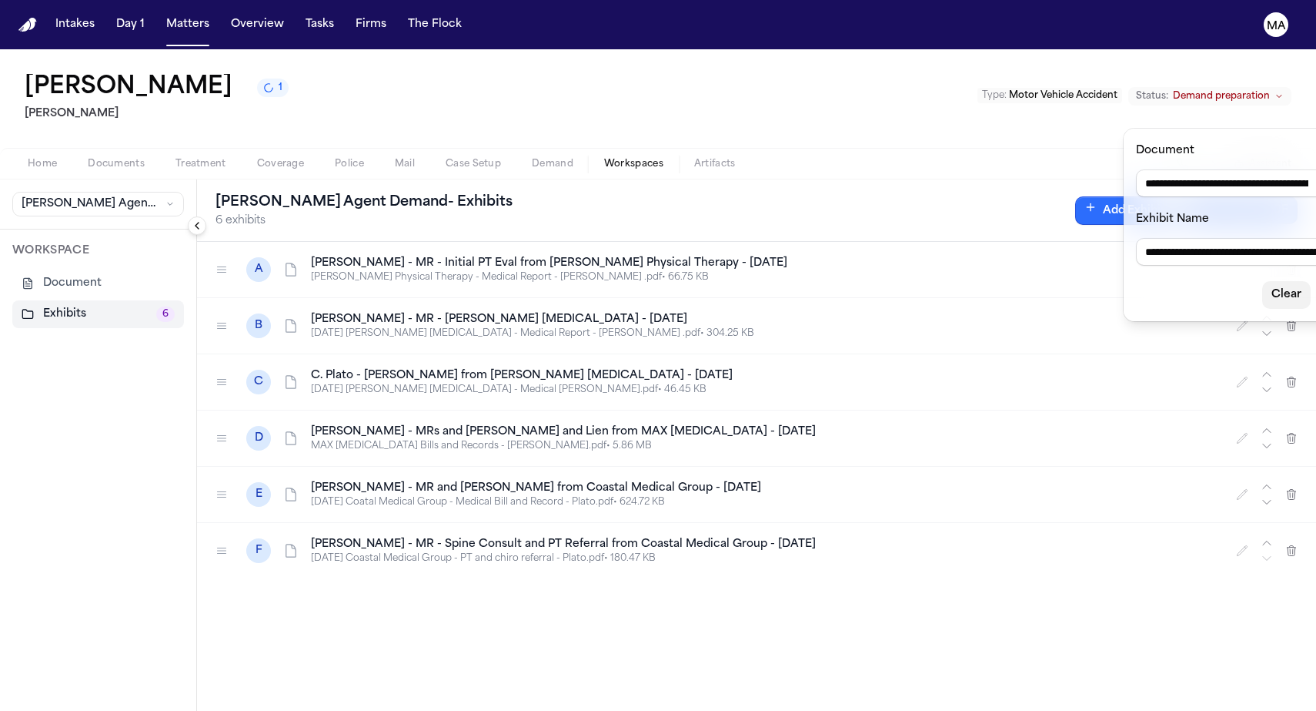
click at [1262, 281] on button "Clear" at bounding box center [1286, 295] width 48 height 28
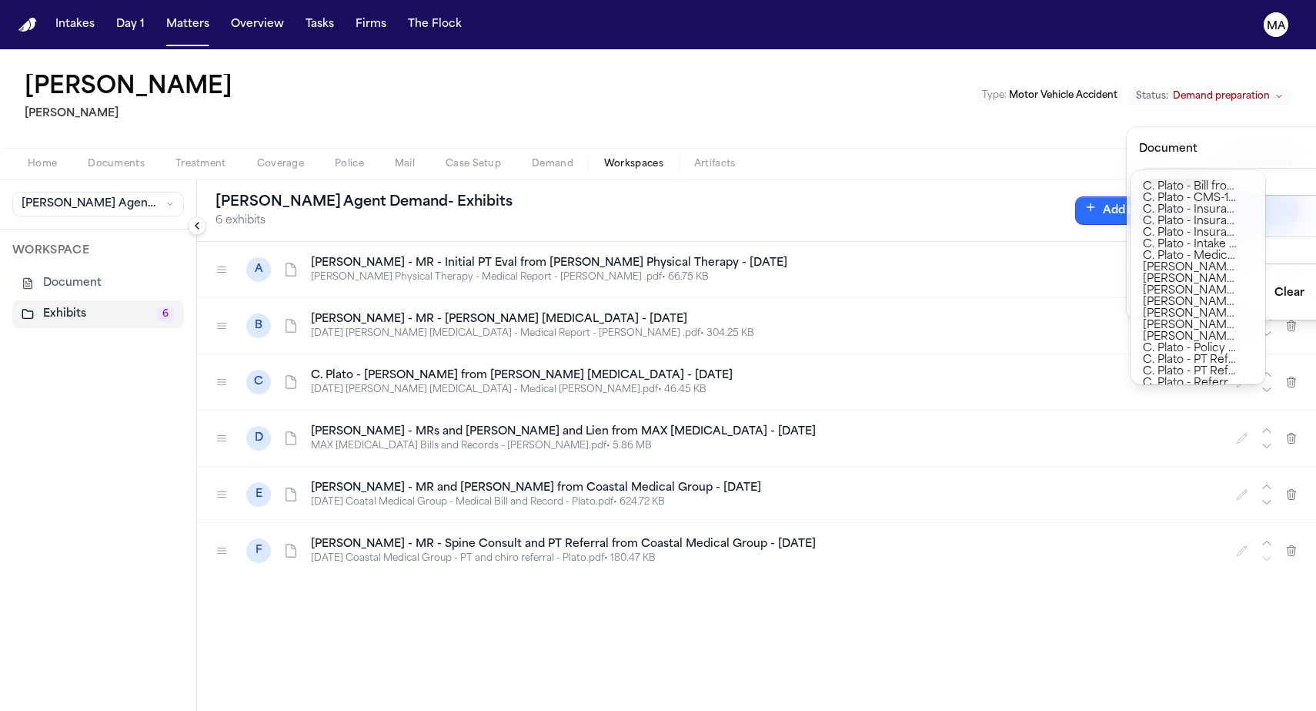
click at [1071, 363] on div "Finch Agent Demand - Exhibits 6 exhibits Add Exhibit Download PDF A C. Plato - …" at bounding box center [756, 444] width 1119 height 531
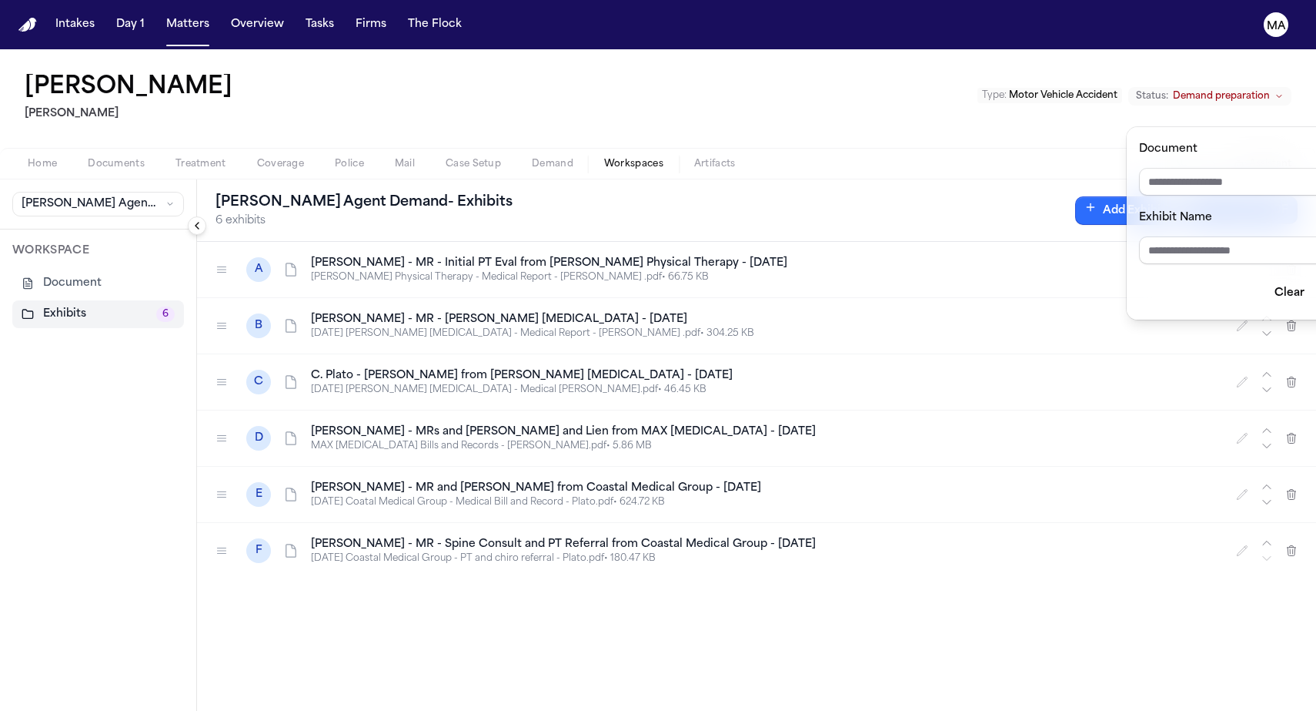
click at [650, 489] on div "Finch Agent Demand - Exhibits 6 exhibits Add Exhibit Download PDF A C. Plato - …" at bounding box center [756, 444] width 1119 height 531
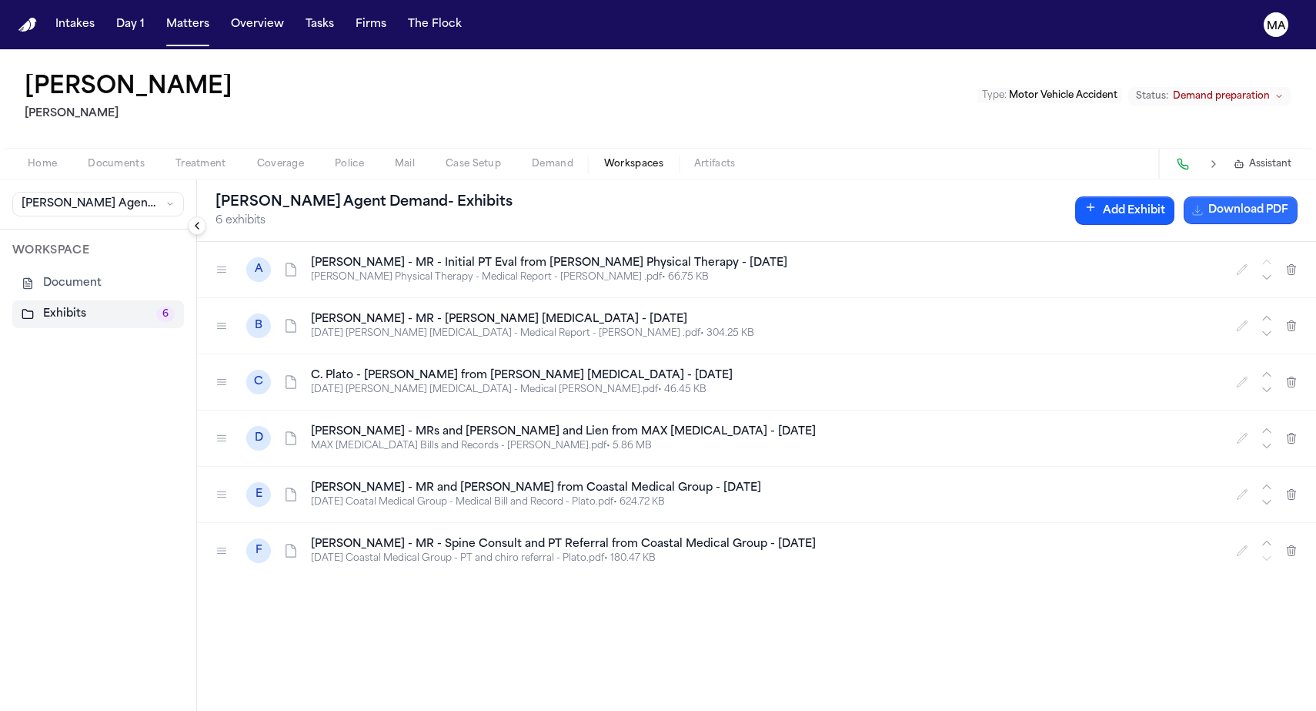
click at [1272, 196] on button "Download PDF" at bounding box center [1241, 210] width 114 height 28
click at [532, 158] on span "Demand" at bounding box center [553, 164] width 42 height 12
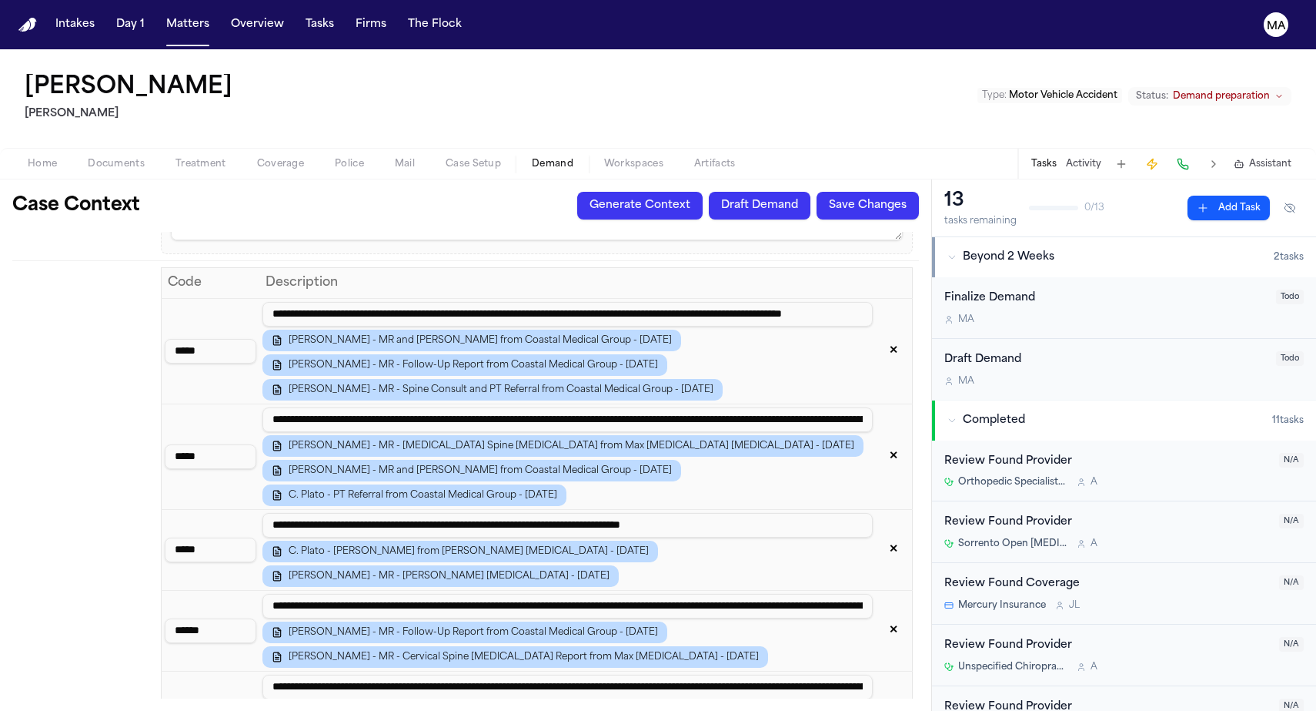
scroll to position [1151, 0]
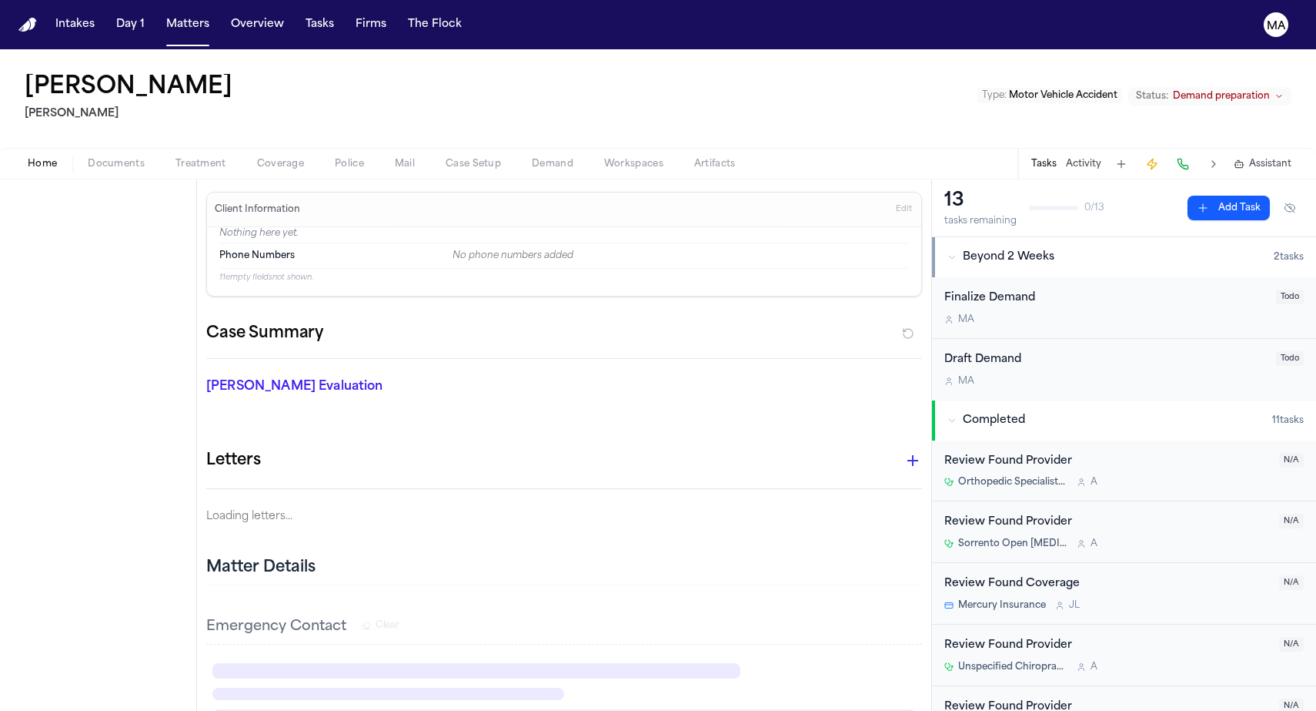
click at [27, 172] on span "button" at bounding box center [42, 173] width 48 height 2
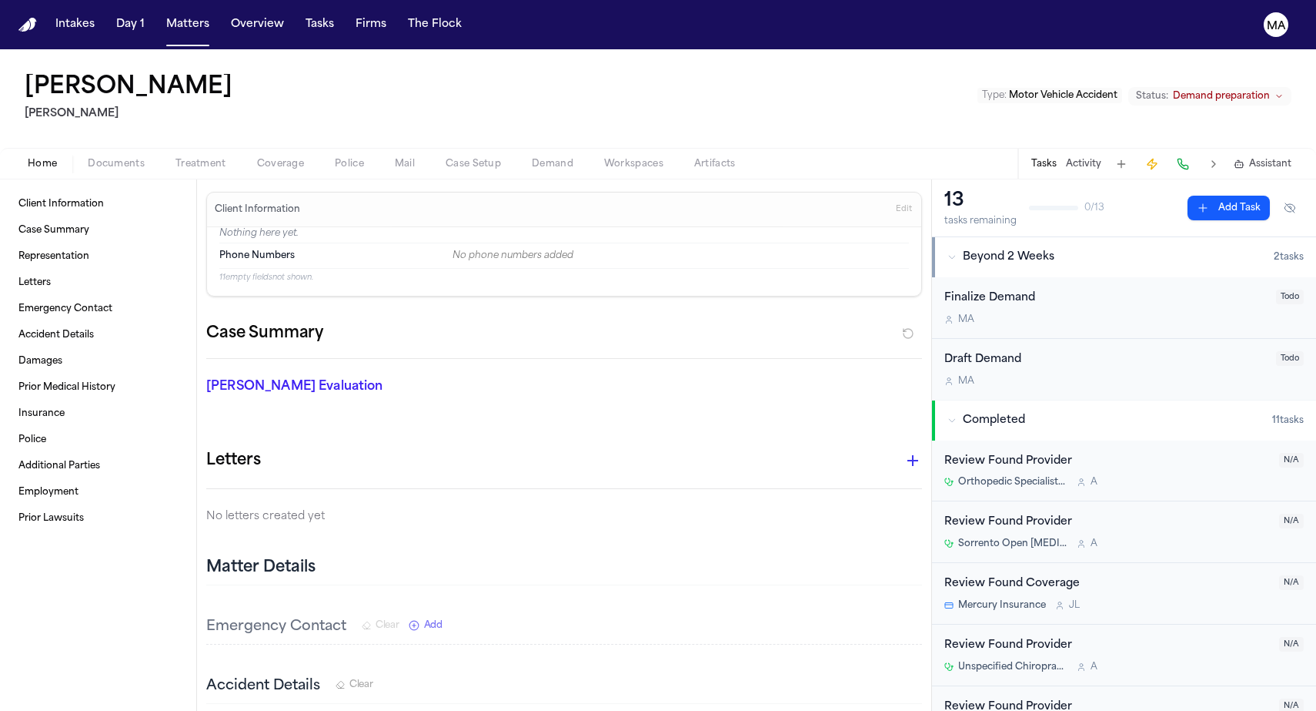
click at [604, 158] on span "Workspaces" at bounding box center [633, 164] width 59 height 12
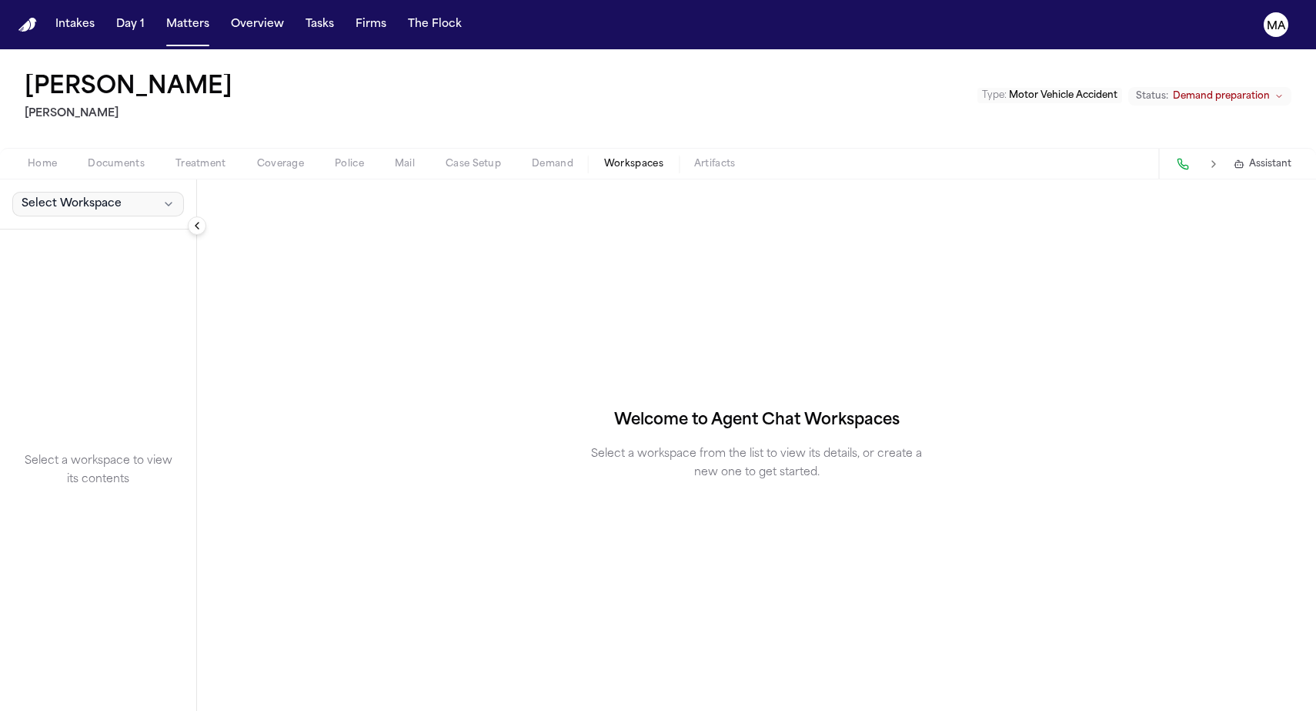
click at [75, 196] on span "Select Workspace" at bounding box center [72, 203] width 100 height 15
click at [62, 134] on span "[PERSON_NAME] Agent Demand" at bounding box center [104, 139] width 179 height 15
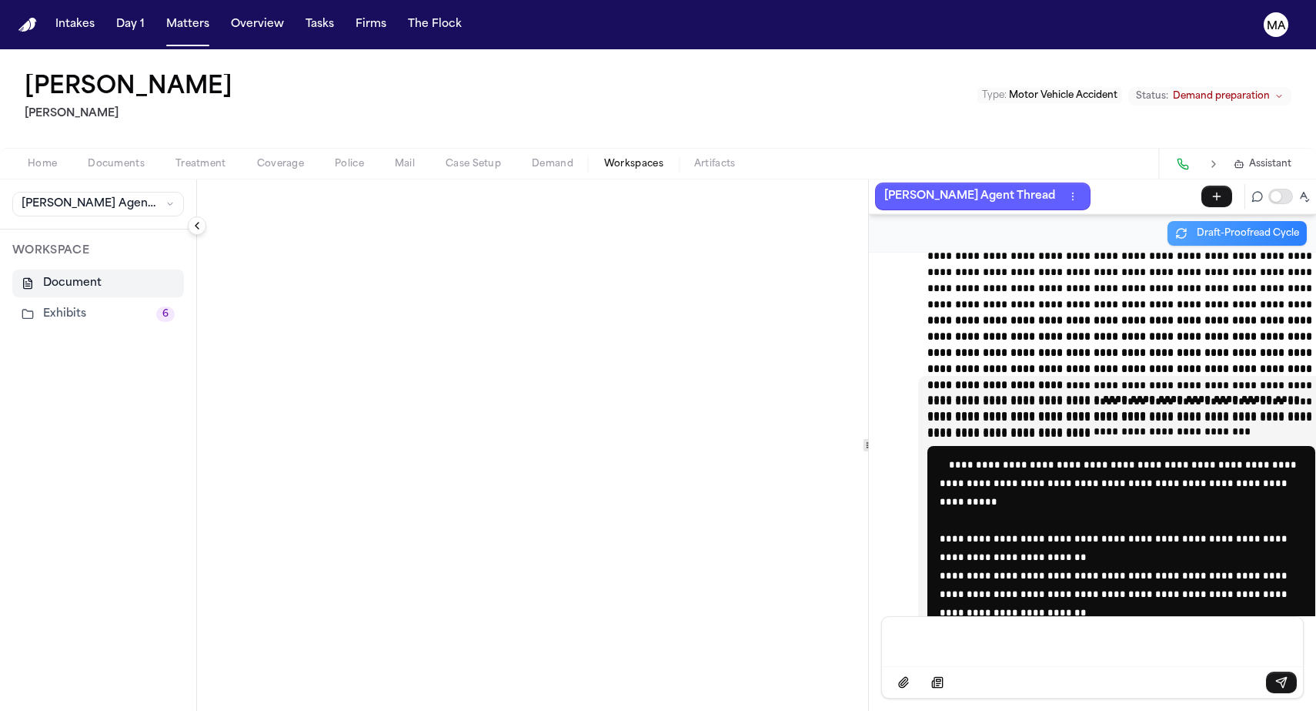
scroll to position [39278, 0]
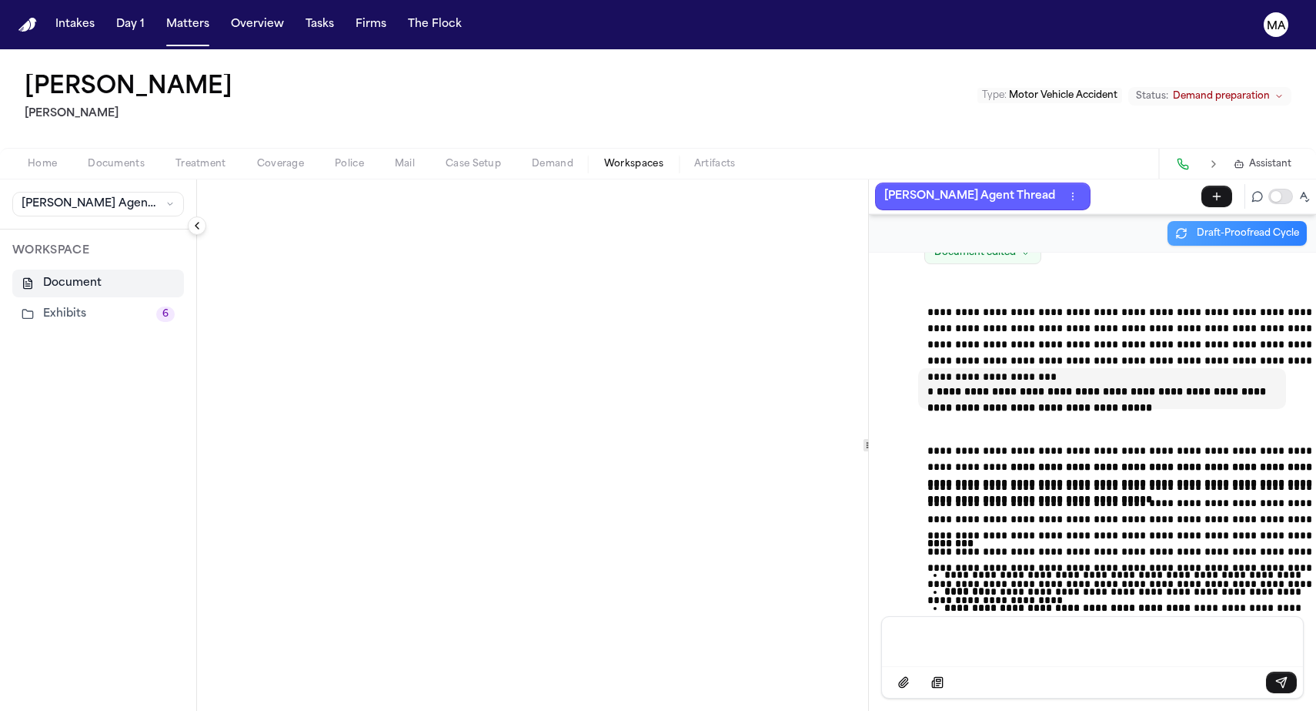
click at [76, 300] on button "Exhibits 6" at bounding box center [98, 314] width 172 height 28
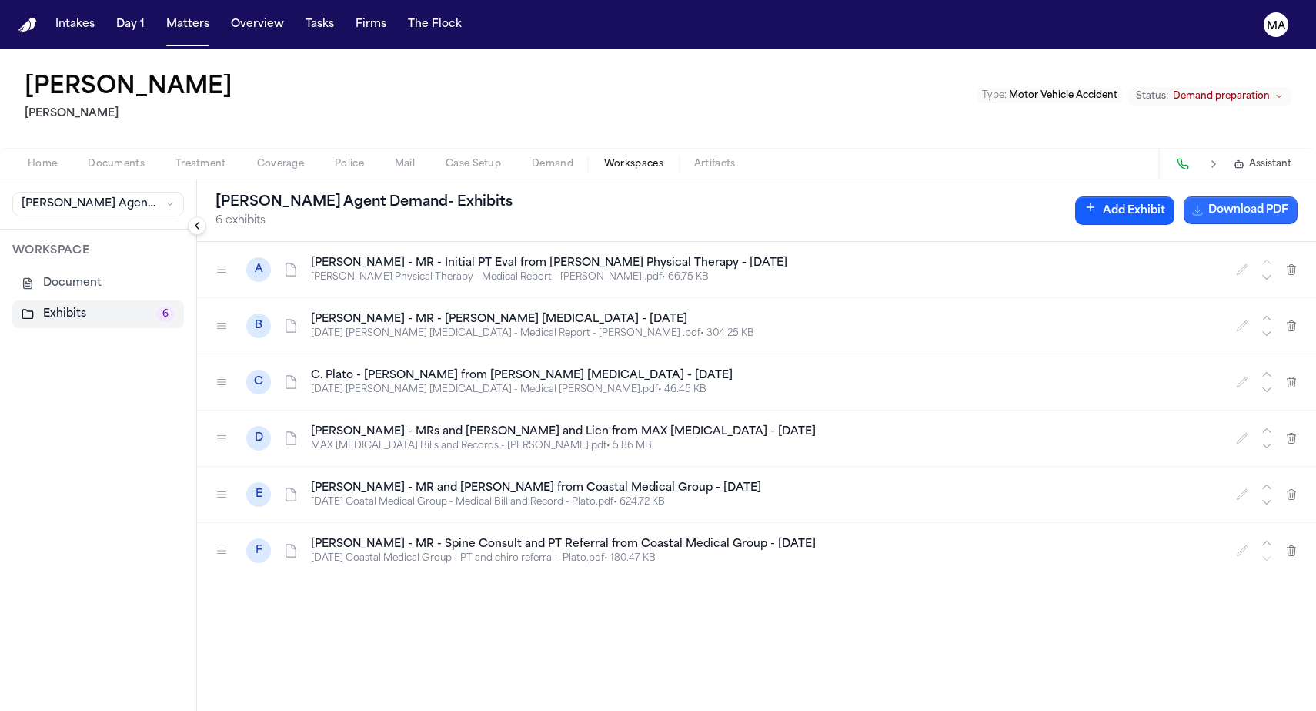
click at [1277, 196] on button "Download PDF" at bounding box center [1241, 210] width 114 height 28
click at [160, 12] on button "Matters" at bounding box center [187, 25] width 55 height 28
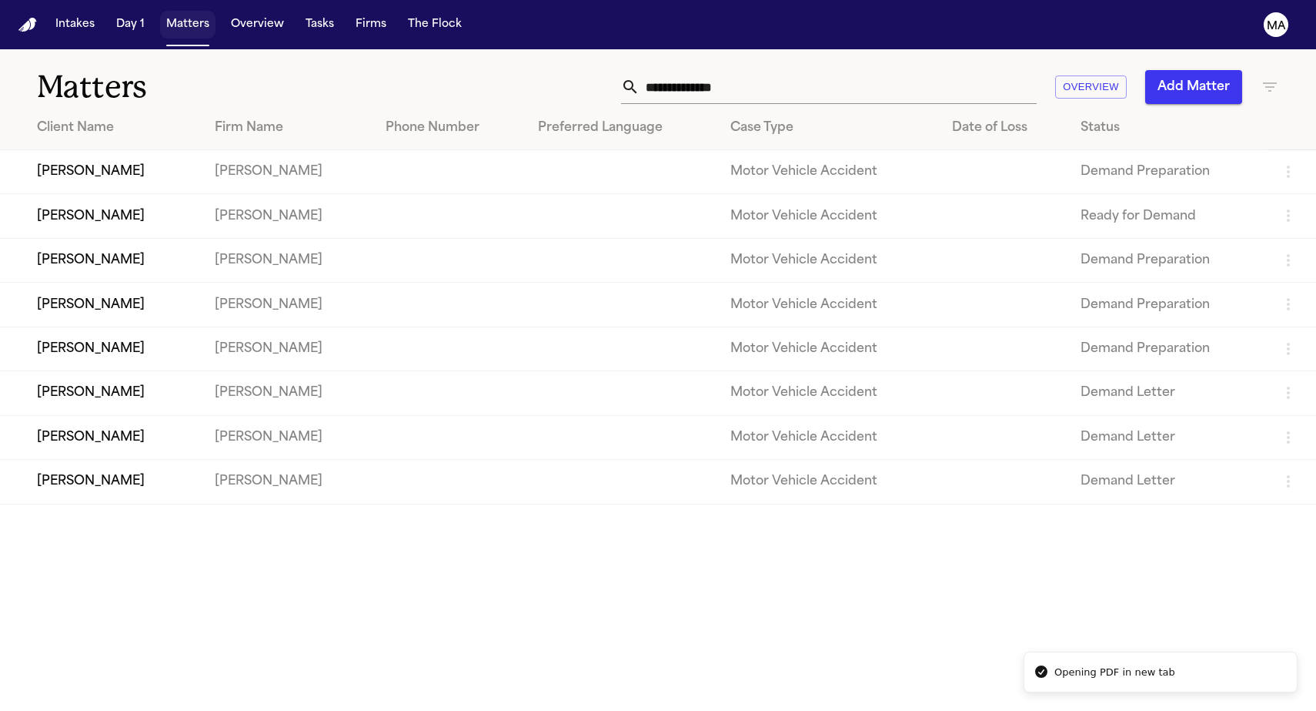
click at [160, 18] on button "Matters" at bounding box center [187, 25] width 55 height 28
click at [118, 283] on td "[PERSON_NAME]" at bounding box center [101, 305] width 202 height 44
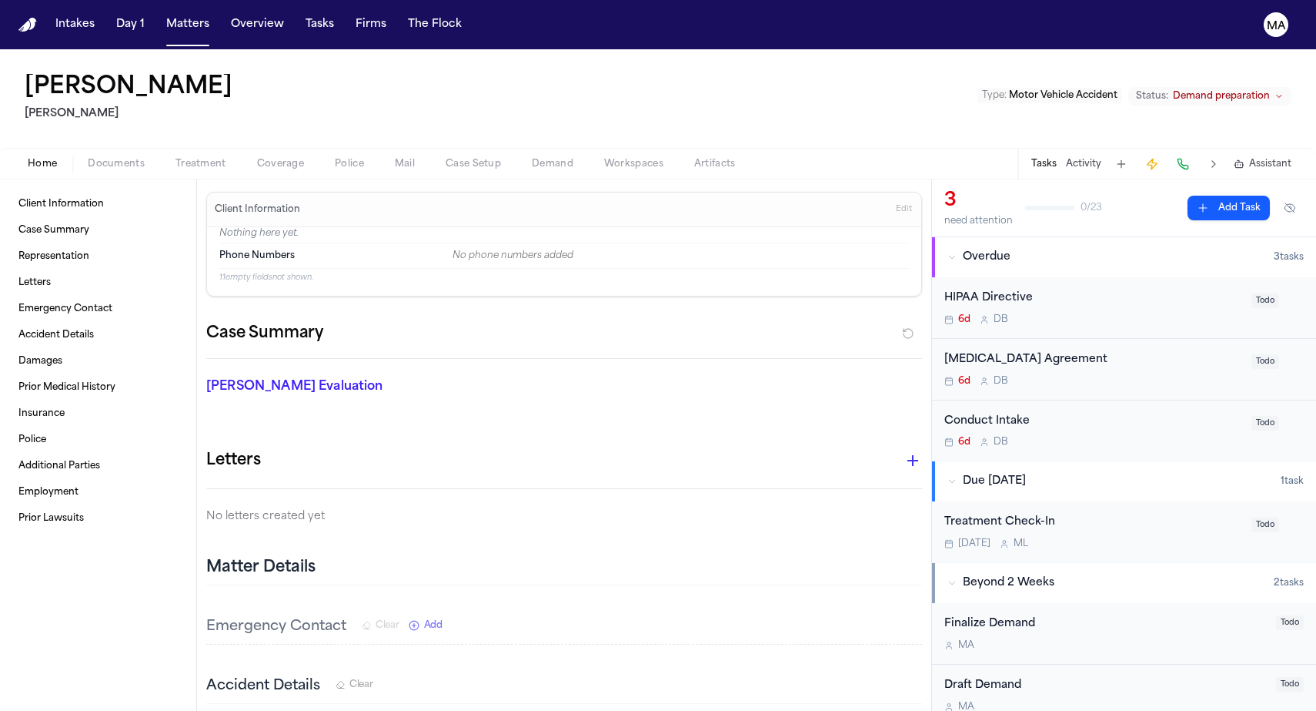
click at [604, 158] on span "Workspaces" at bounding box center [633, 164] width 59 height 12
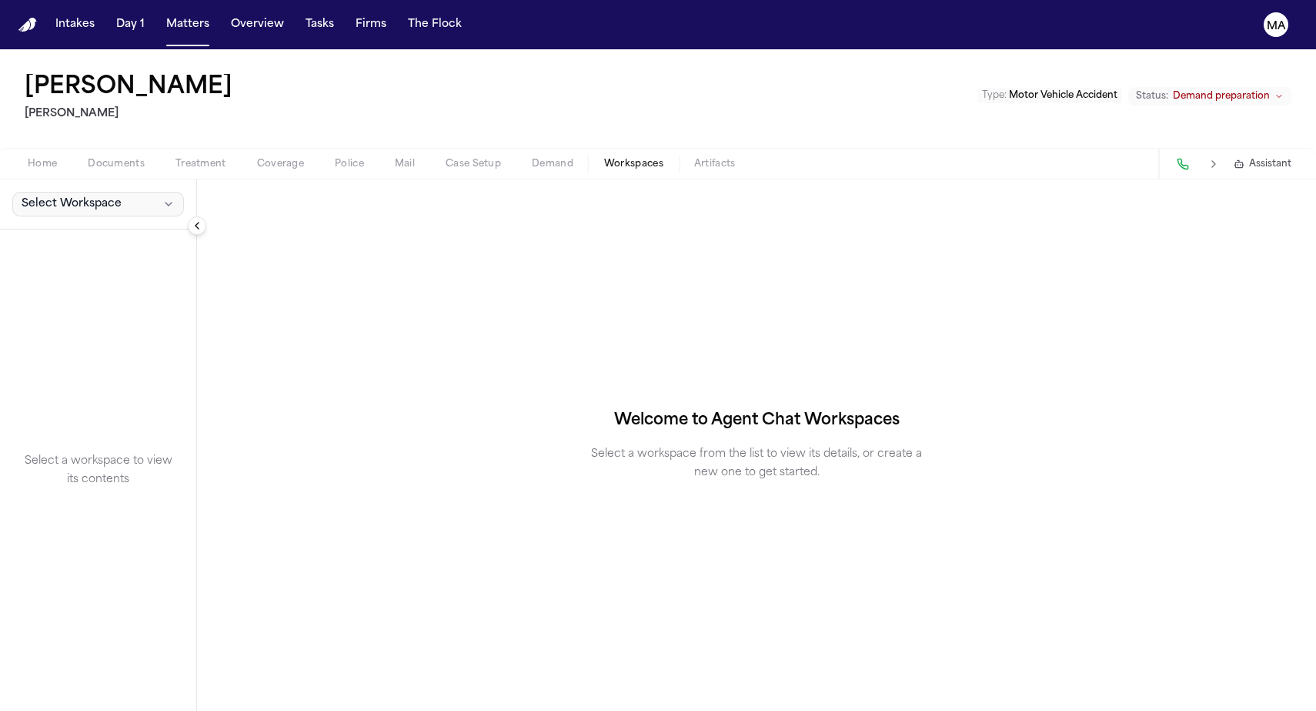
click at [54, 192] on button "Select Workspace" at bounding box center [98, 204] width 172 height 25
click at [55, 134] on span "[PERSON_NAME] Agent Demand" at bounding box center [104, 139] width 179 height 15
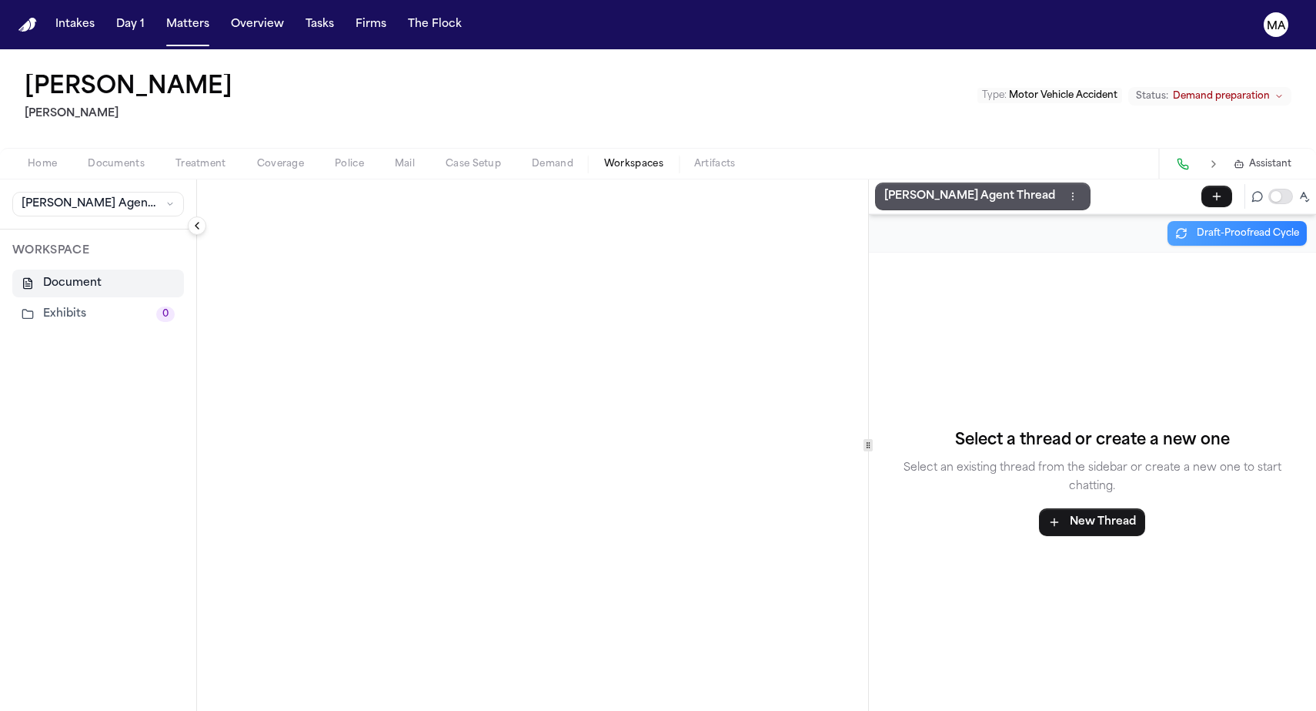
click at [56, 300] on button "Exhibits 0" at bounding box center [98, 314] width 172 height 28
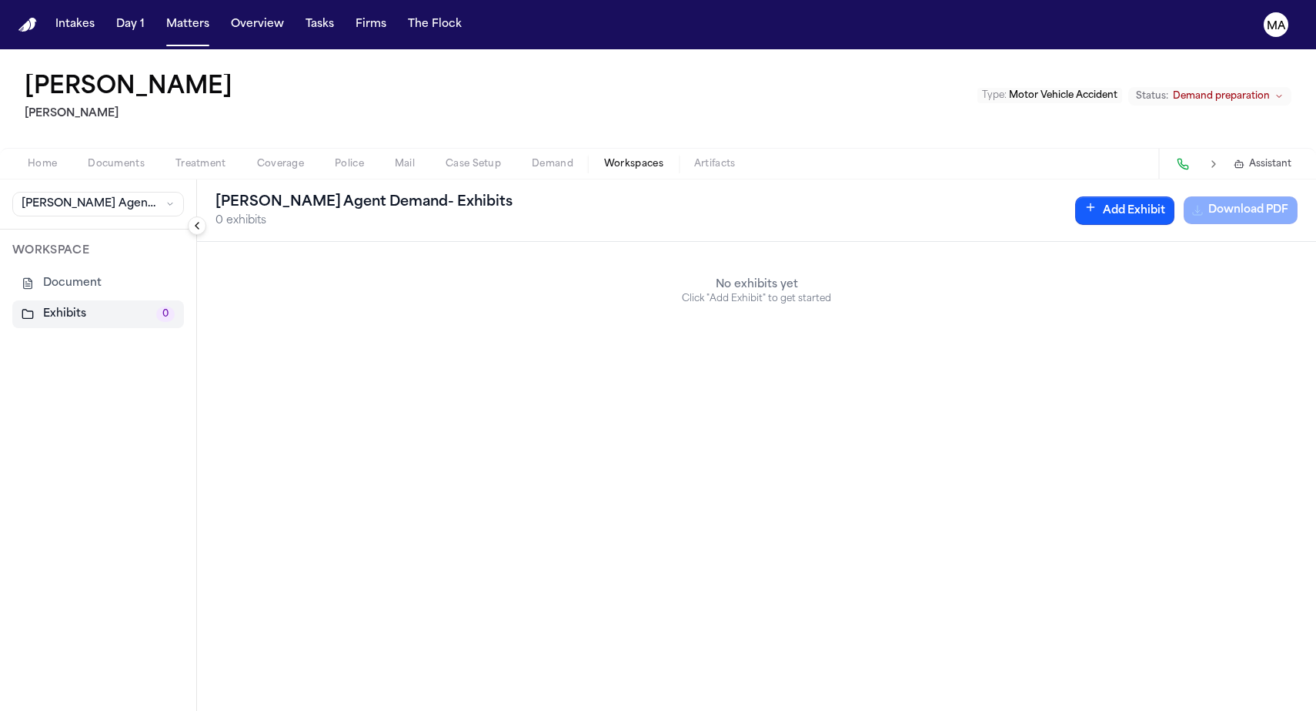
click at [1175, 196] on button "Add Exhibit" at bounding box center [1124, 210] width 99 height 28
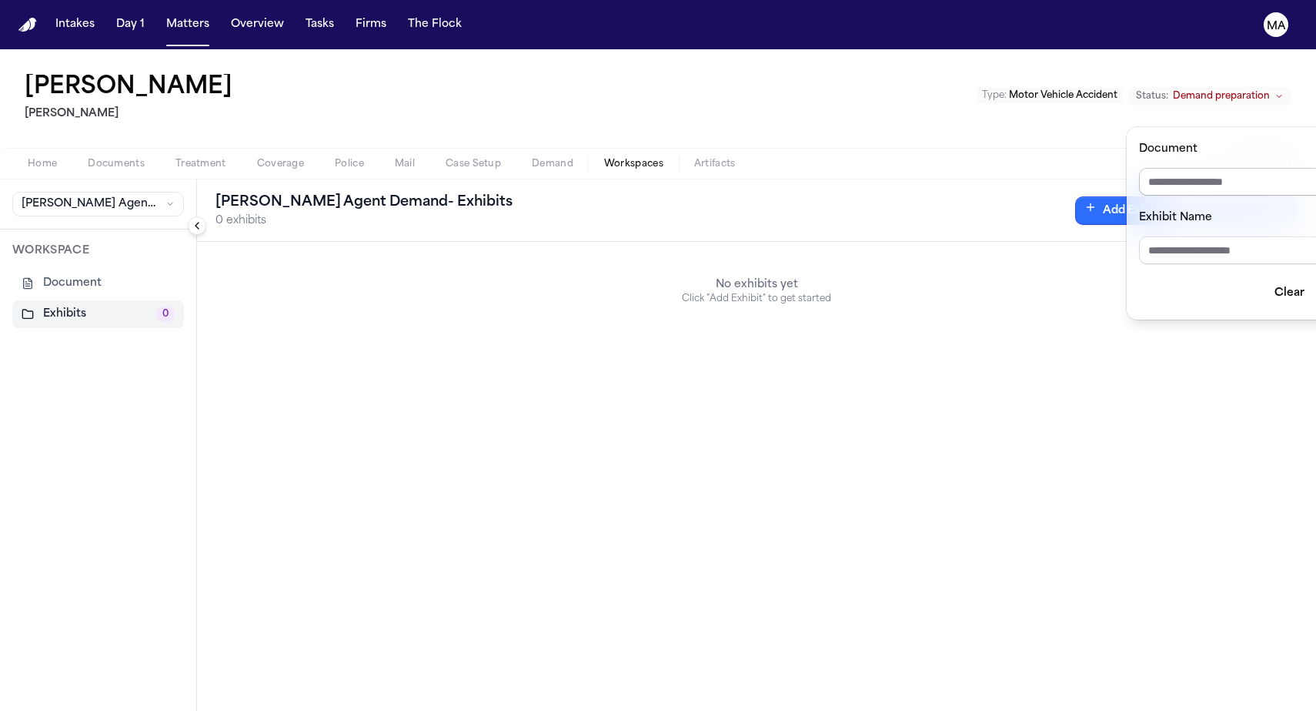
click at [1223, 168] on input "Document" at bounding box center [1250, 182] width 222 height 28
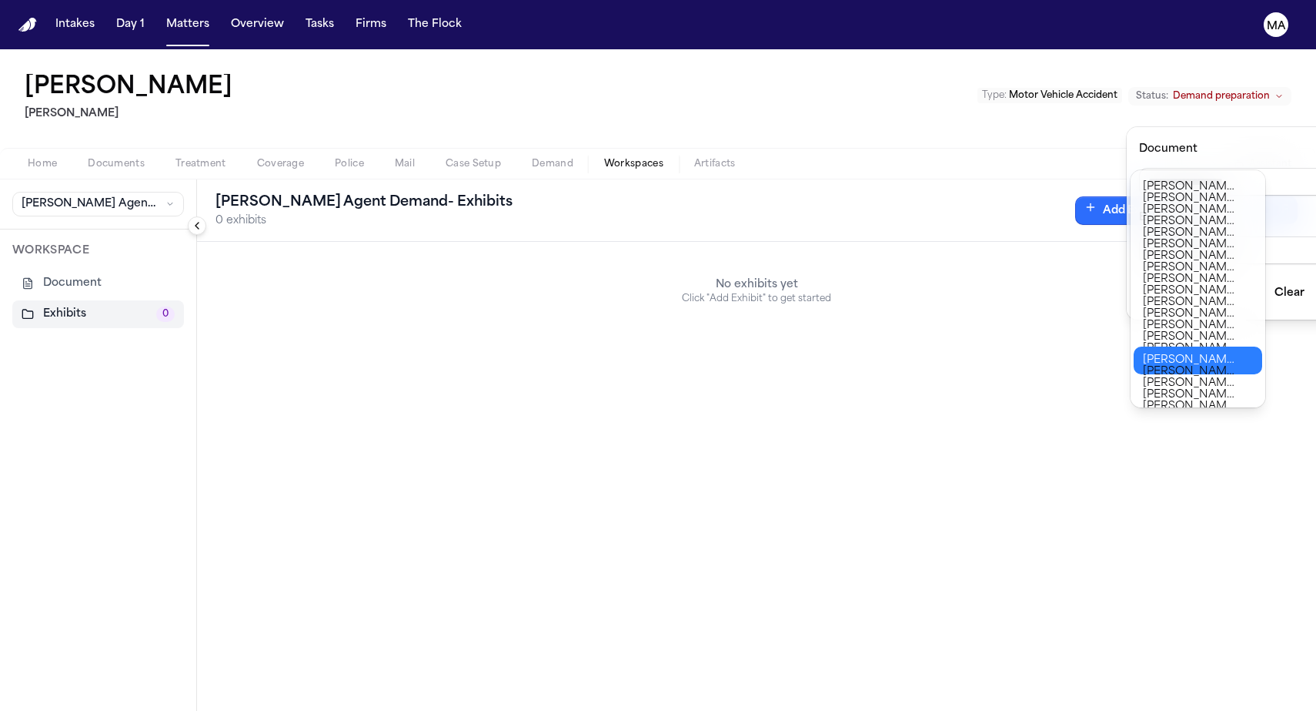
type input "**********"
click at [1219, 354] on body "**********" at bounding box center [658, 355] width 1316 height 711
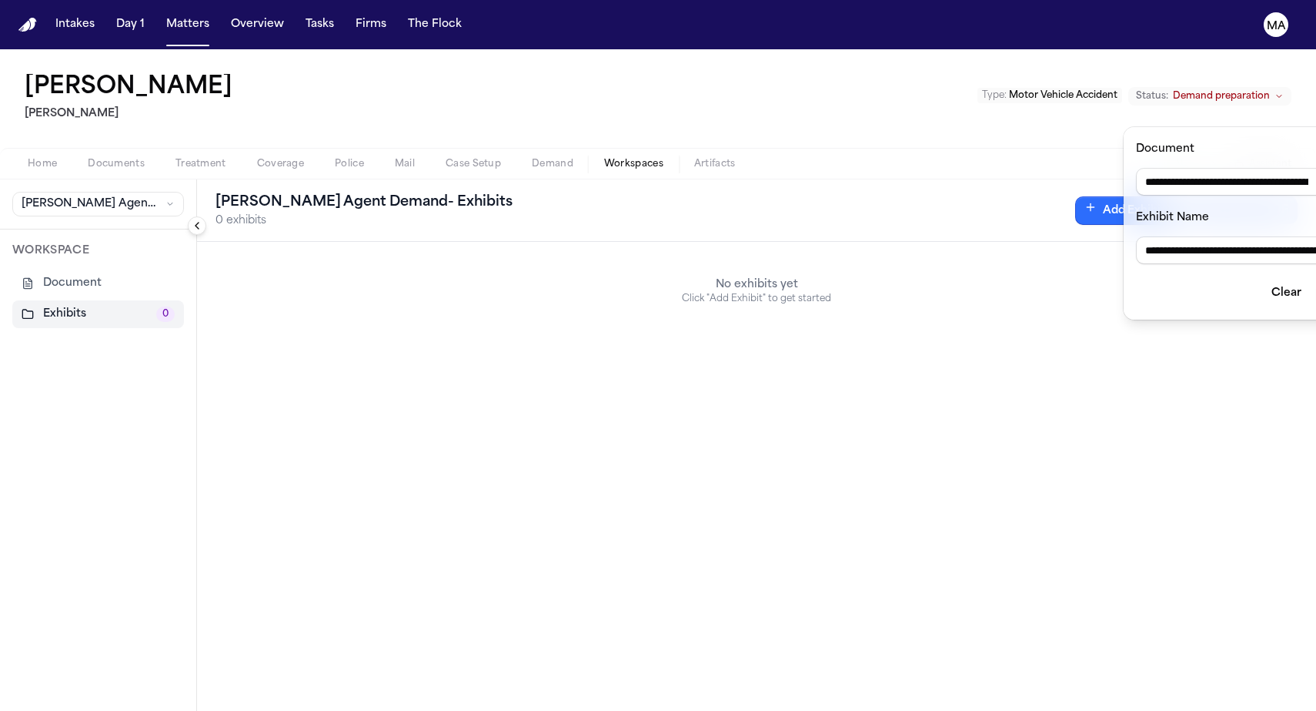
click at [1316, 279] on button "Add" at bounding box center [1337, 293] width 41 height 28
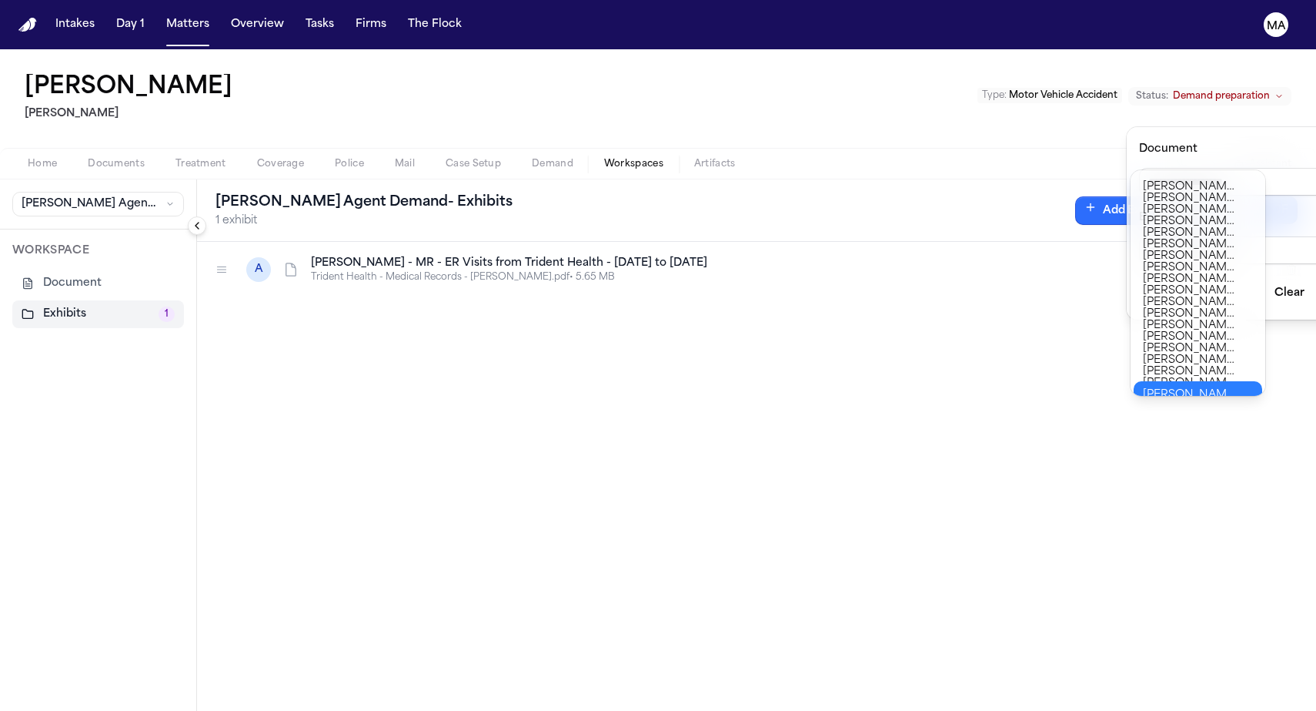
type input "**********"
click at [1209, 387] on body "**********" at bounding box center [658, 355] width 1316 height 711
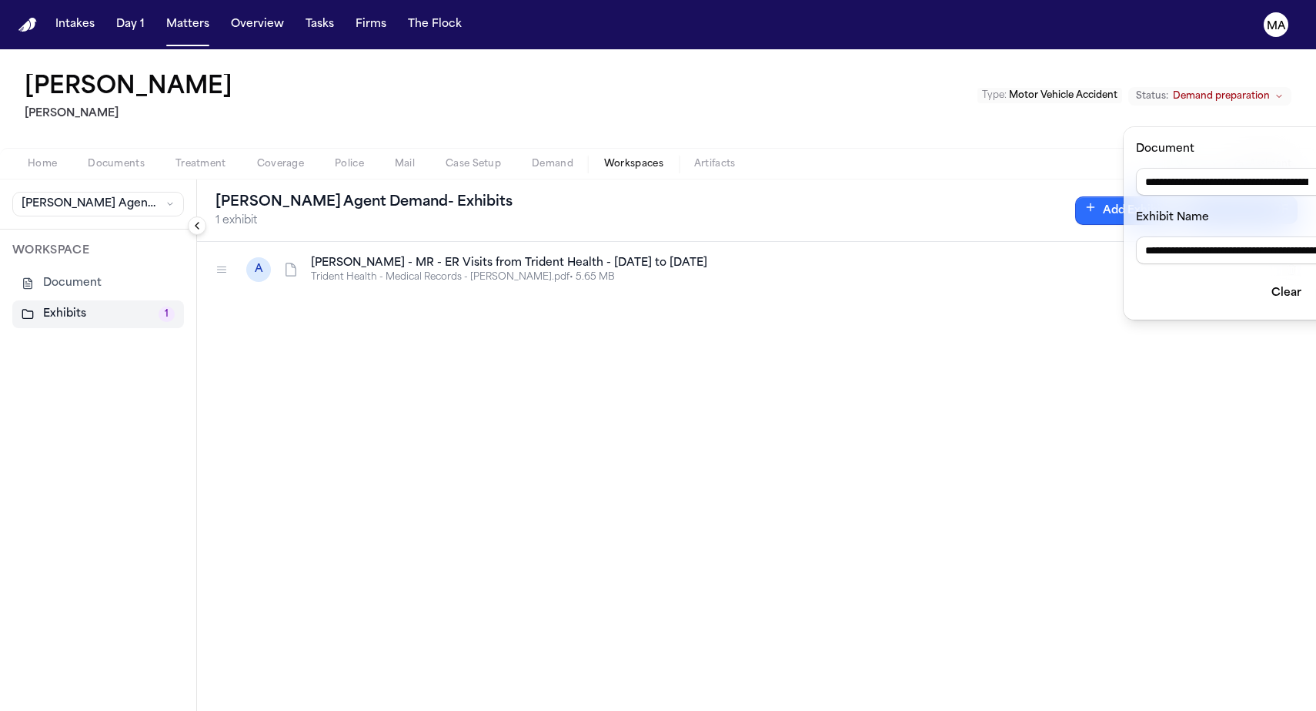
click at [1316, 279] on button "Add" at bounding box center [1337, 293] width 41 height 28
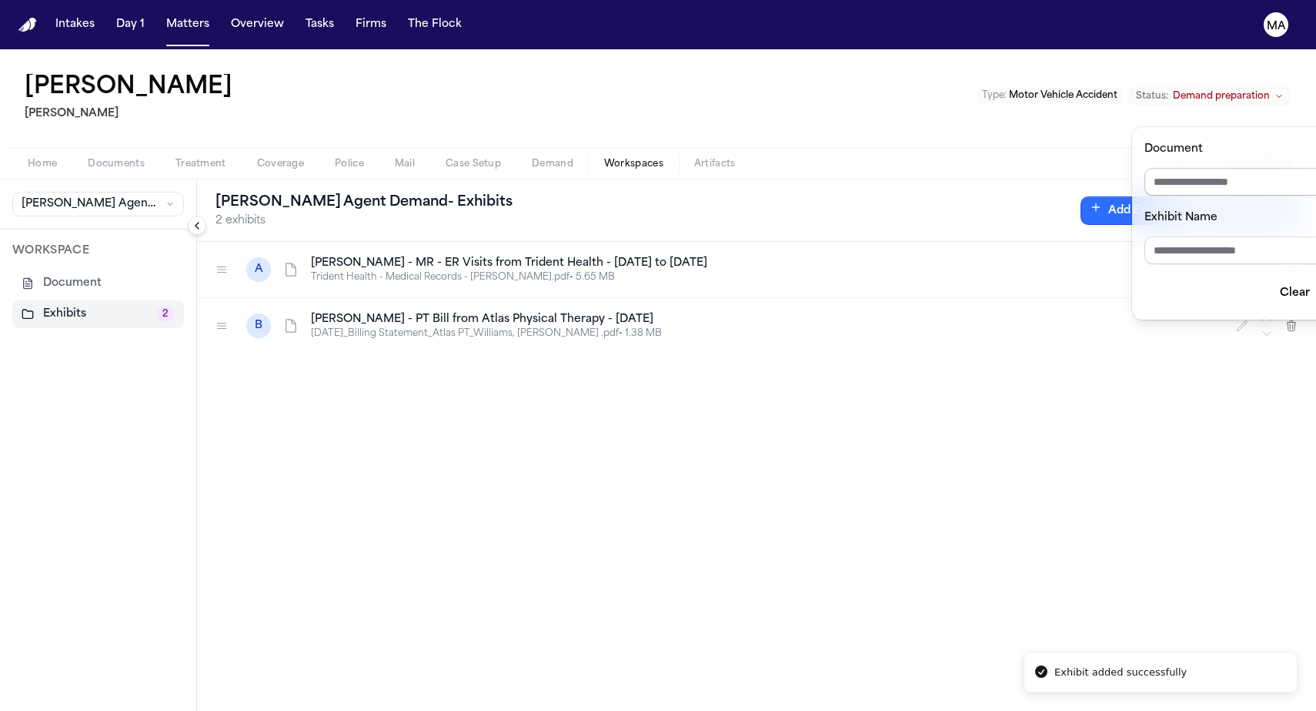
click at [1248, 168] on input "Document" at bounding box center [1256, 182] width 222 height 28
click at [1251, 168] on input "Document" at bounding box center [1256, 182] width 222 height 28
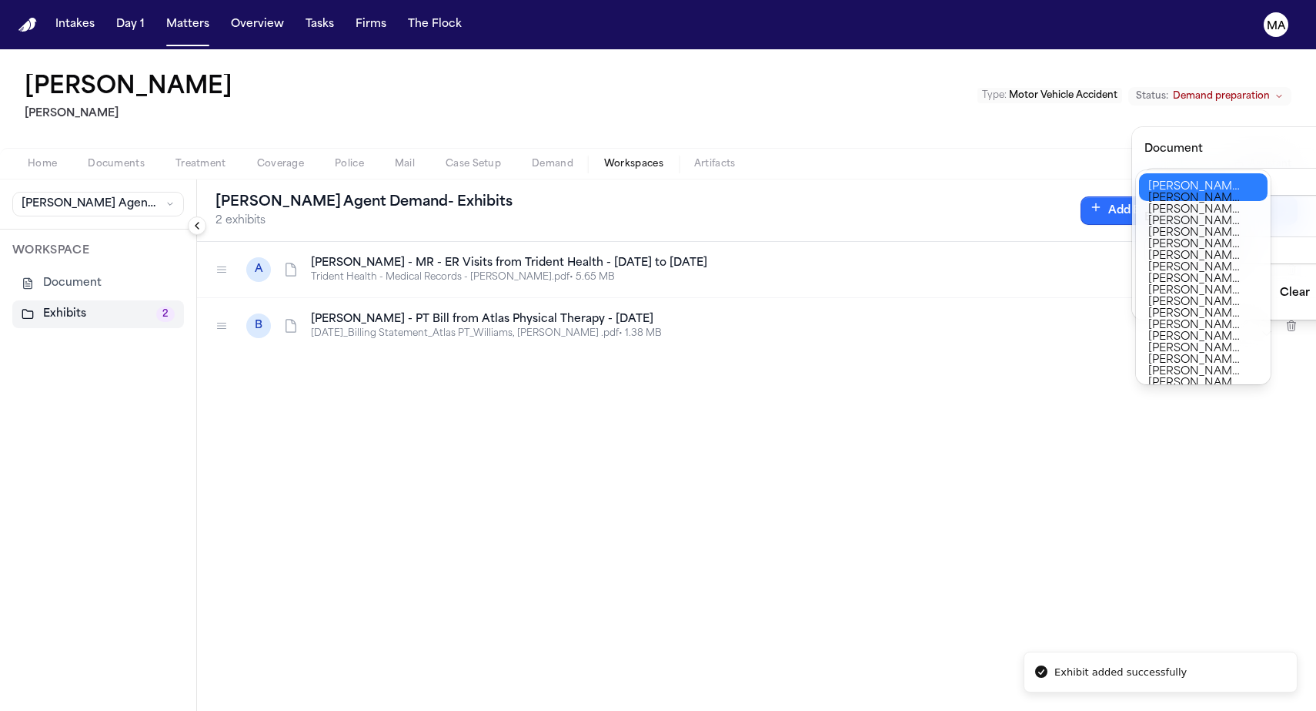
type input "**********"
click at [1238, 710] on div "**********" at bounding box center [658, 711] width 1316 height 0
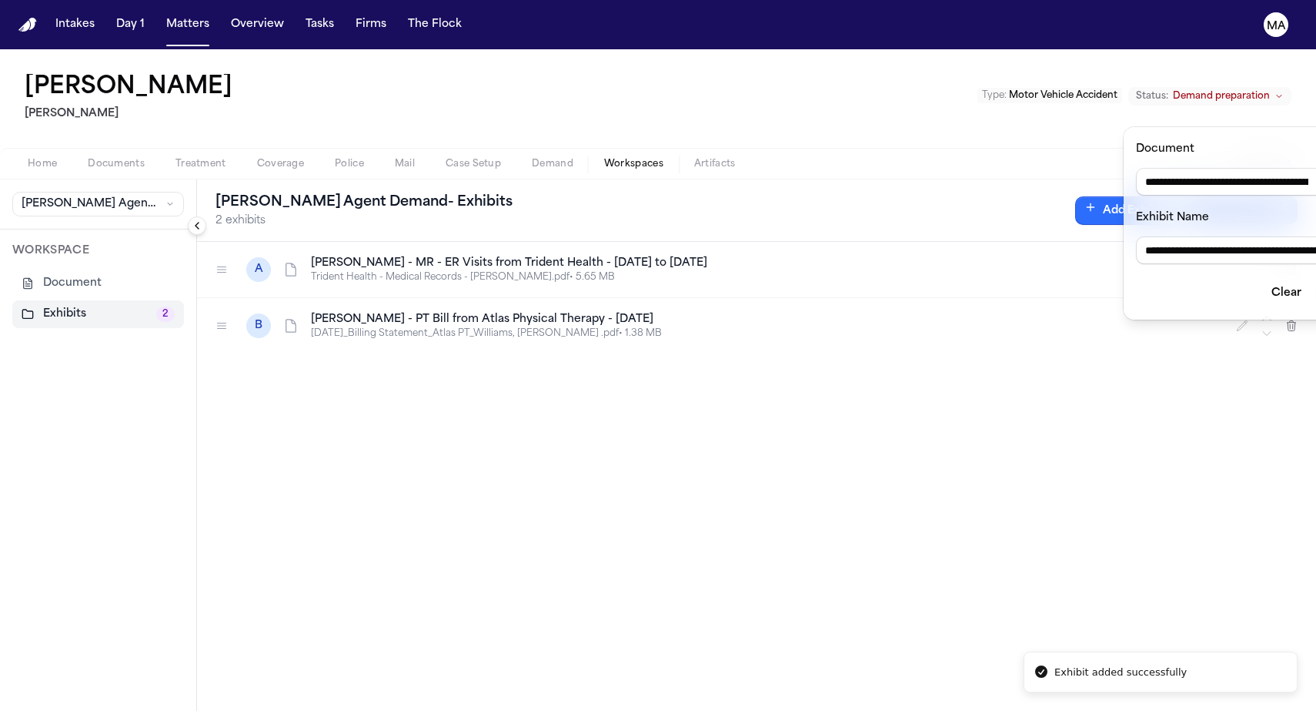
click at [1316, 279] on button "Add" at bounding box center [1337, 293] width 41 height 28
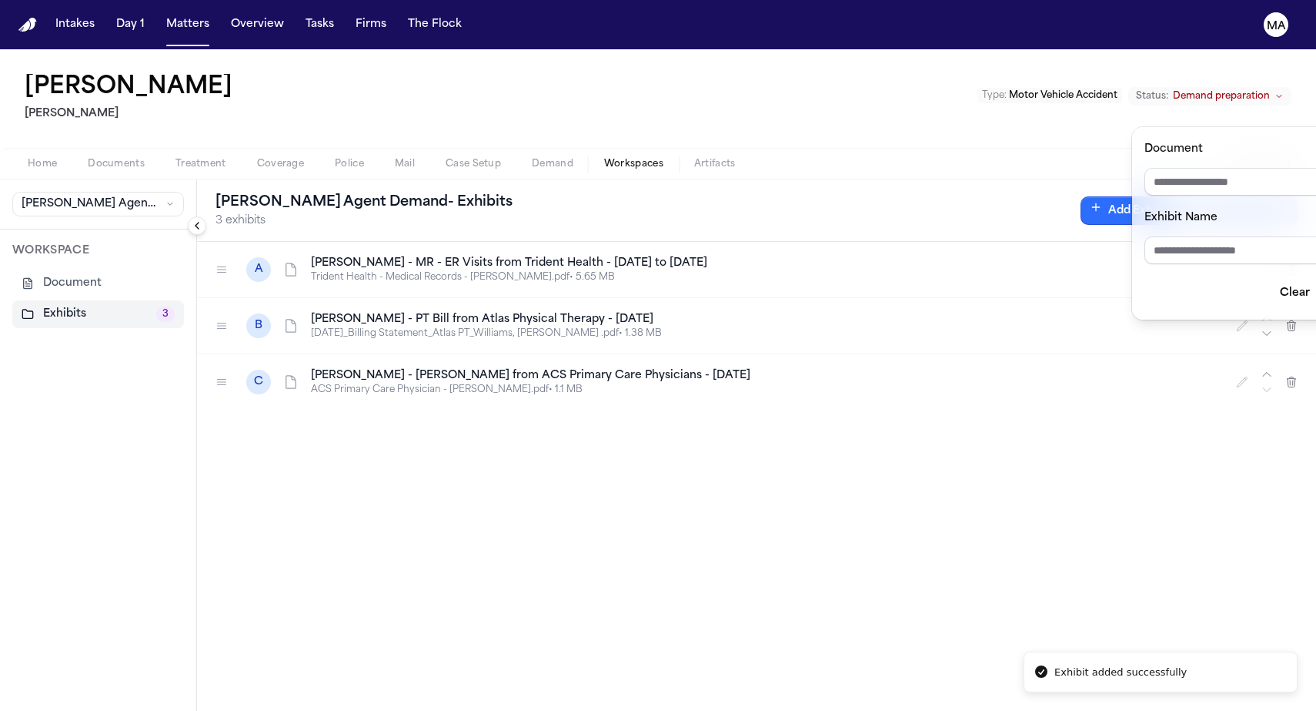
click at [1251, 168] on input "Document" at bounding box center [1256, 182] width 222 height 28
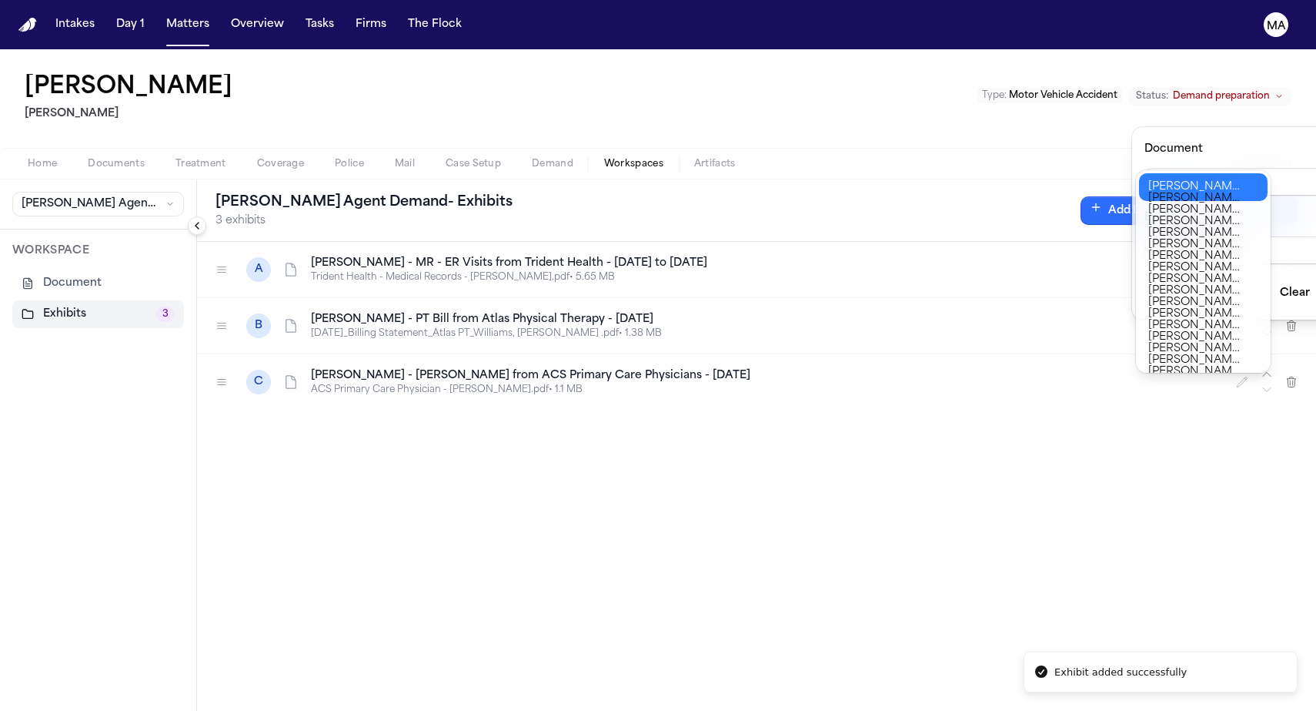
type input "**********"
click at [1232, 710] on div "**********" at bounding box center [658, 711] width 1316 height 0
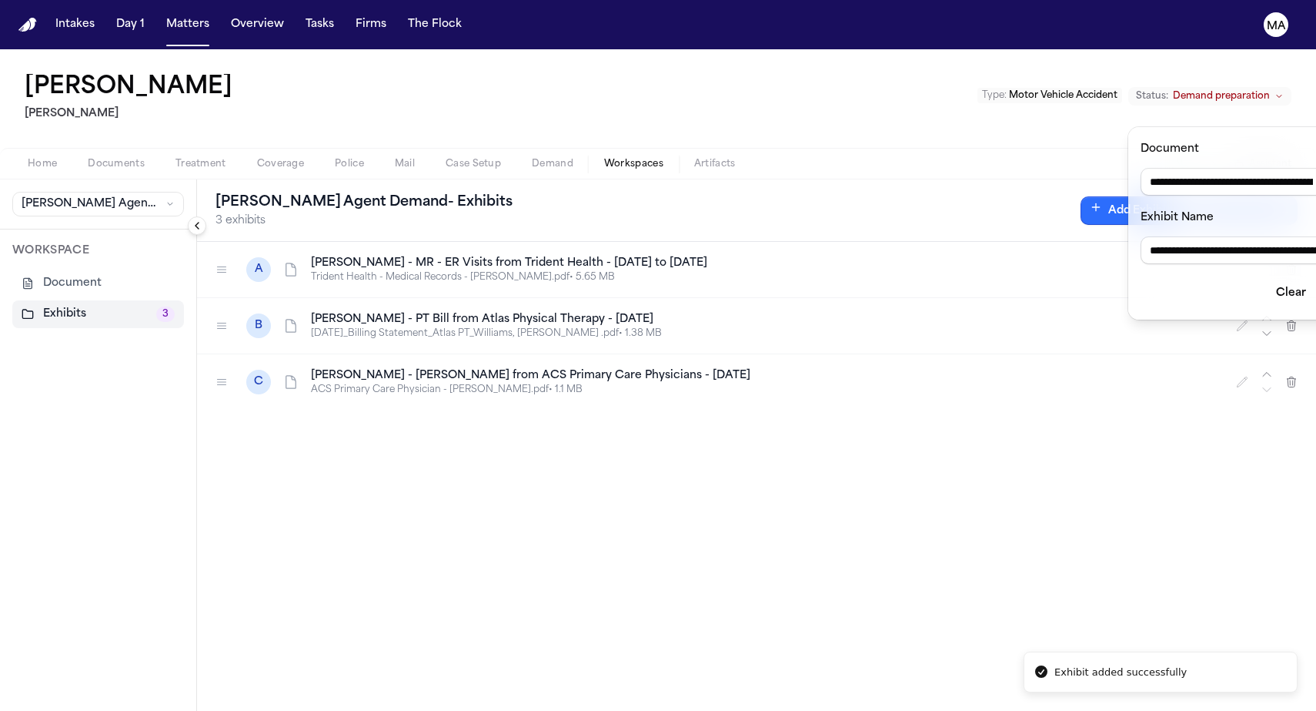
click at [1316, 279] on button "Add" at bounding box center [1342, 293] width 41 height 28
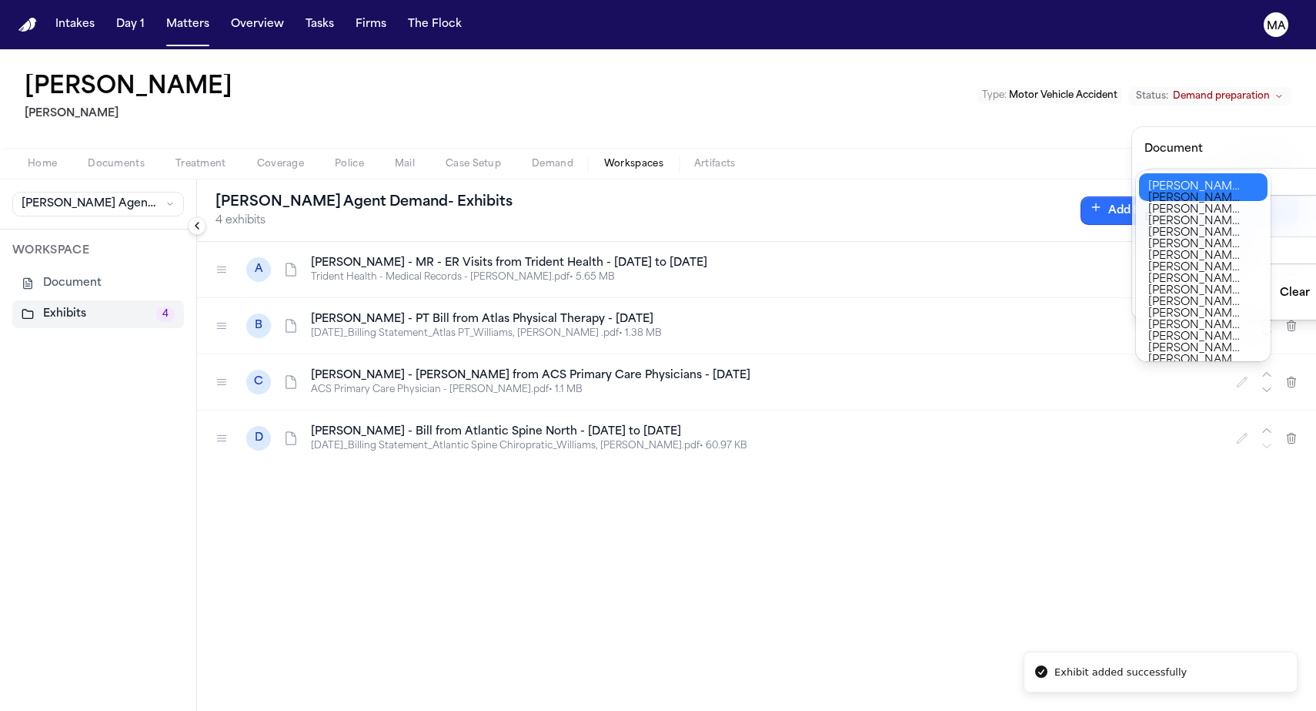
type input "**********"
click at [1248, 710] on div "**********" at bounding box center [658, 711] width 1316 height 0
type input "**********"
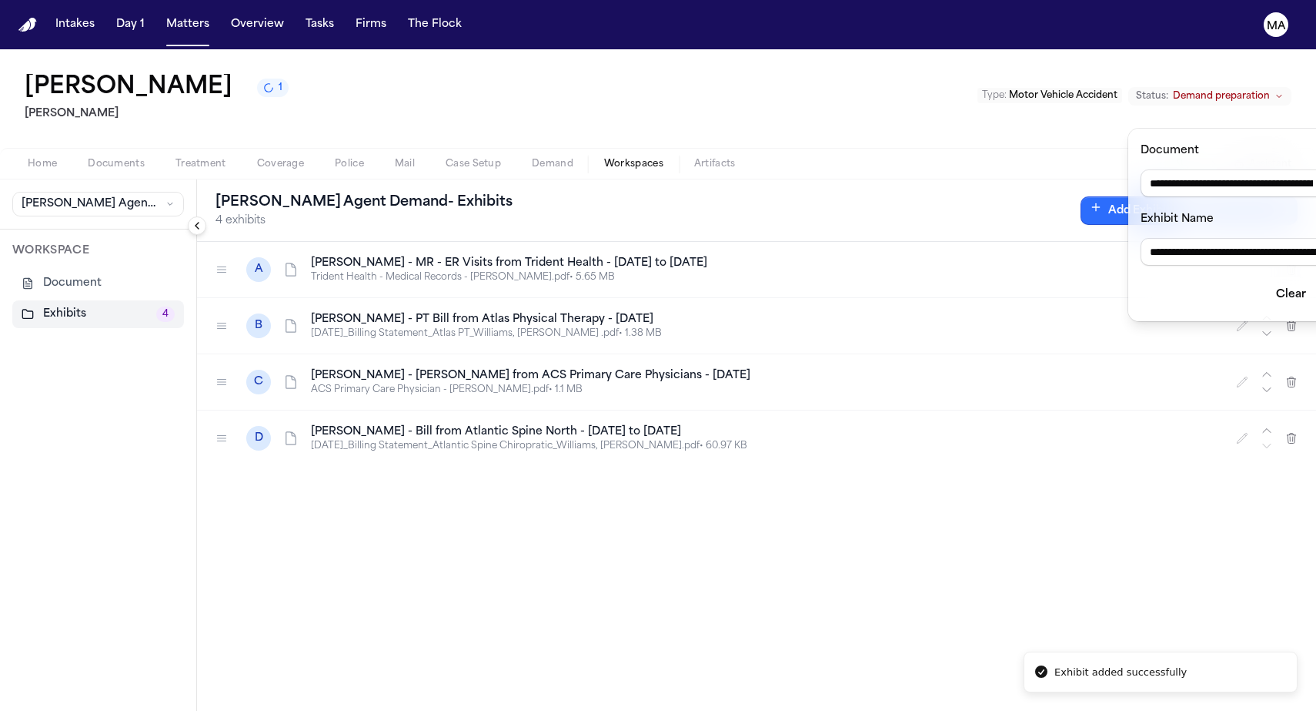
click at [1316, 281] on button "Add" at bounding box center [1342, 295] width 41 height 28
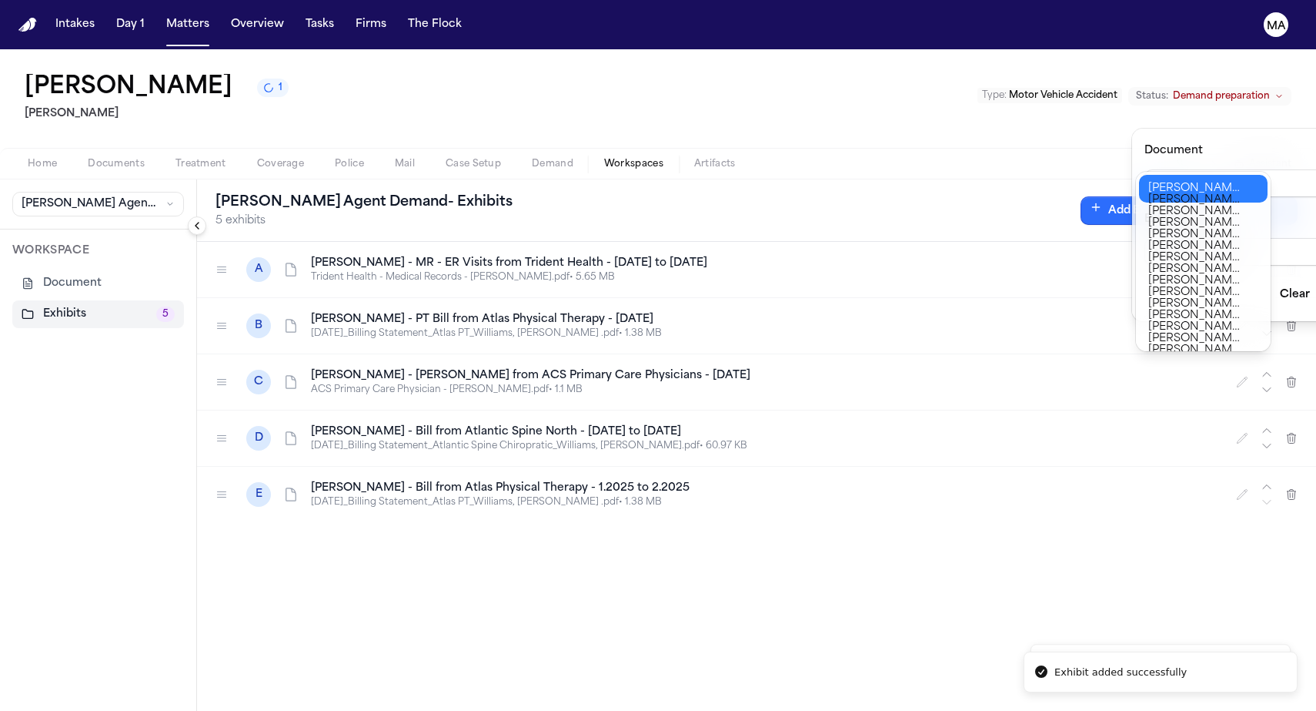
type input "**********"
click at [1247, 710] on div "**********" at bounding box center [658, 711] width 1316 height 0
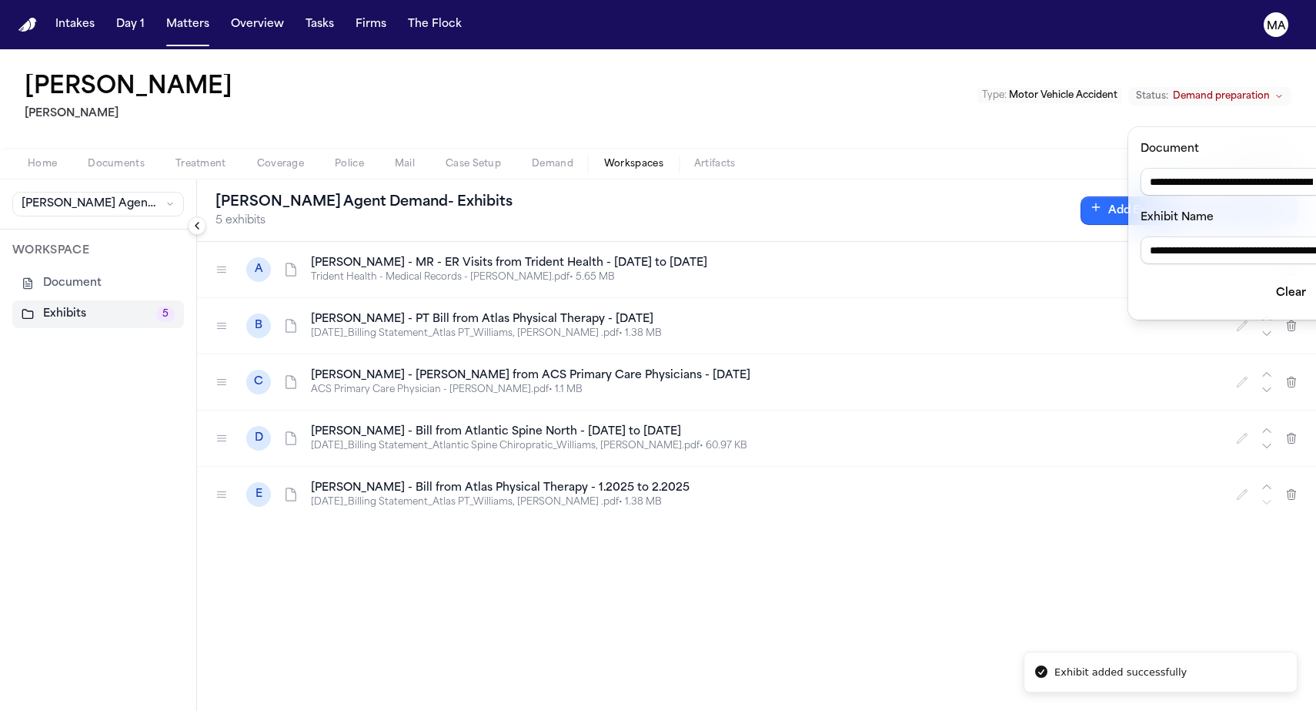
click at [1316, 279] on button "Add" at bounding box center [1342, 293] width 41 height 28
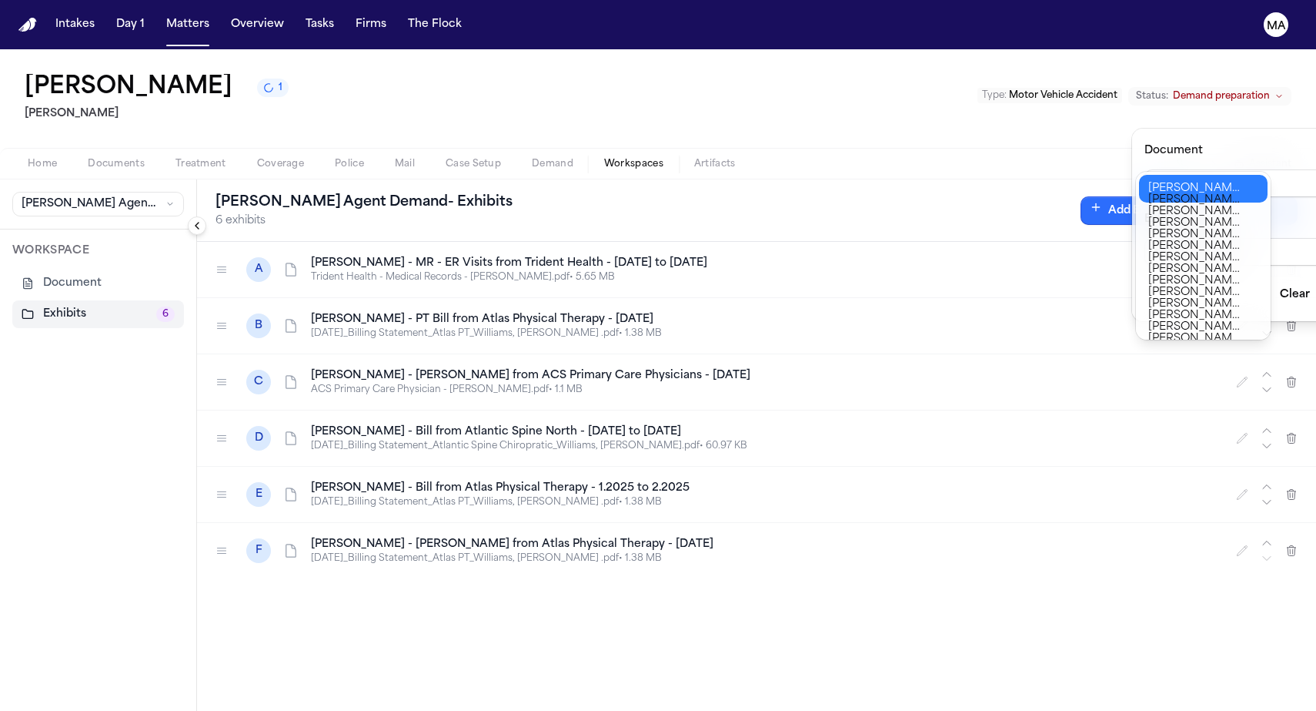
type input "**********"
click at [1234, 710] on div "**********" at bounding box center [658, 711] width 1316 height 0
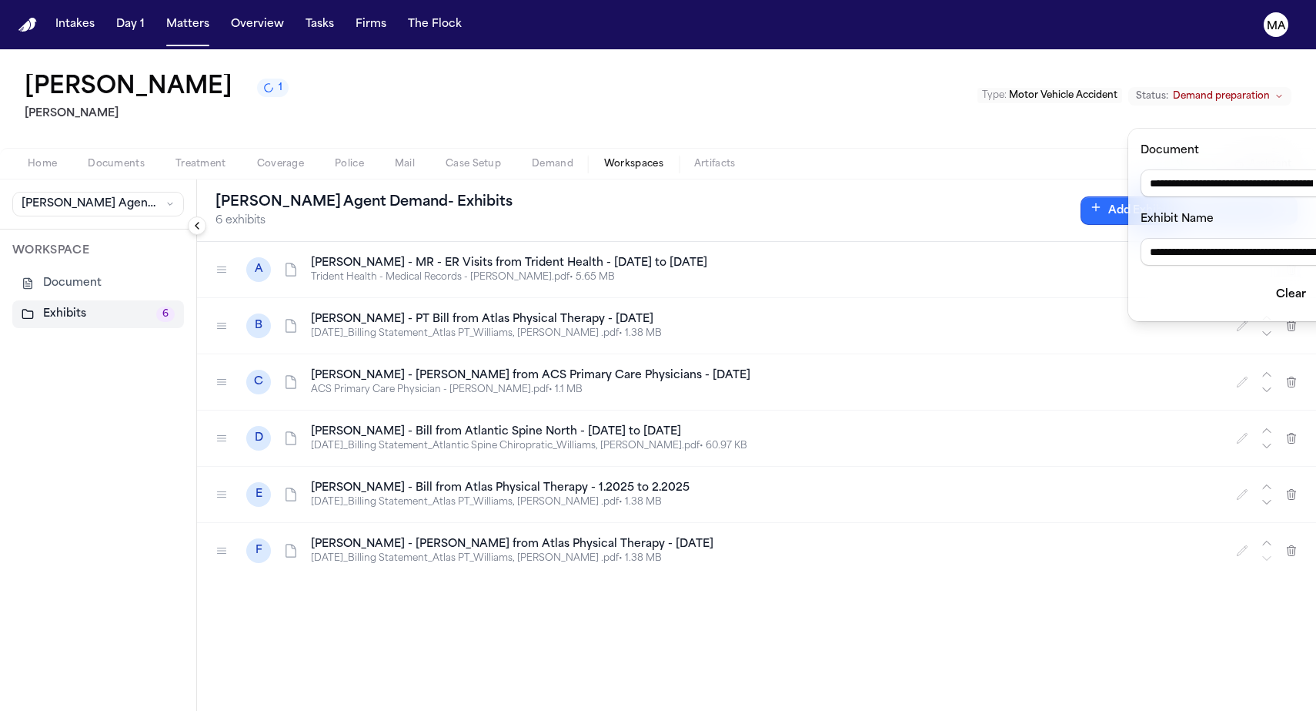
click at [1316, 281] on button "Add" at bounding box center [1342, 295] width 41 height 28
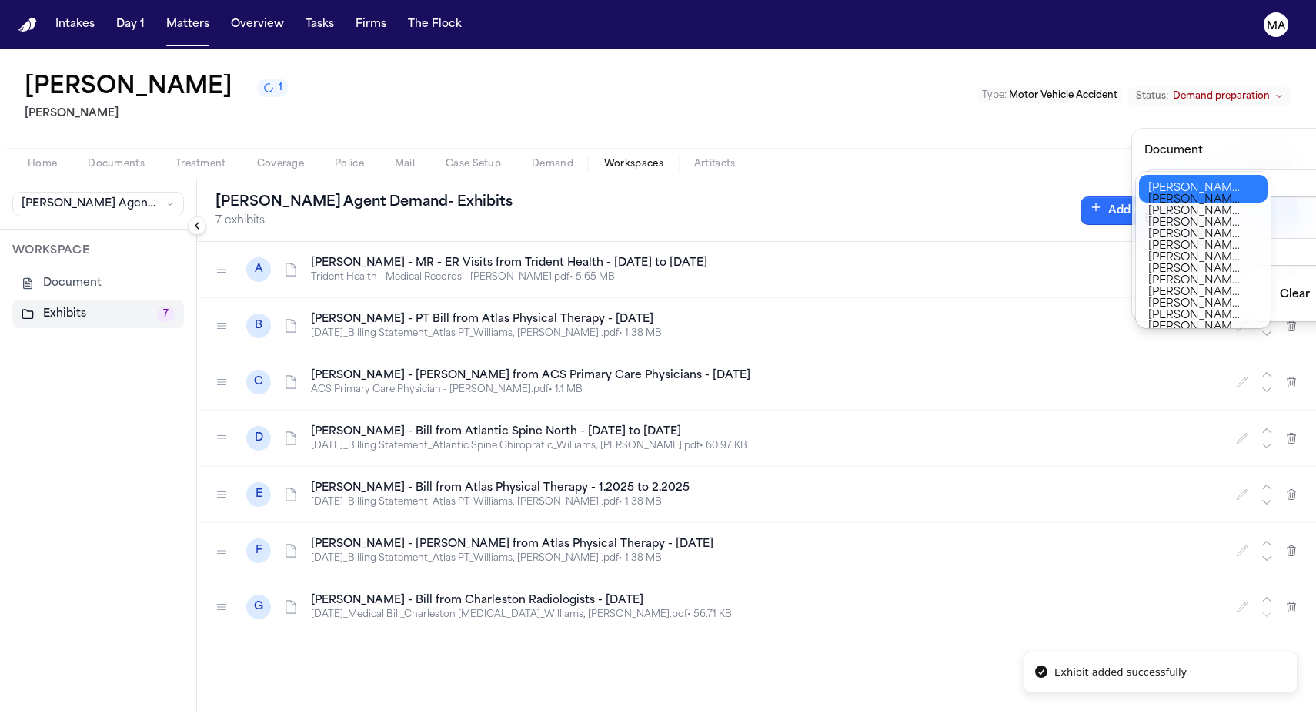
type input "**********"
click at [1235, 710] on div "**********" at bounding box center [658, 711] width 1316 height 0
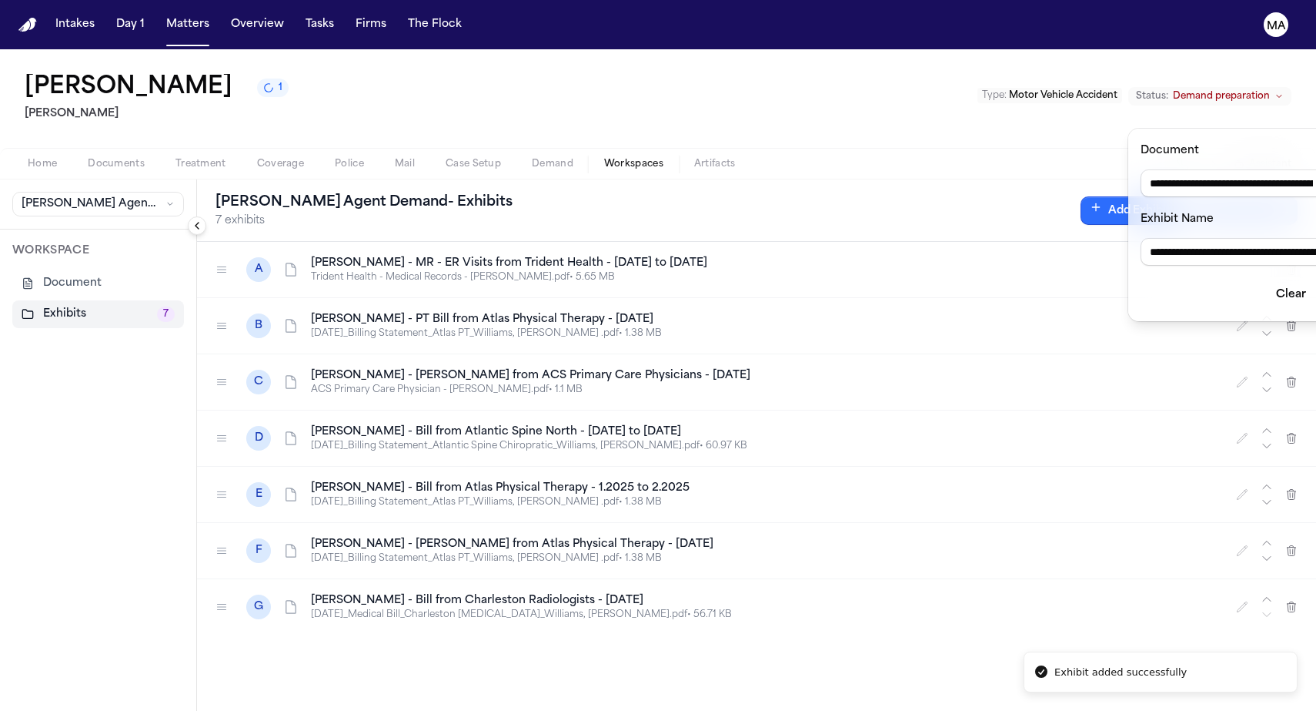
click at [1316, 281] on button "Add" at bounding box center [1342, 295] width 41 height 28
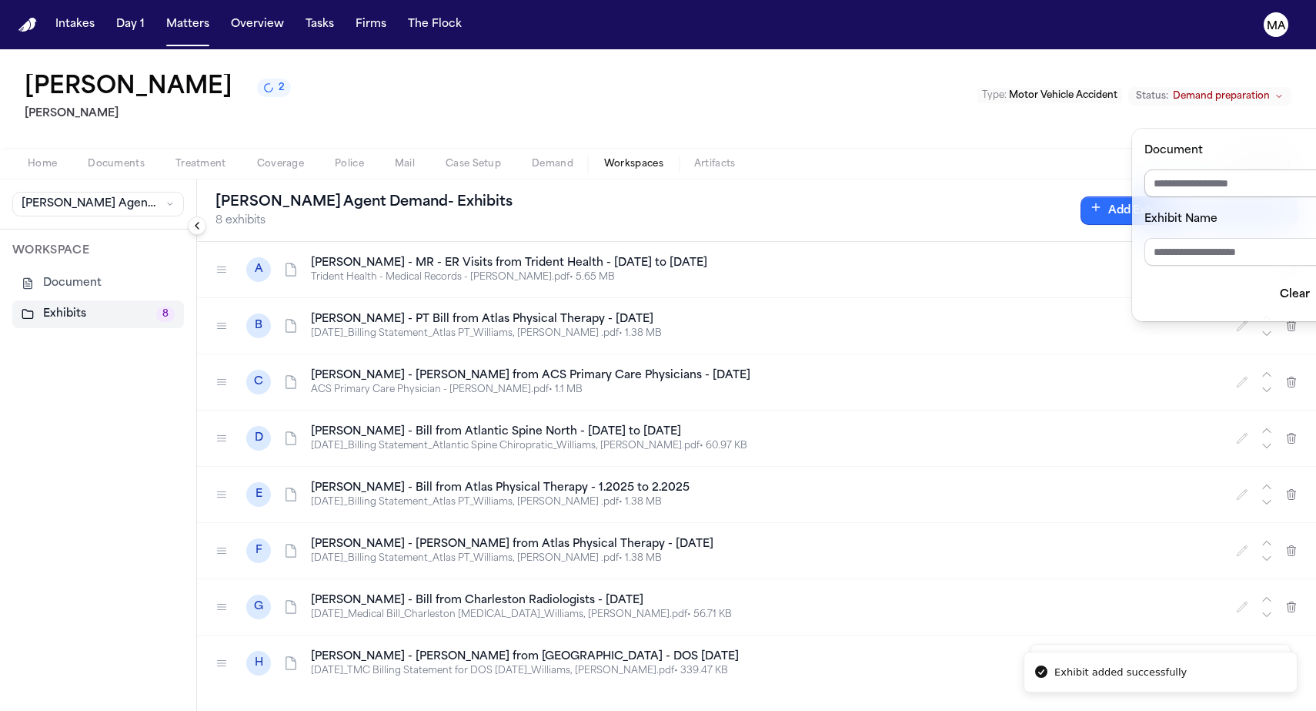
click at [1249, 169] on input "Document" at bounding box center [1256, 183] width 222 height 28
click at [1251, 169] on input "Document" at bounding box center [1256, 183] width 222 height 28
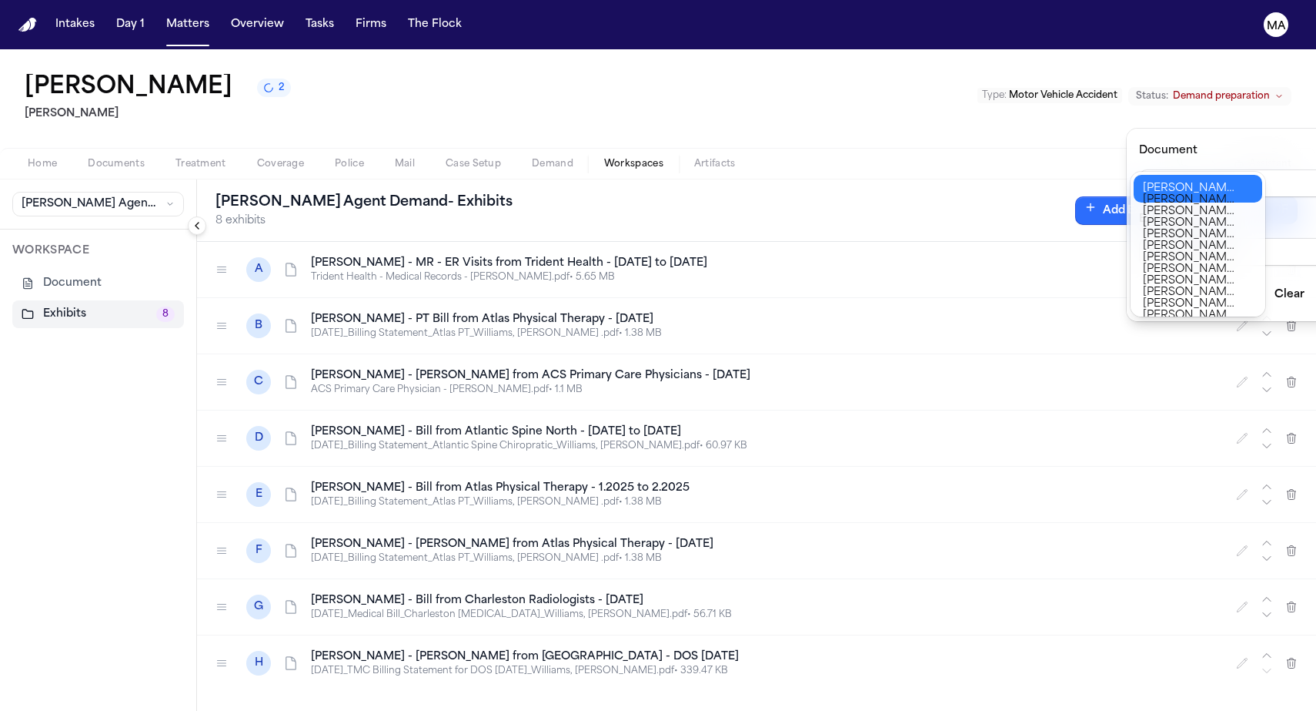
type input "**********"
click at [1202, 710] on div "**********" at bounding box center [658, 711] width 1316 height 0
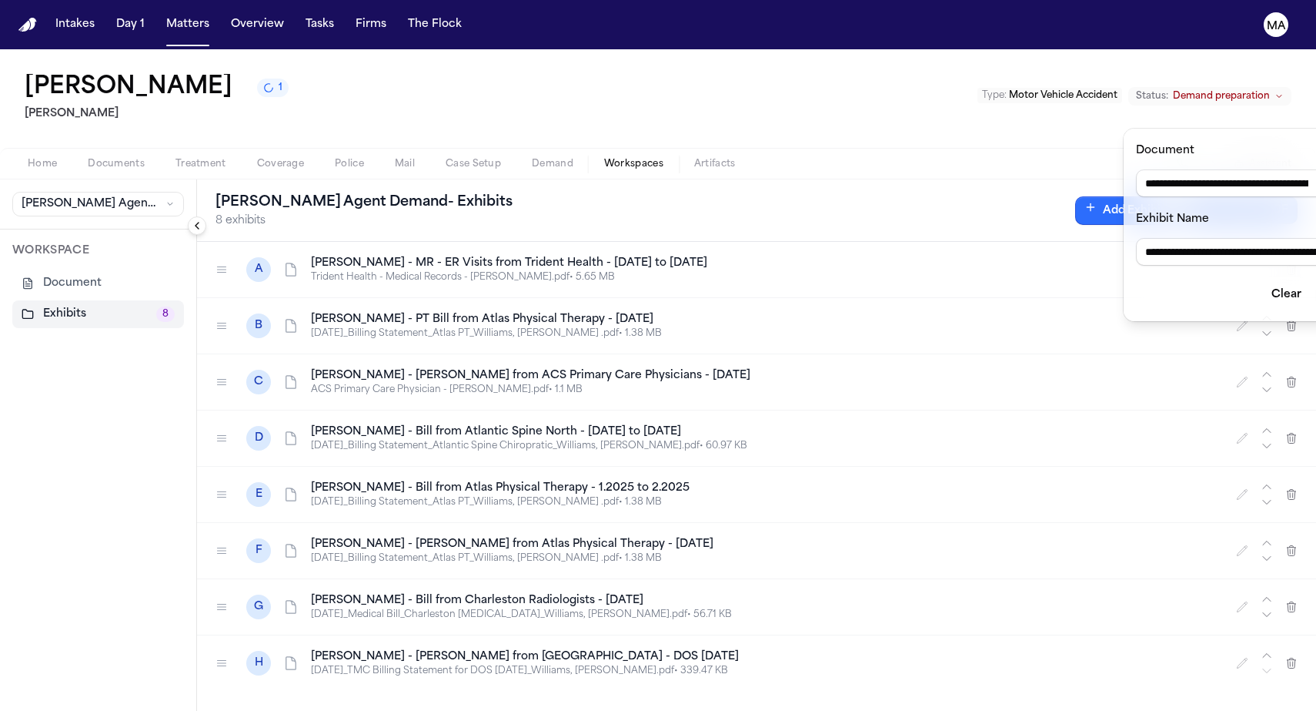
click at [1316, 281] on button "Add" at bounding box center [1337, 295] width 41 height 28
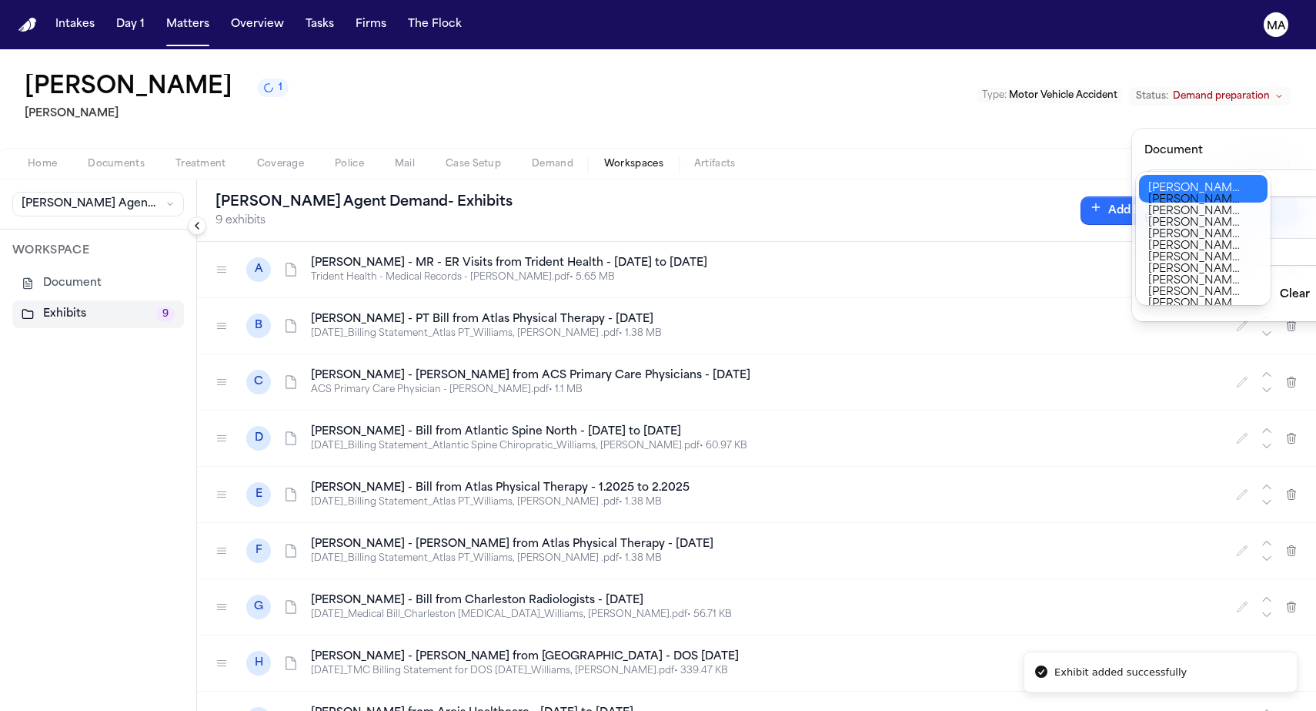
type input "**********"
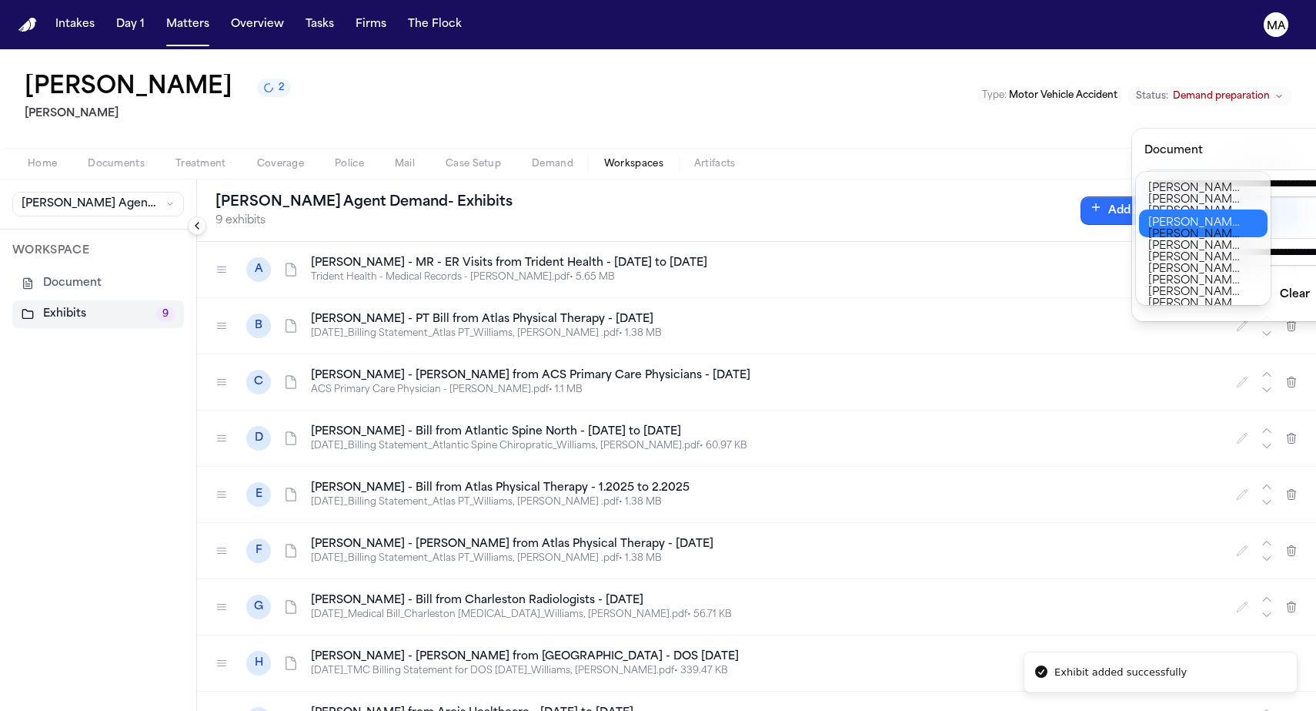
click at [1221, 710] on div "**********" at bounding box center [658, 711] width 1316 height 0
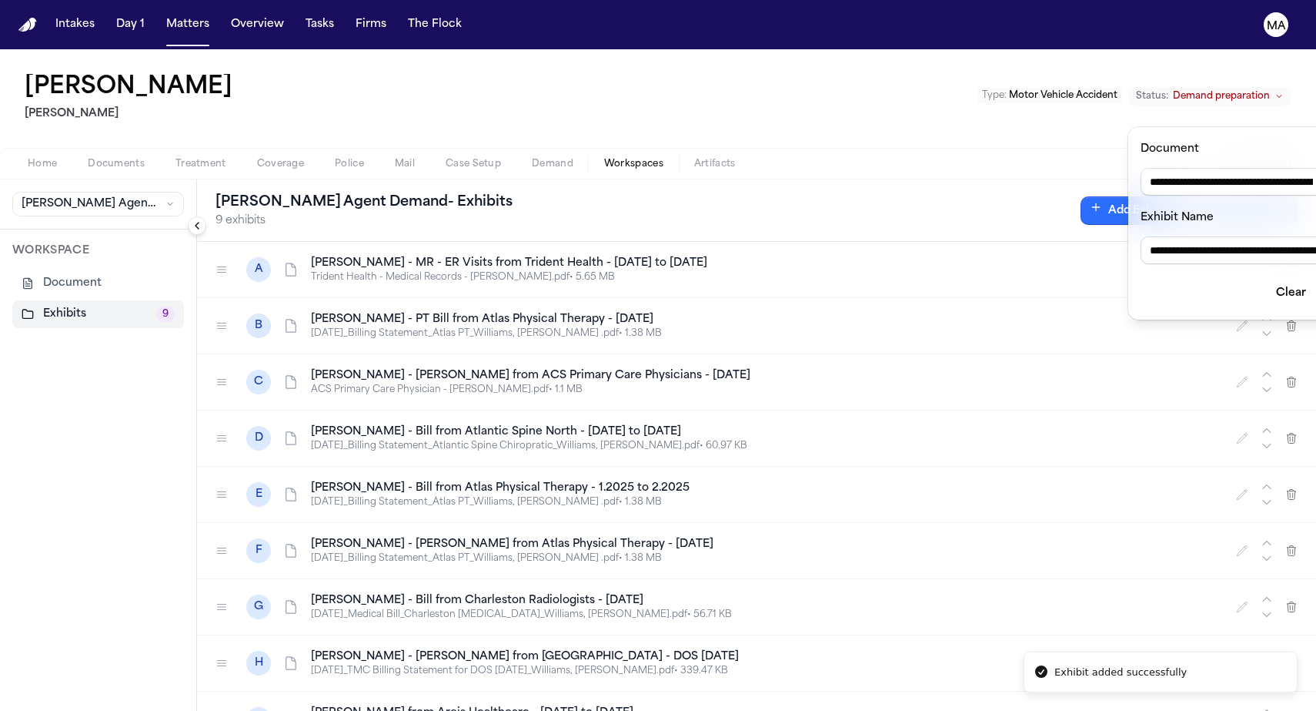
click at [1316, 279] on button "Add" at bounding box center [1342, 293] width 41 height 28
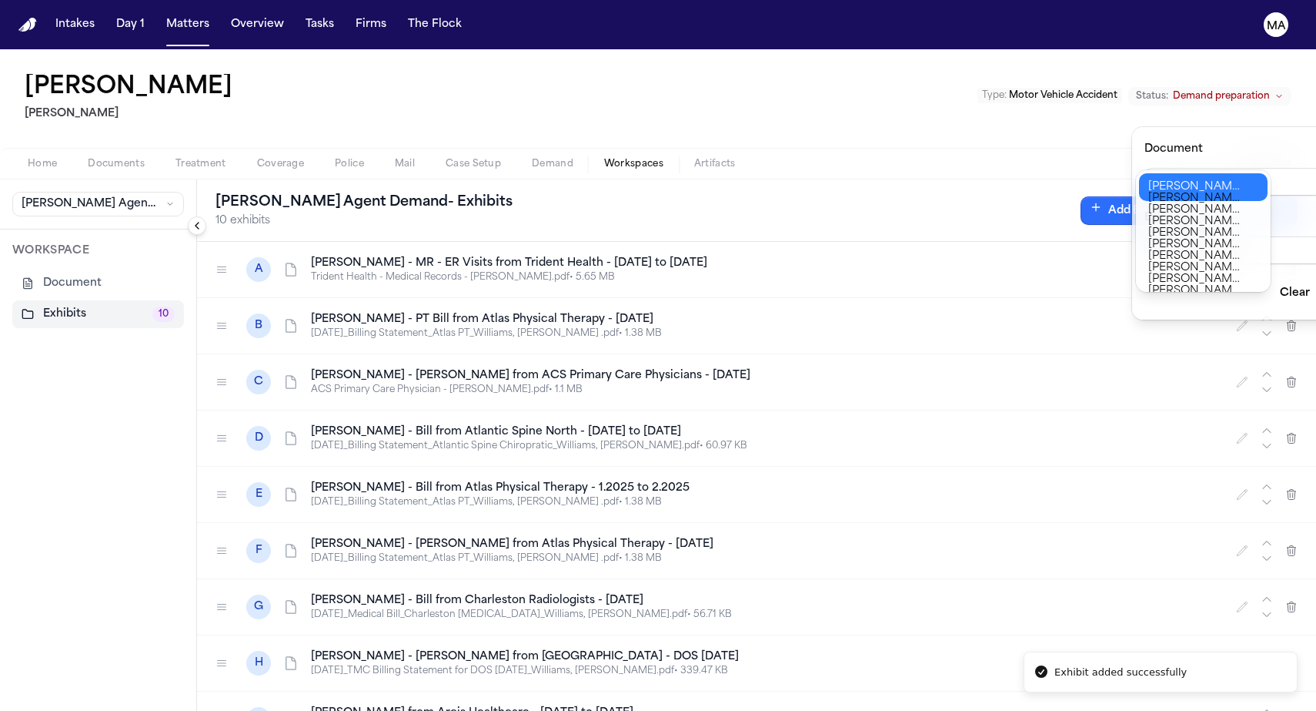
type input "**********"
click at [1240, 710] on div "**********" at bounding box center [658, 711] width 1316 height 0
type input "**********"
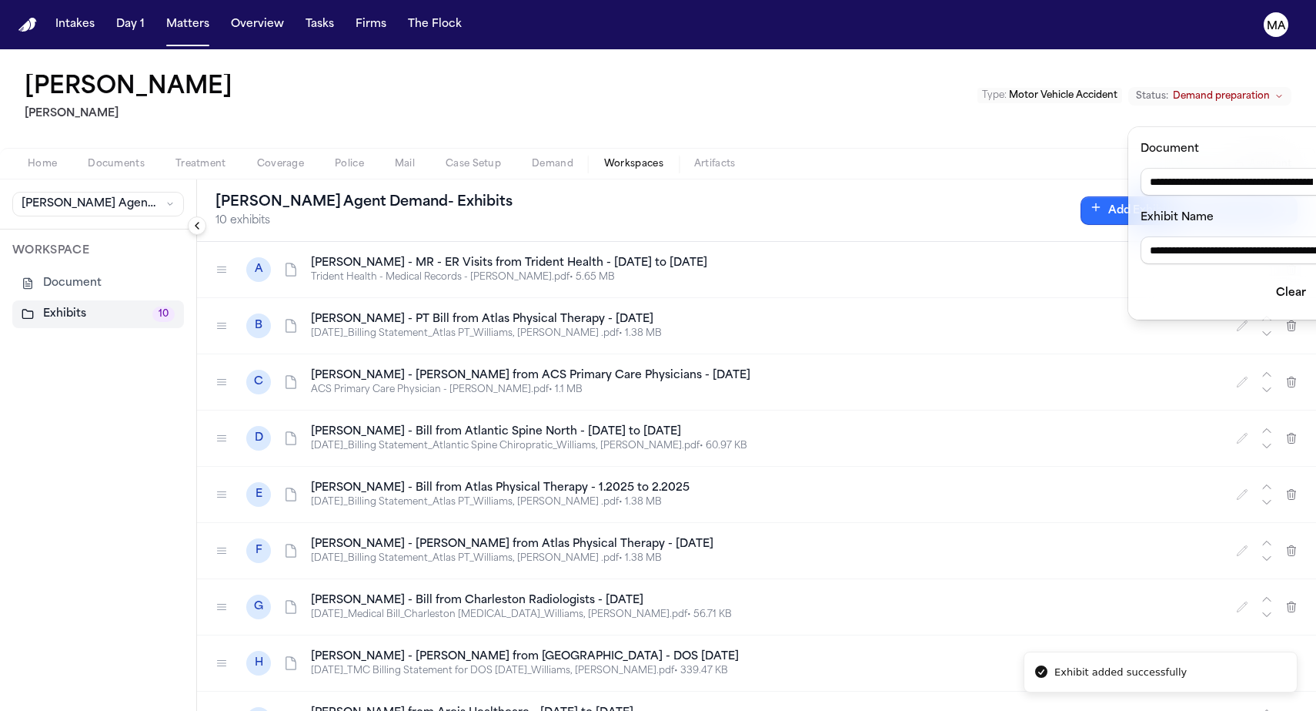
click at [1316, 279] on button "Add" at bounding box center [1342, 293] width 41 height 28
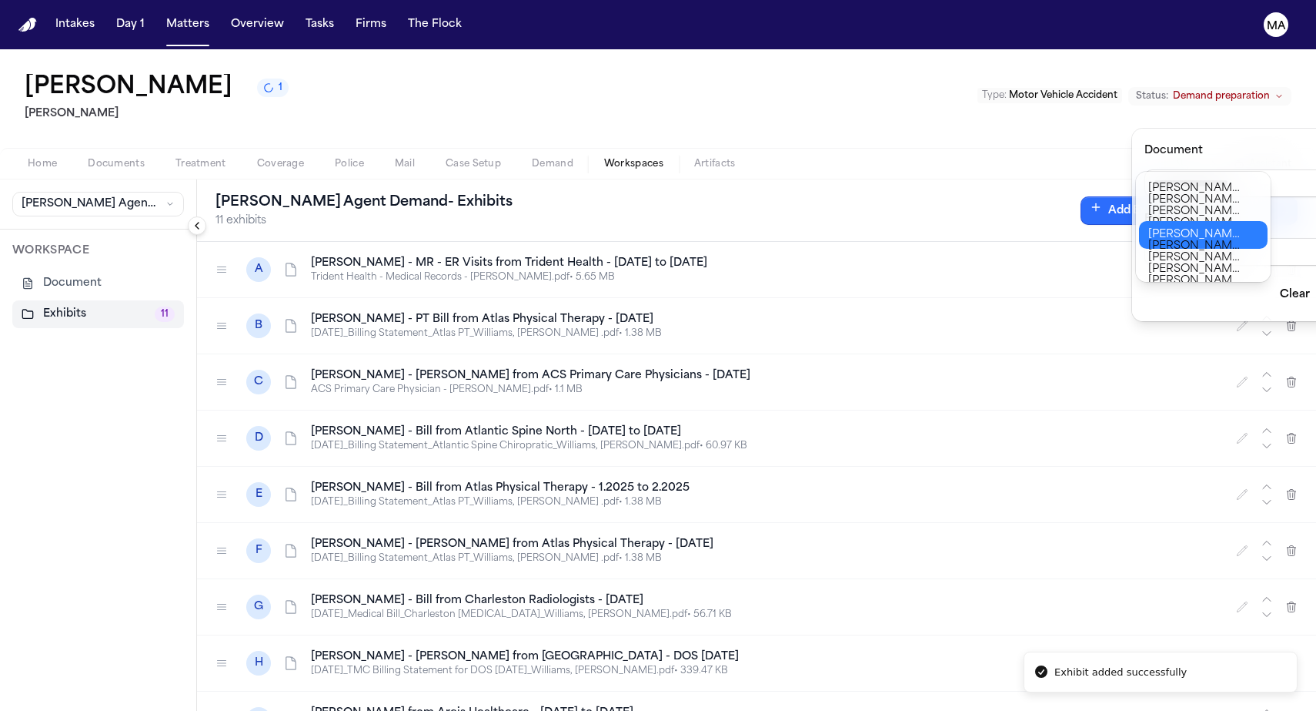
type input "**********"
click at [1231, 710] on div "**********" at bounding box center [658, 711] width 1316 height 0
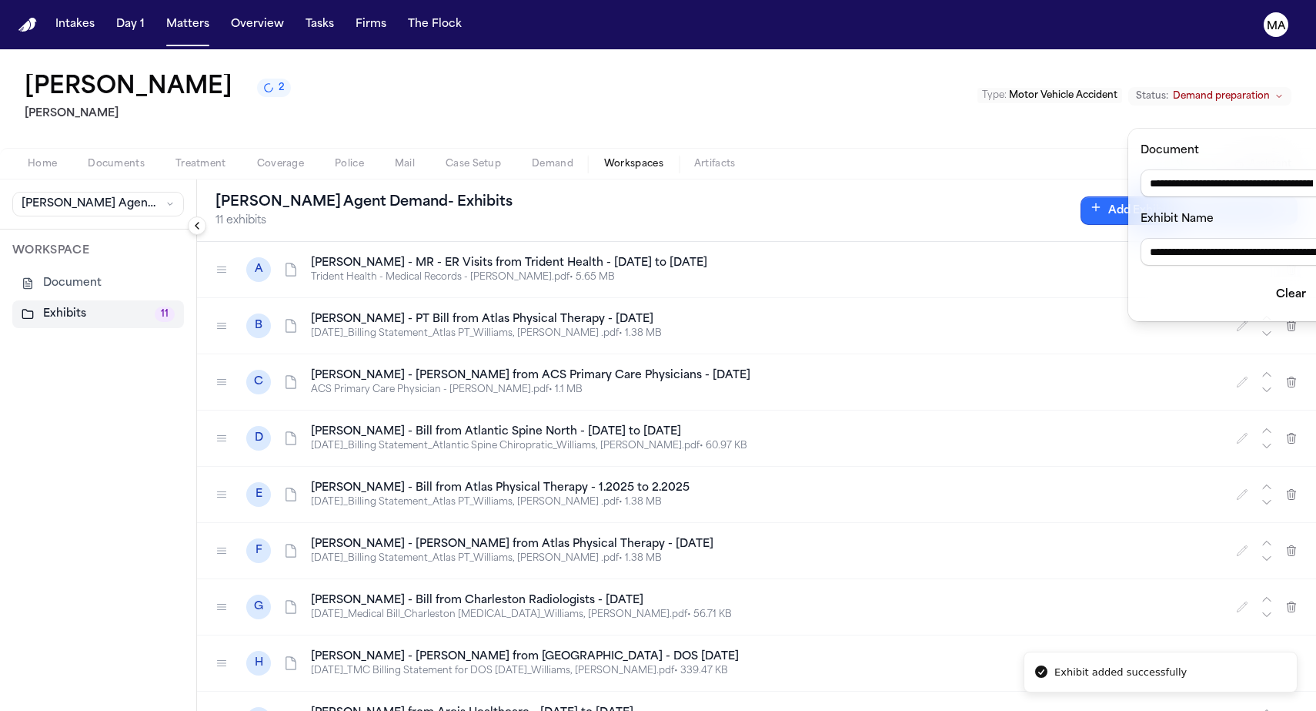
click at [1250, 212] on form "**********" at bounding box center [1252, 225] width 222 height 168
click at [1316, 281] on button "Add" at bounding box center [1342, 295] width 41 height 28
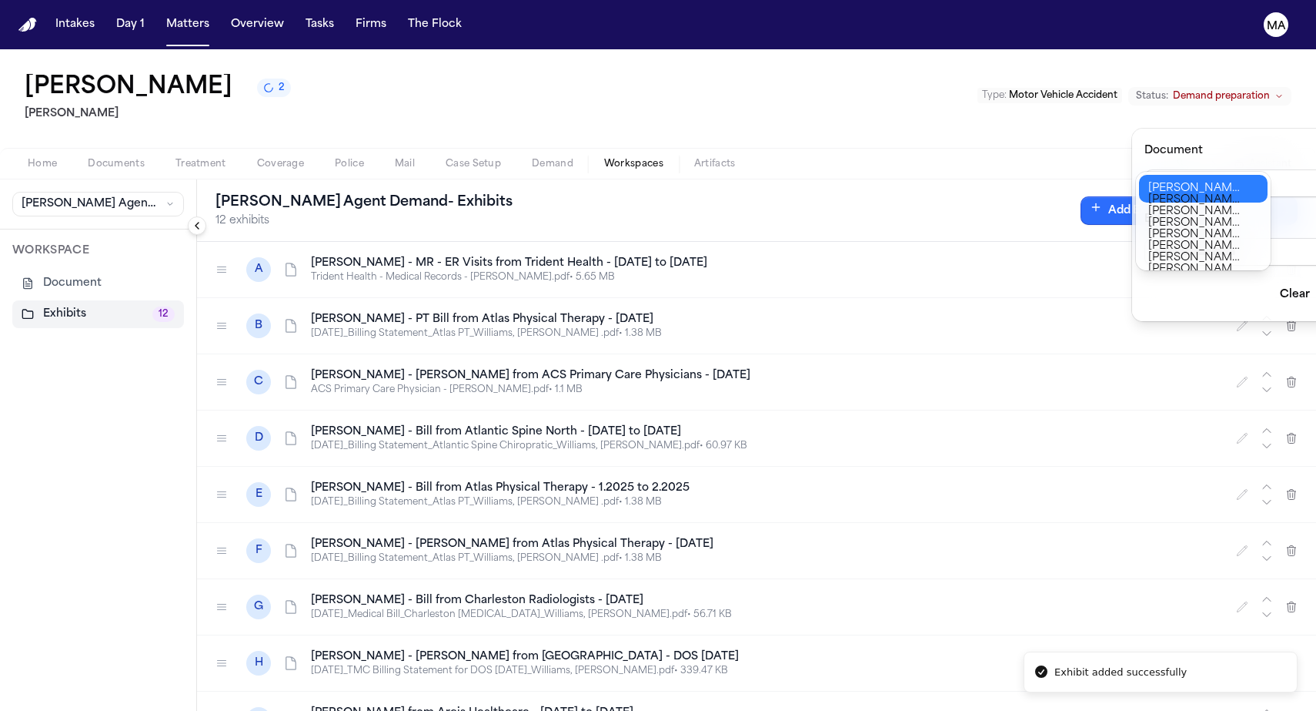
type input "**********"
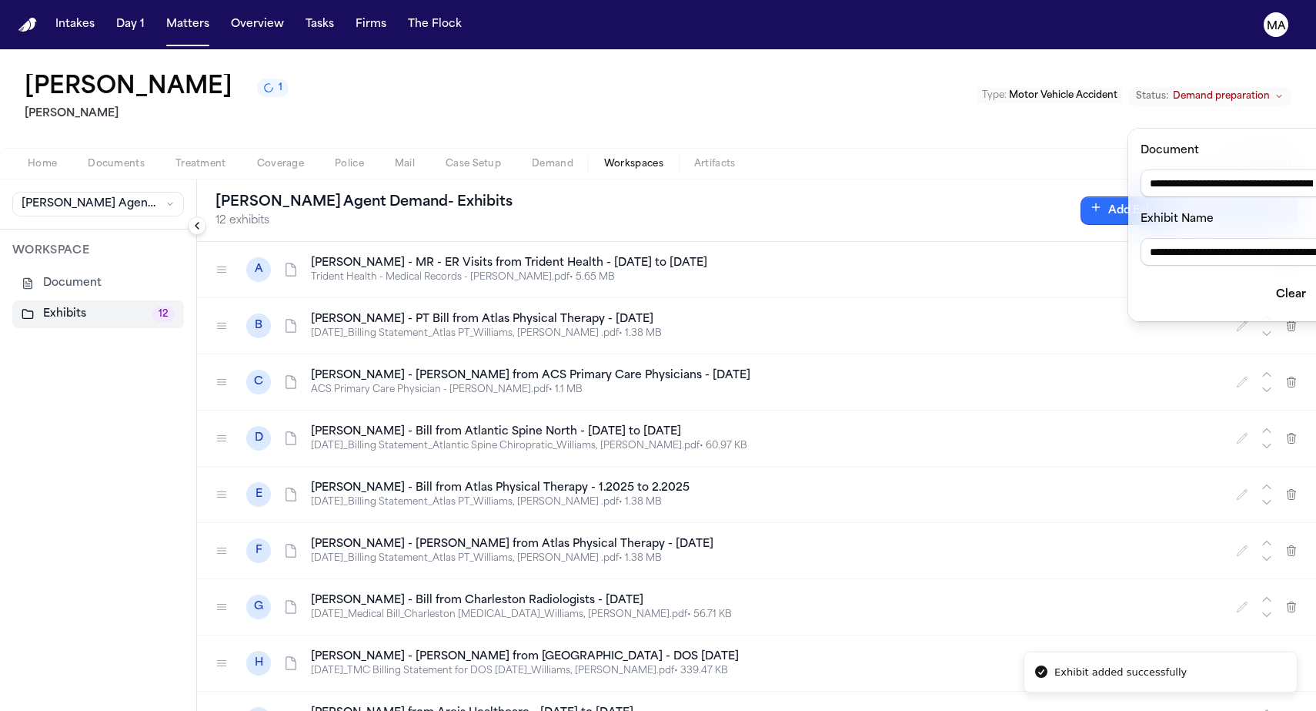
click at [1232, 710] on div "**********" at bounding box center [658, 711] width 1316 height 0
click at [1316, 281] on button "Add" at bounding box center [1342, 295] width 41 height 28
click at [1252, 169] on input "Document" at bounding box center [1256, 183] width 222 height 28
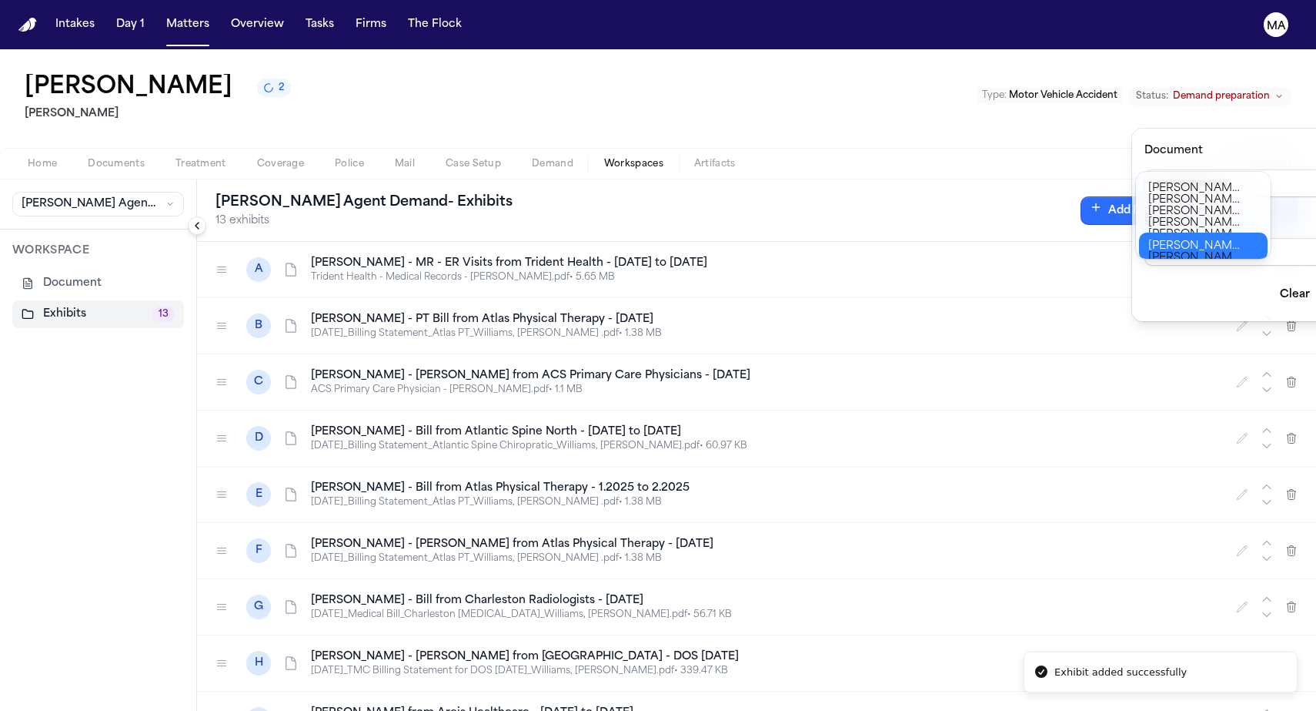
type input "**********"
click at [1228, 238] on body "**********" at bounding box center [658, 355] width 1316 height 711
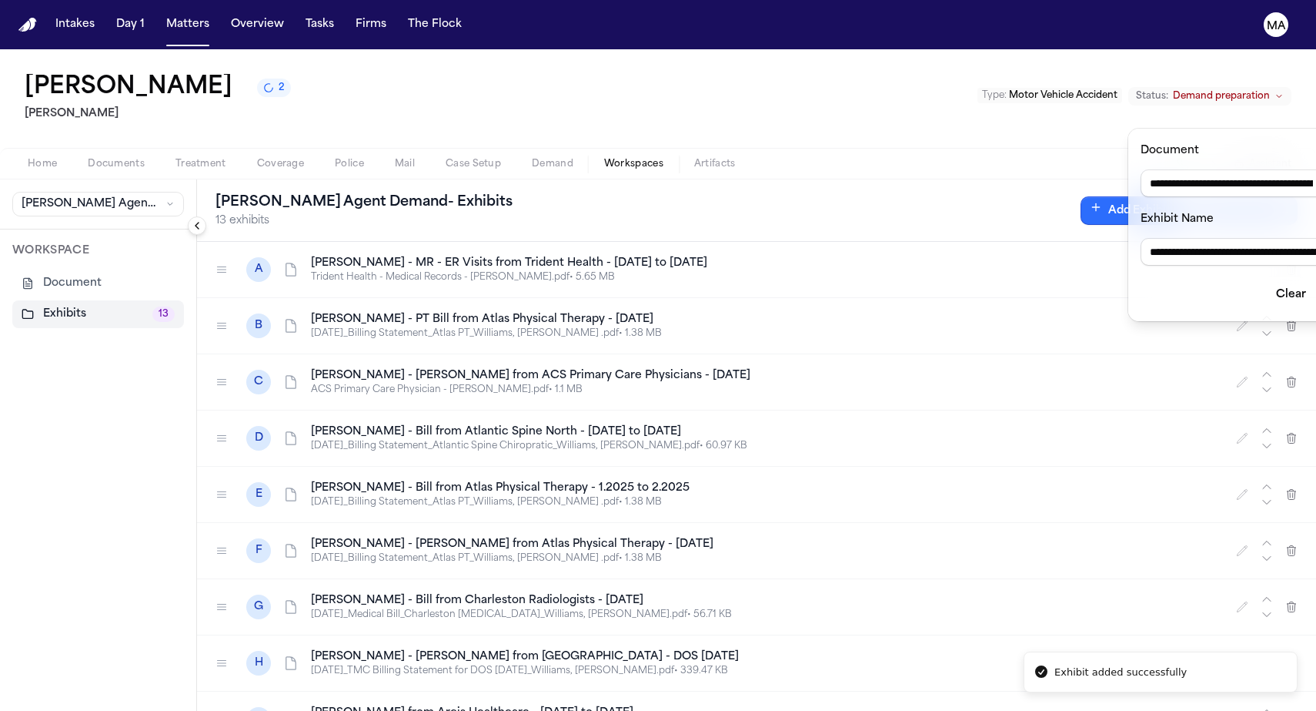
click at [1316, 281] on button "Add" at bounding box center [1342, 295] width 41 height 28
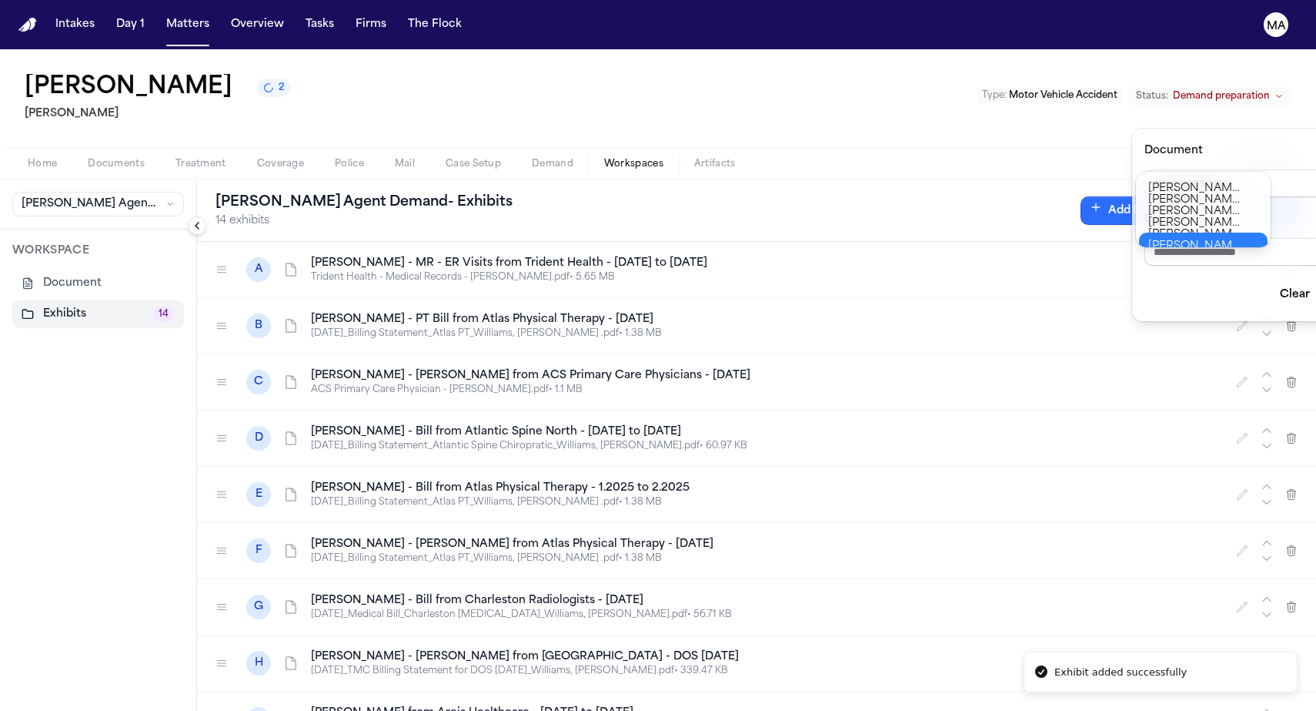
type input "**********"
click at [1229, 239] on body "**********" at bounding box center [658, 355] width 1316 height 711
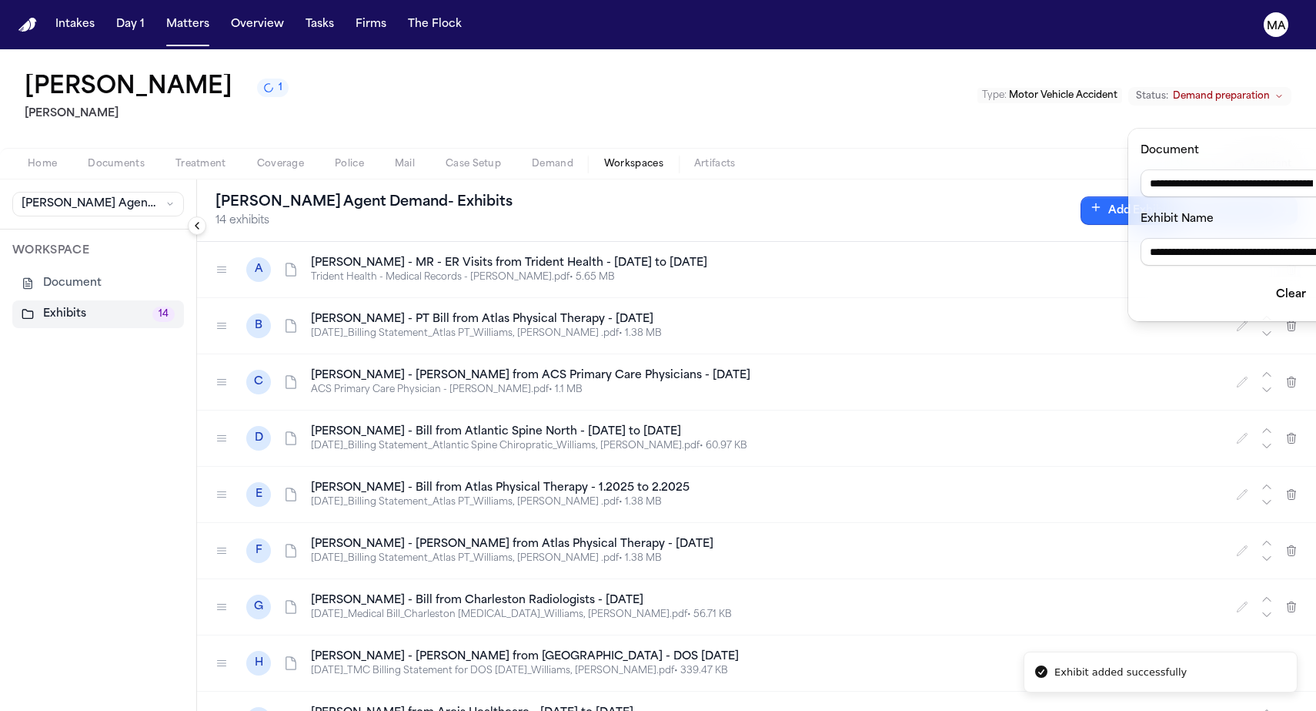
click at [1316, 281] on button "Add" at bounding box center [1342, 295] width 41 height 28
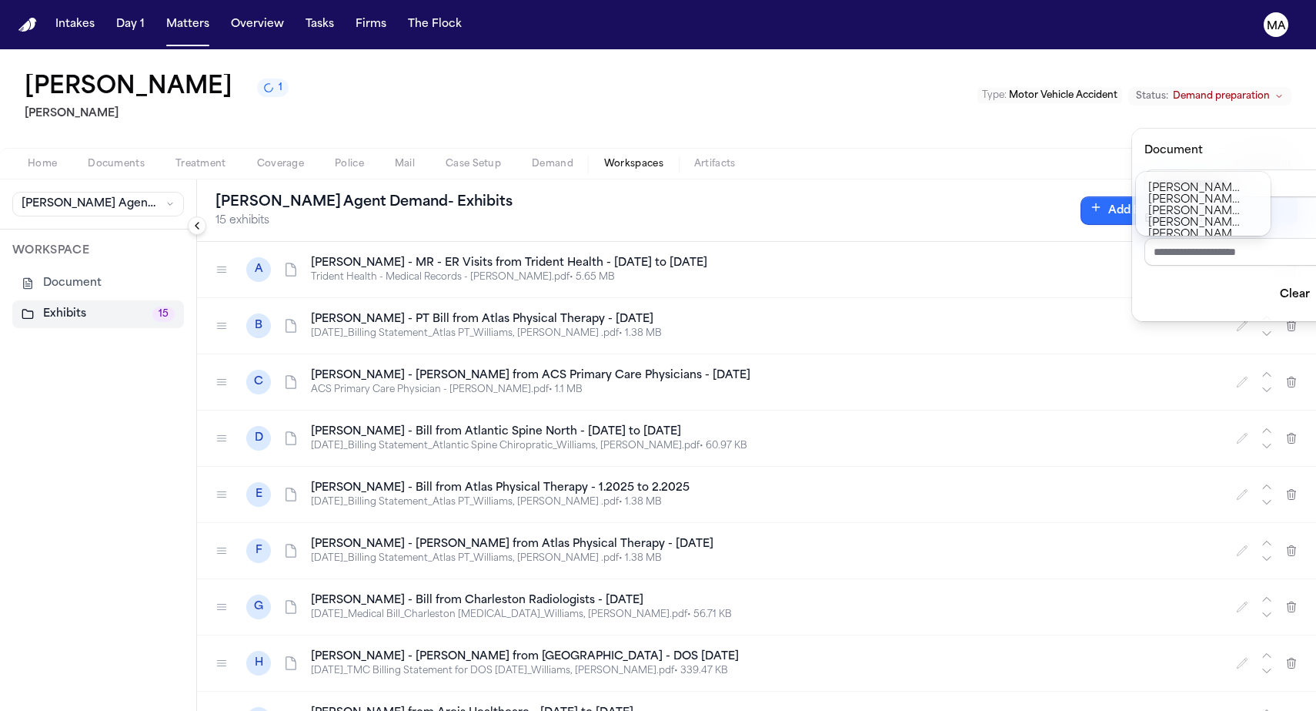
click at [493, 659] on div "Finch Agent Demand - Exhibits 15 exhibits Add Exhibit Generating... A W. Willia…" at bounding box center [756, 444] width 1119 height 531
click at [507, 49] on div "**********" at bounding box center [658, 379] width 1316 height 661
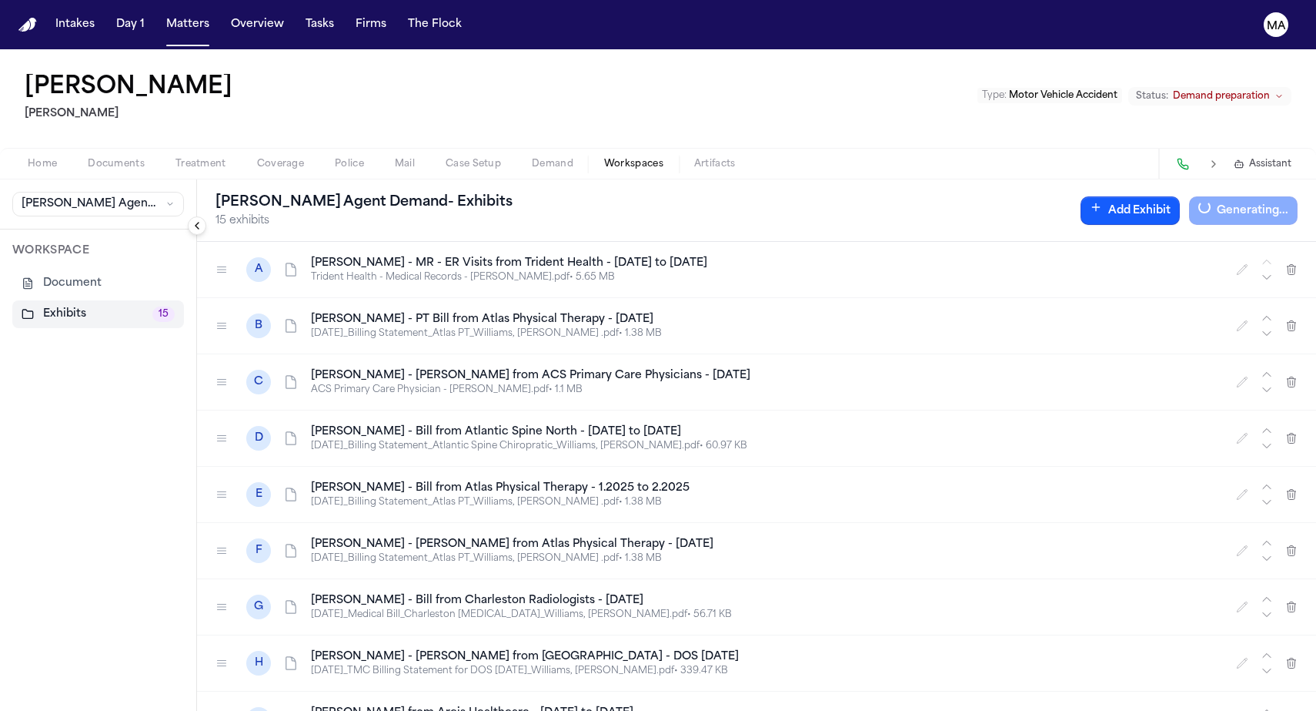
click at [88, 158] on span "Documents" at bounding box center [116, 164] width 57 height 12
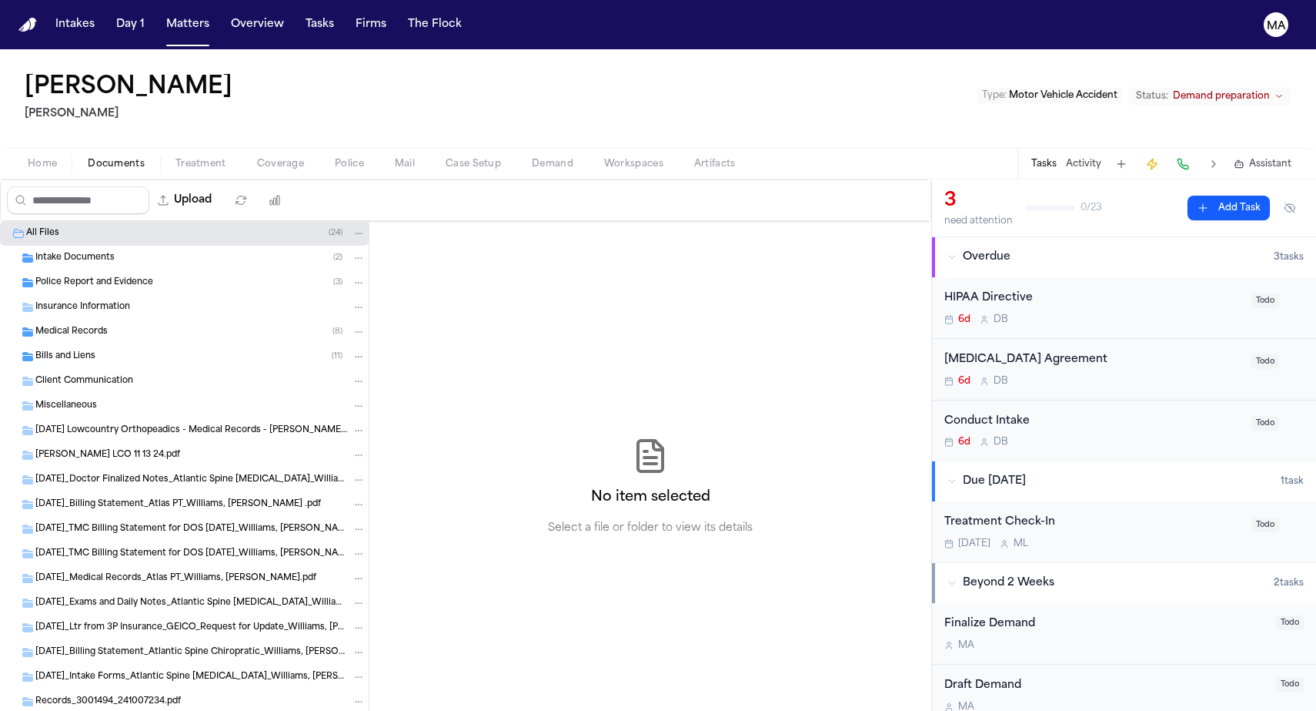
click at [102, 276] on span "Police Report and Evidence" at bounding box center [94, 282] width 118 height 13
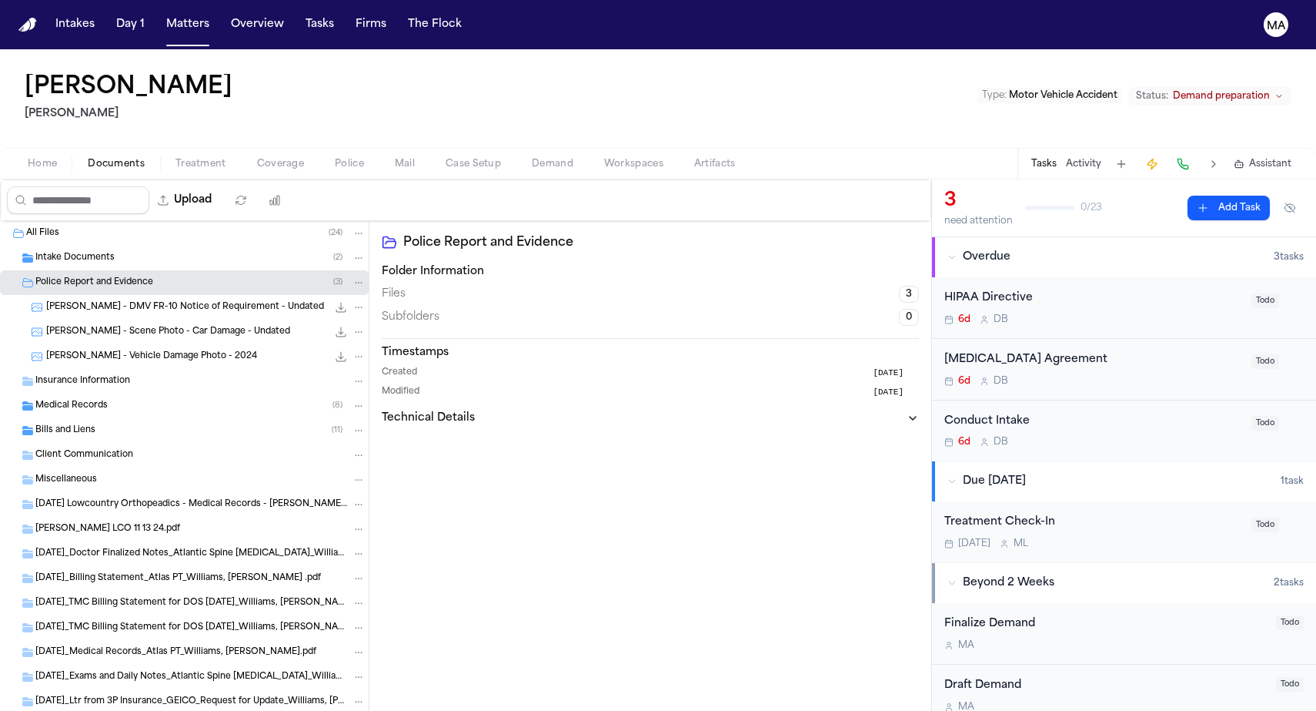
click at [118, 301] on span "W. Williams - DMV FR-10 Notice of Requirement - Undated" at bounding box center [185, 307] width 278 height 13
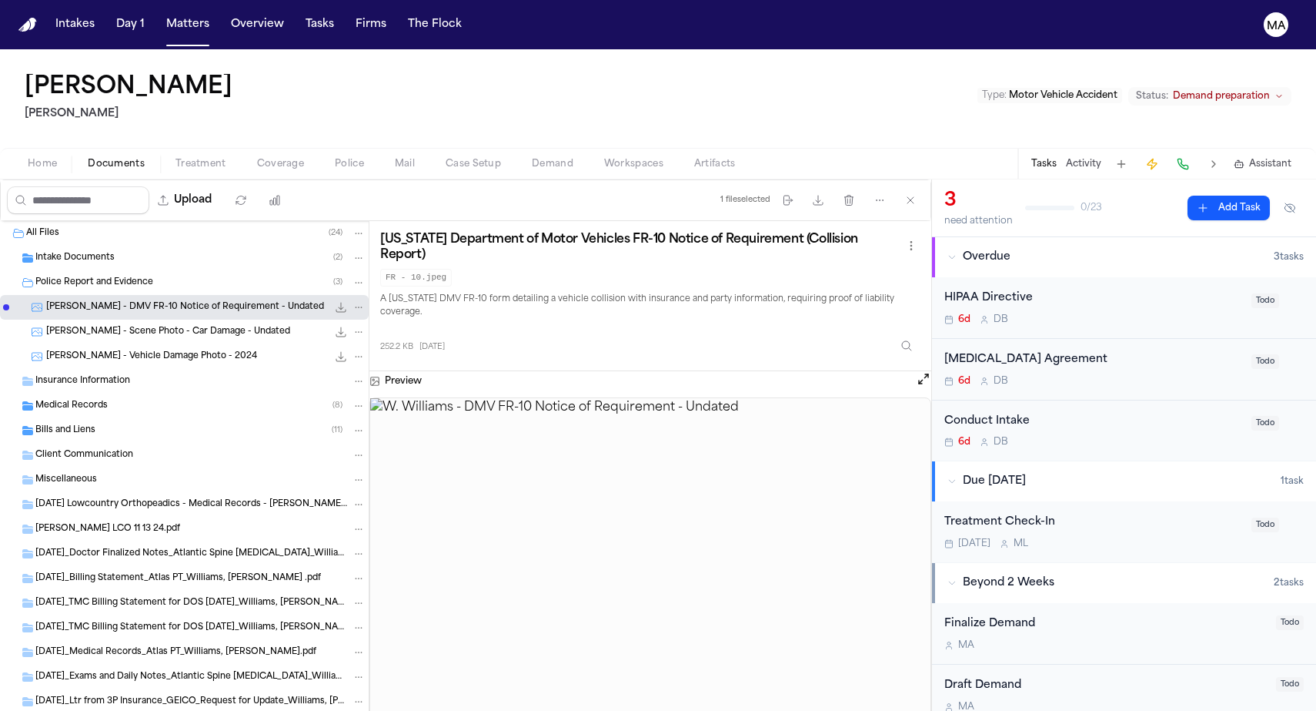
click at [595, 172] on span "button" at bounding box center [634, 173] width 78 height 2
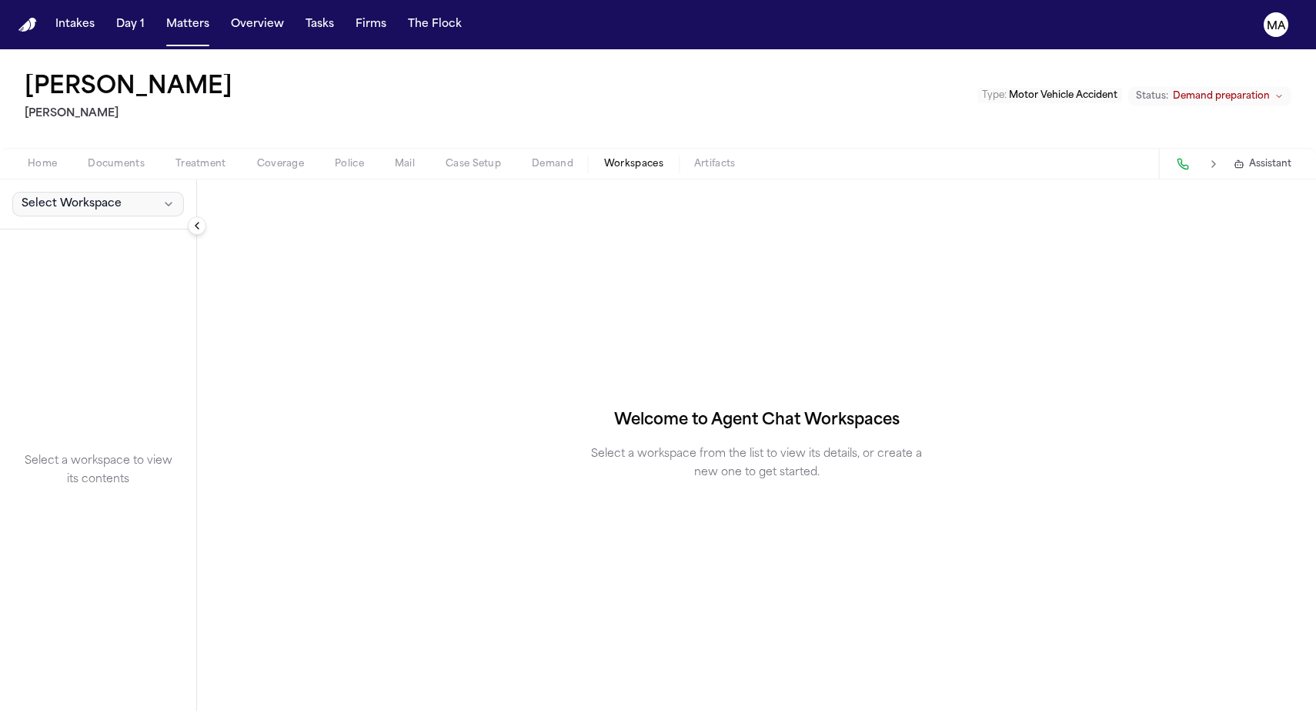
click at [55, 179] on div "Select Workspace" at bounding box center [98, 204] width 196 height 50
click at [55, 196] on span "Select Workspace" at bounding box center [72, 203] width 100 height 15
click at [55, 135] on span "[PERSON_NAME] Agent Demand" at bounding box center [104, 139] width 179 height 15
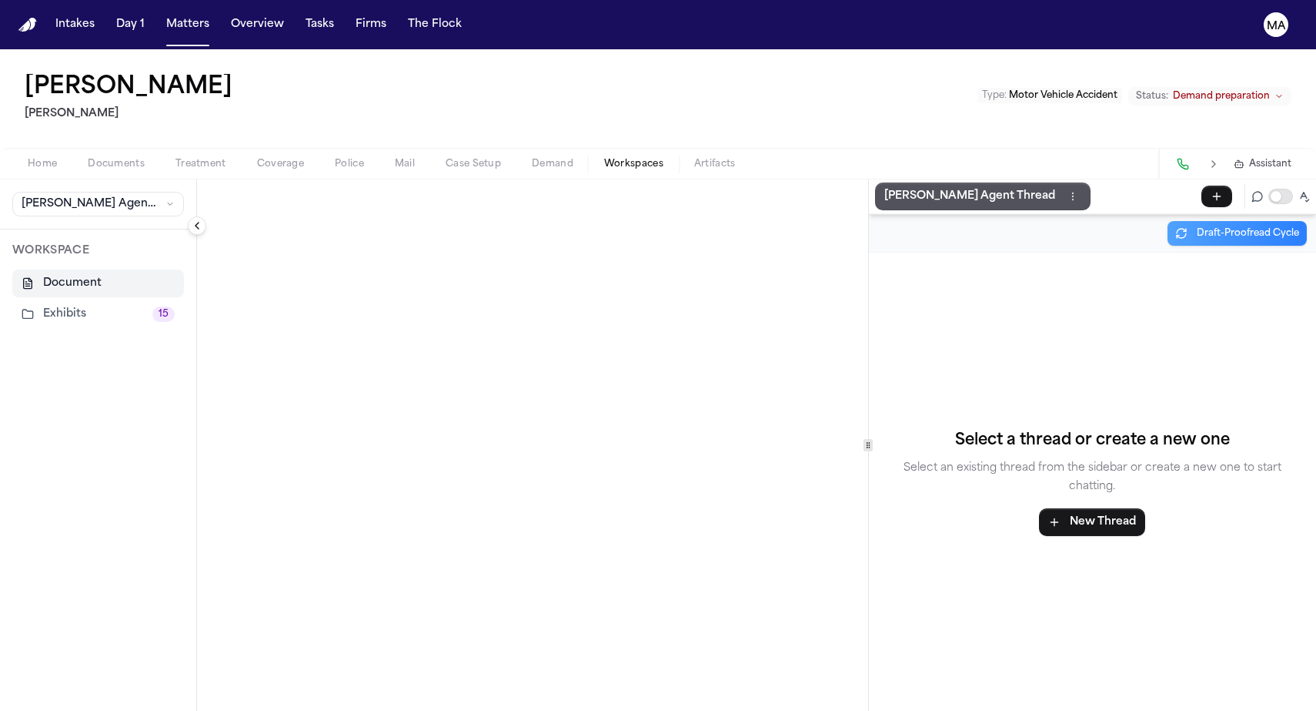
click at [59, 300] on button "Exhibits 15" at bounding box center [98, 314] width 172 height 28
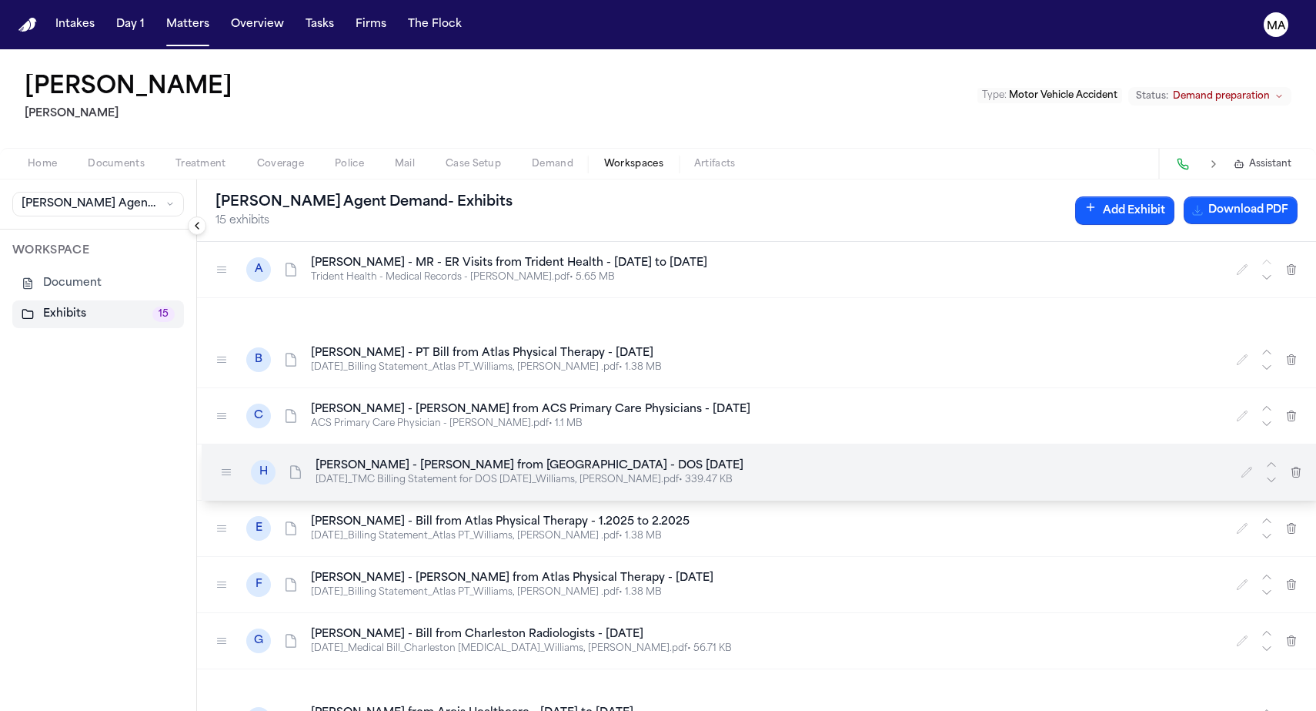
drag, startPoint x: 123, startPoint y: 388, endPoint x: 128, endPoint y: 194, distance: 194.0
click at [214, 460] on div at bounding box center [226, 472] width 25 height 25
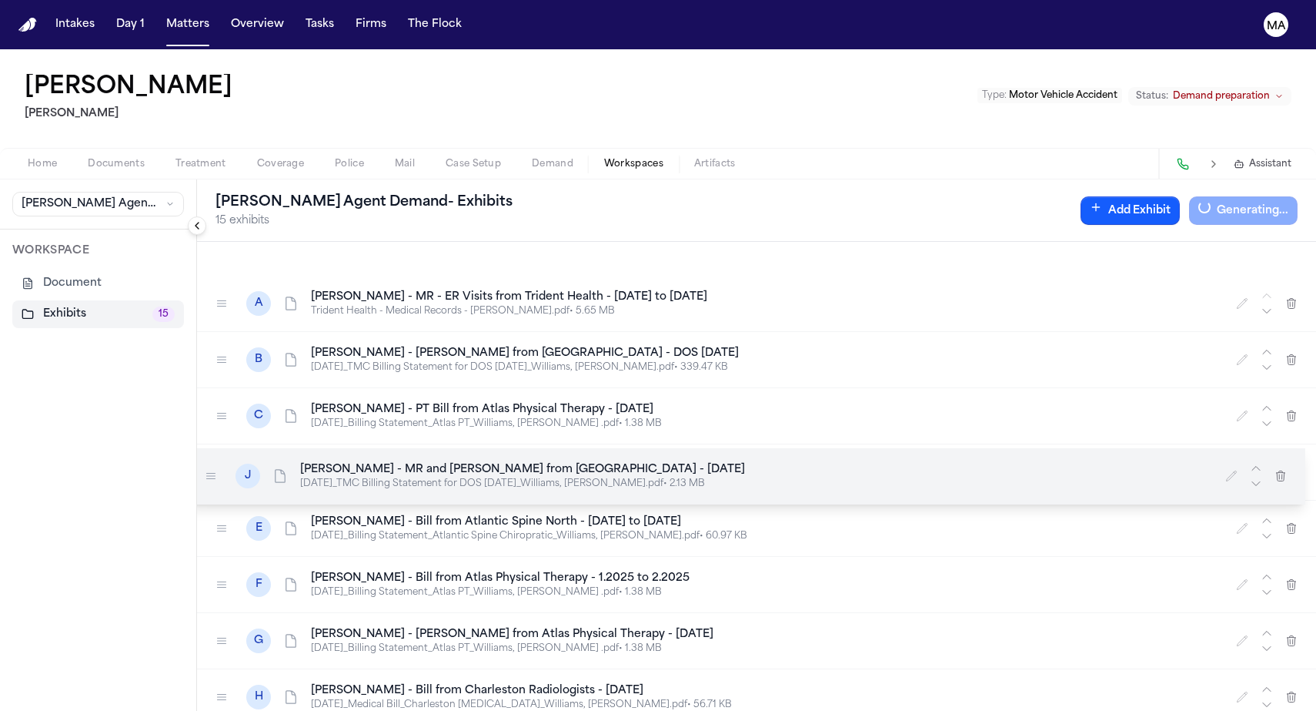
drag, startPoint x: 129, startPoint y: 456, endPoint x: 118, endPoint y: 156, distance: 299.6
click at [205, 470] on icon at bounding box center [211, 476] width 12 height 12
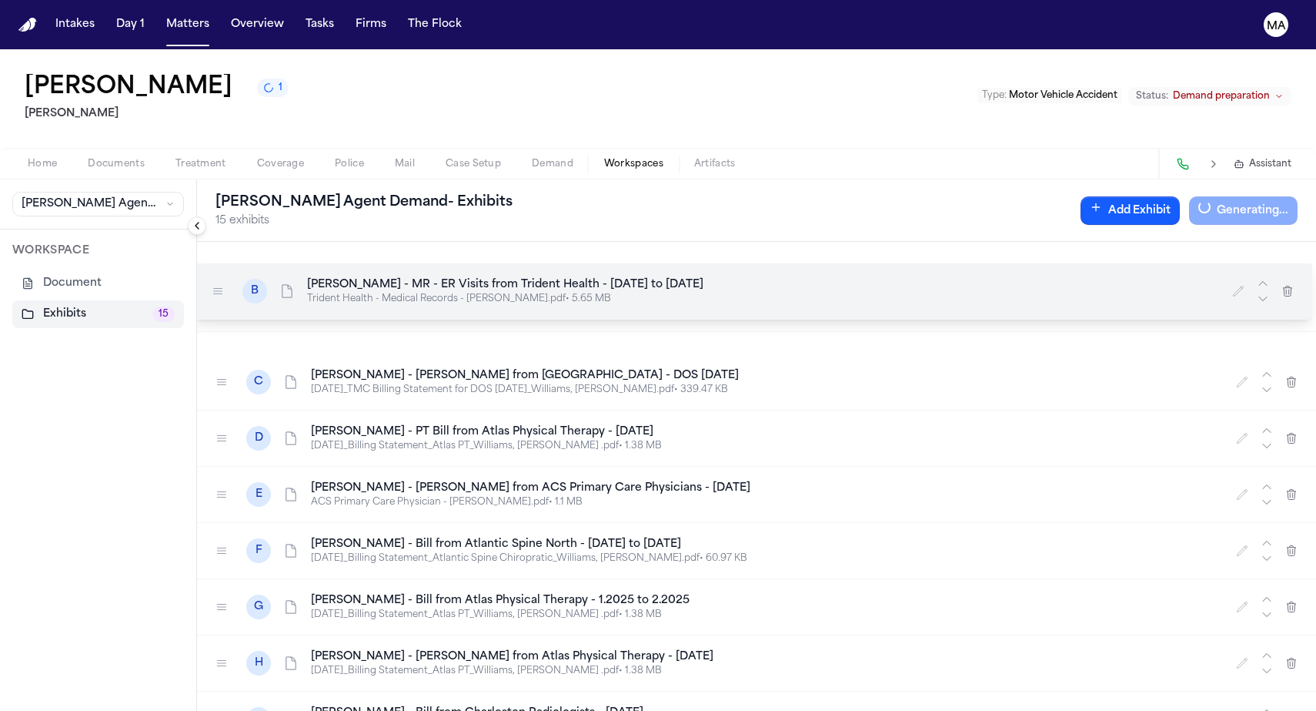
drag, startPoint x: 130, startPoint y: 185, endPoint x: 126, endPoint y: 150, distance: 34.9
click at [212, 285] on icon at bounding box center [218, 291] width 12 height 12
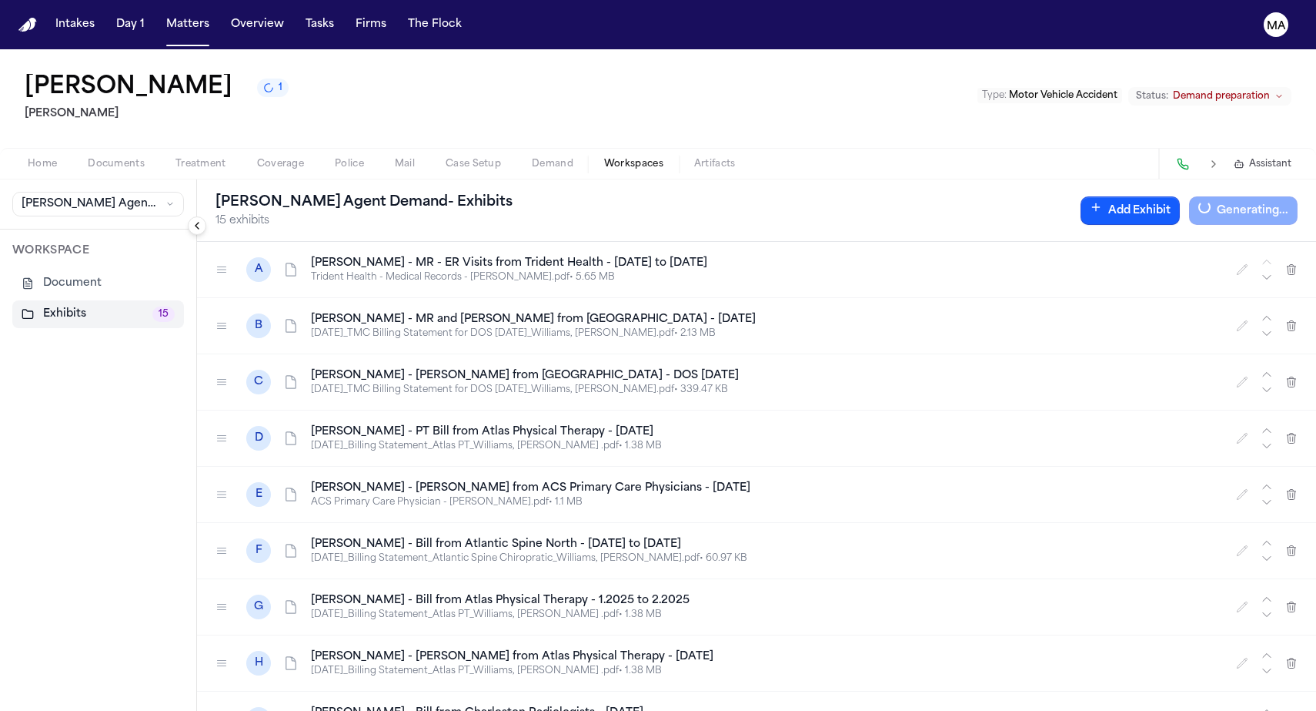
click at [311, 664] on p "2025.03.21_Billing Statement_Atlas PT_Williams, Willie .pdf • 1.38 MB" at bounding box center [764, 670] width 907 height 12
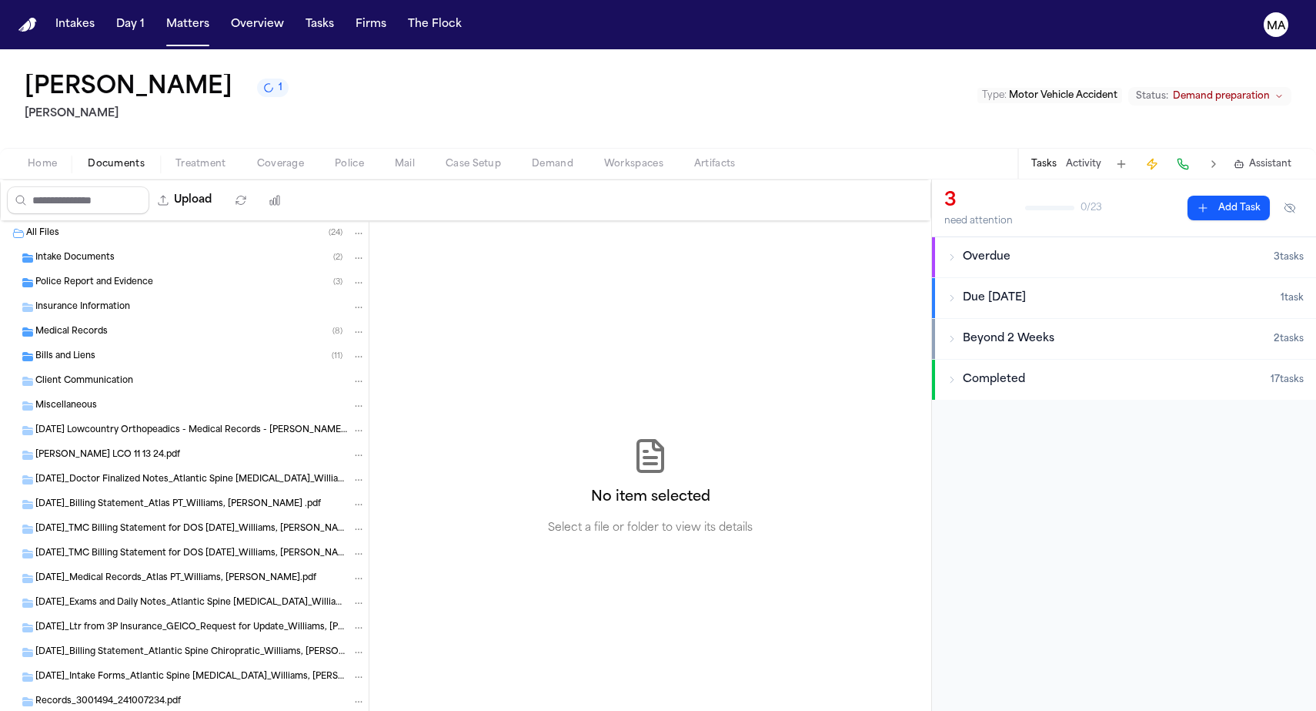
click at [72, 155] on button "Documents" at bounding box center [116, 164] width 88 height 18
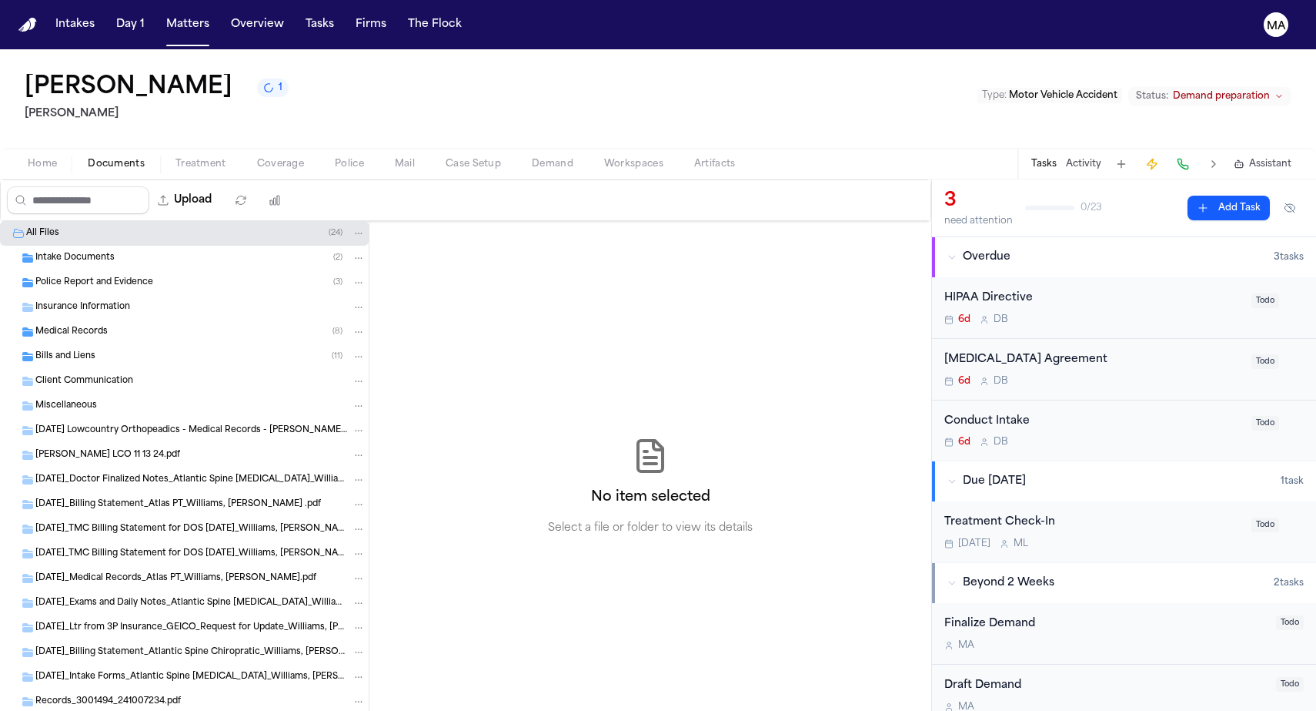
click at [79, 344] on div "Bills and Liens ( 11 )" at bounding box center [184, 356] width 369 height 25
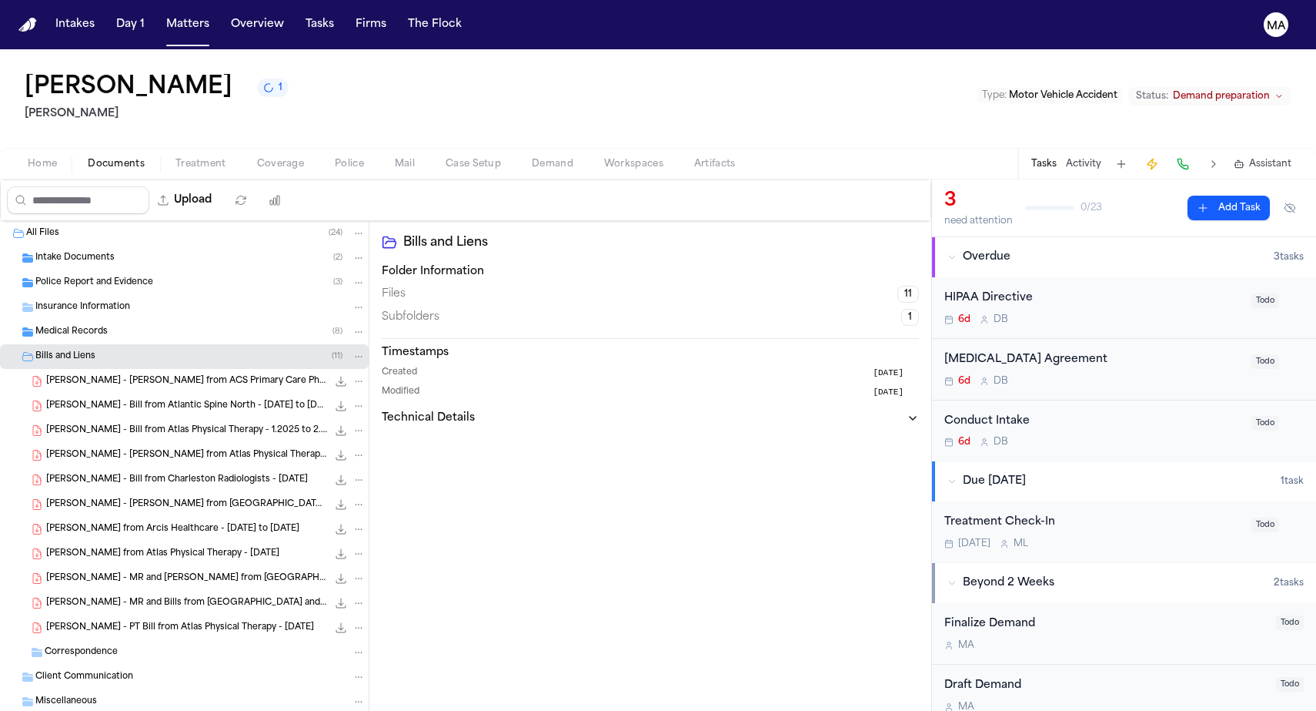
click at [108, 449] on span "W. Williams - Bill from Atlas Physical Therapy - 3.21.25" at bounding box center [186, 455] width 281 height 13
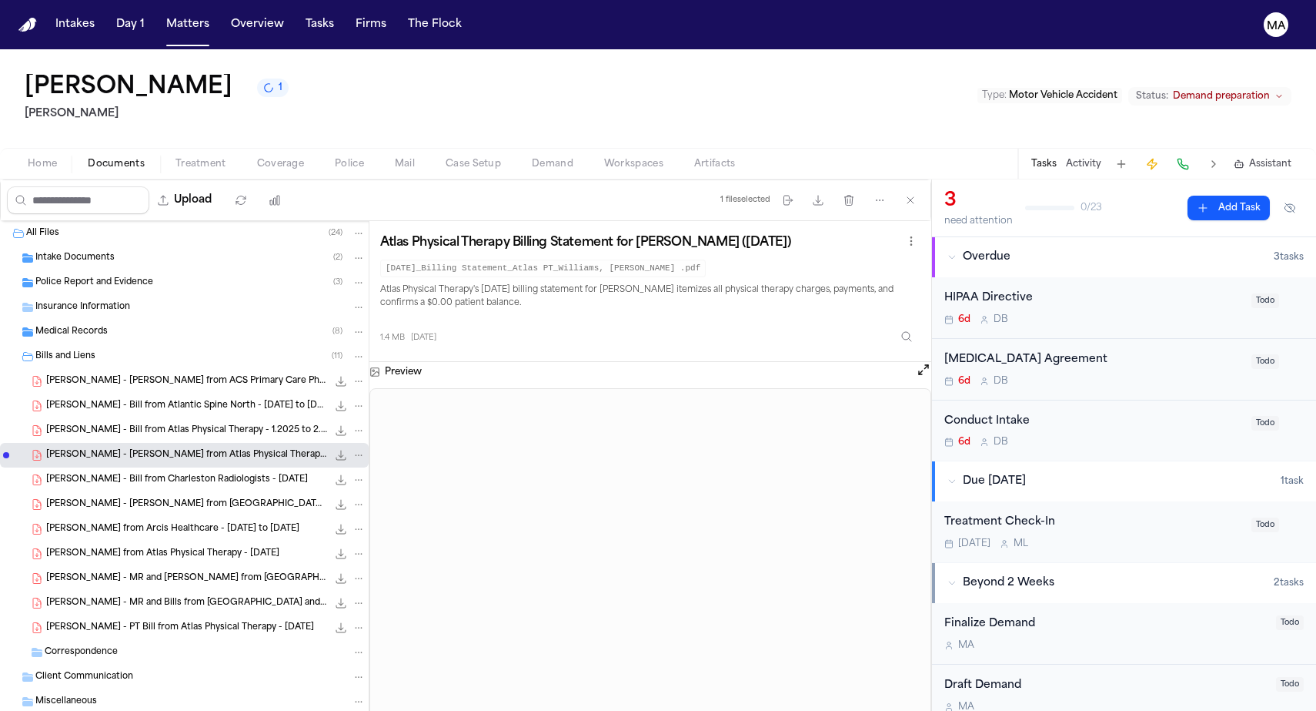
click at [102, 424] on span "W. Williams - Bill from Atlas Physical Therapy - 1.2025 to 2.2025" at bounding box center [186, 430] width 281 height 13
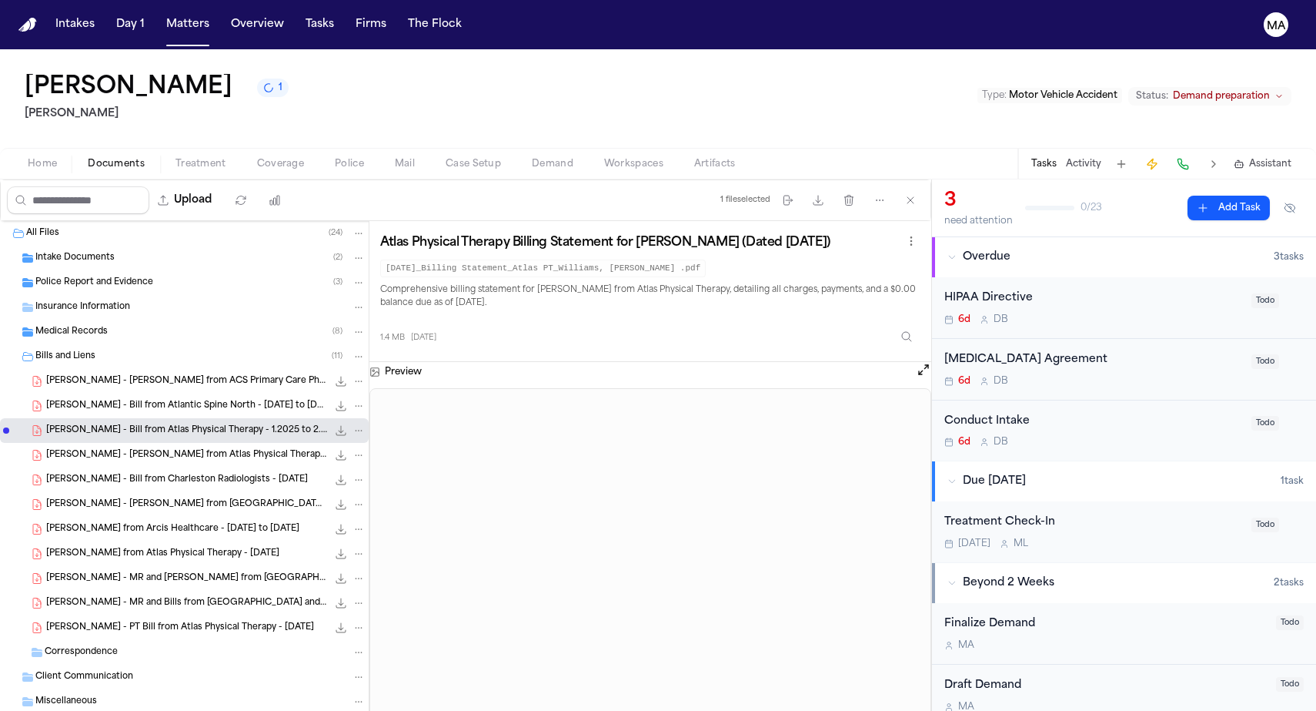
scroll to position [406, 0]
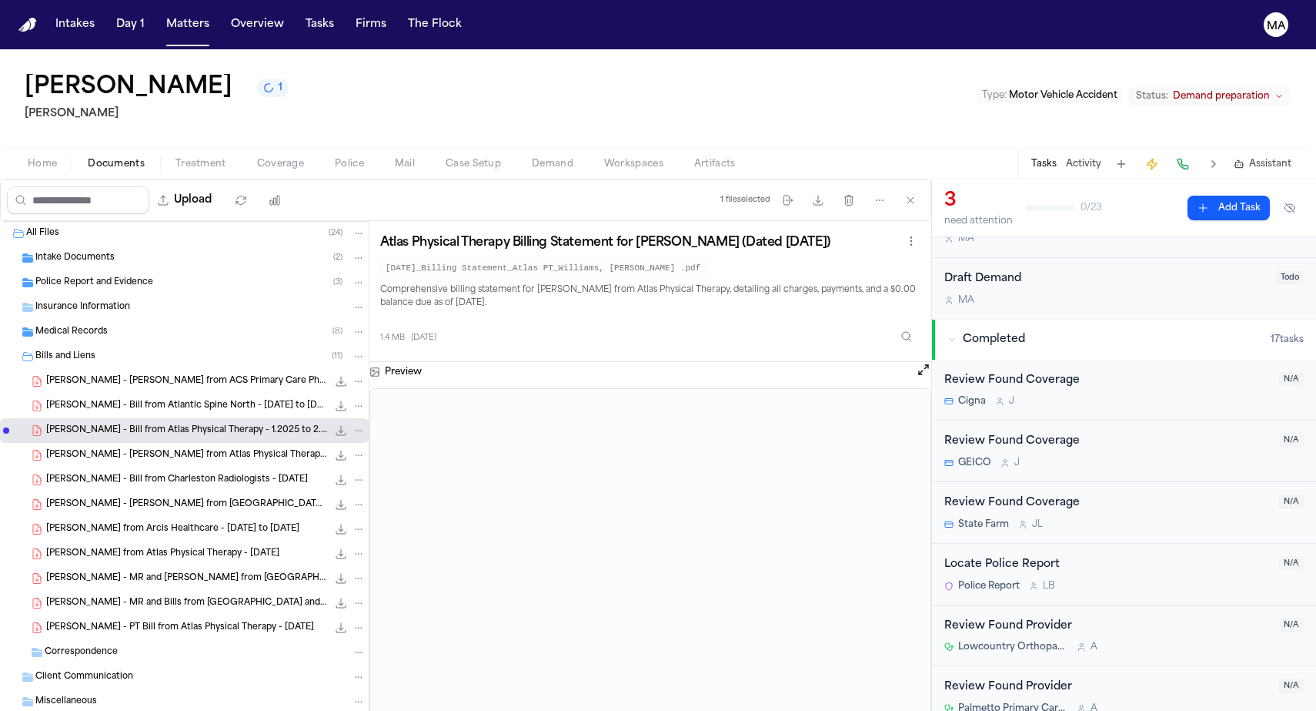
click at [604, 158] on span "Workspaces" at bounding box center [633, 164] width 59 height 12
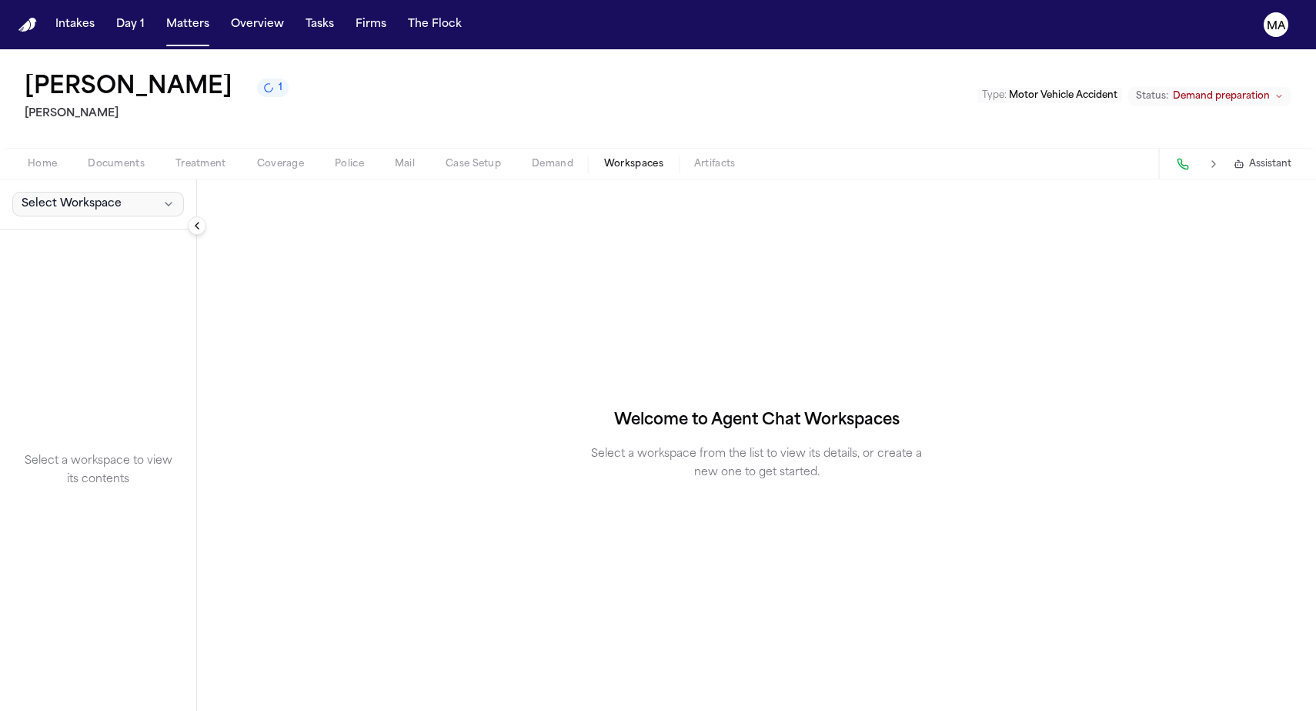
click at [70, 192] on button "Select Workspace" at bounding box center [98, 204] width 172 height 25
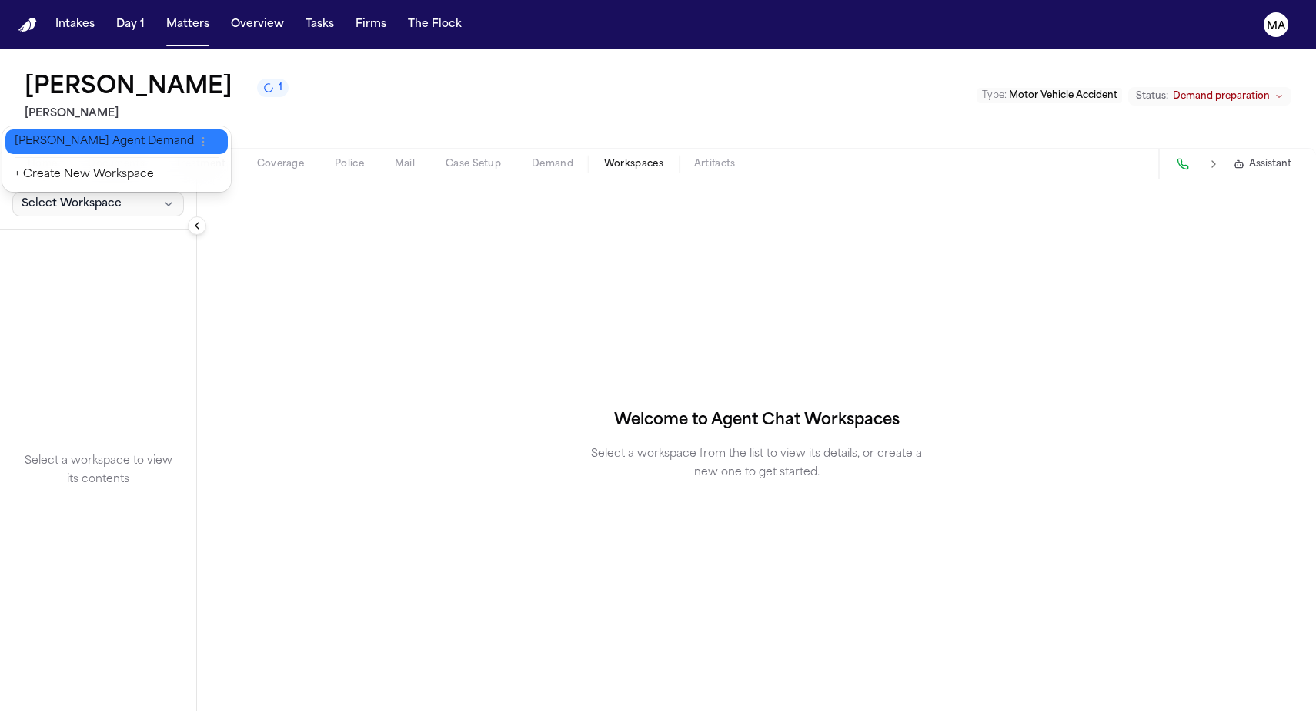
click at [75, 139] on span "[PERSON_NAME] Agent Demand" at bounding box center [104, 141] width 179 height 15
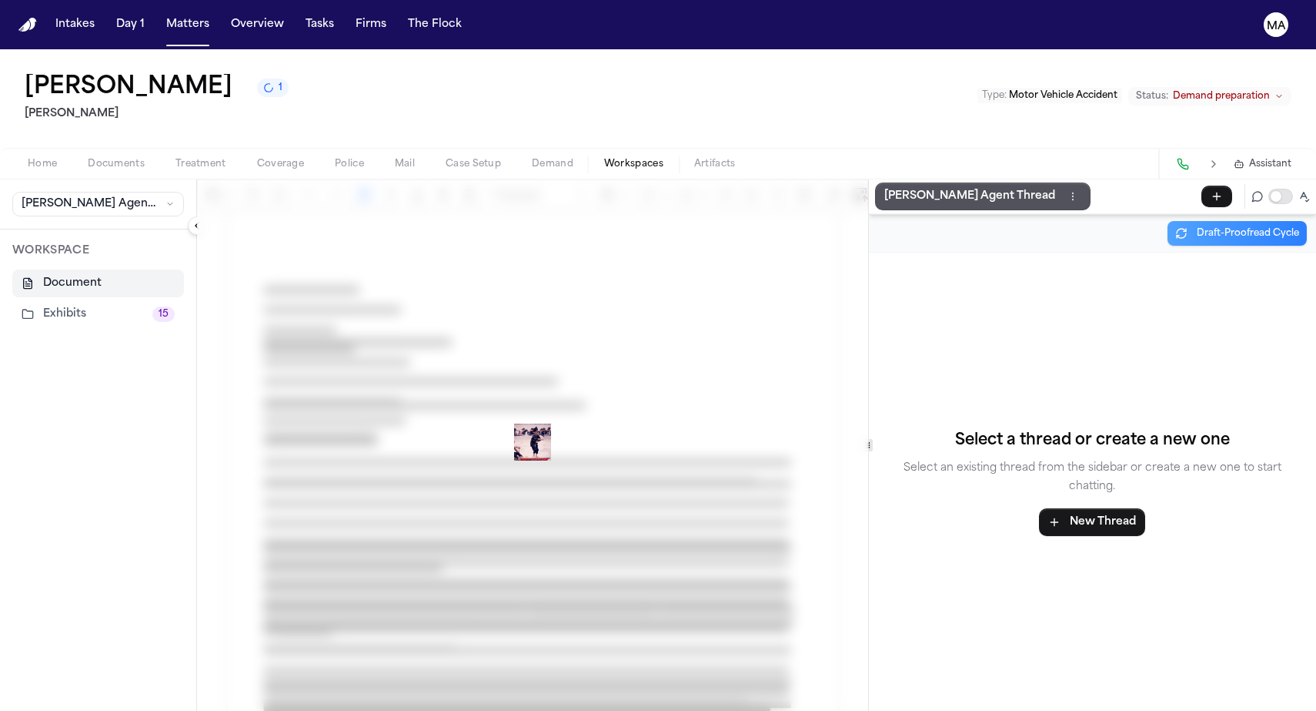
drag, startPoint x: 52, startPoint y: 177, endPoint x: 92, endPoint y: 179, distance: 40.1
click at [52, 300] on button "Exhibits 15" at bounding box center [98, 314] width 172 height 28
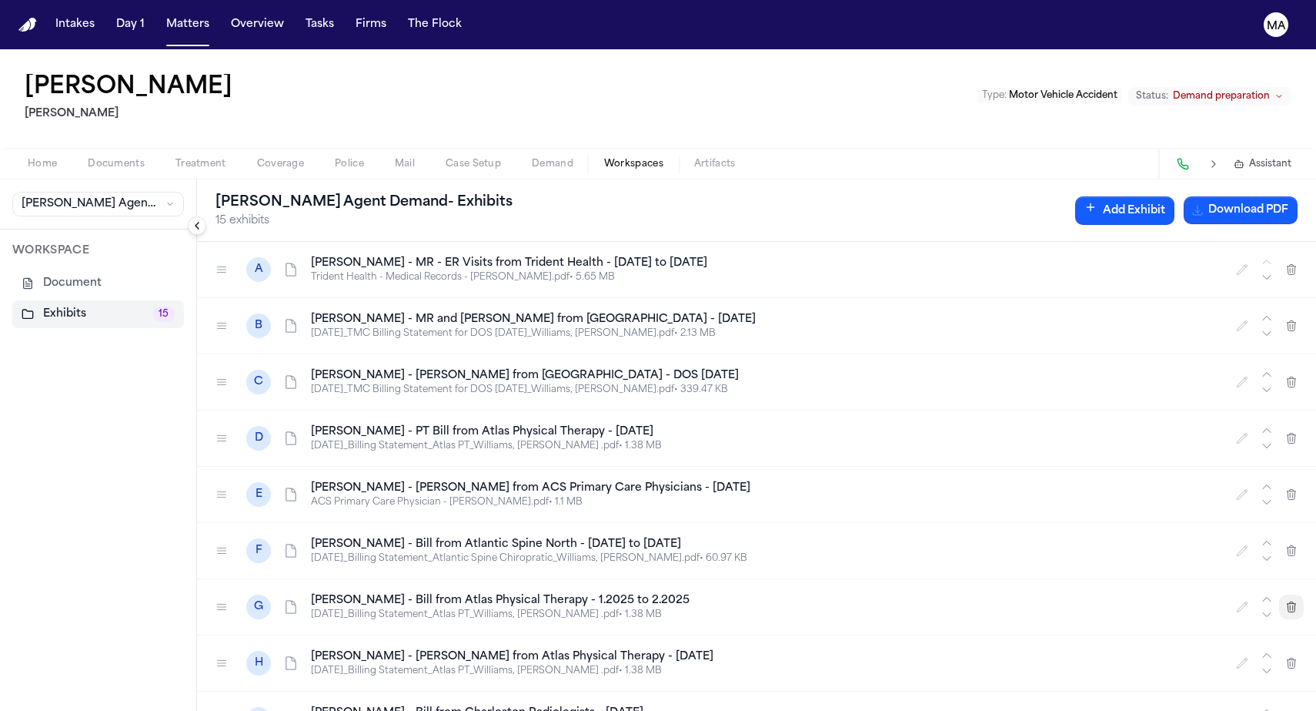
click at [1298, 600] on icon "button" at bounding box center [1292, 606] width 12 height 12
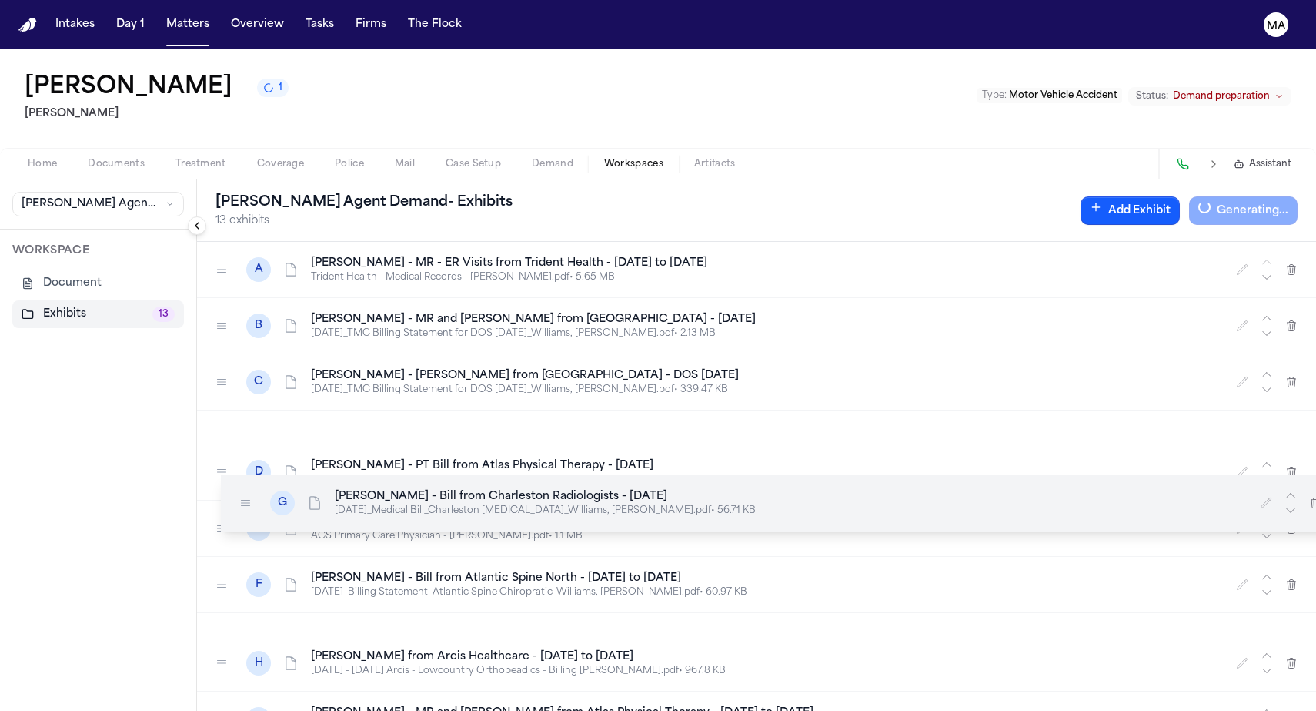
drag, startPoint x: 127, startPoint y: 356, endPoint x: 151, endPoint y: 252, distance: 106.6
click at [239, 497] on icon at bounding box center [245, 503] width 12 height 12
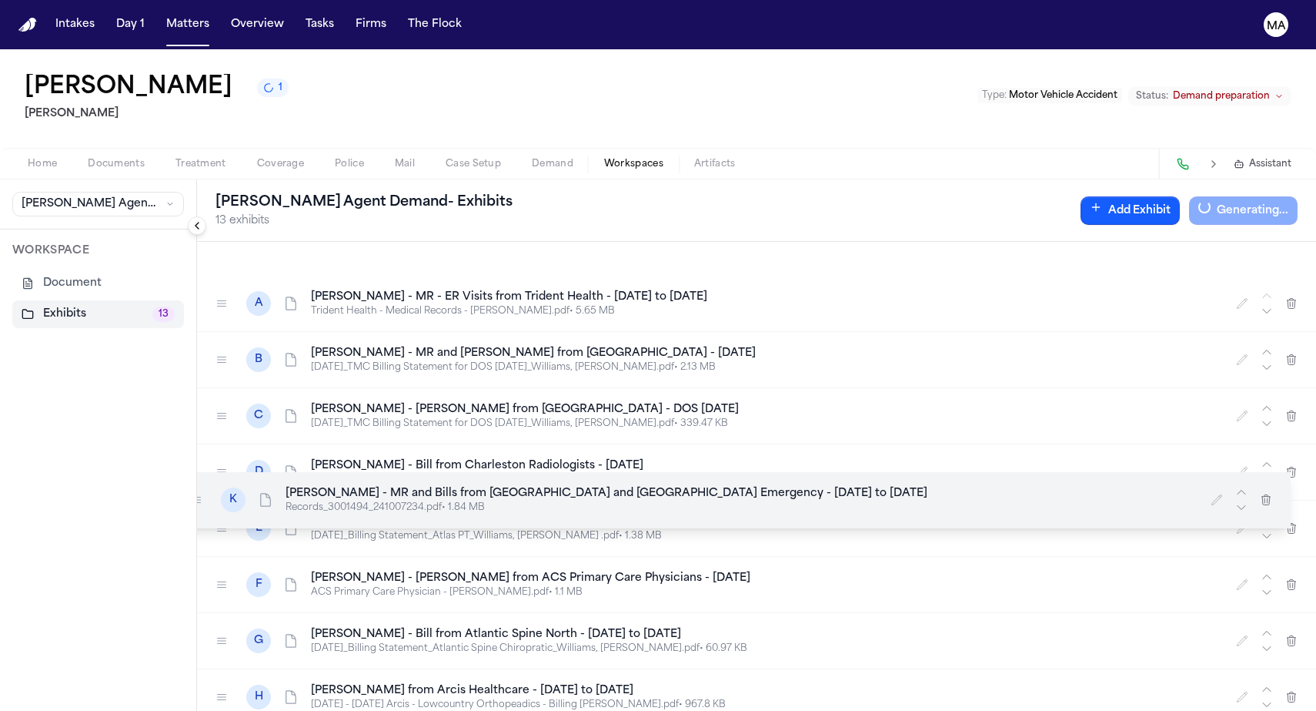
drag, startPoint x: 132, startPoint y: 492, endPoint x: 107, endPoint y: 160, distance: 332.7
click at [107, 179] on div "**********" at bounding box center [658, 444] width 1316 height 531
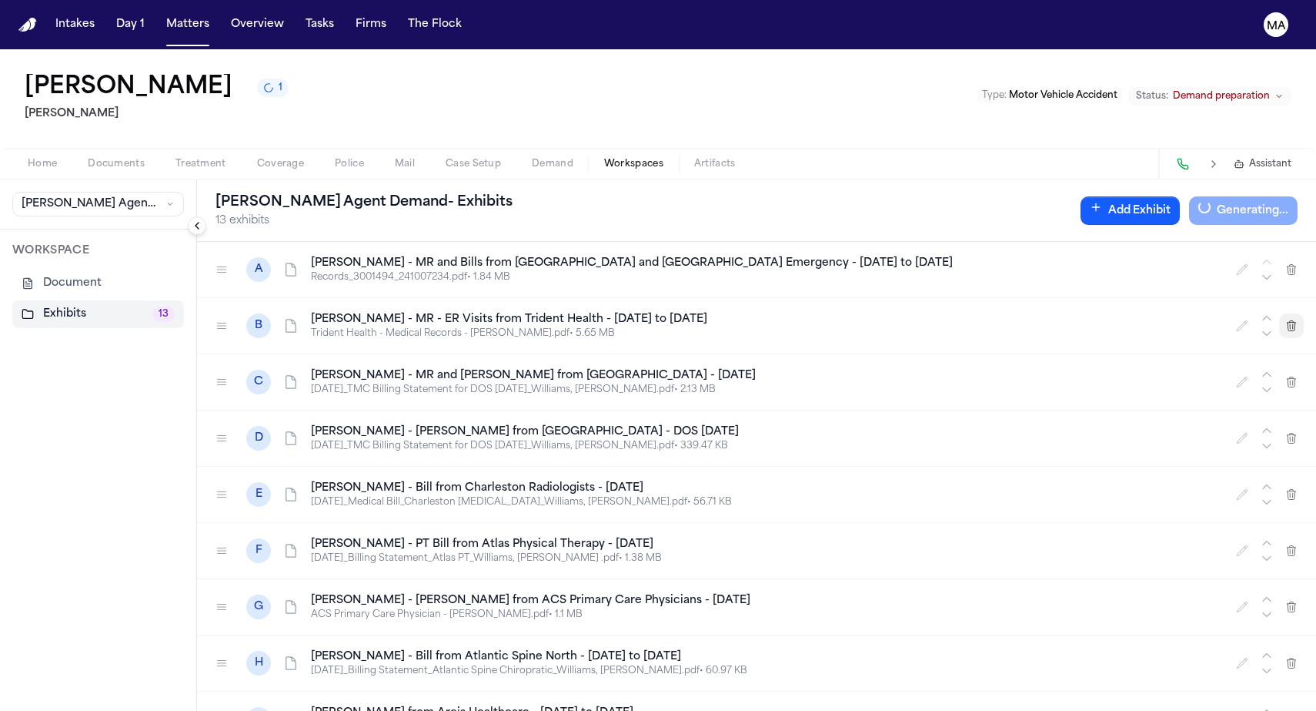
click at [1304, 313] on button "button" at bounding box center [1291, 325] width 25 height 25
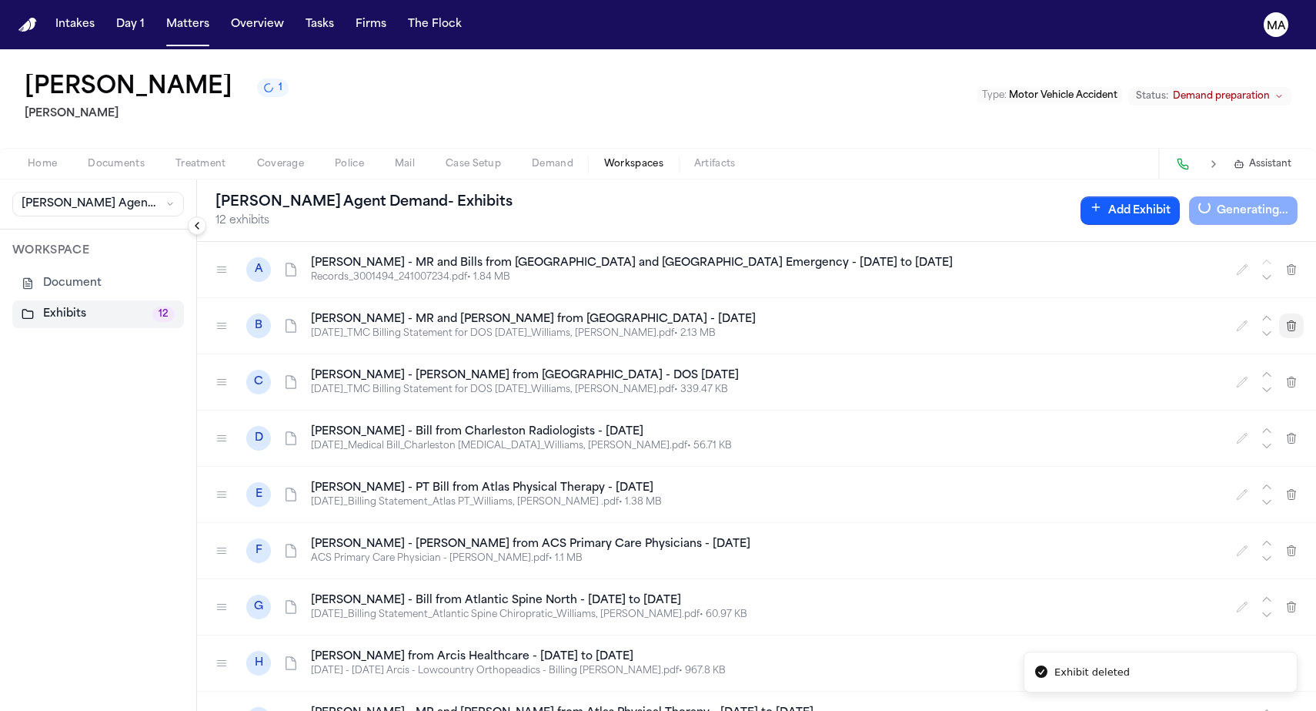
click at [1304, 313] on button "button" at bounding box center [1291, 325] width 25 height 25
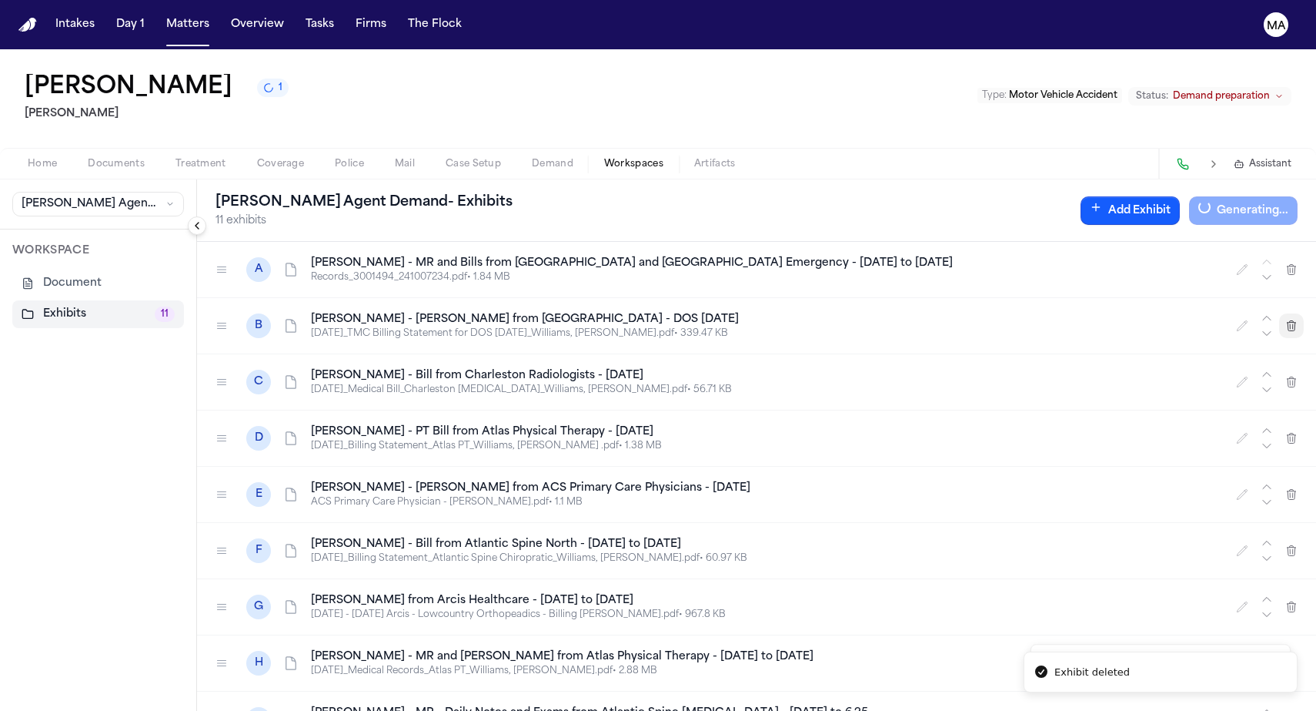
click at [1304, 313] on button "button" at bounding box center [1291, 325] width 25 height 25
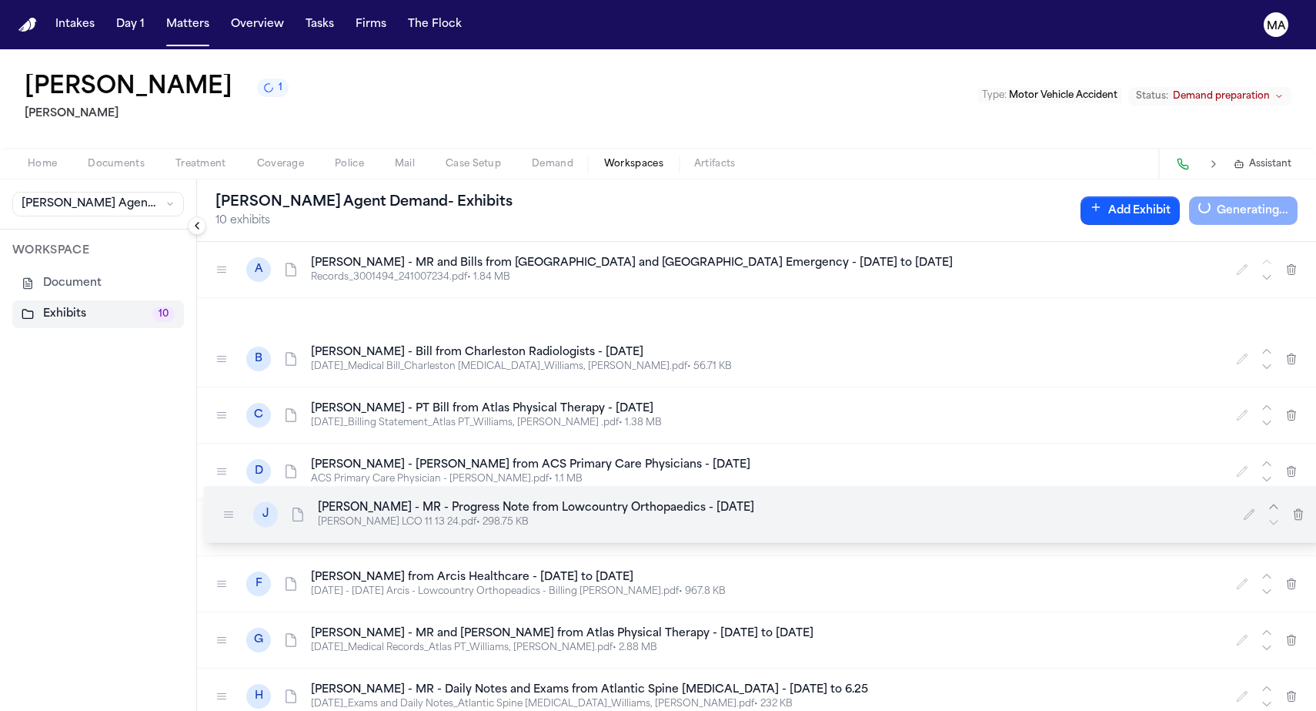
drag, startPoint x: 129, startPoint y: 456, endPoint x: 135, endPoint y: 196, distance: 261.0
click at [222, 508] on icon at bounding box center [228, 514] width 12 height 12
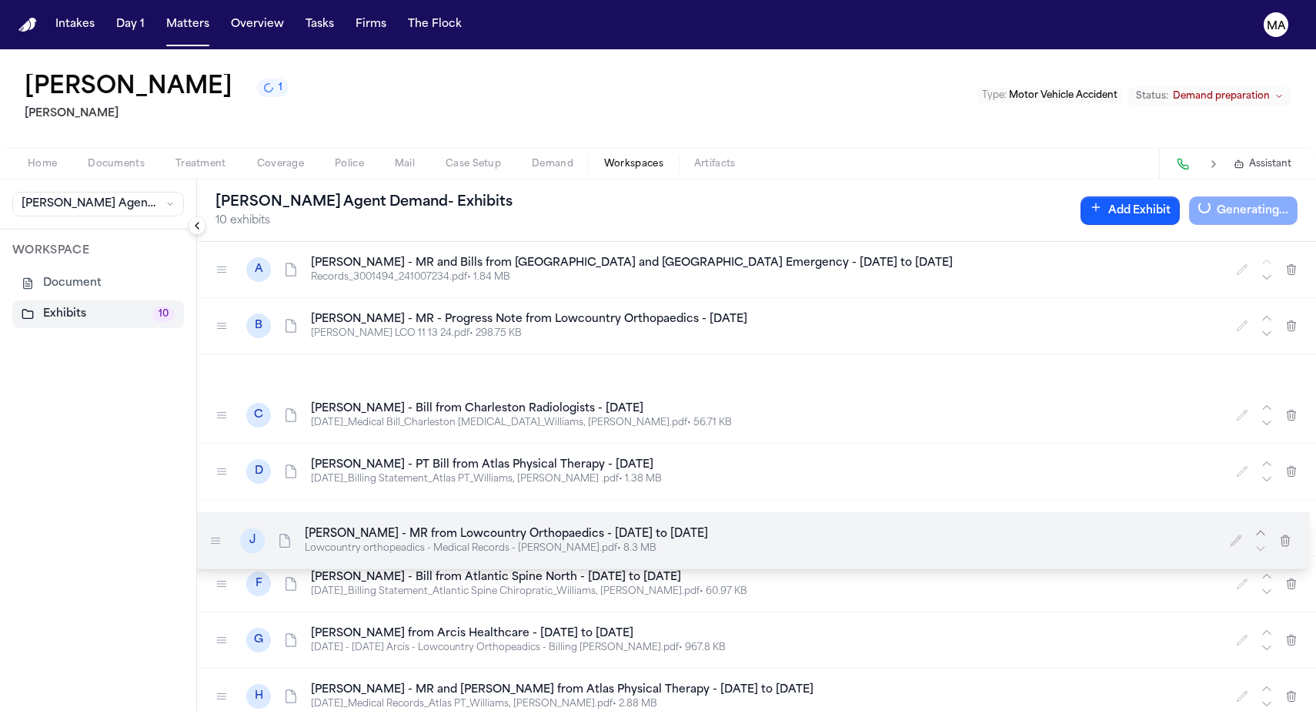
drag, startPoint x: 123, startPoint y: 456, endPoint x: 117, endPoint y: 221, distance: 234.9
click at [203, 528] on div at bounding box center [215, 540] width 25 height 25
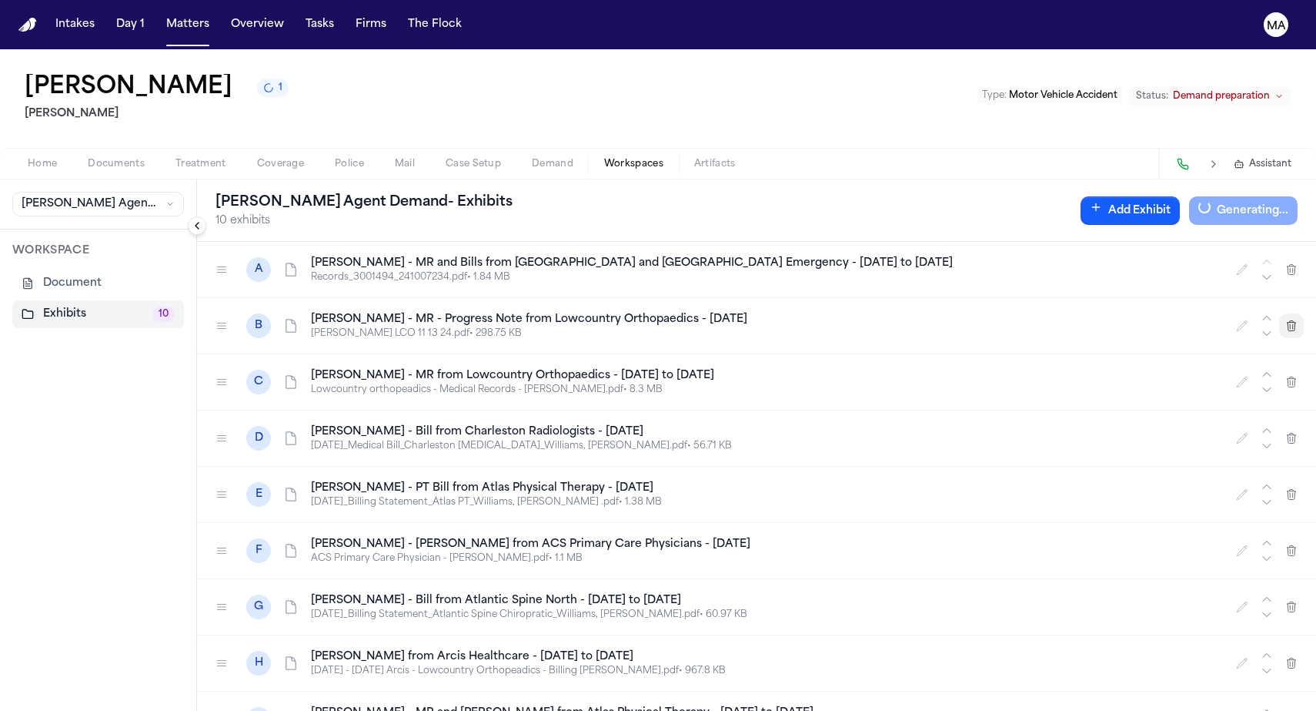
click at [1302, 313] on button "button" at bounding box center [1291, 325] width 25 height 25
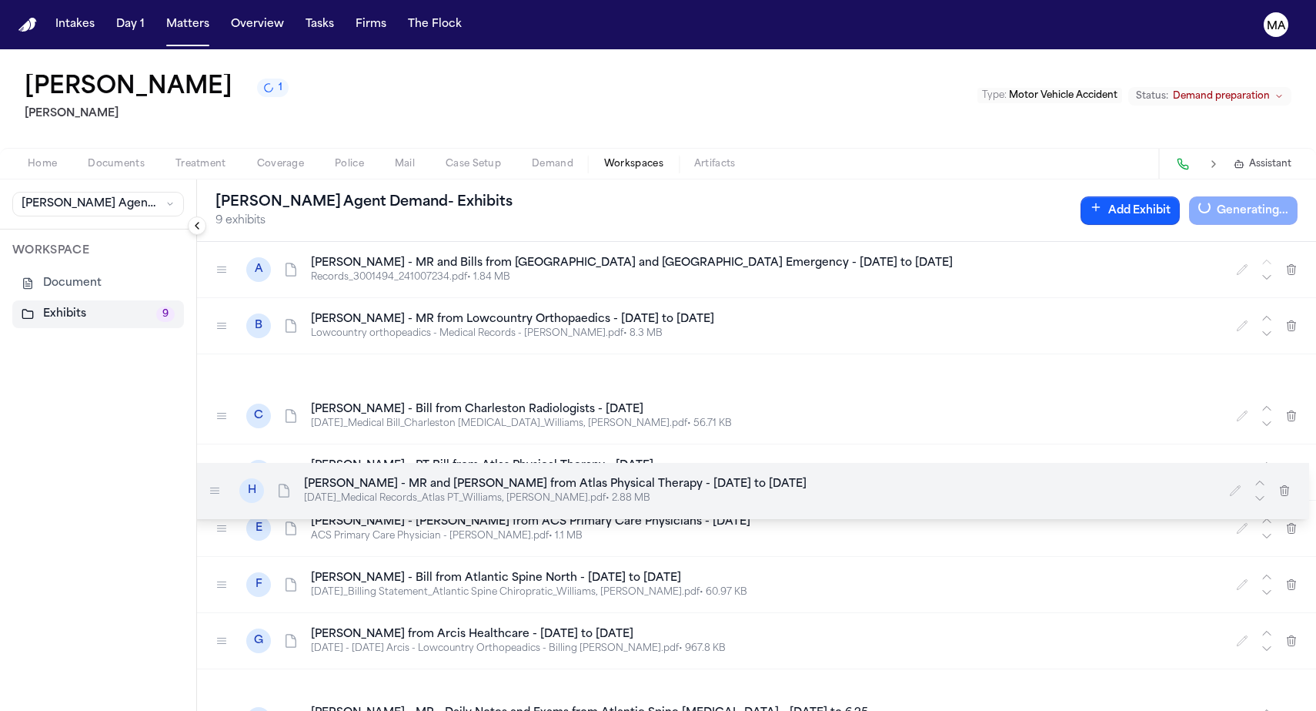
drag, startPoint x: 132, startPoint y: 392, endPoint x: 125, endPoint y: 219, distance: 172.6
click at [202, 478] on div at bounding box center [214, 490] width 25 height 25
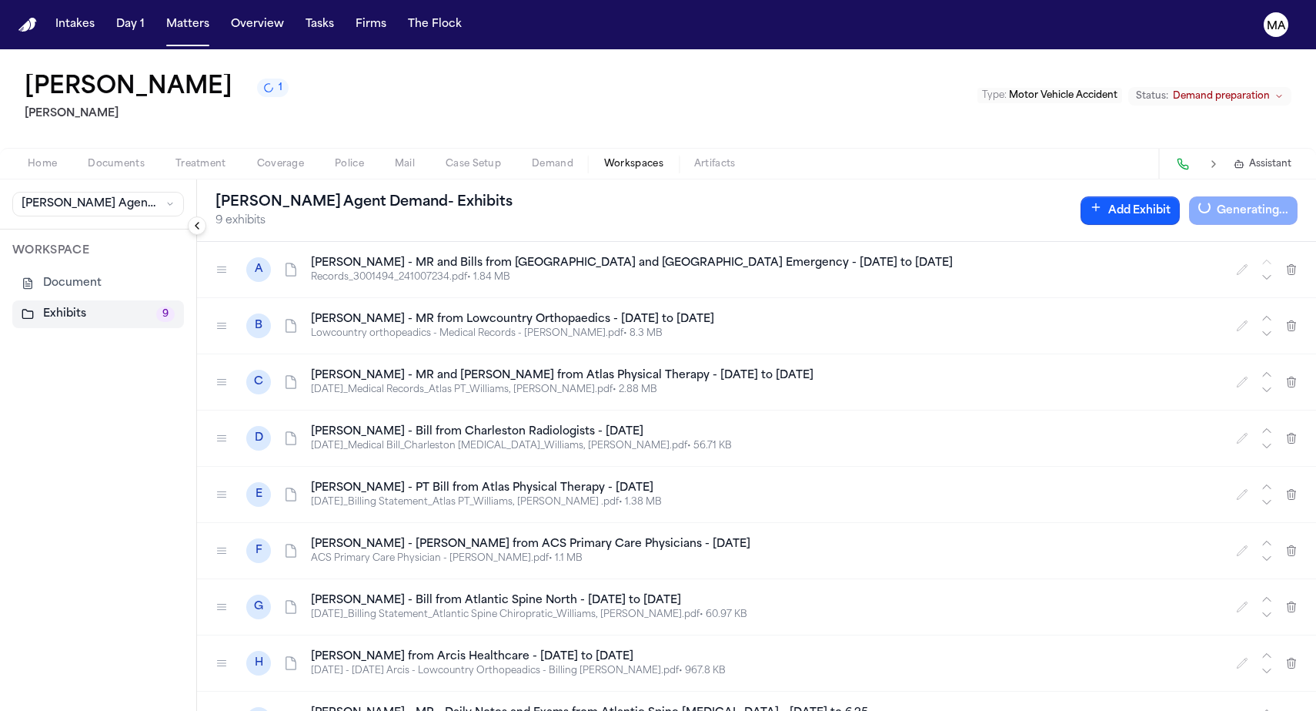
click at [416, 528] on div "A W. Williams - MR and Bills from Trident Medical Center and Brighton Park Emer…" at bounding box center [756, 476] width 1119 height 469
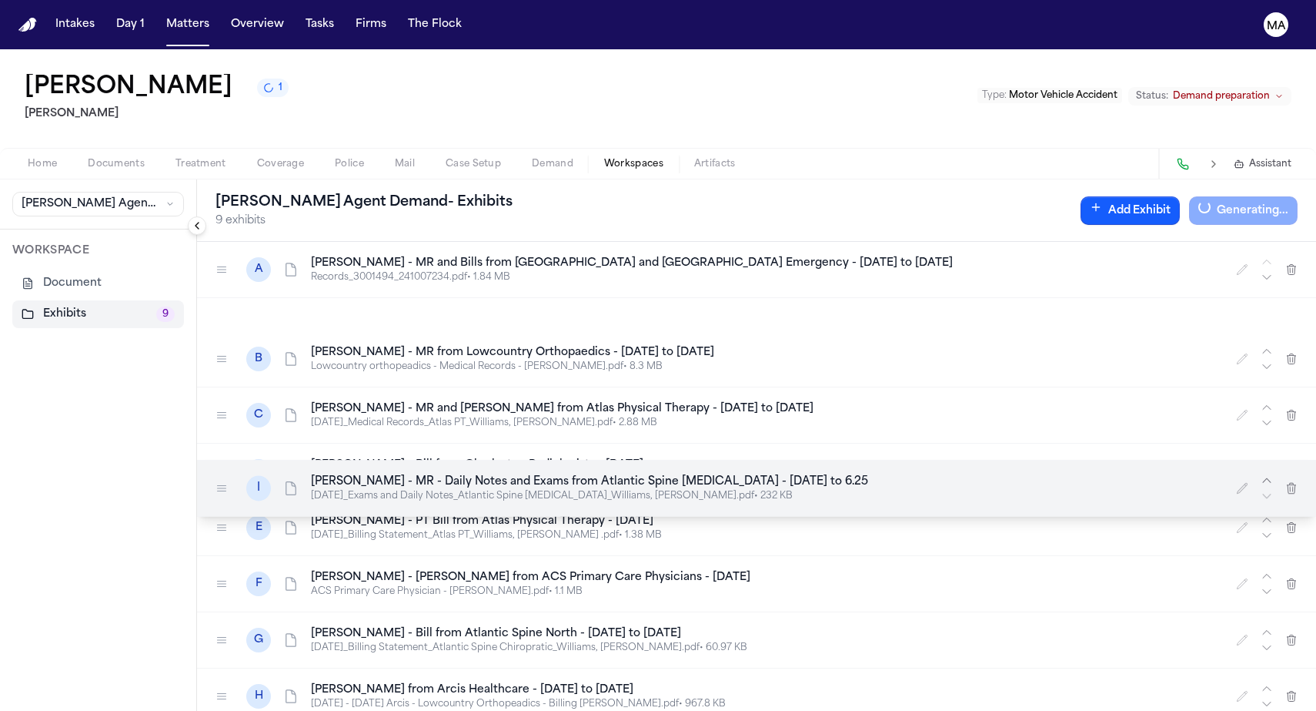
drag, startPoint x: 132, startPoint y: 424, endPoint x: 132, endPoint y: 193, distance: 230.9
click at [209, 476] on div at bounding box center [221, 488] width 25 height 25
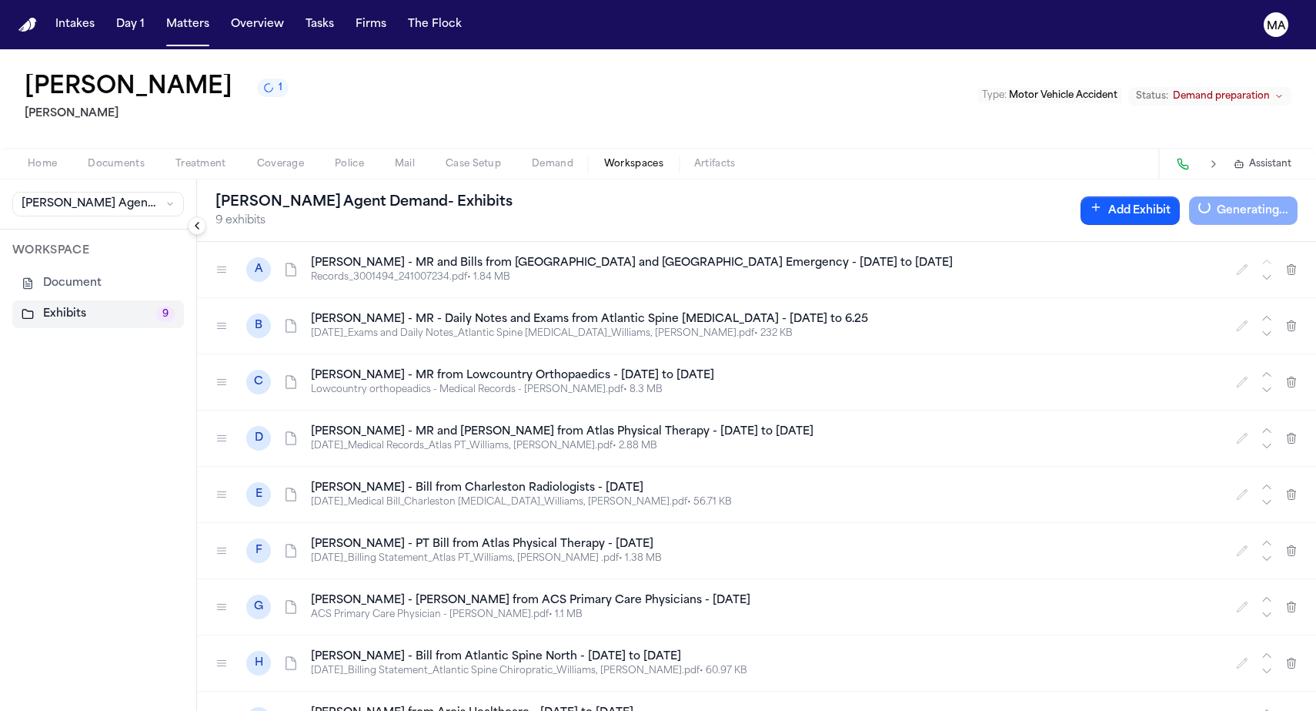
click at [422, 551] on div "A W. Williams - MR and Bills from Trident Medical Center and Brighton Park Emer…" at bounding box center [756, 476] width 1119 height 469
click at [1180, 196] on button "Add Exhibit" at bounding box center [1130, 210] width 99 height 28
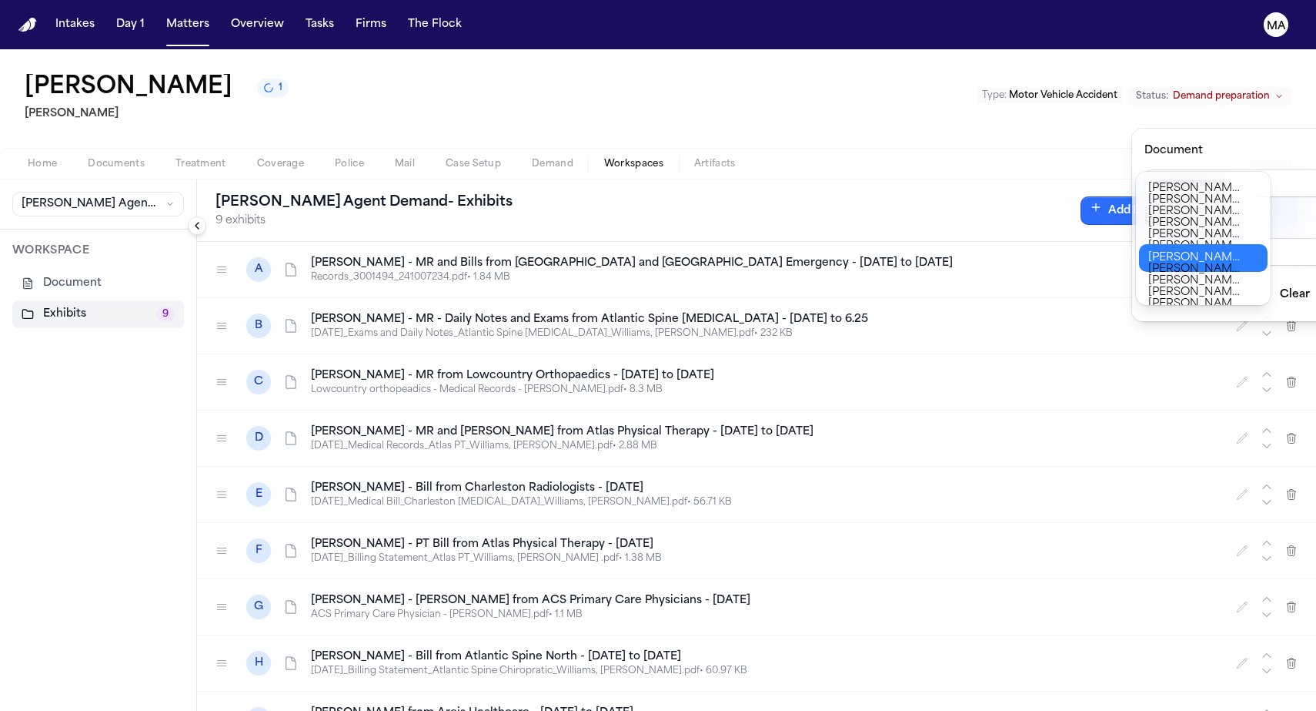
type input "**********"
click at [1235, 248] on body "**********" at bounding box center [658, 355] width 1316 height 711
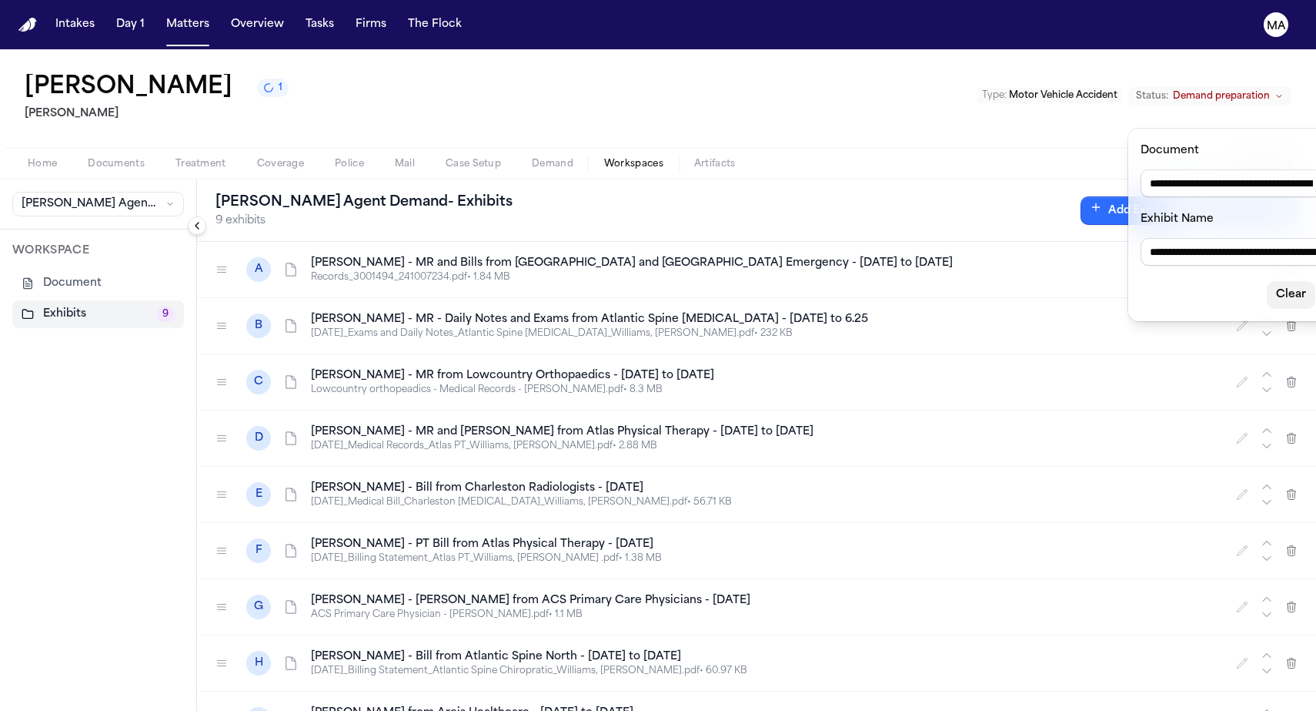
click at [1267, 281] on button "Clear" at bounding box center [1291, 295] width 48 height 28
click at [1237, 169] on input "Document" at bounding box center [1256, 183] width 222 height 28
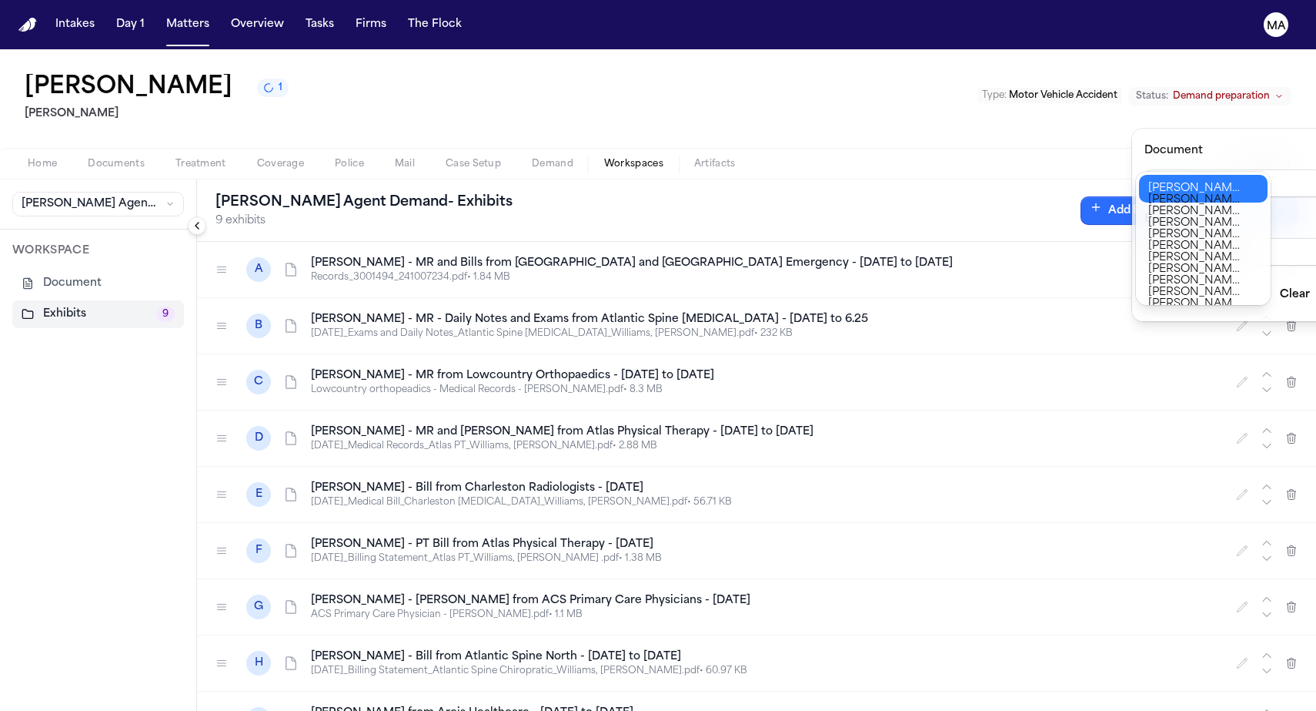
type input "**********"
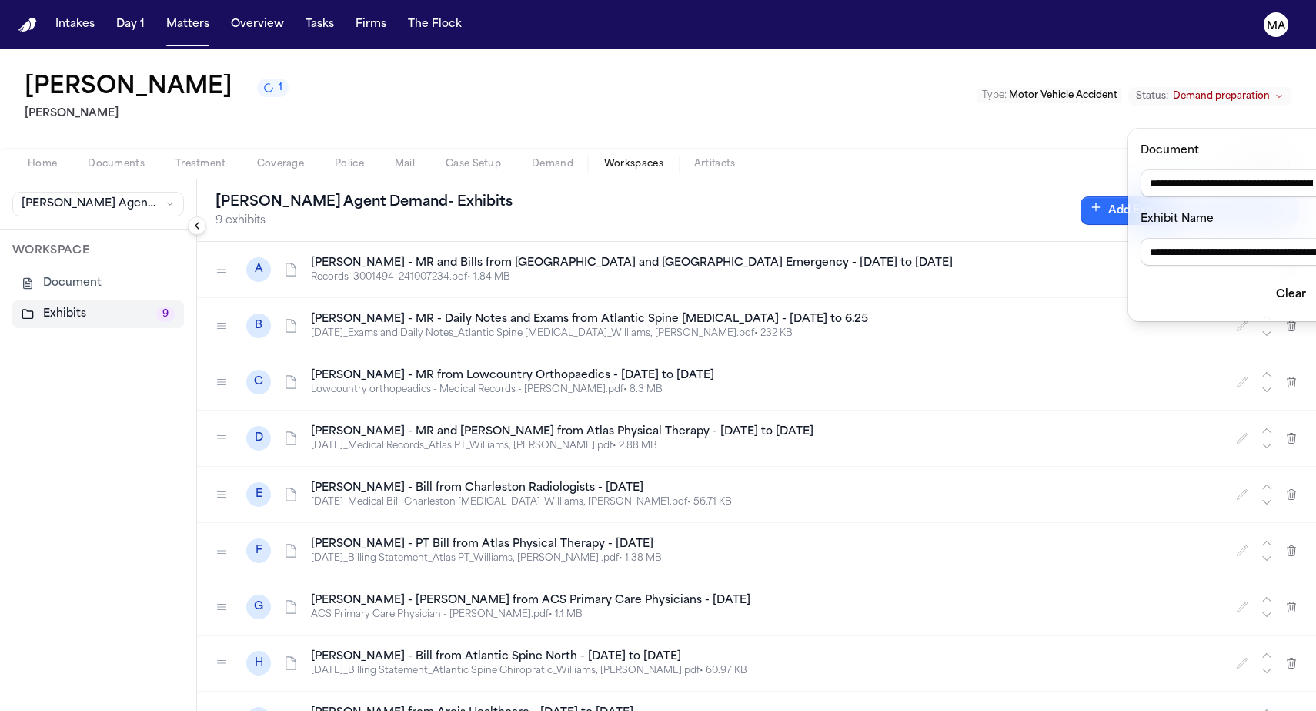
click at [1213, 299] on body "**********" at bounding box center [658, 355] width 1316 height 711
click at [1267, 281] on button "Clear" at bounding box center [1291, 295] width 48 height 28
click at [1177, 560] on div "Finch Agent Demand - Exhibits 9 exhibits Add Exhibit Generating... A W. William…" at bounding box center [756, 444] width 1119 height 531
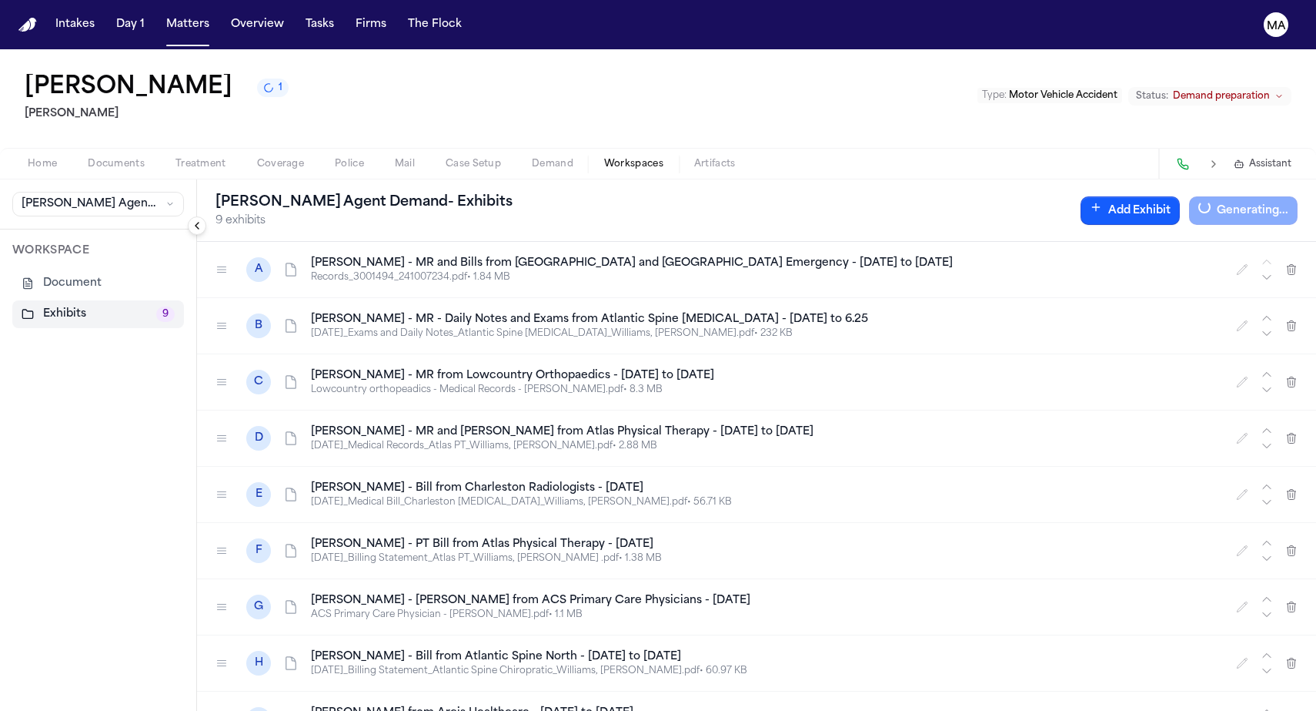
click at [992, 581] on div "A W. Williams - MR and Bills from Trident Medical Center and Brighton Park Emer…" at bounding box center [756, 476] width 1119 height 469
click at [799, 557] on div "A W. Williams - MR and Bills from Trident Medical Center and Brighton Park Emer…" at bounding box center [756, 476] width 1119 height 469
click at [1253, 196] on button "Download PDF" at bounding box center [1241, 210] width 114 height 28
click at [160, 15] on button "Matters" at bounding box center [187, 25] width 55 height 28
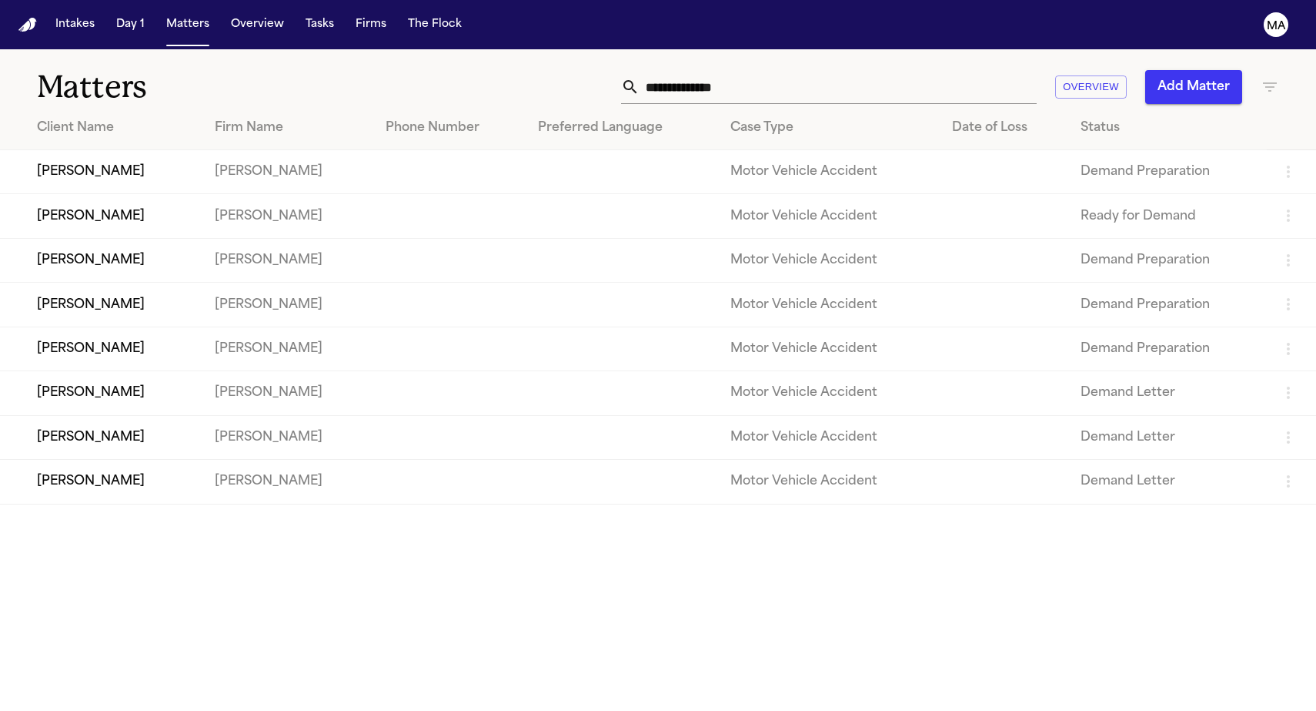
click at [139, 238] on td "[PERSON_NAME]" at bounding box center [101, 260] width 202 height 44
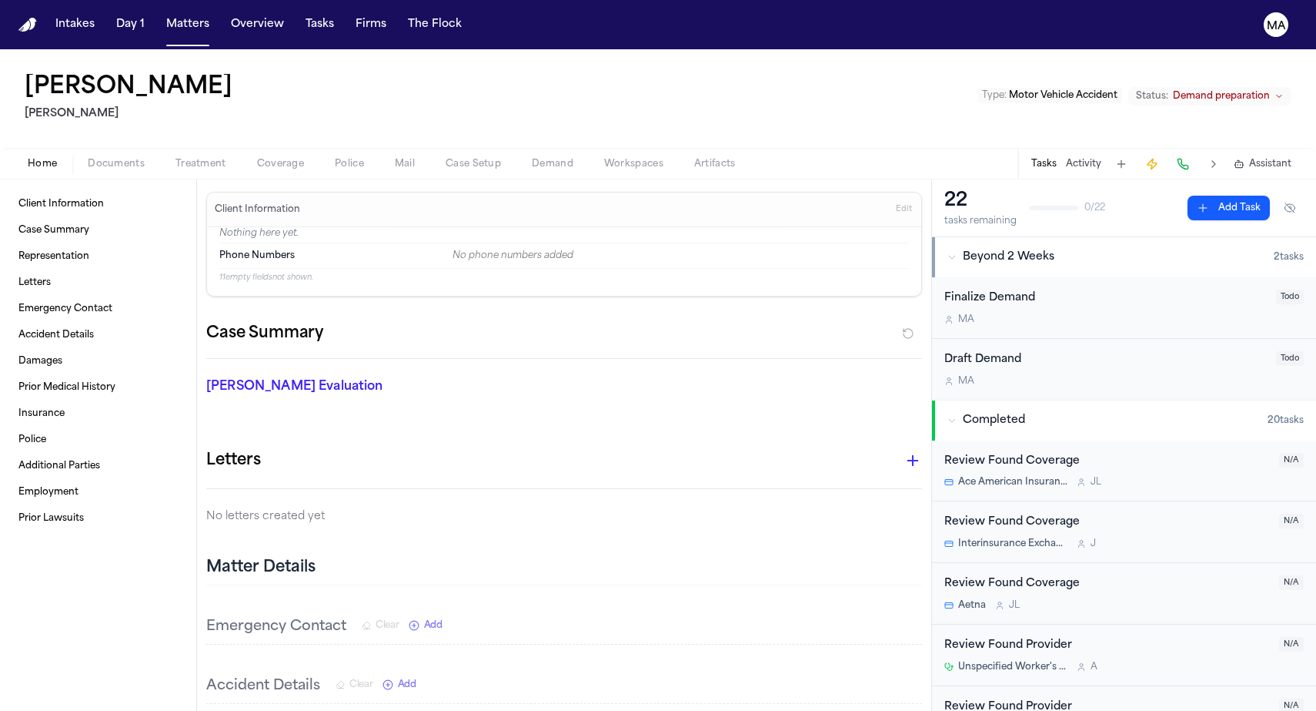
click at [604, 158] on span "Workspaces" at bounding box center [633, 164] width 59 height 12
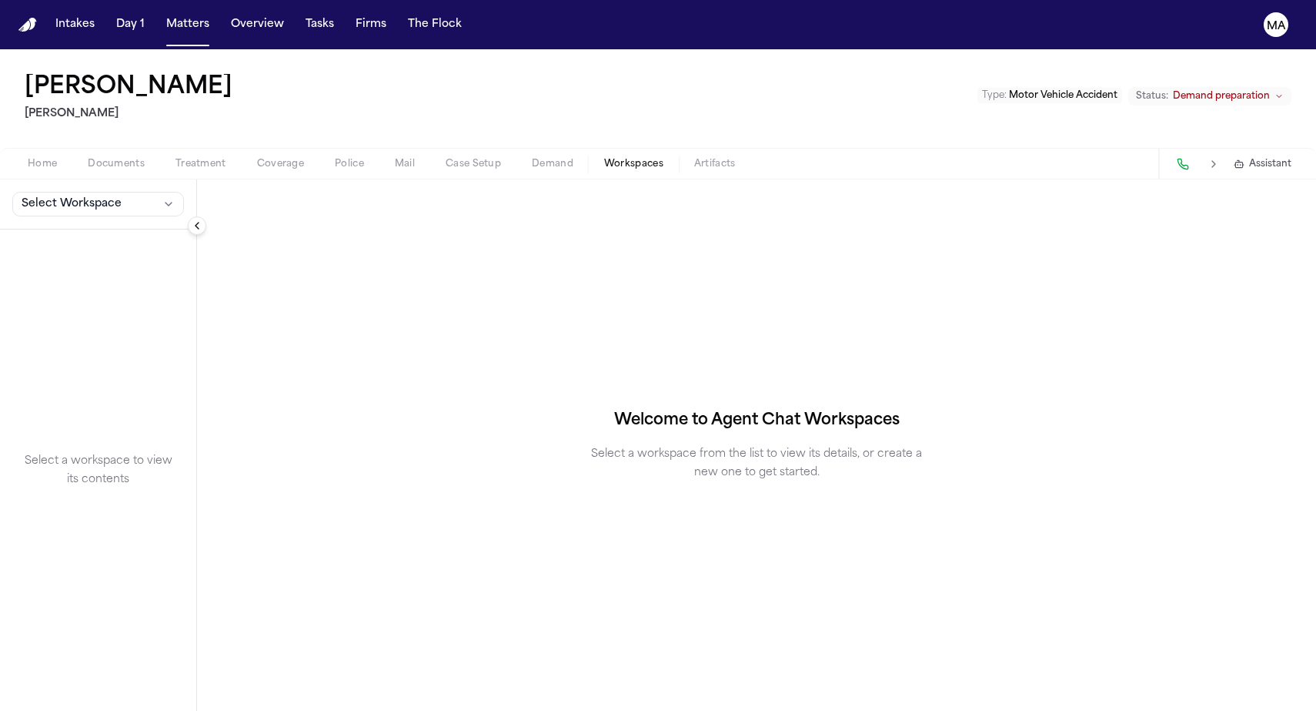
click at [532, 158] on span "Demand" at bounding box center [553, 164] width 42 height 12
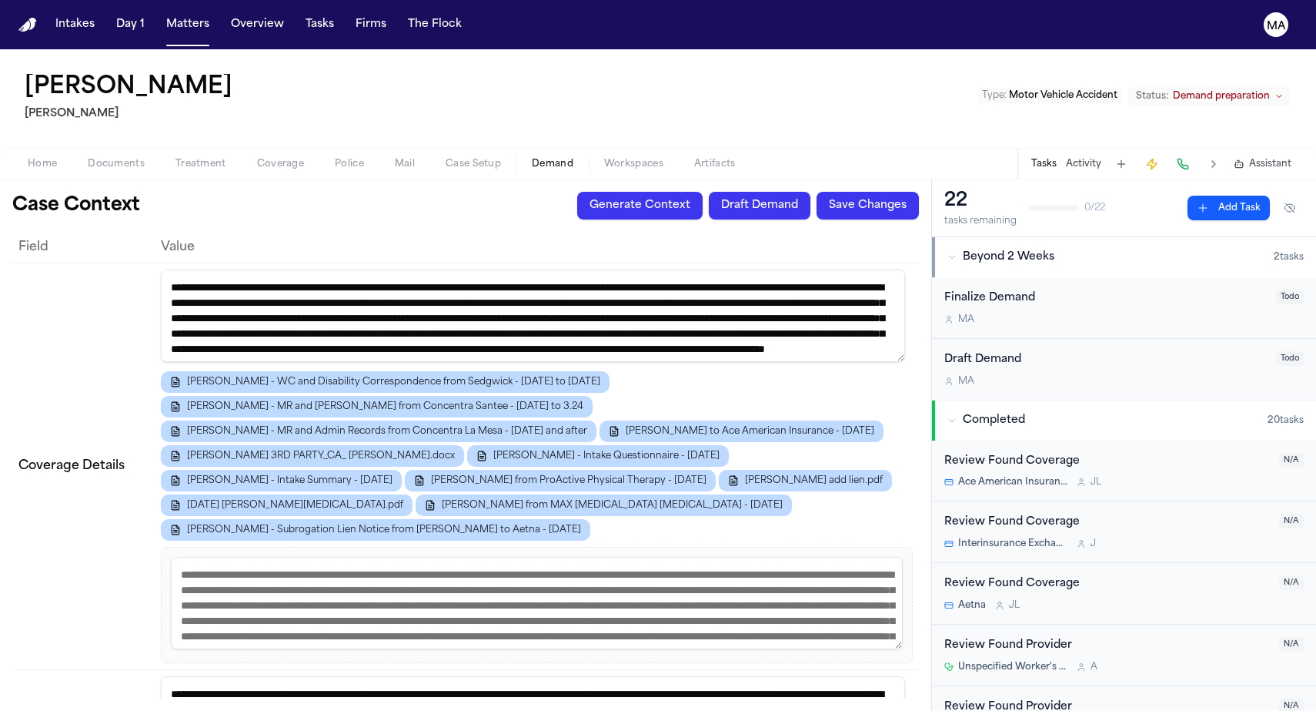
click at [403, 148] on div "Home Documents Treatment Coverage Police Mail Case Setup Demand Workspaces Arti…" at bounding box center [658, 163] width 1316 height 31
click at [604, 158] on span "Workspaces" at bounding box center [633, 164] width 59 height 12
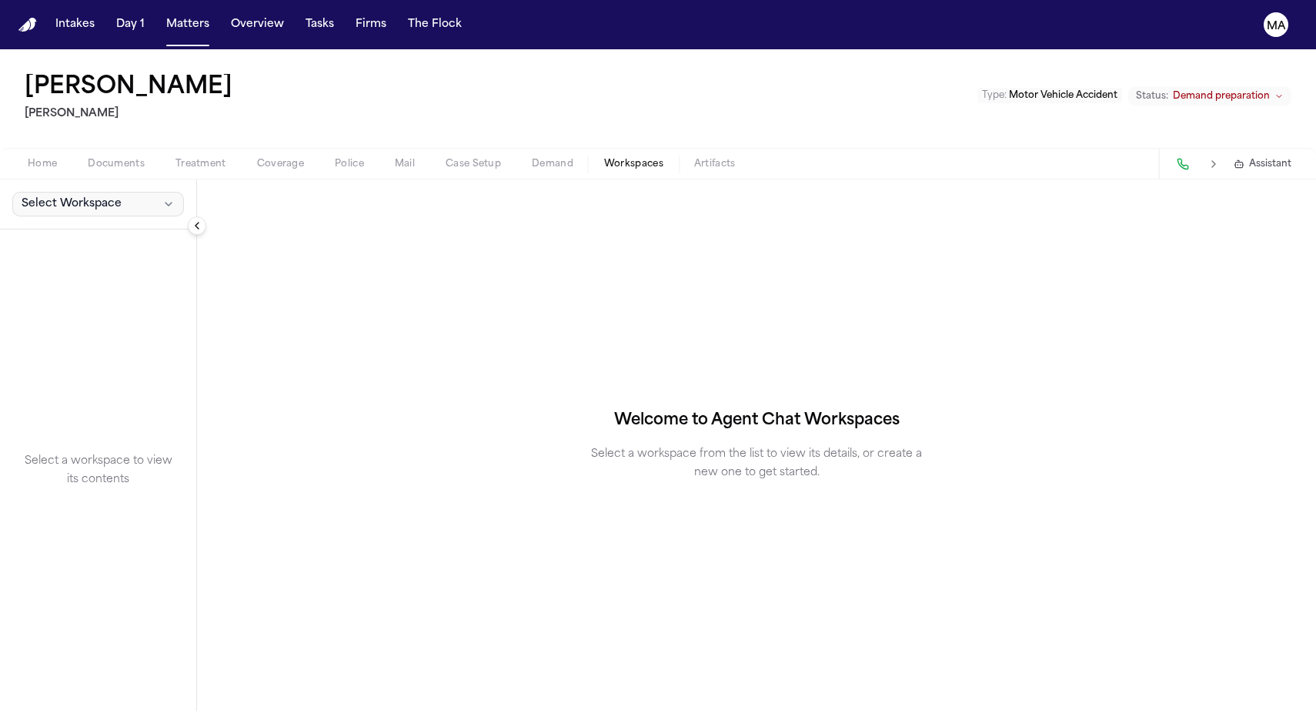
click at [162, 198] on icon "button" at bounding box center [168, 204] width 12 height 12
click at [67, 132] on span "[PERSON_NAME] Agent Demand" at bounding box center [104, 139] width 179 height 15
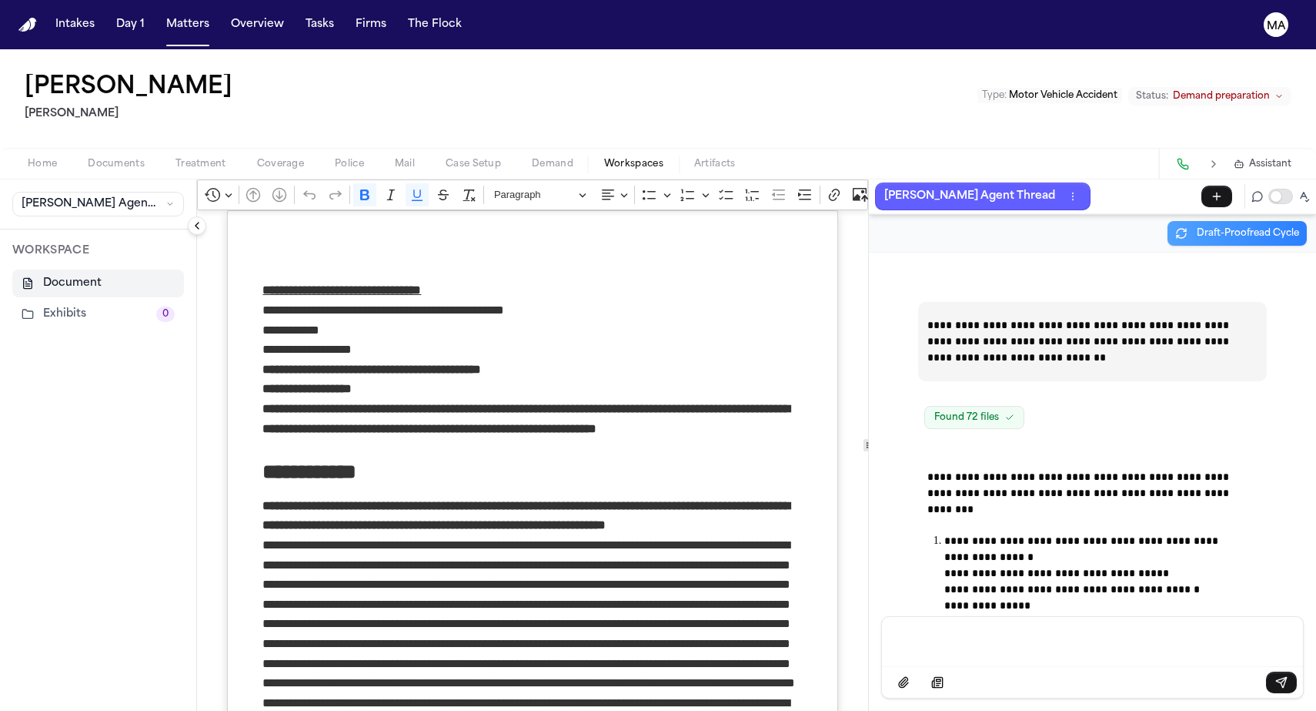
click at [50, 300] on button "Exhibits 0" at bounding box center [98, 314] width 172 height 28
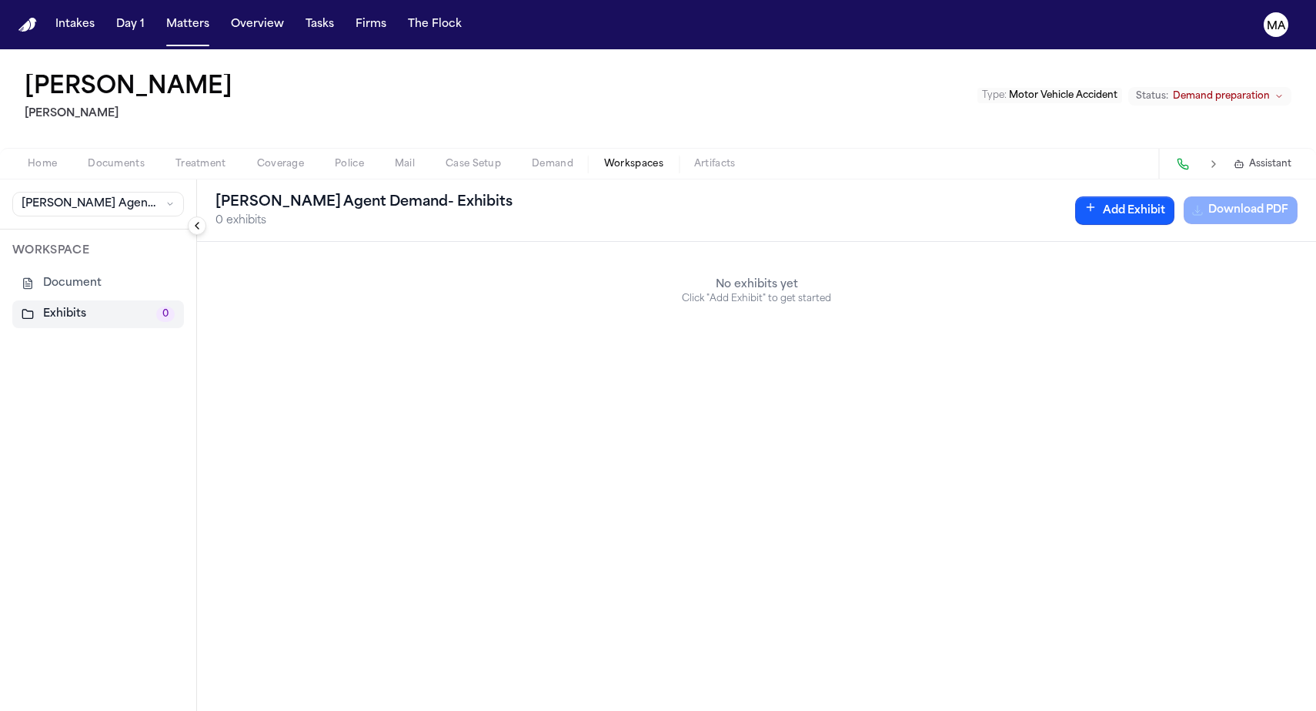
click at [27, 300] on button "Exhibits 0" at bounding box center [98, 314] width 172 height 28
drag, startPoint x: 1195, startPoint y: 118, endPoint x: 826, endPoint y: 287, distance: 405.8
click at [1175, 196] on button "Add Exhibit" at bounding box center [1124, 210] width 99 height 28
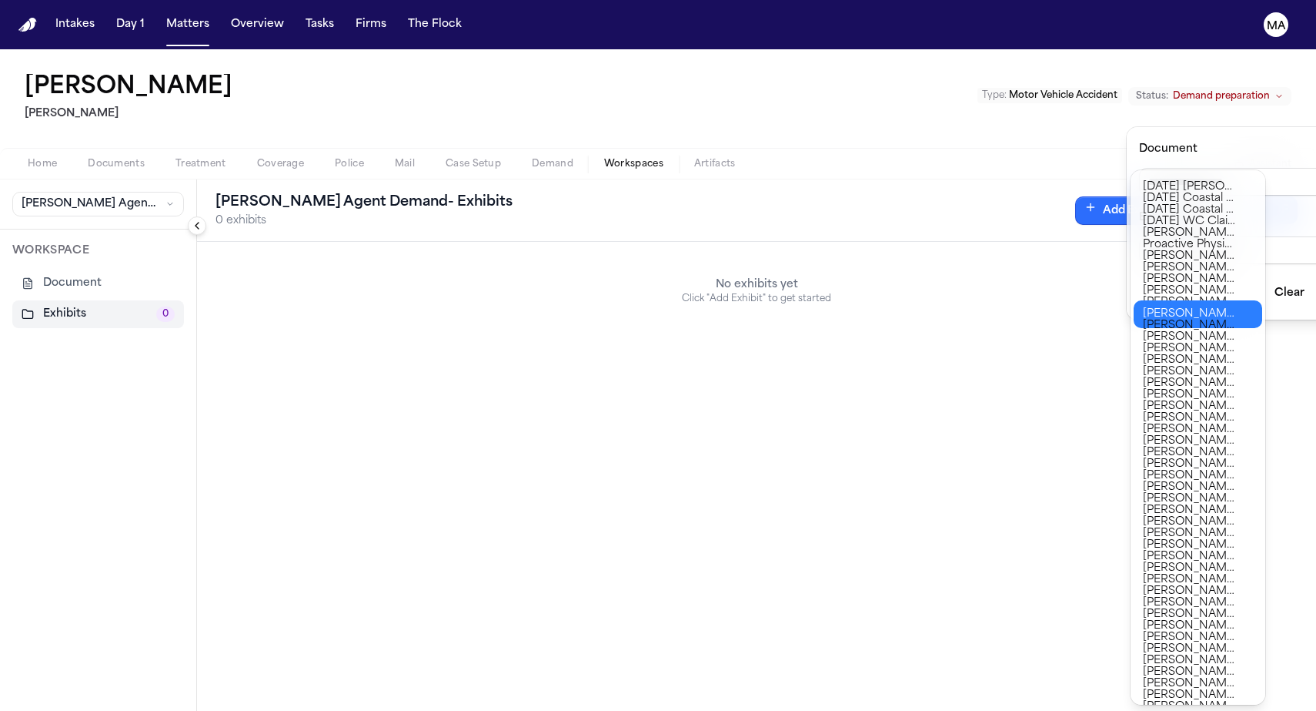
click at [884, 323] on div "Finch Agent Demand - Exhibits 0 exhibits Add Exhibit Download PDF No exhibits y…" at bounding box center [756, 444] width 1119 height 531
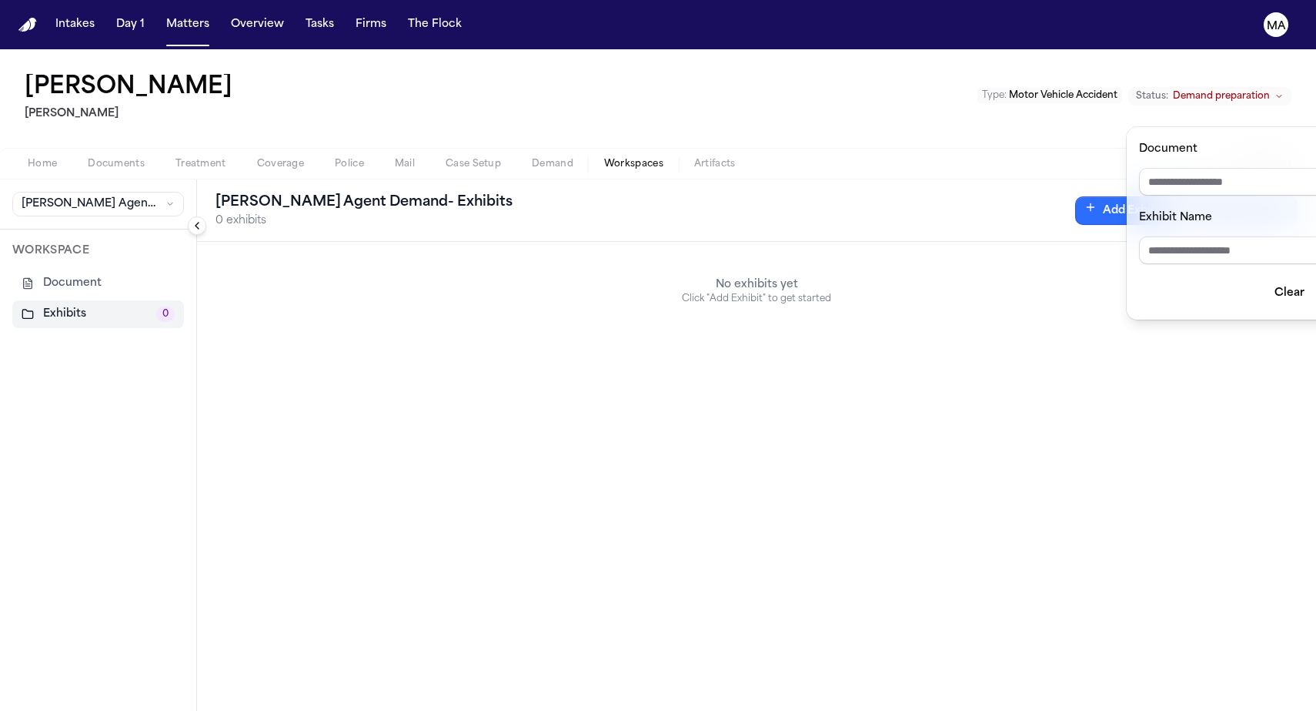
click at [121, 15] on div "**********" at bounding box center [658, 355] width 1316 height 711
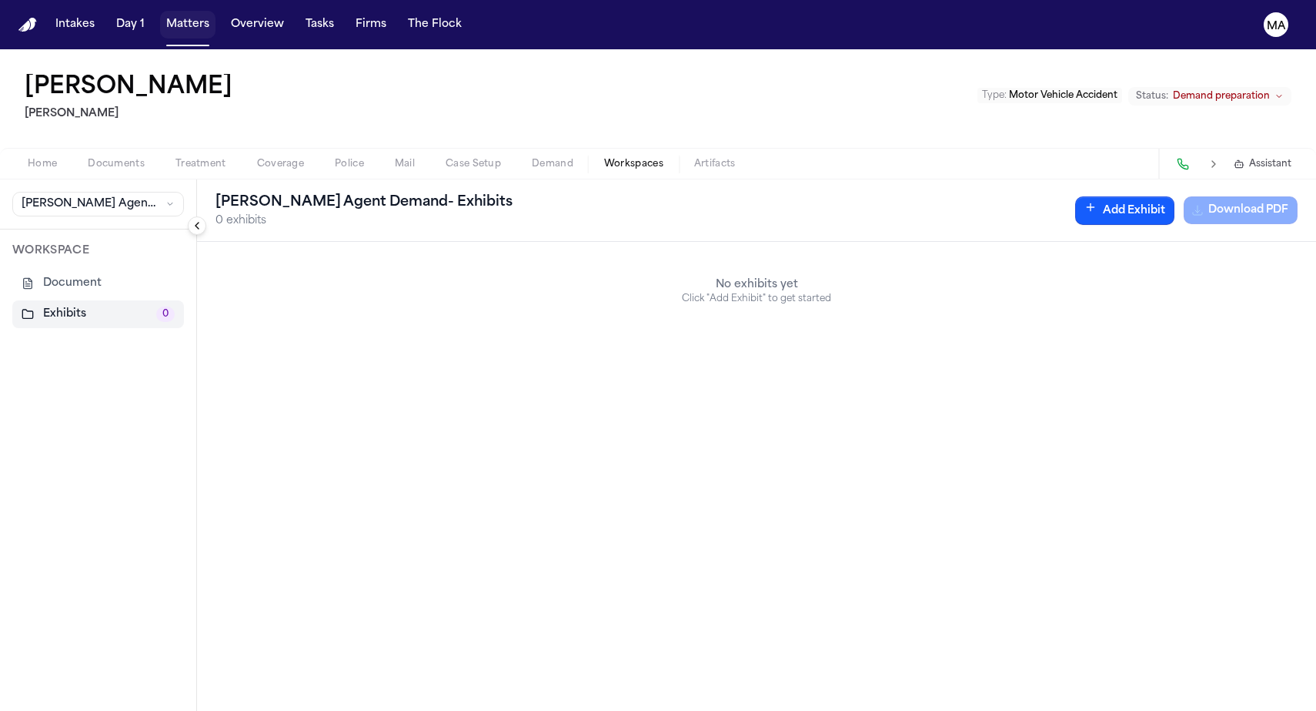
click at [160, 15] on button "Matters" at bounding box center [187, 25] width 55 height 28
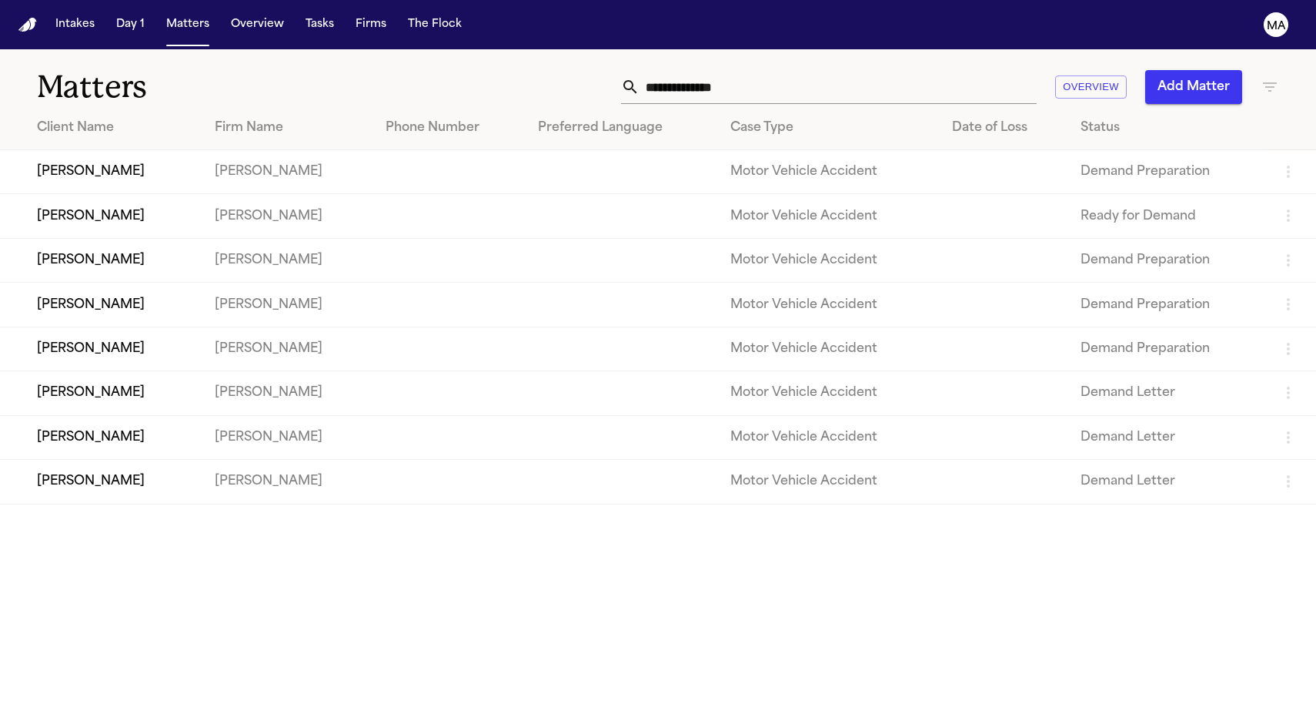
click at [62, 194] on td "[PERSON_NAME]" at bounding box center [101, 216] width 202 height 44
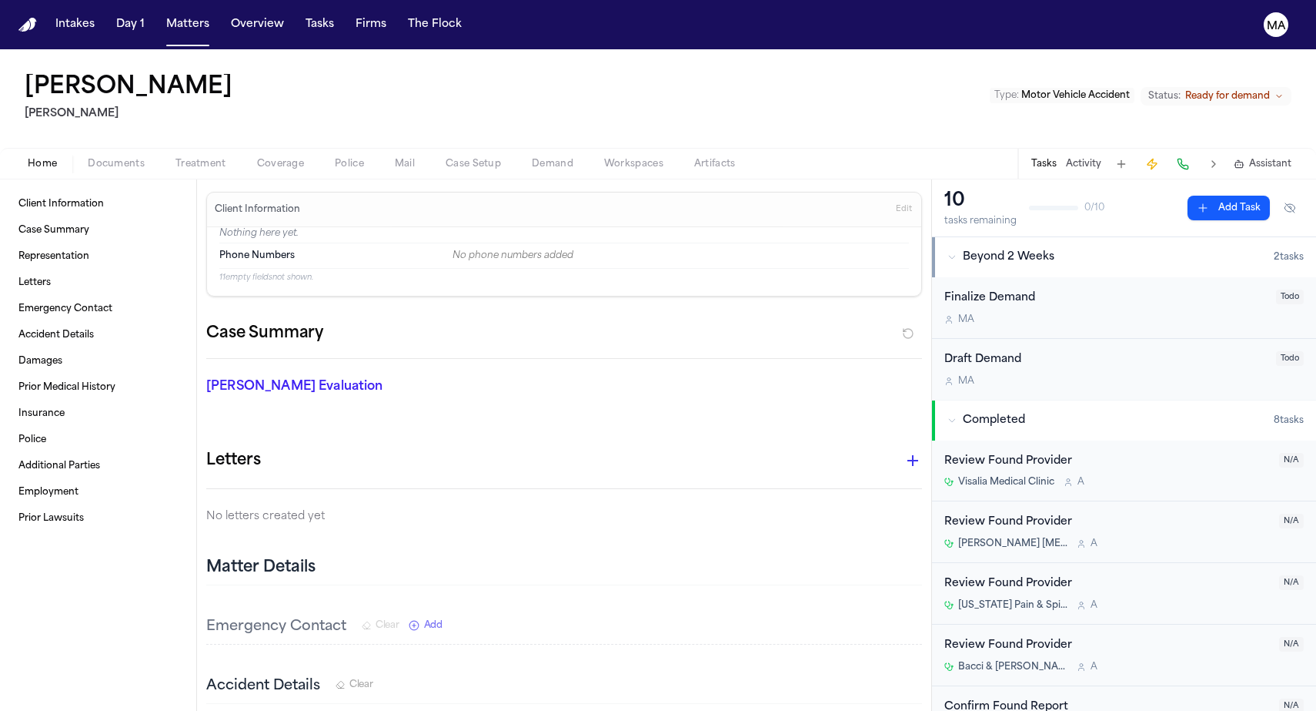
click at [604, 158] on span "Workspaces" at bounding box center [633, 164] width 59 height 12
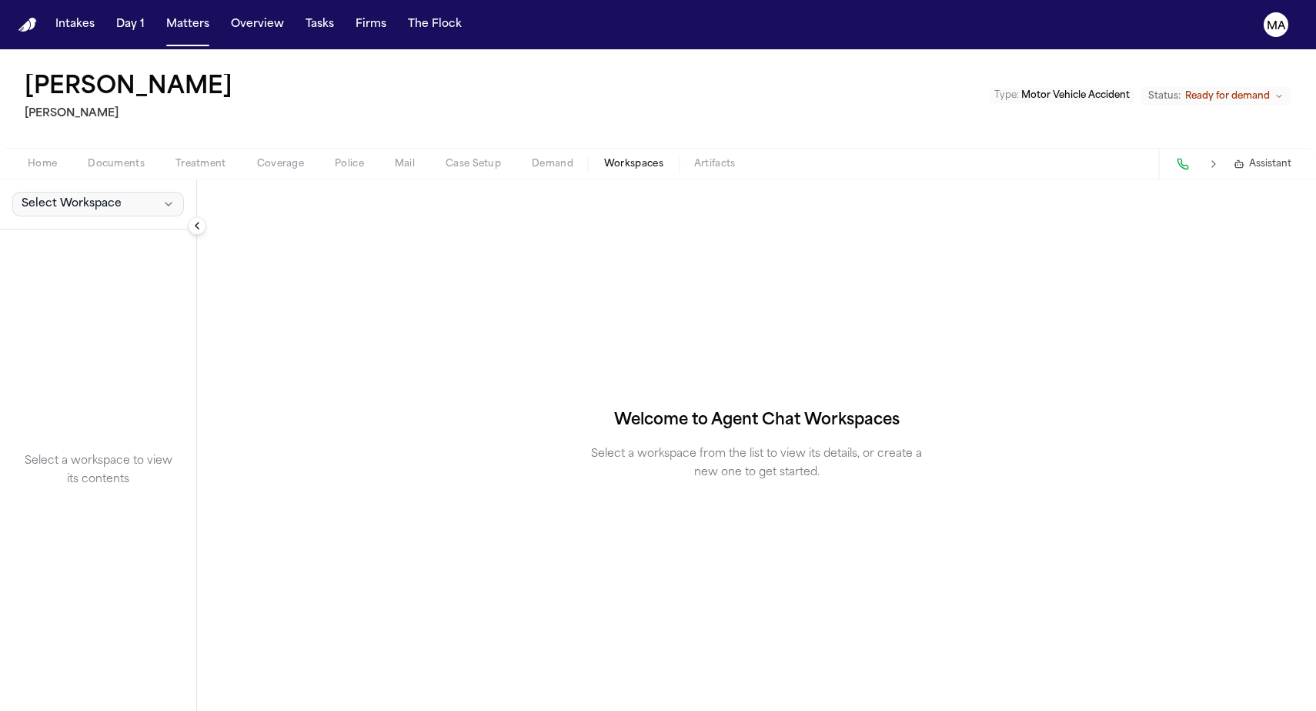
click at [76, 192] on button "Select Workspace" at bounding box center [98, 204] width 172 height 25
click at [66, 132] on span "[PERSON_NAME] Agent Demand" at bounding box center [104, 139] width 179 height 15
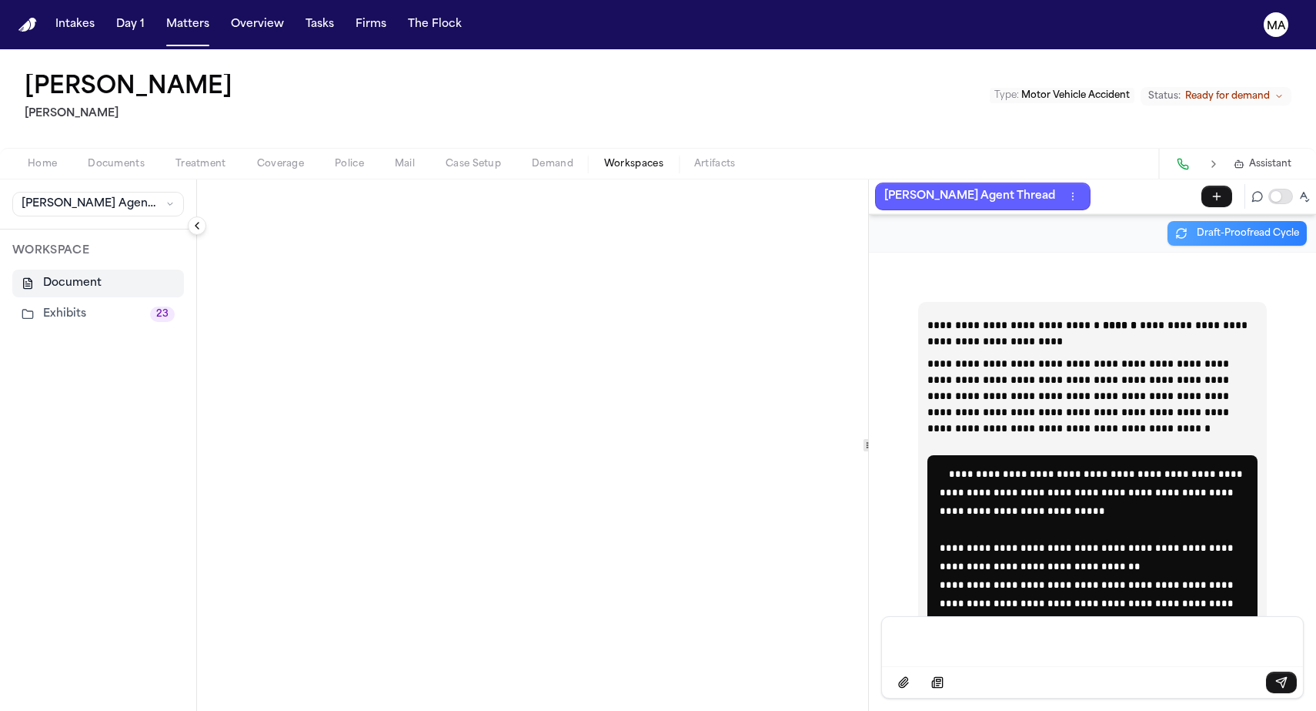
click at [49, 300] on button "Exhibits 23" at bounding box center [98, 314] width 172 height 28
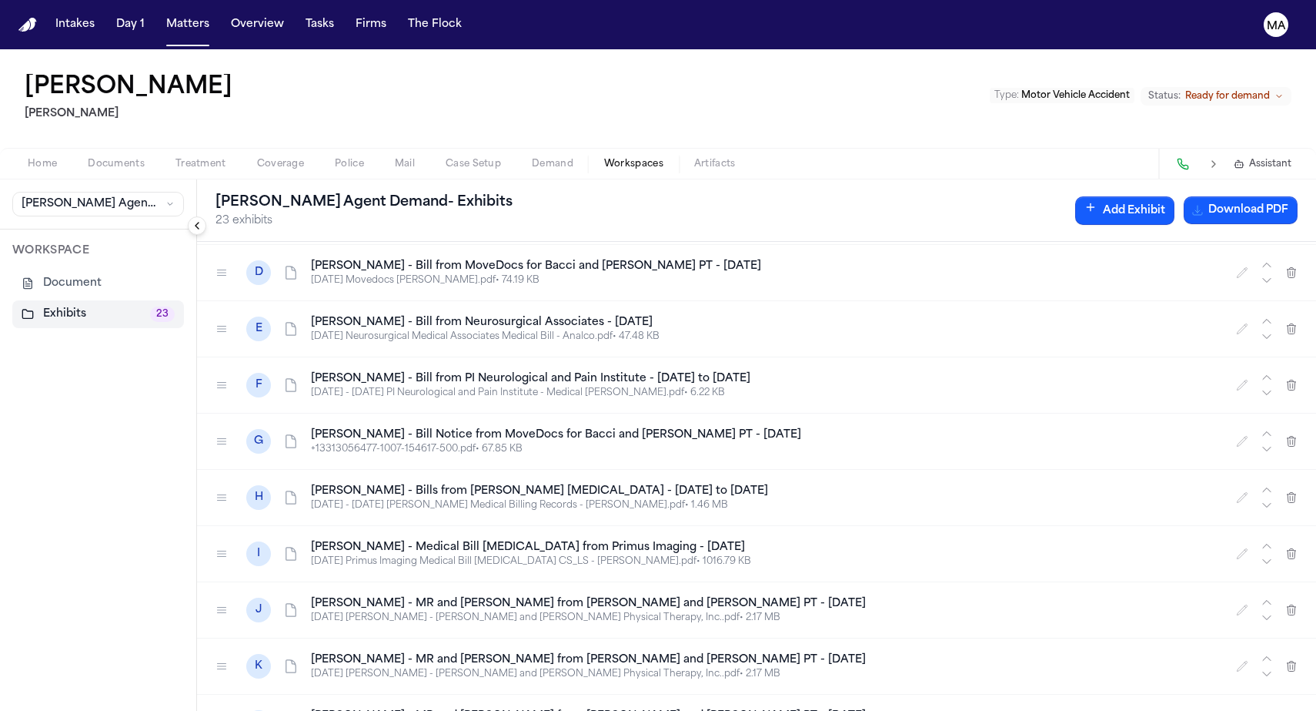
scroll to position [195, 0]
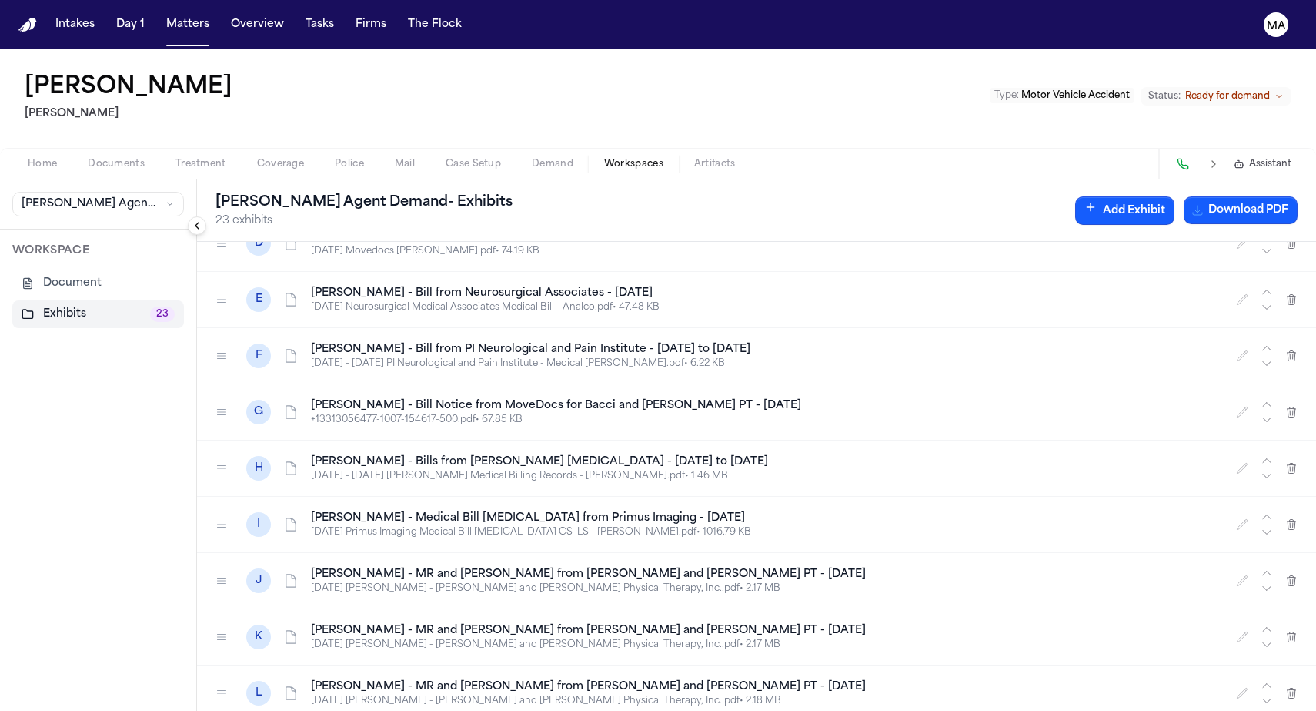
click at [500, 78] on div "Hector Analco Yanni Law Type : Motor Vehicle Accident Status: Ready for demand" at bounding box center [658, 98] width 1316 height 99
click at [160, 15] on button "Matters" at bounding box center [187, 25] width 55 height 28
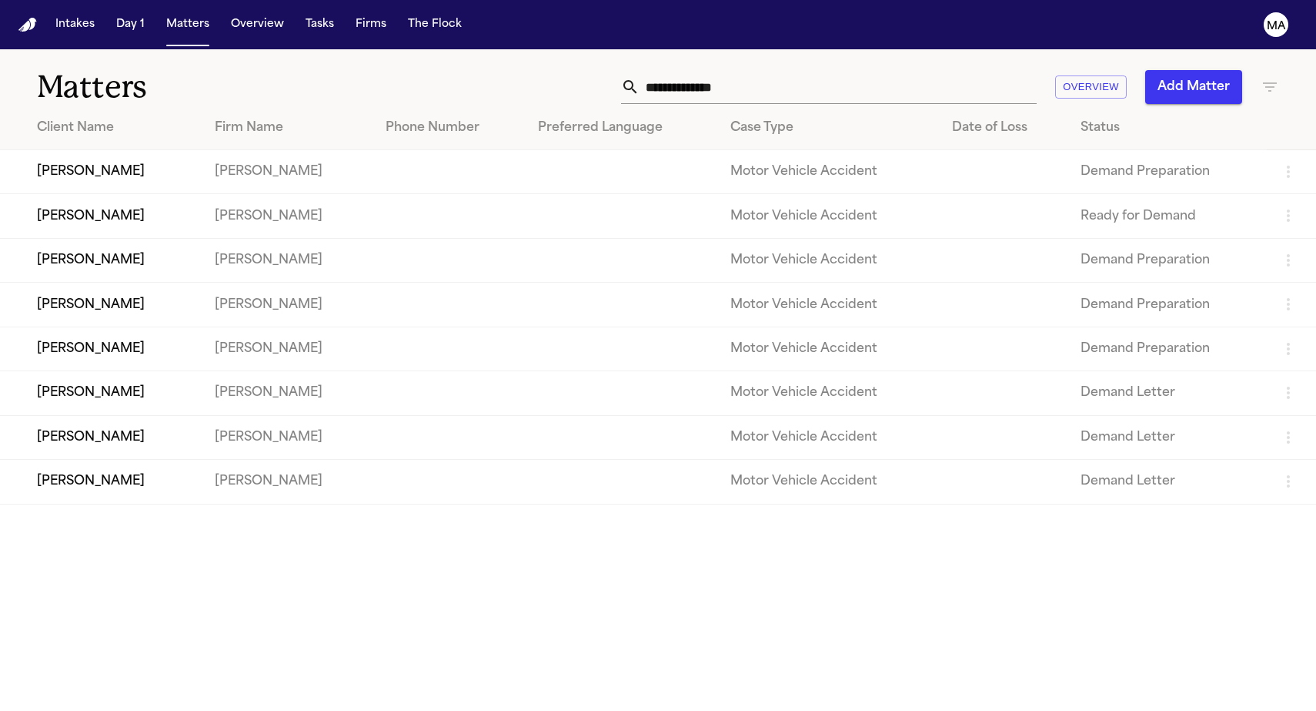
click at [929, 70] on input "text" at bounding box center [838, 87] width 397 height 34
click at [114, 194] on td "[PERSON_NAME]" at bounding box center [101, 216] width 202 height 44
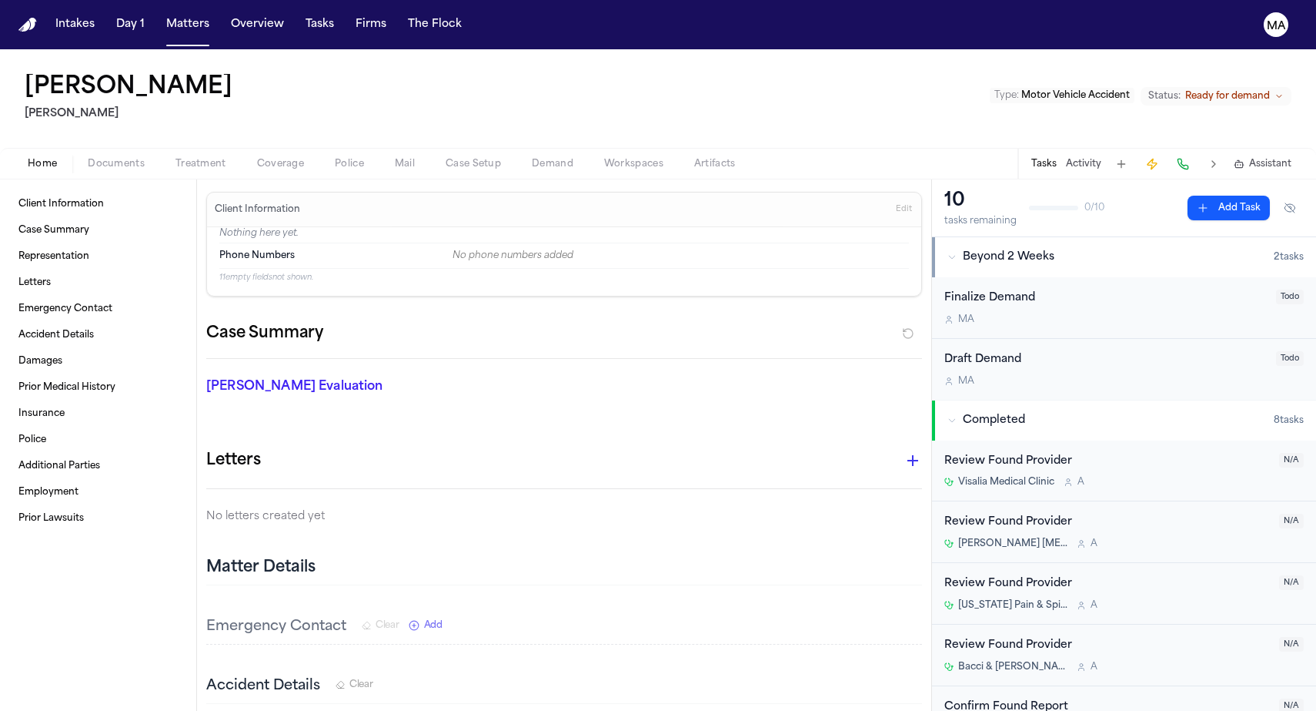
click at [532, 158] on span "Demand" at bounding box center [553, 164] width 42 height 12
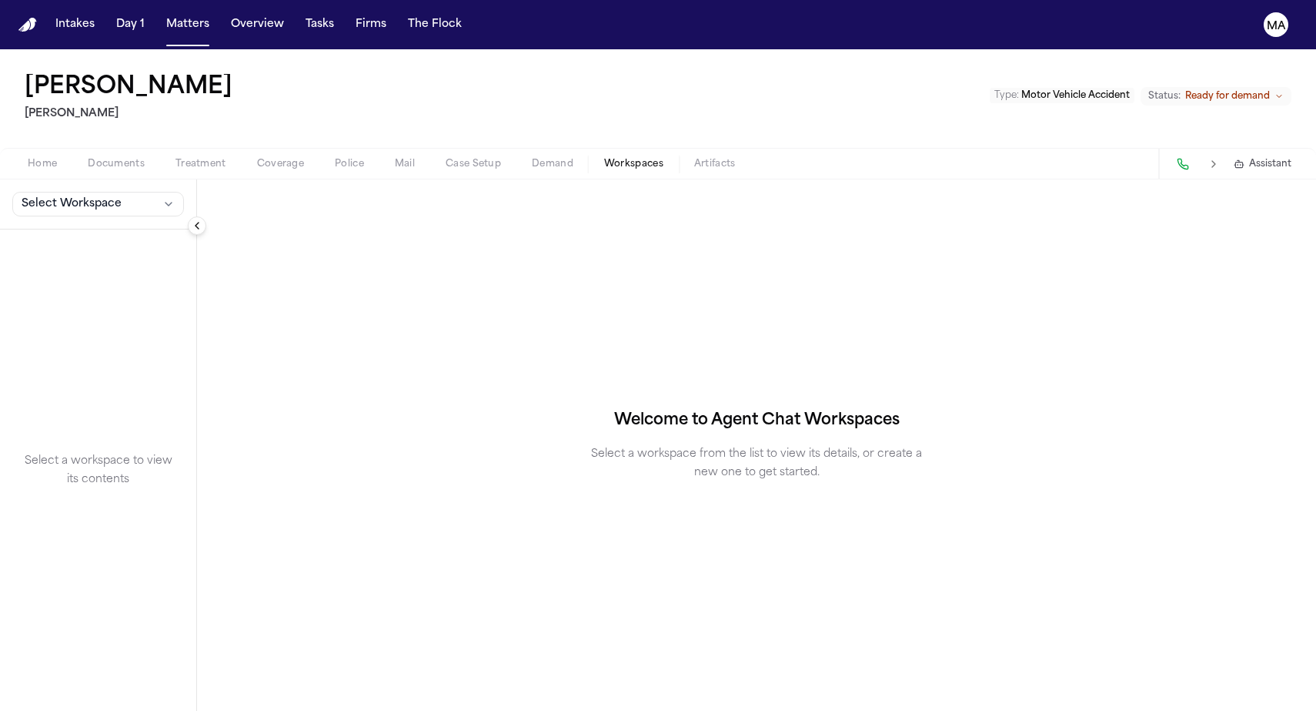
click at [604, 158] on span "Workspaces" at bounding box center [633, 164] width 59 height 12
click at [532, 158] on span "Demand" at bounding box center [553, 164] width 42 height 12
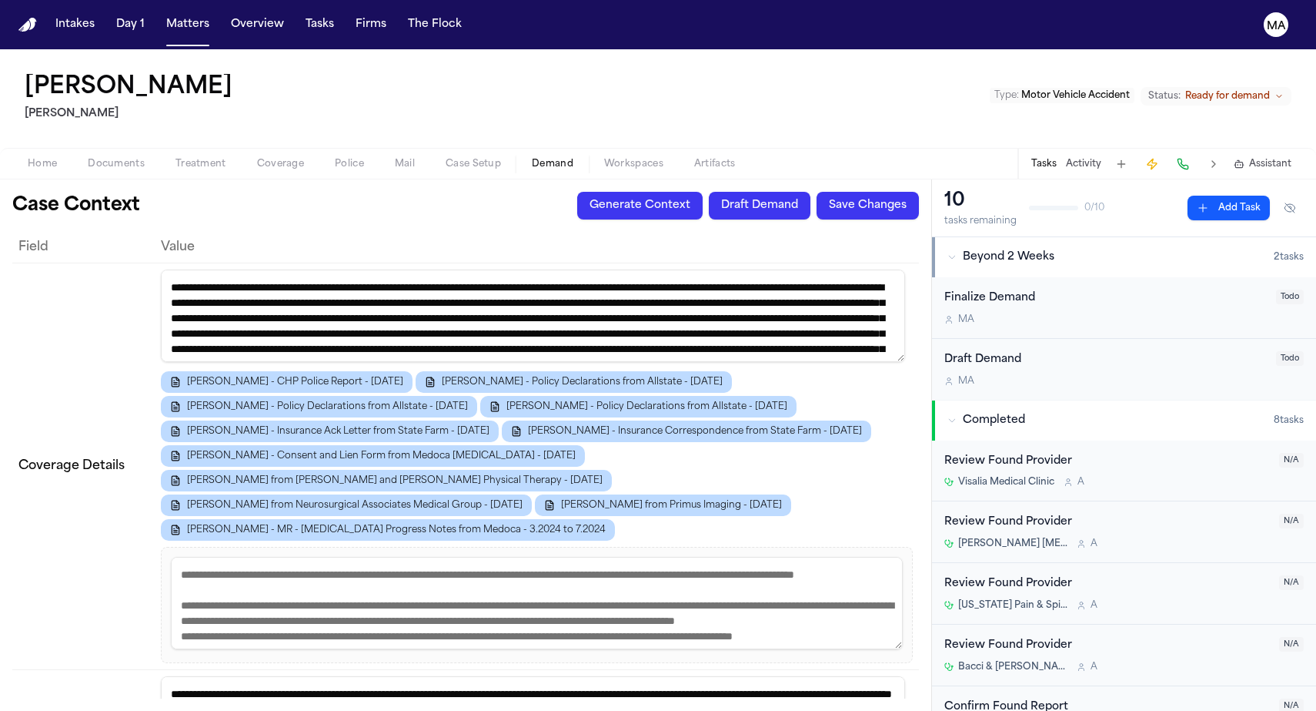
click at [589, 155] on button "Workspaces" at bounding box center [634, 164] width 90 height 18
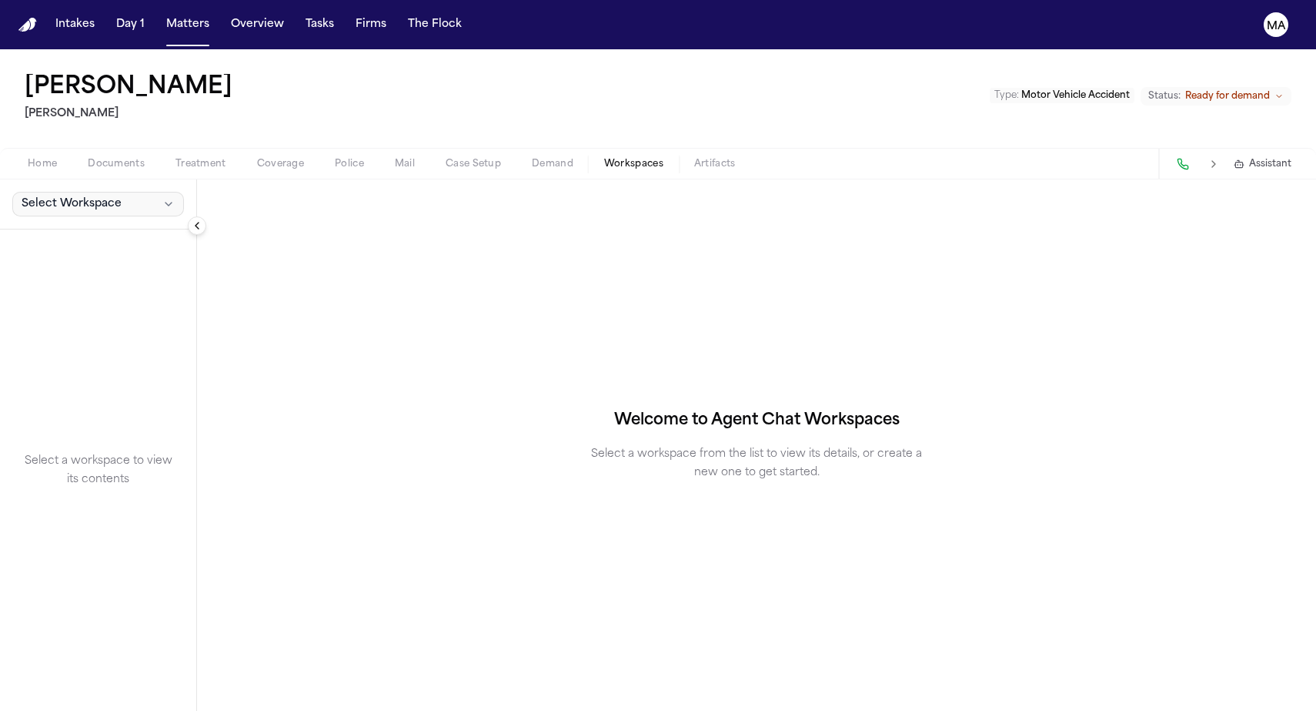
click at [57, 196] on span "Select Workspace" at bounding box center [72, 203] width 100 height 15
click at [59, 135] on span "[PERSON_NAME] Agent Demand" at bounding box center [104, 139] width 179 height 15
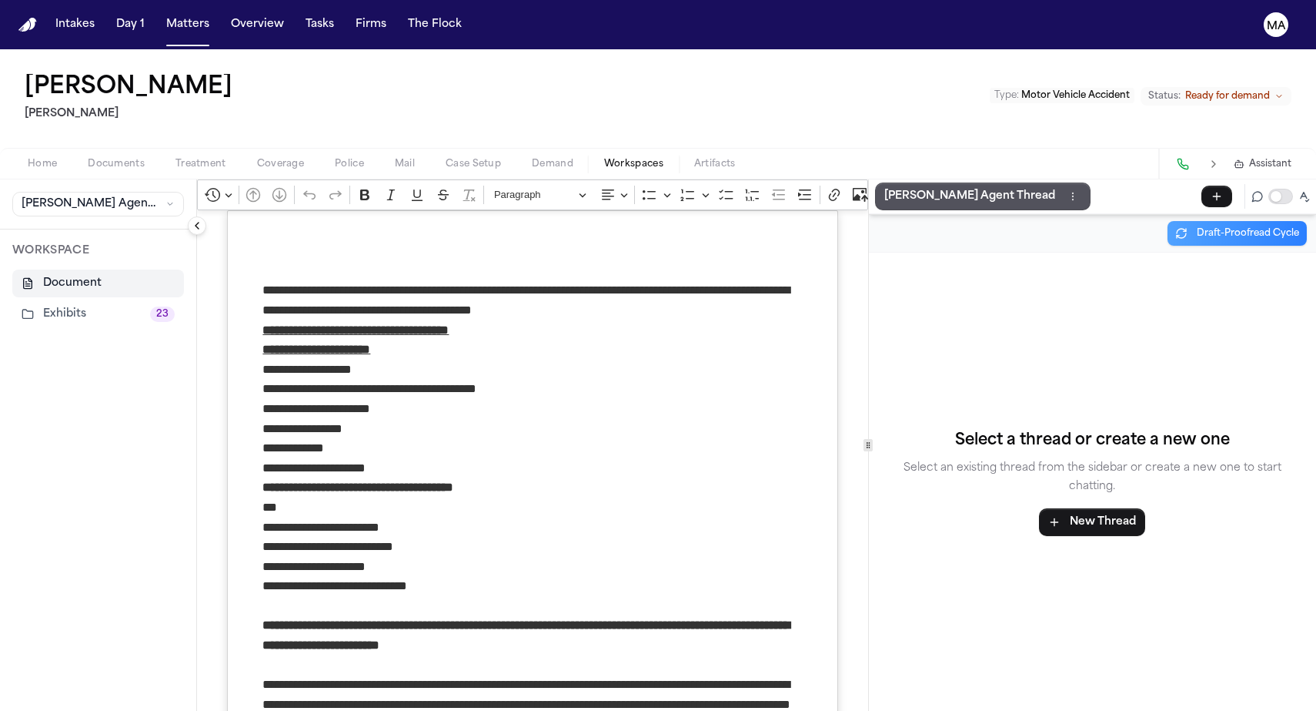
click at [53, 300] on button "Exhibits 23" at bounding box center [98, 314] width 172 height 28
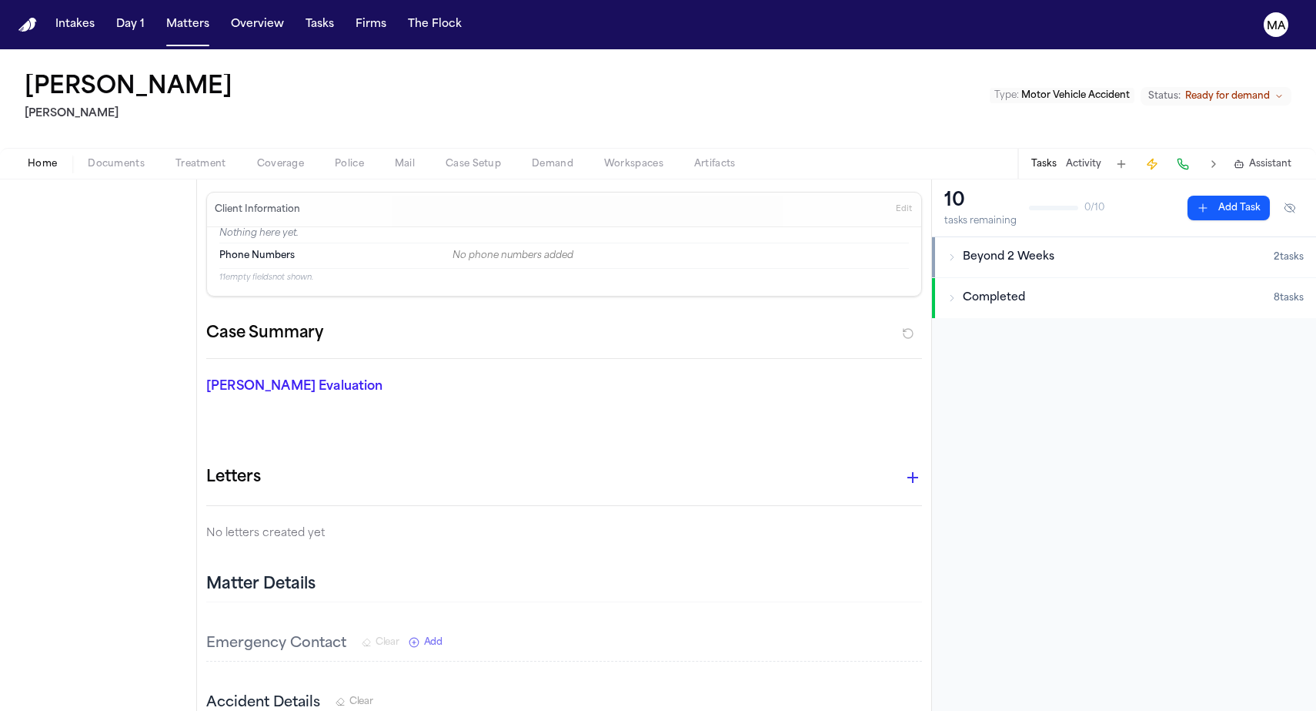
click at [28, 158] on span "Home" at bounding box center [42, 164] width 29 height 12
type textarea "*"
